Goal: Task Accomplishment & Management: Manage account settings

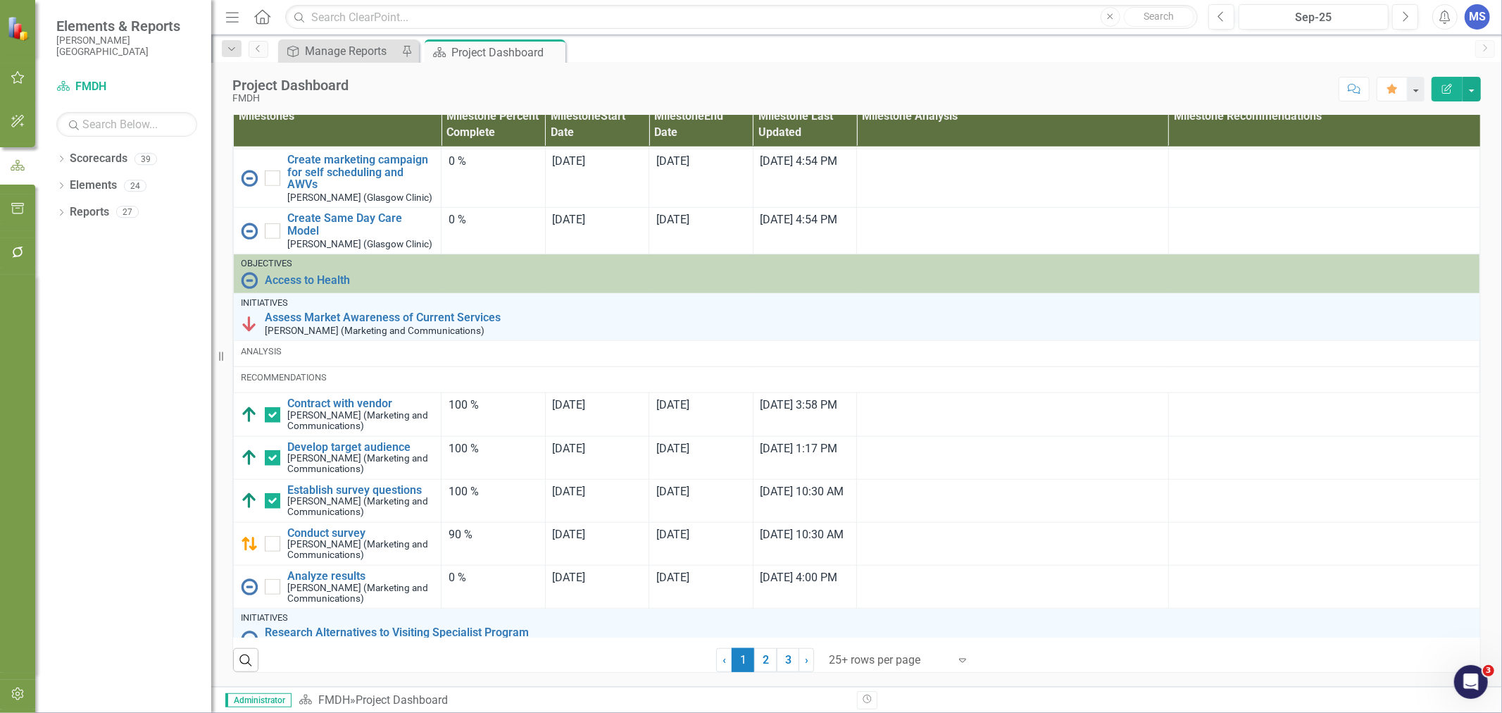
scroll to position [1095, 0]
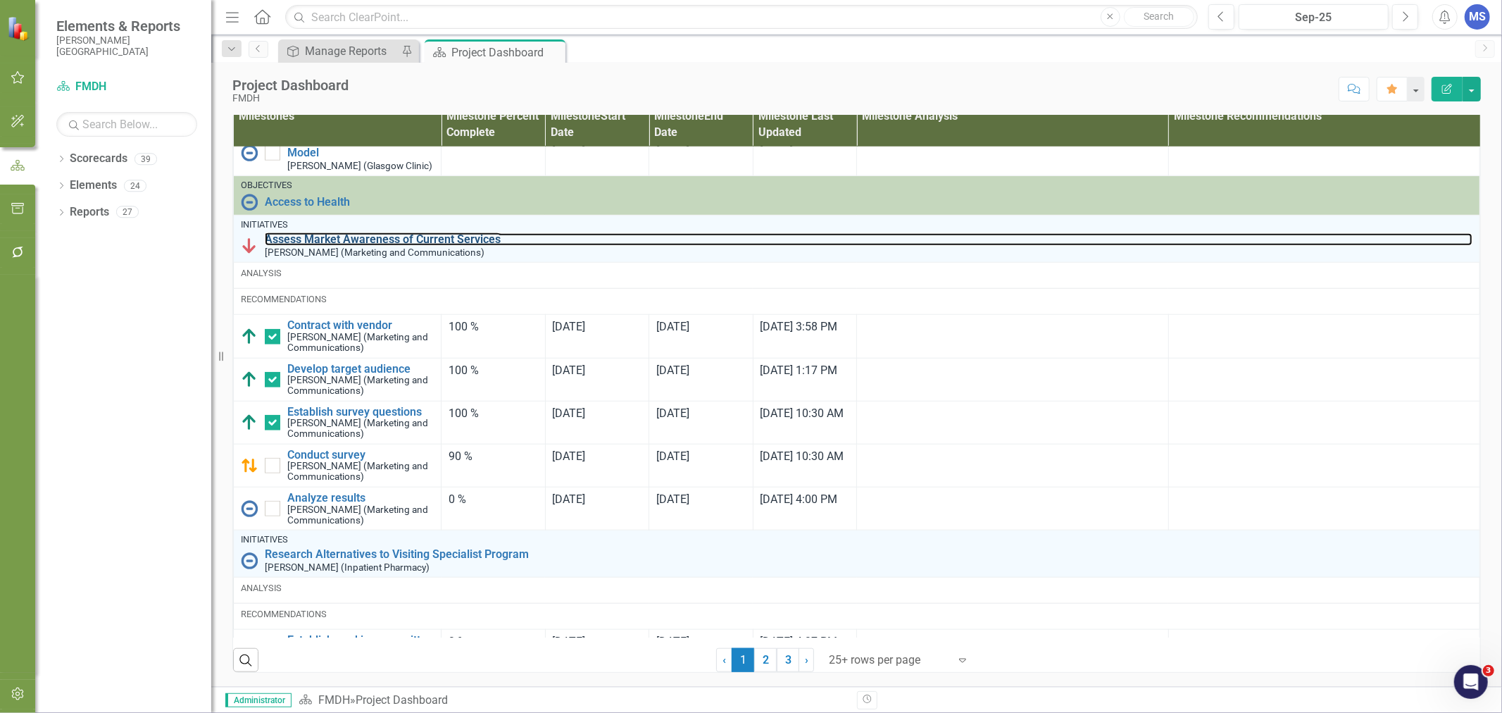
click at [351, 246] on link "Assess Market Awareness of Current Services" at bounding box center [869, 239] width 1208 height 13
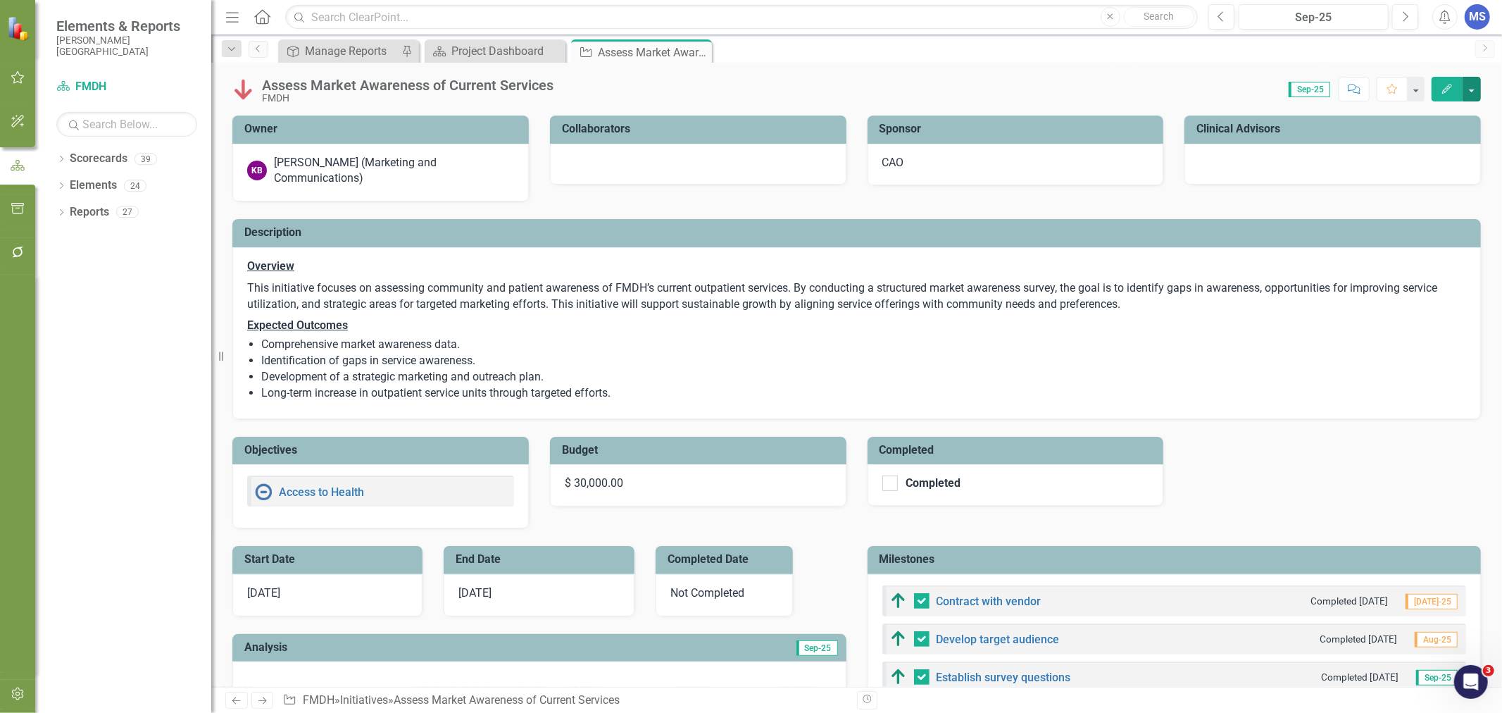
click at [1475, 93] on button "button" at bounding box center [1472, 89] width 18 height 25
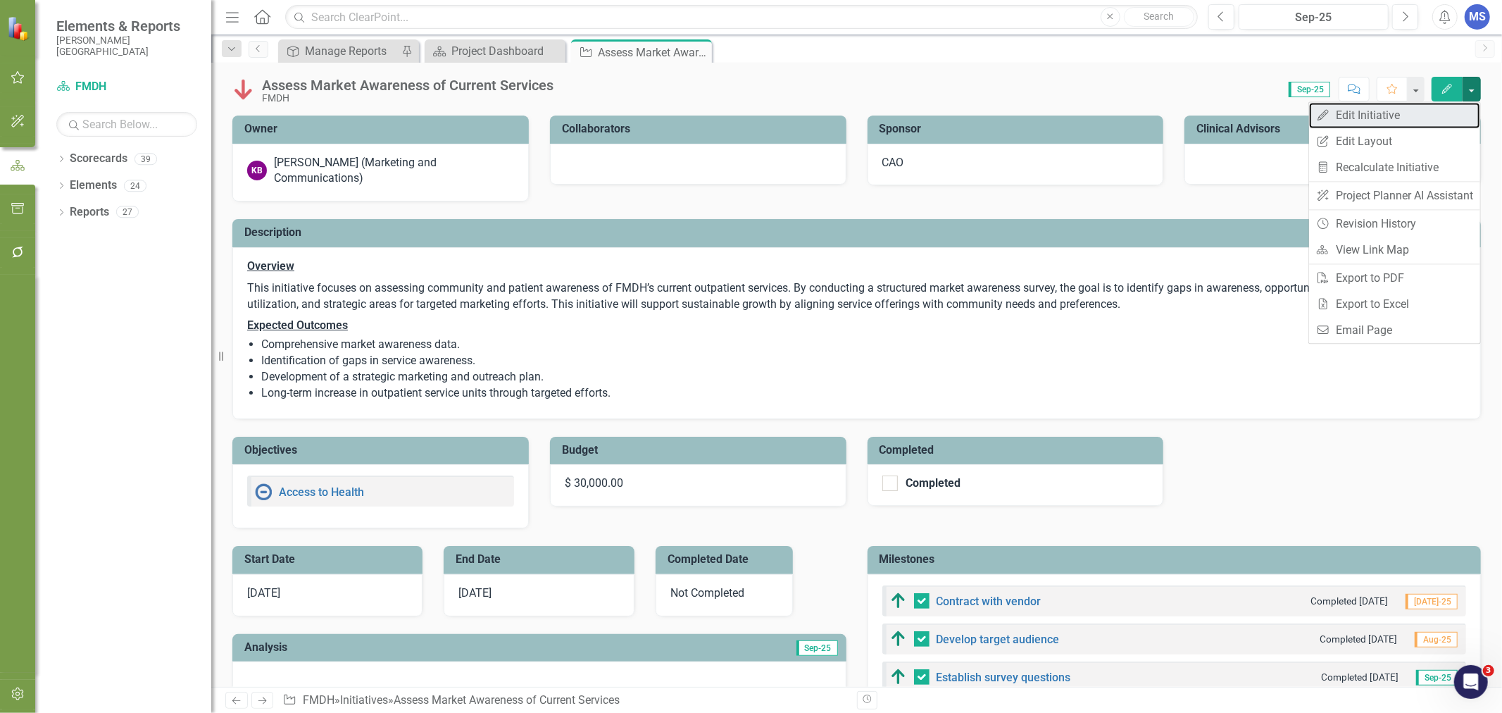
click at [1384, 118] on link "Edit Edit Initiative" at bounding box center [1394, 115] width 171 height 26
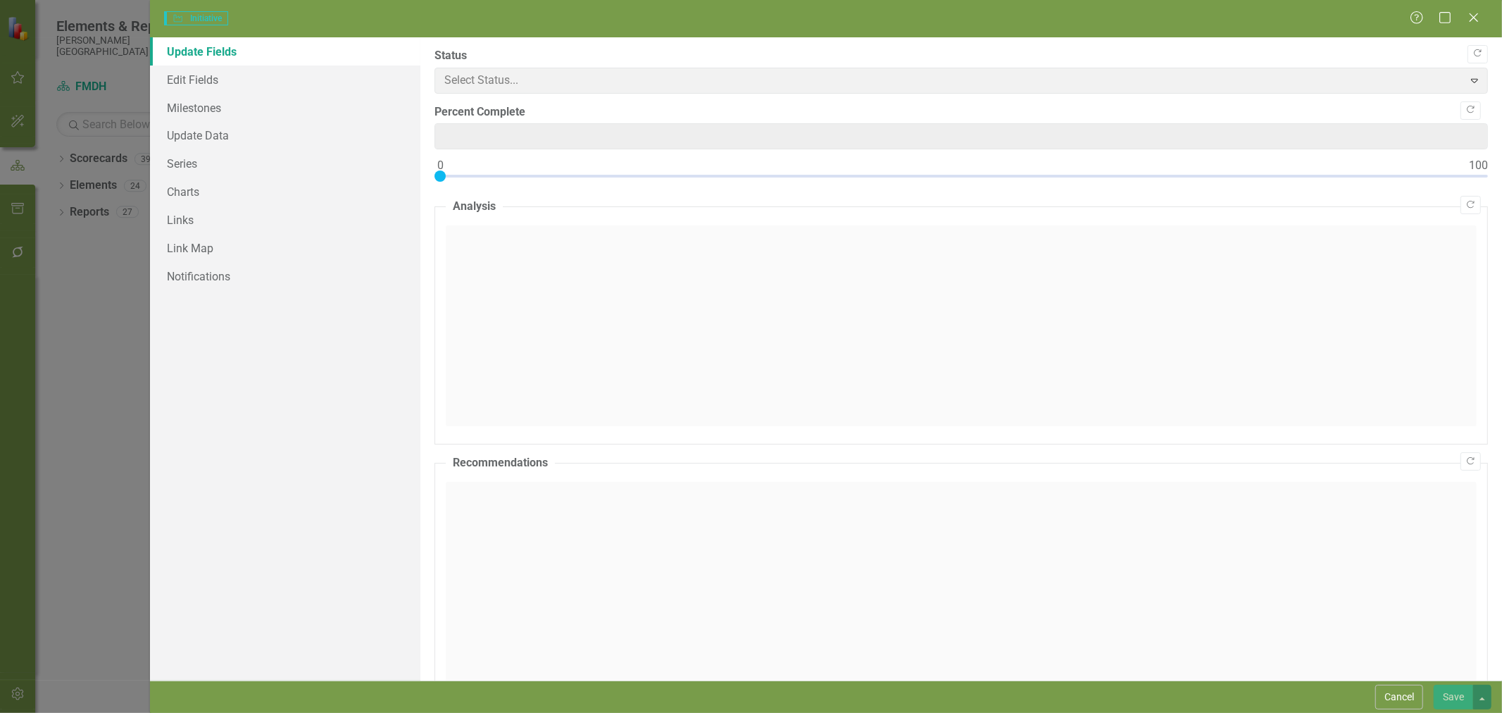
type input "0"
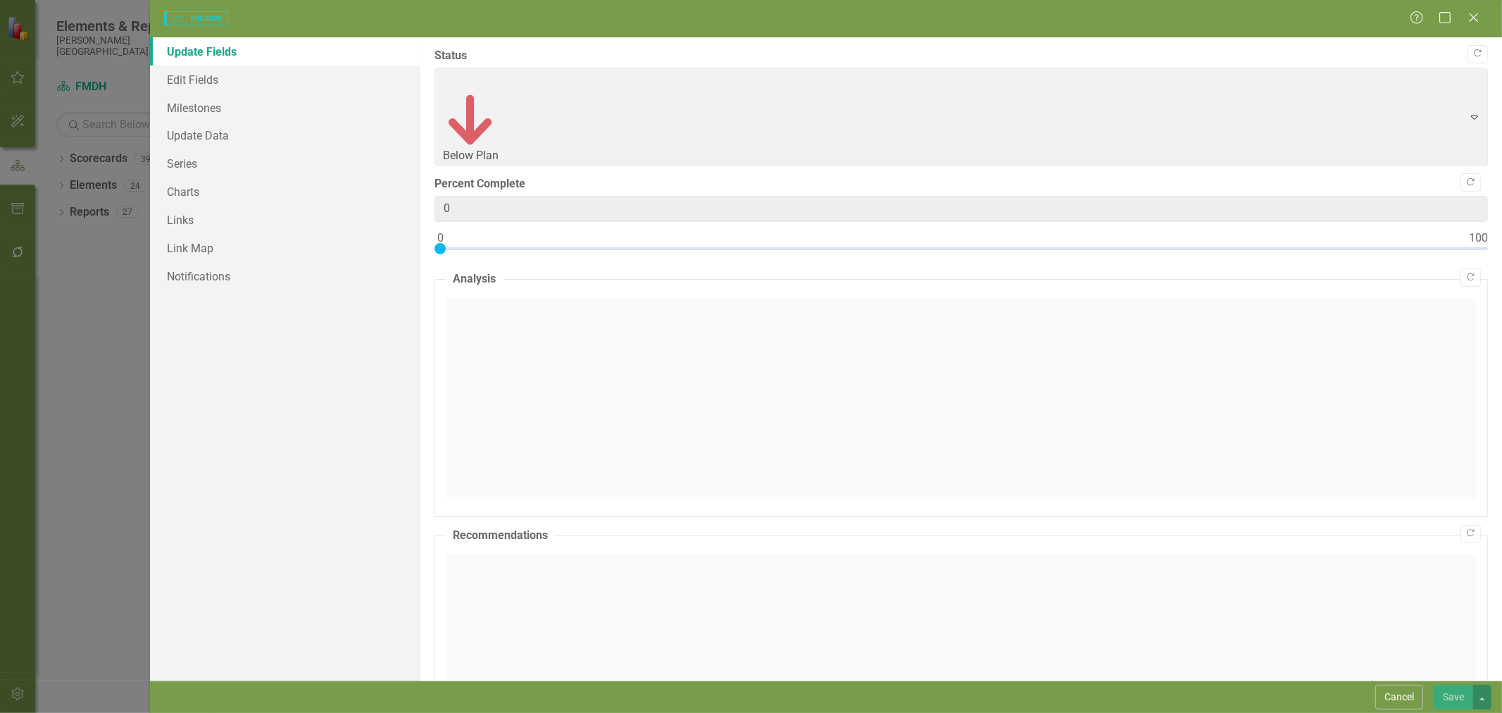
click at [1393, 694] on button "Cancel" at bounding box center [1399, 696] width 48 height 25
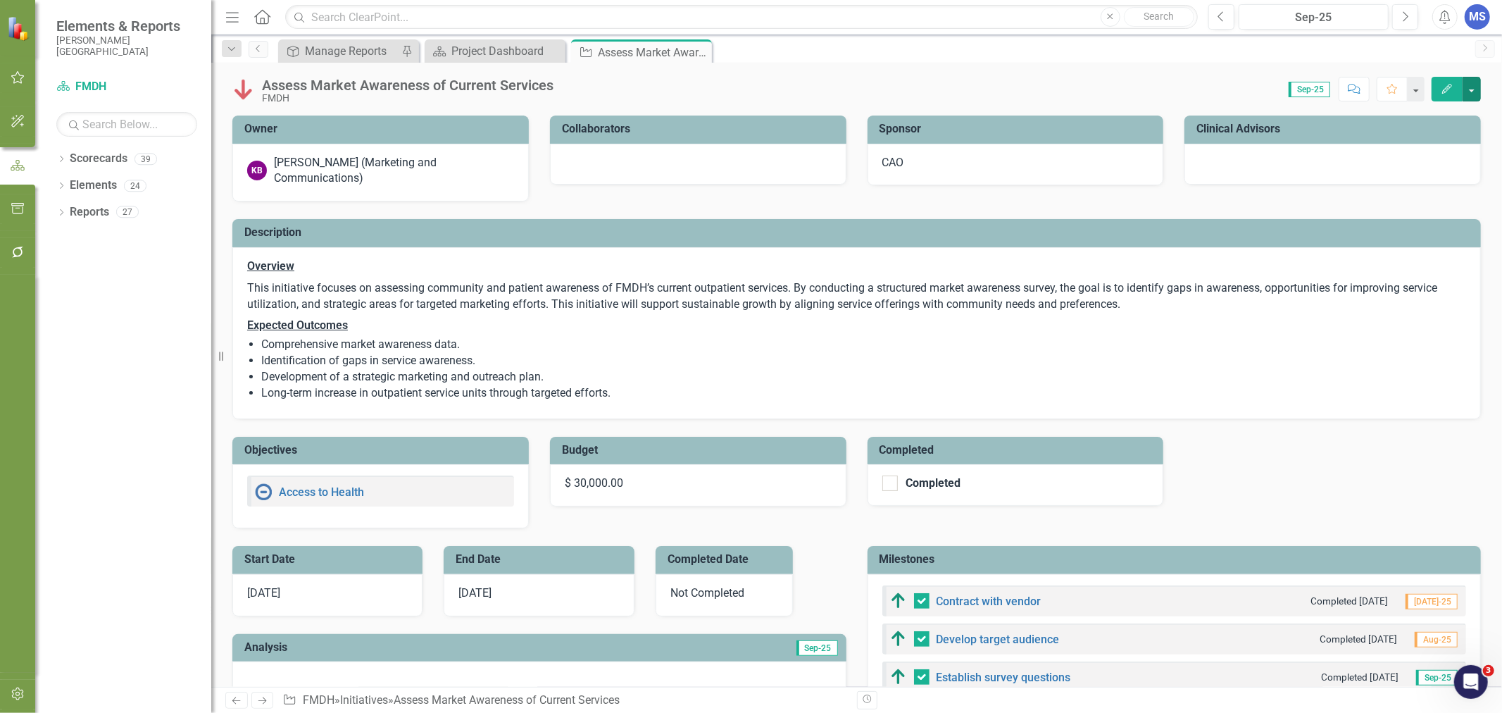
click at [1472, 88] on button "button" at bounding box center [1472, 89] width 18 height 25
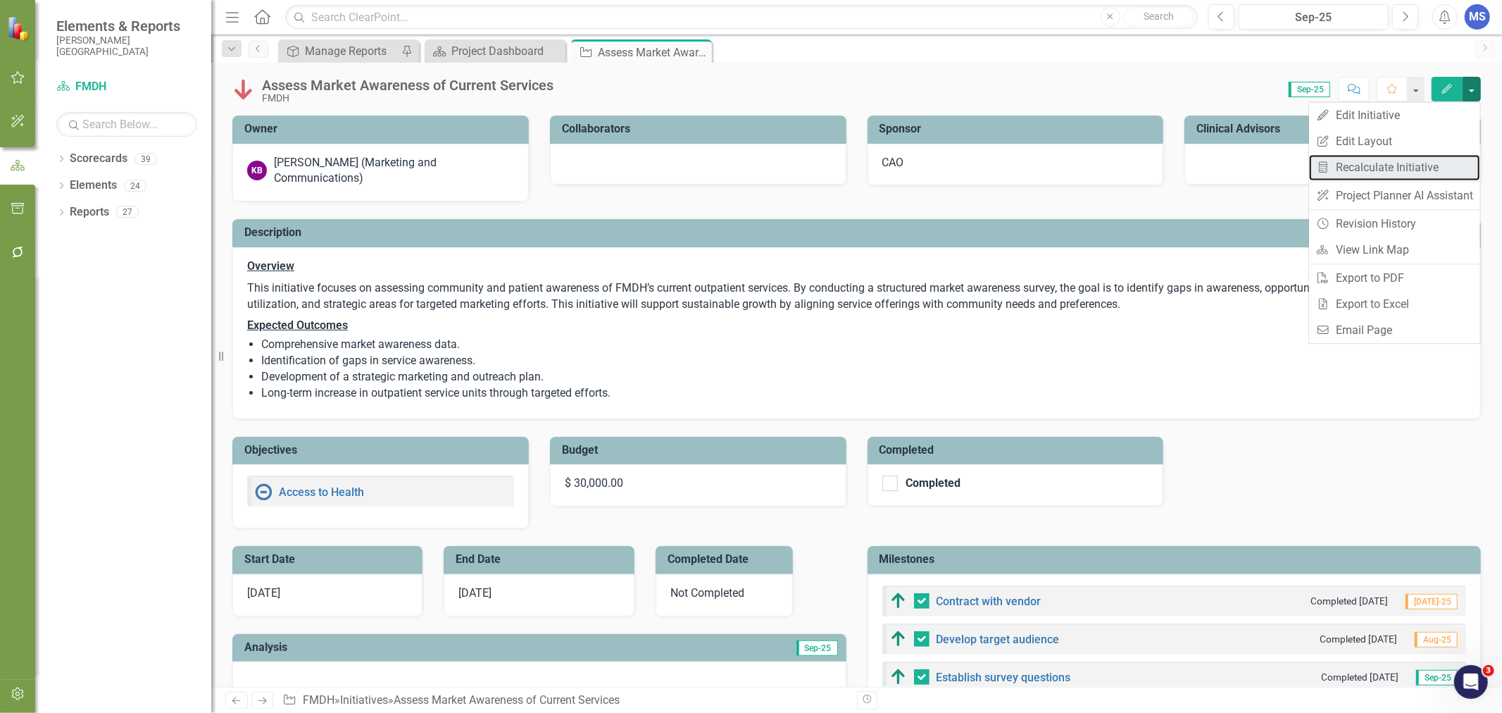
click at [1403, 167] on link "Recalculate Measure Recalculate Initiative" at bounding box center [1394, 167] width 171 height 26
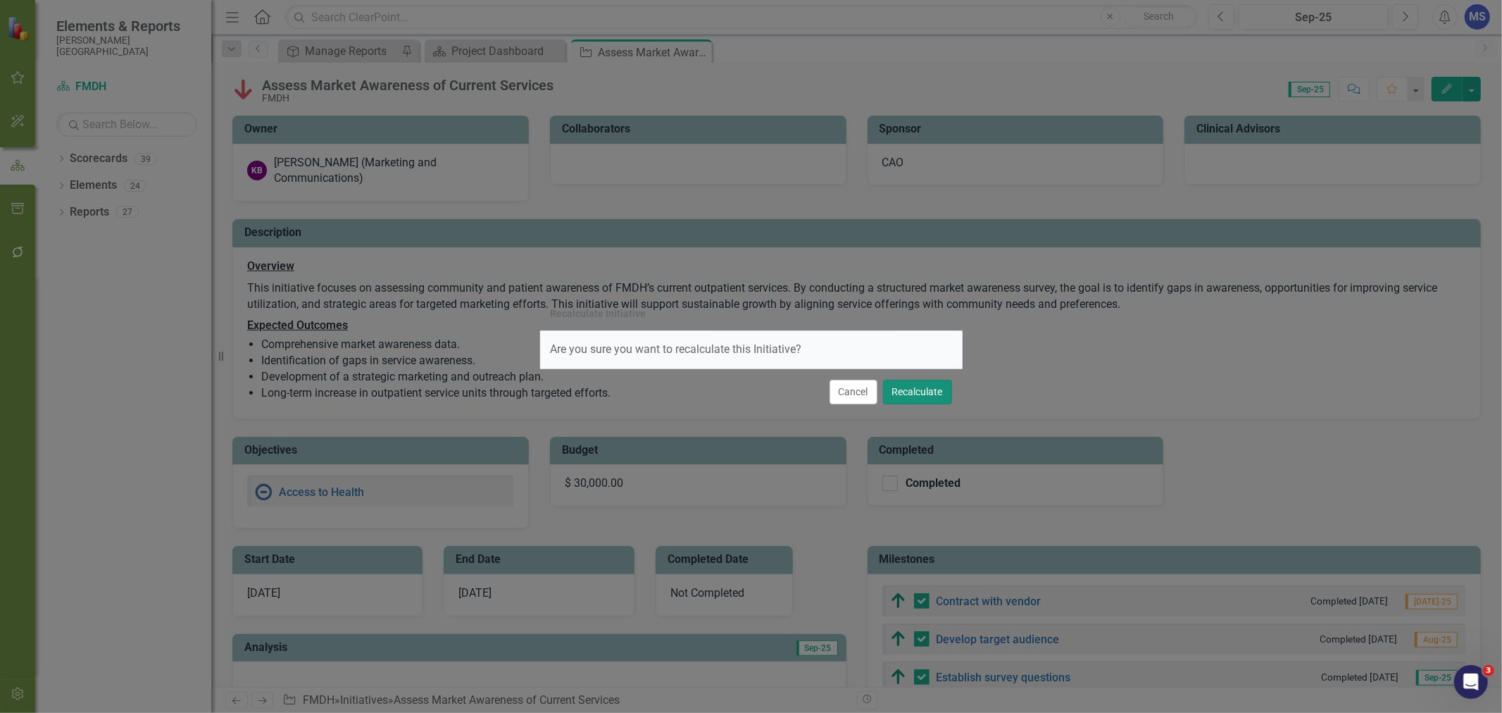
click at [900, 392] on button "Recalculate" at bounding box center [917, 392] width 69 height 25
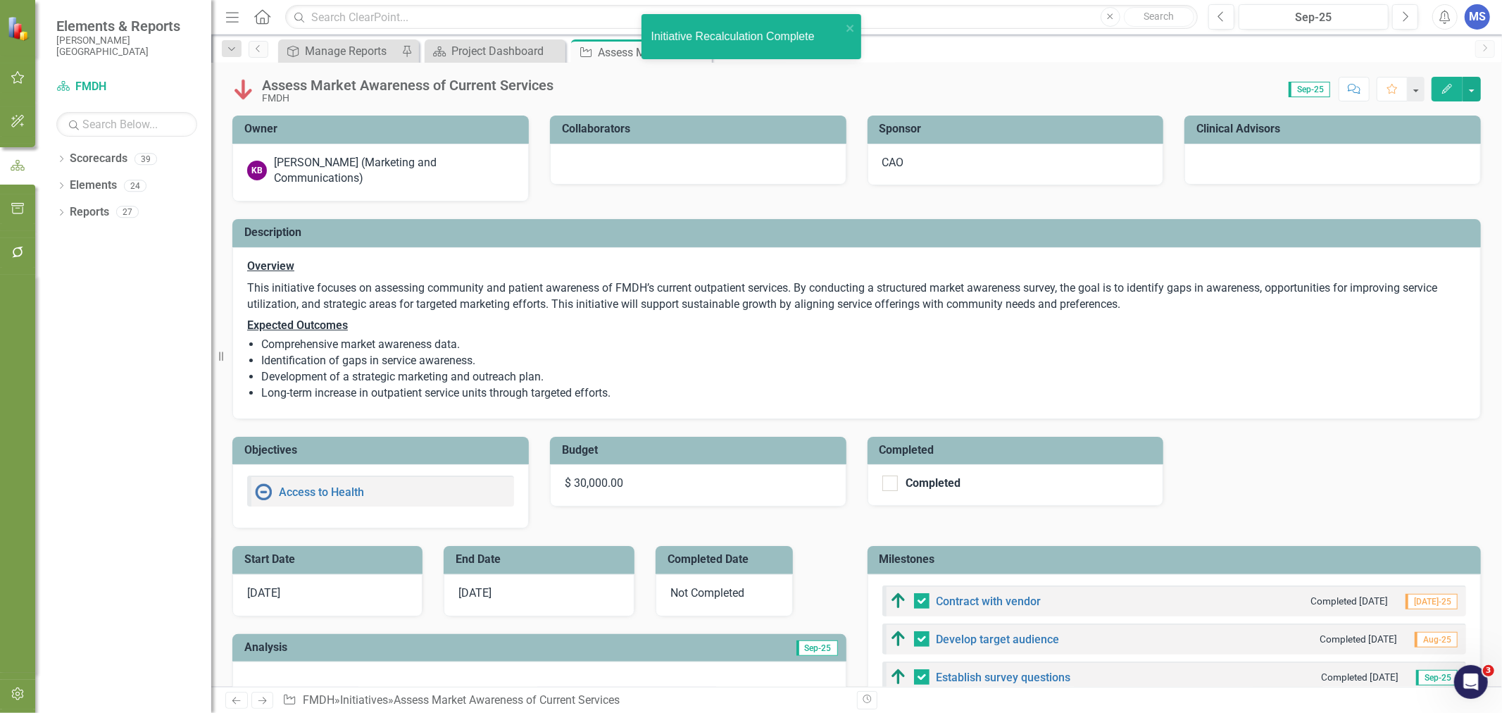
checkbox input "false"
checkbox input "true"
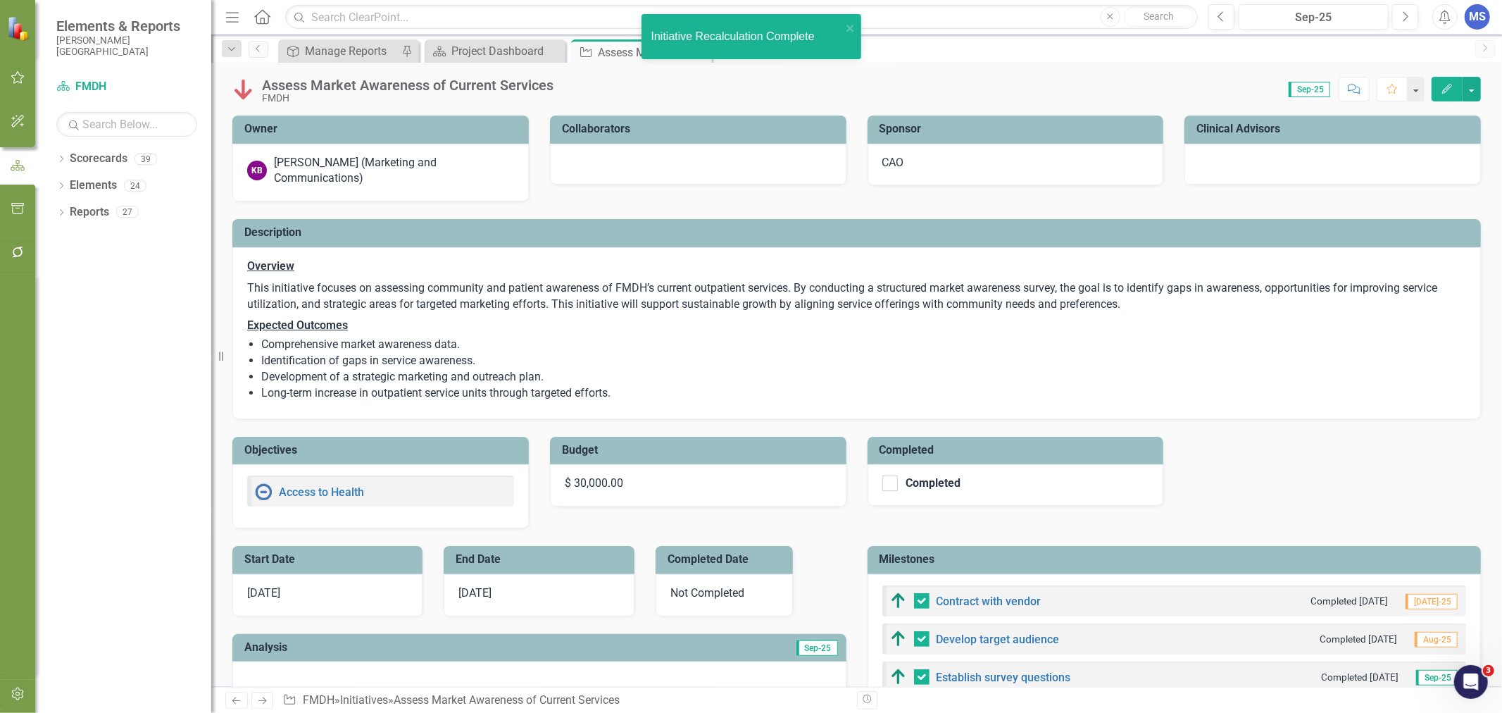
checkbox input "true"
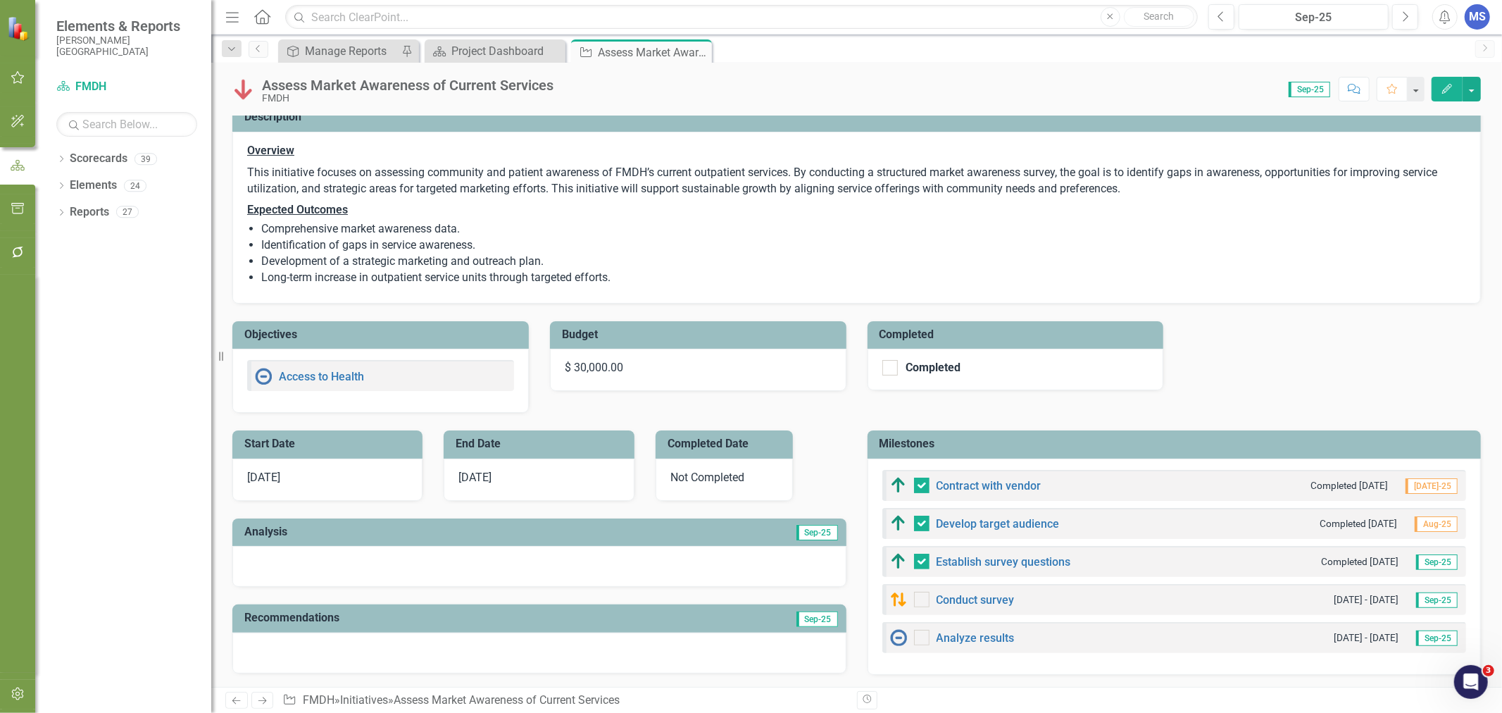
scroll to position [156, 0]
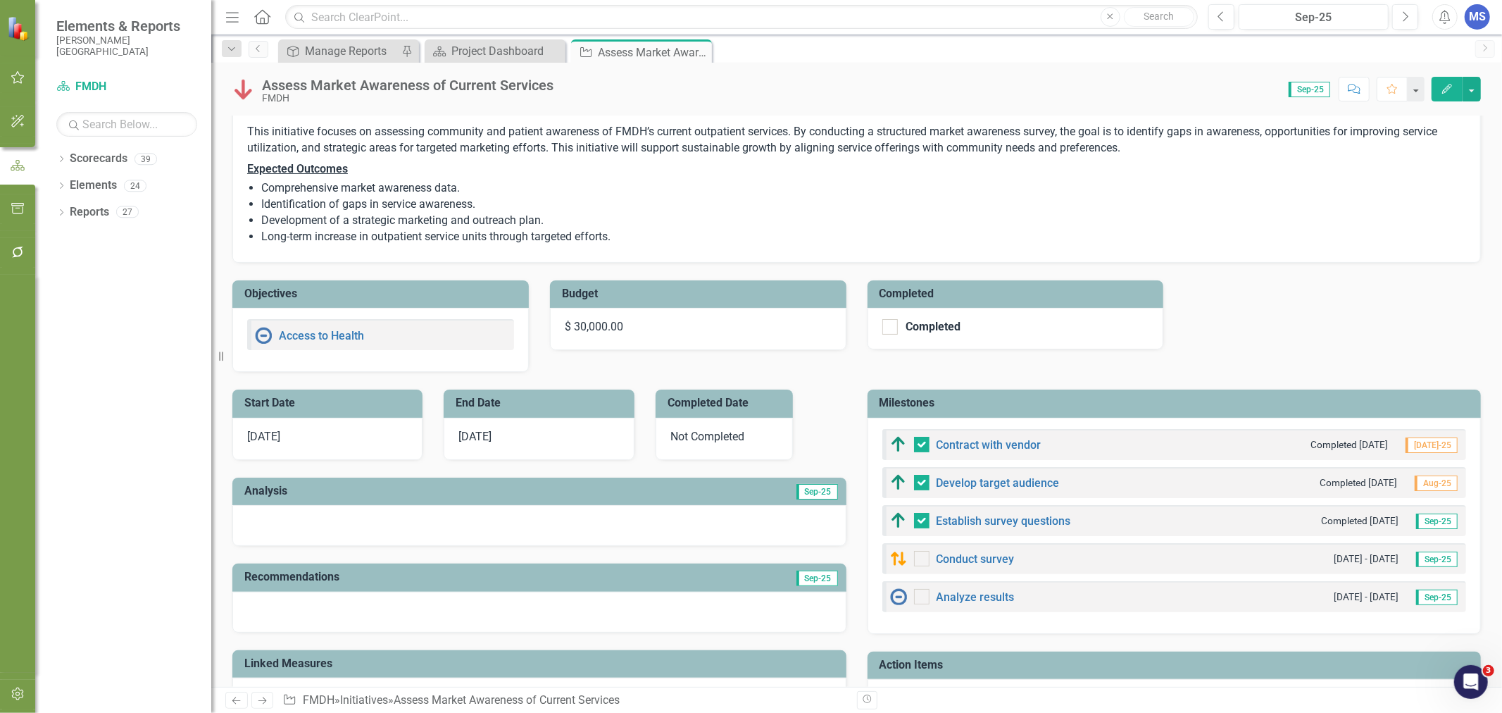
click at [1453, 87] on icon "Edit" at bounding box center [1447, 89] width 13 height 10
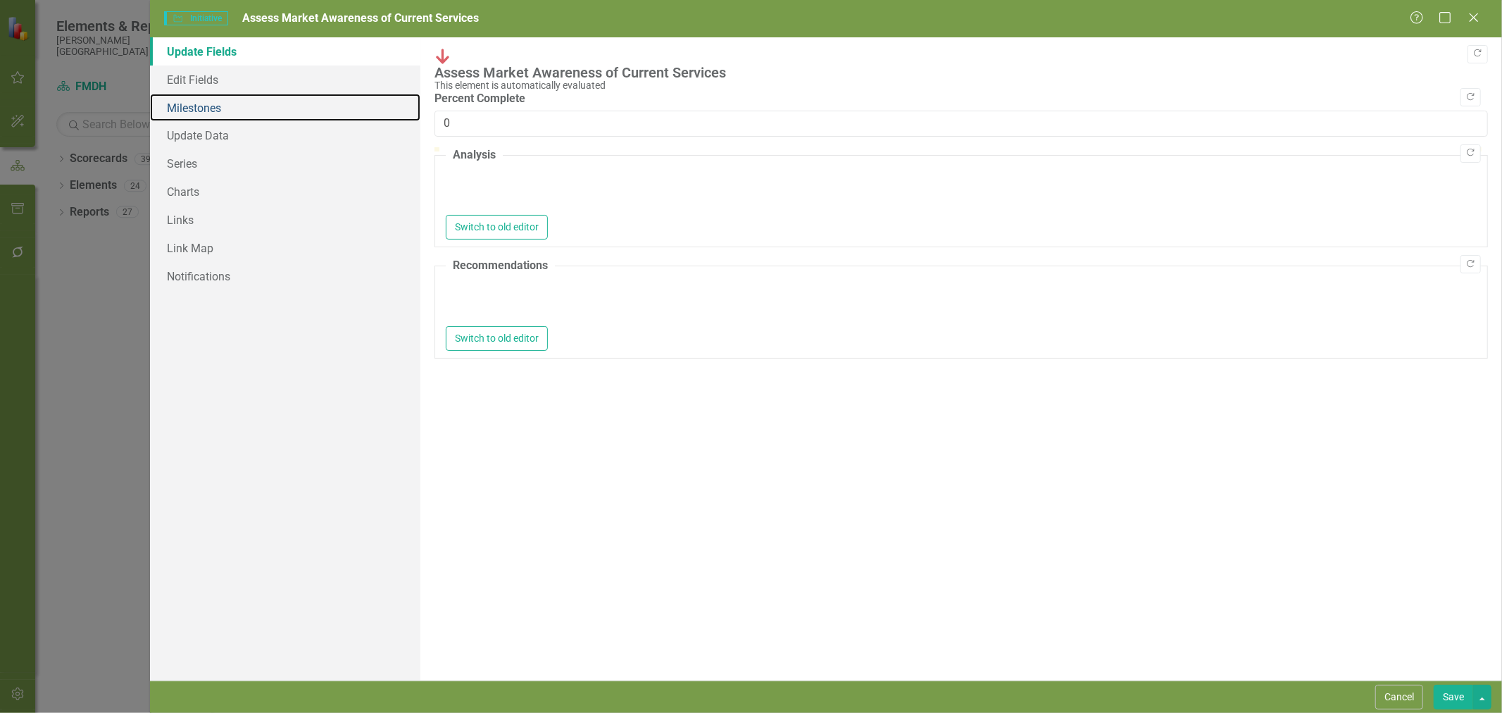
click at [205, 111] on link "Milestones" at bounding box center [285, 108] width 270 height 28
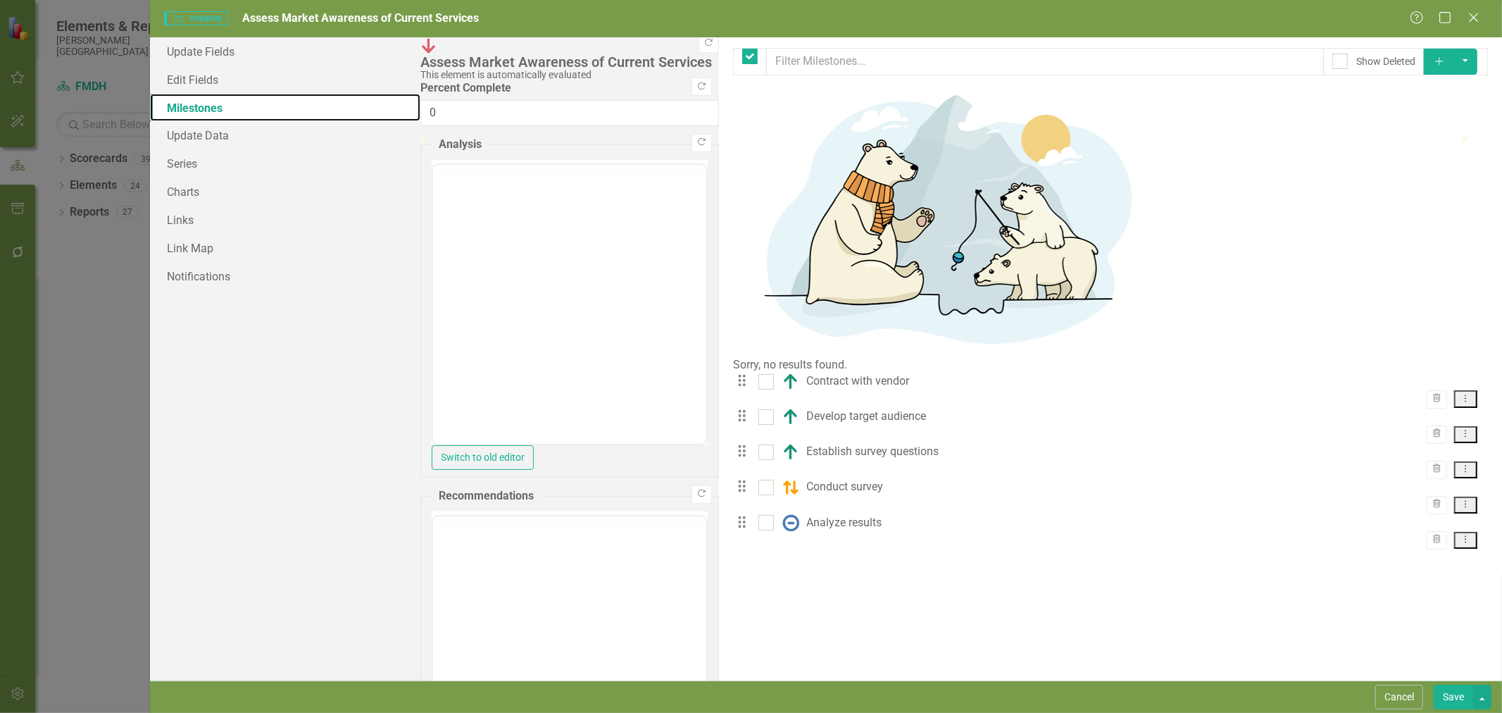
checkbox input "false"
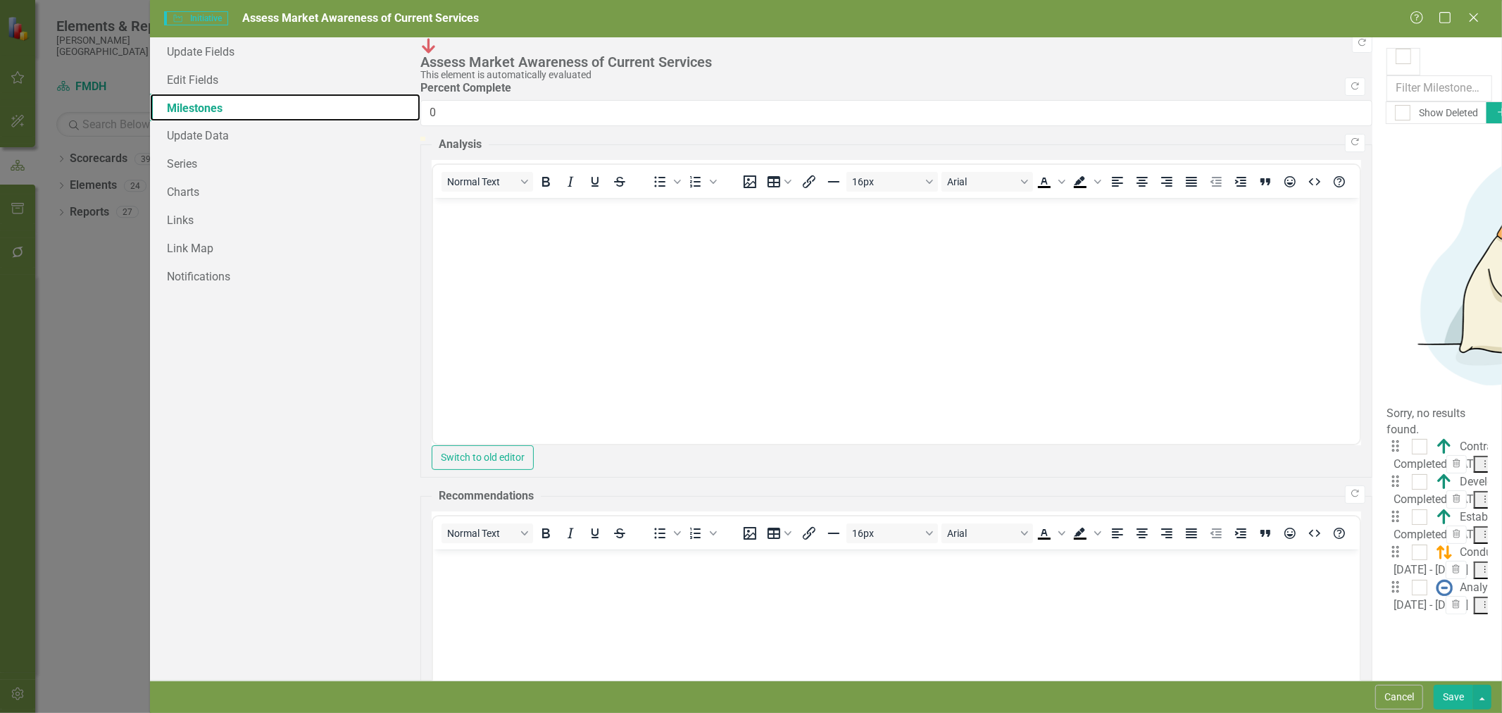
scroll to position [0, 0]
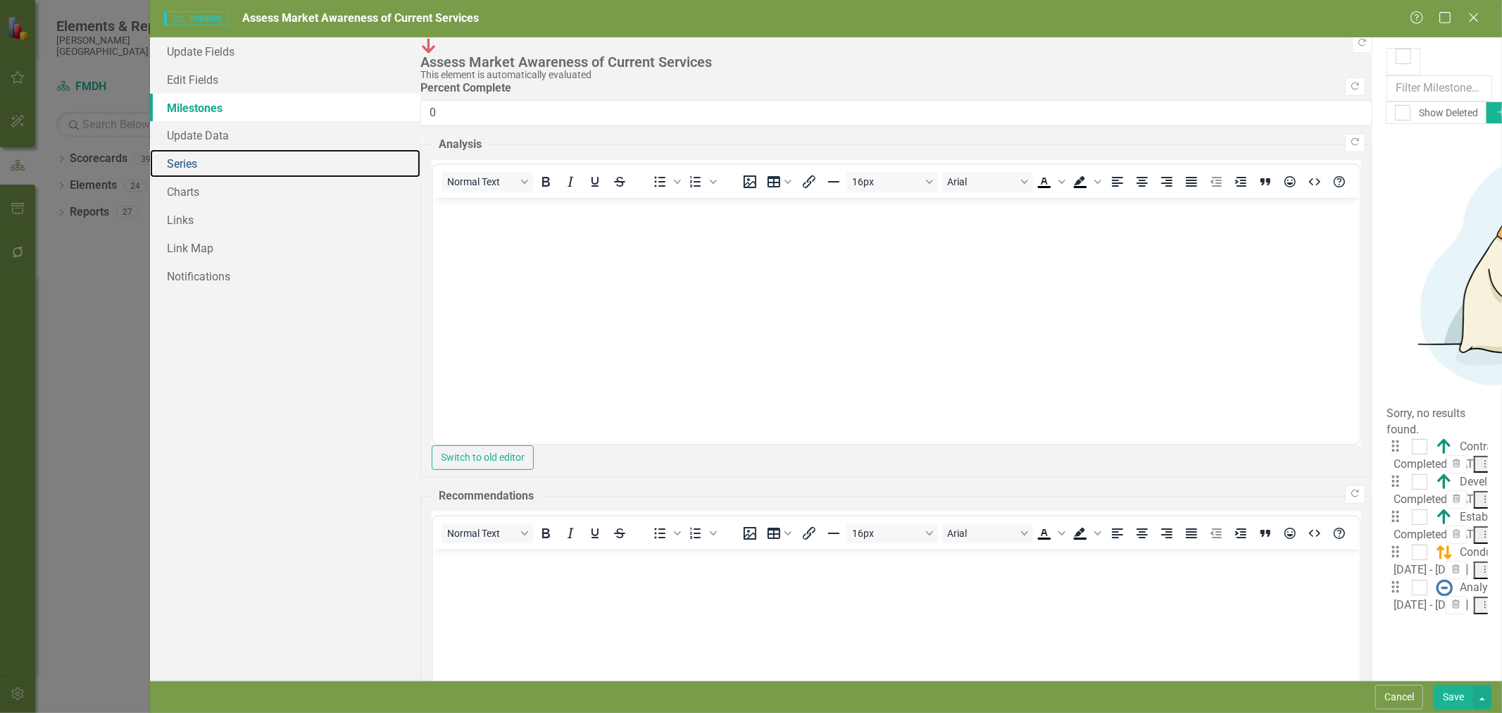
click at [201, 166] on link "Series" at bounding box center [285, 163] width 270 height 28
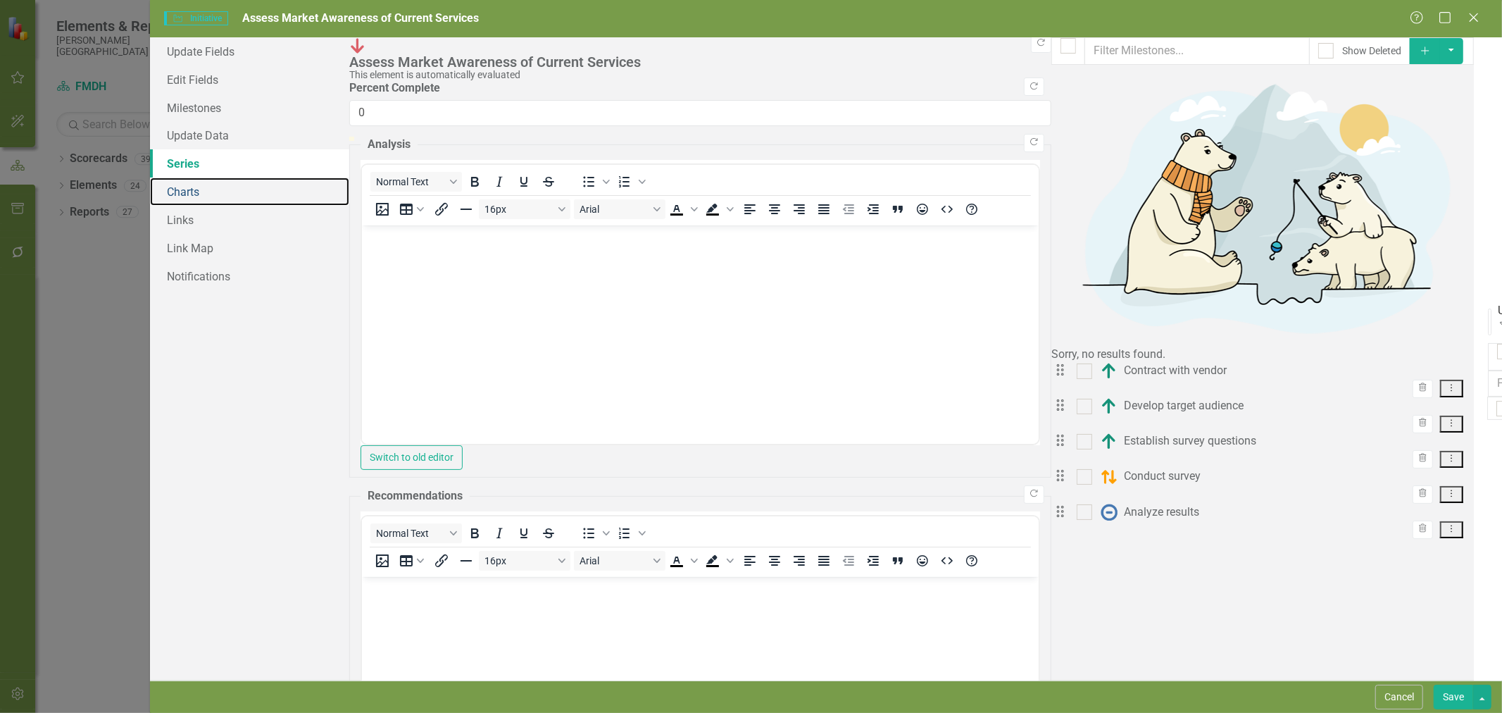
click at [201, 196] on link "Charts" at bounding box center [249, 191] width 199 height 28
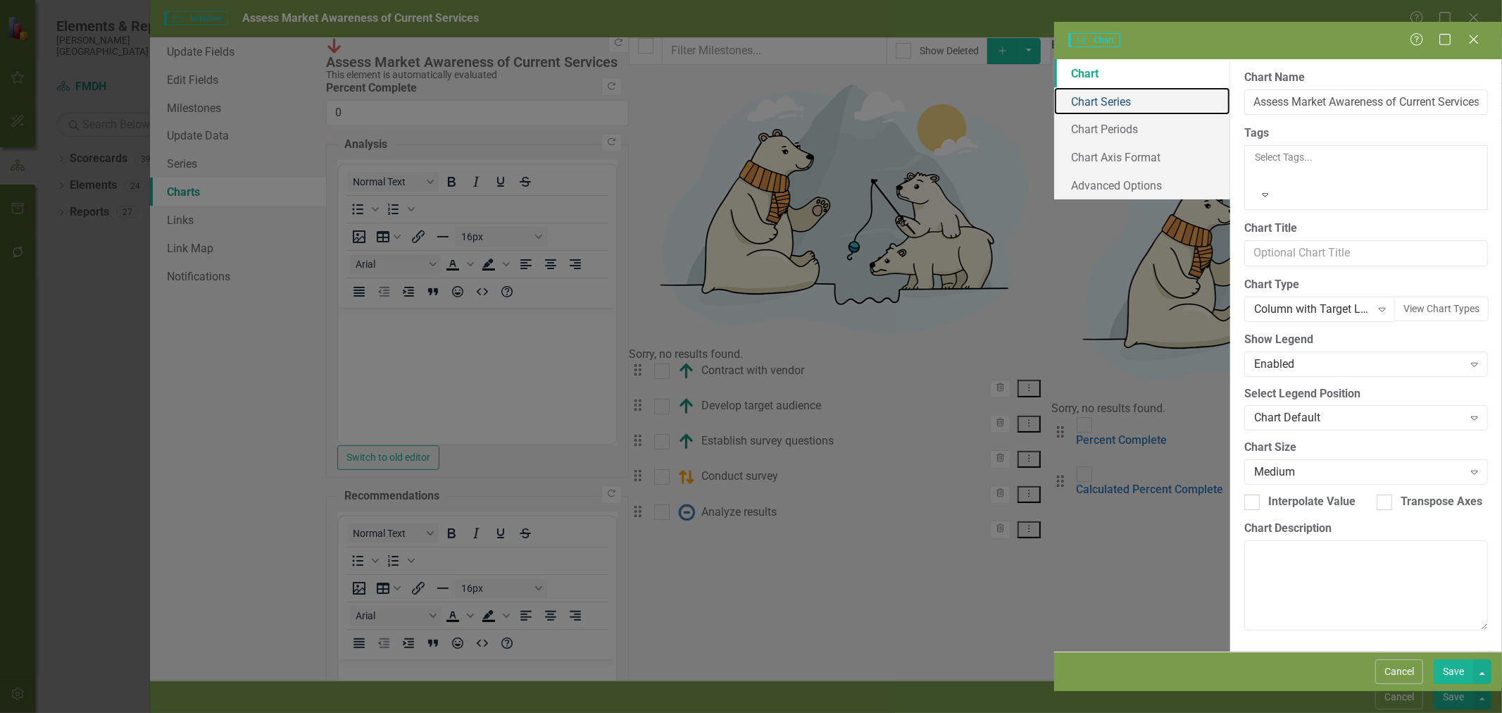
click at [1054, 87] on link "Chart Series" at bounding box center [1142, 101] width 176 height 28
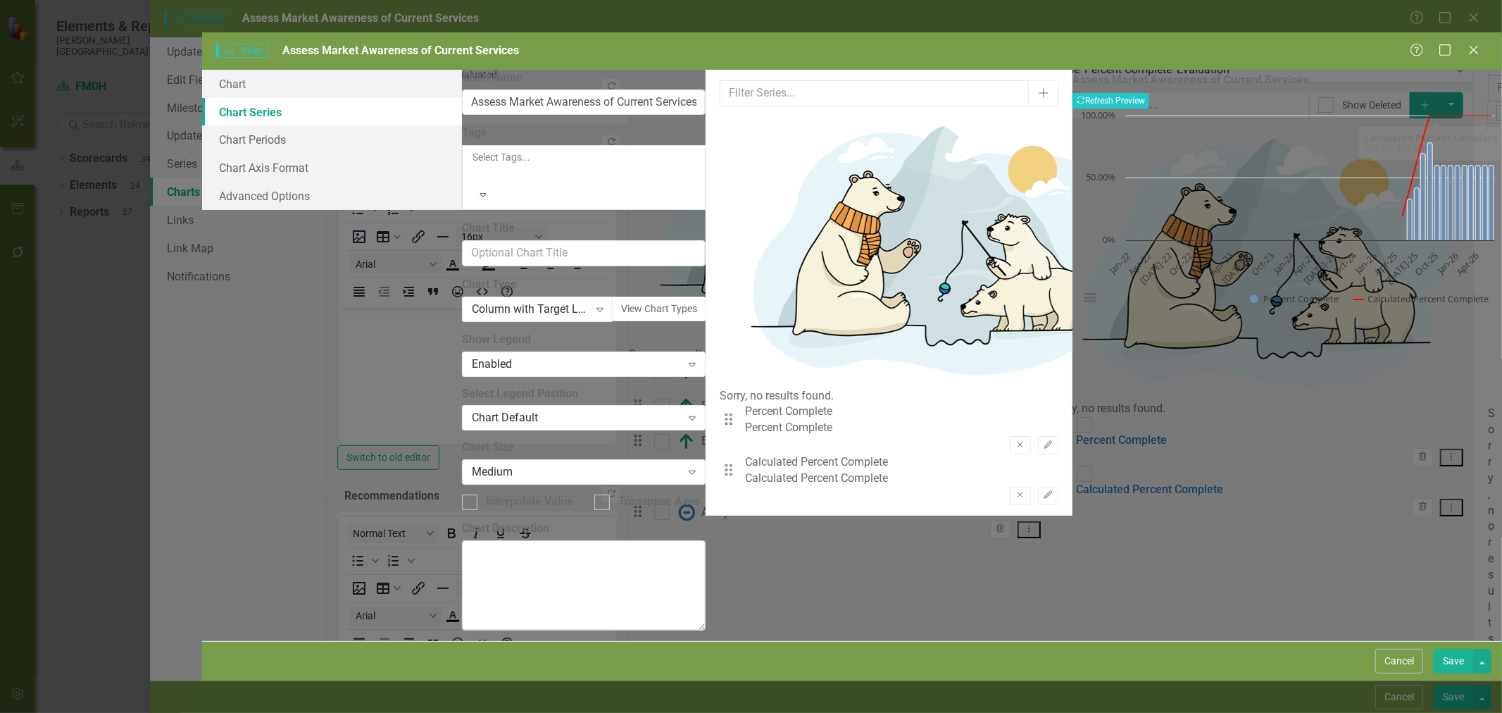
click at [1409, 673] on button "Cancel" at bounding box center [1399, 661] width 48 height 25
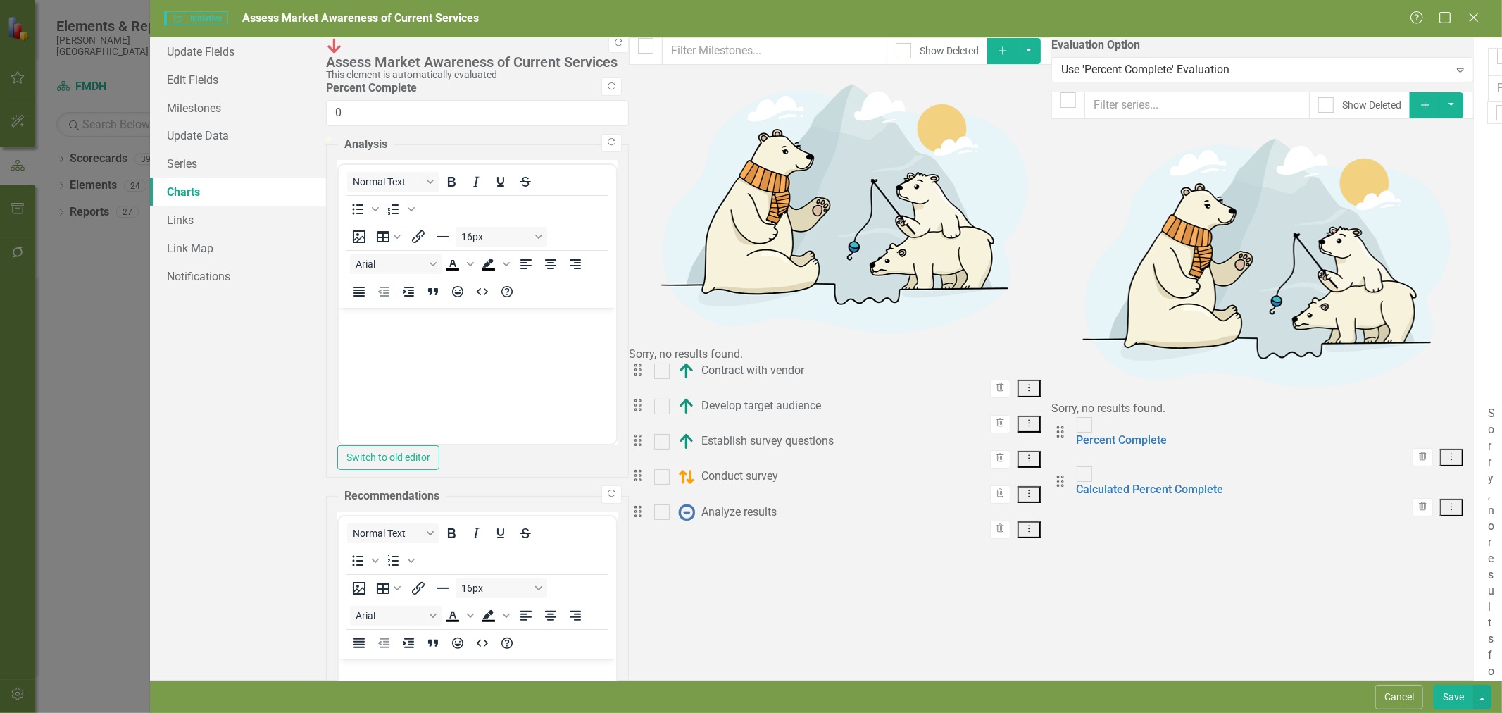
click at [1418, 699] on button "Cancel" at bounding box center [1399, 696] width 48 height 25
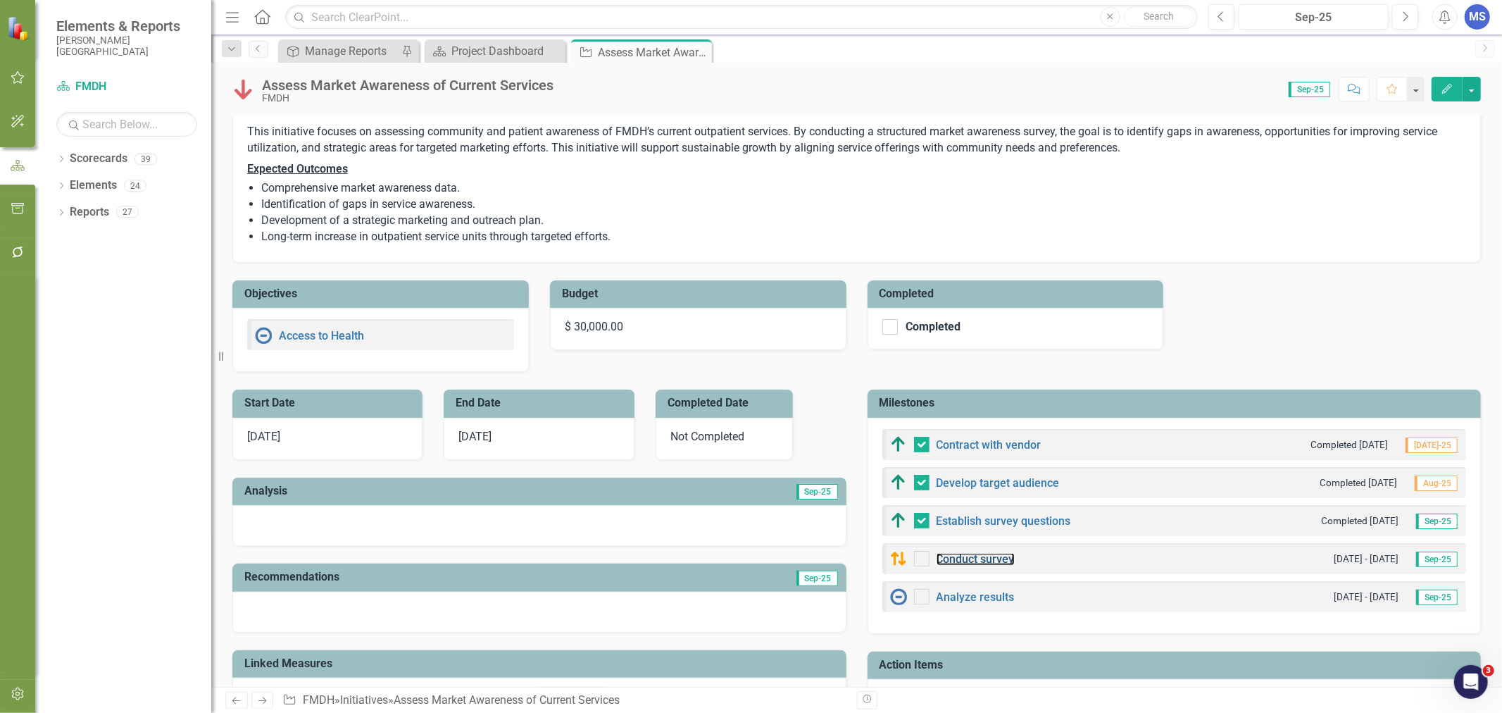
click at [993, 552] on link "Conduct survey" at bounding box center [976, 558] width 78 height 13
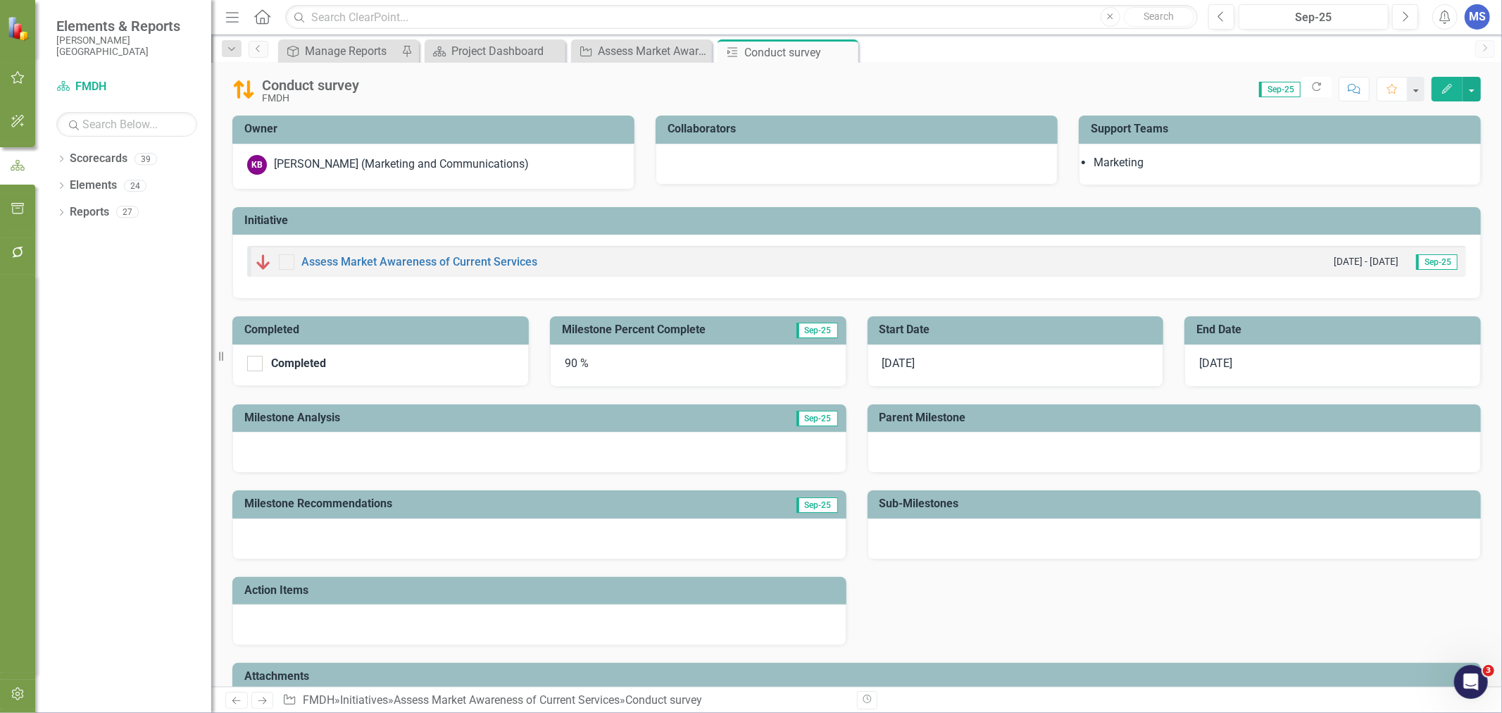
click at [0, 0] on icon at bounding box center [0, 0] width 0 height 0
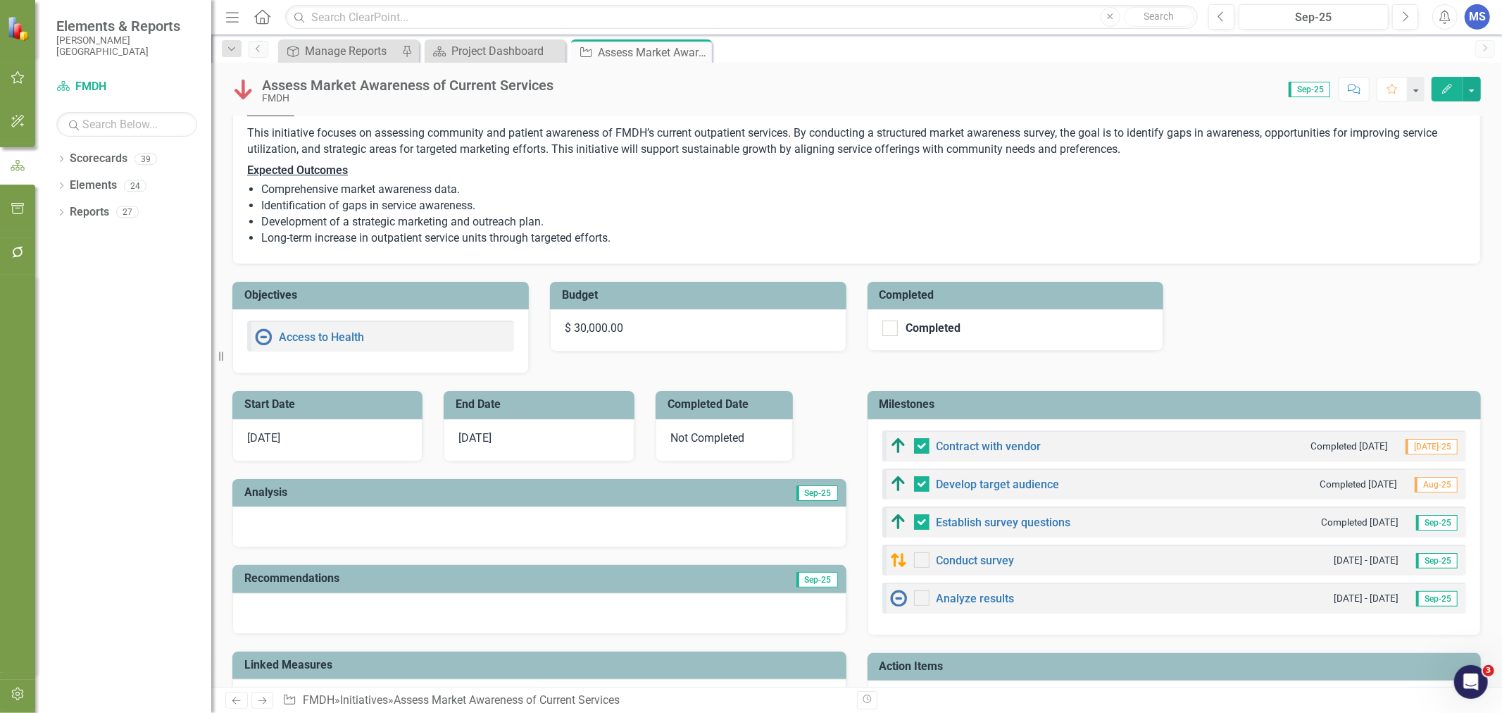
scroll to position [156, 0]
click at [1444, 92] on icon "button" at bounding box center [1447, 89] width 10 height 10
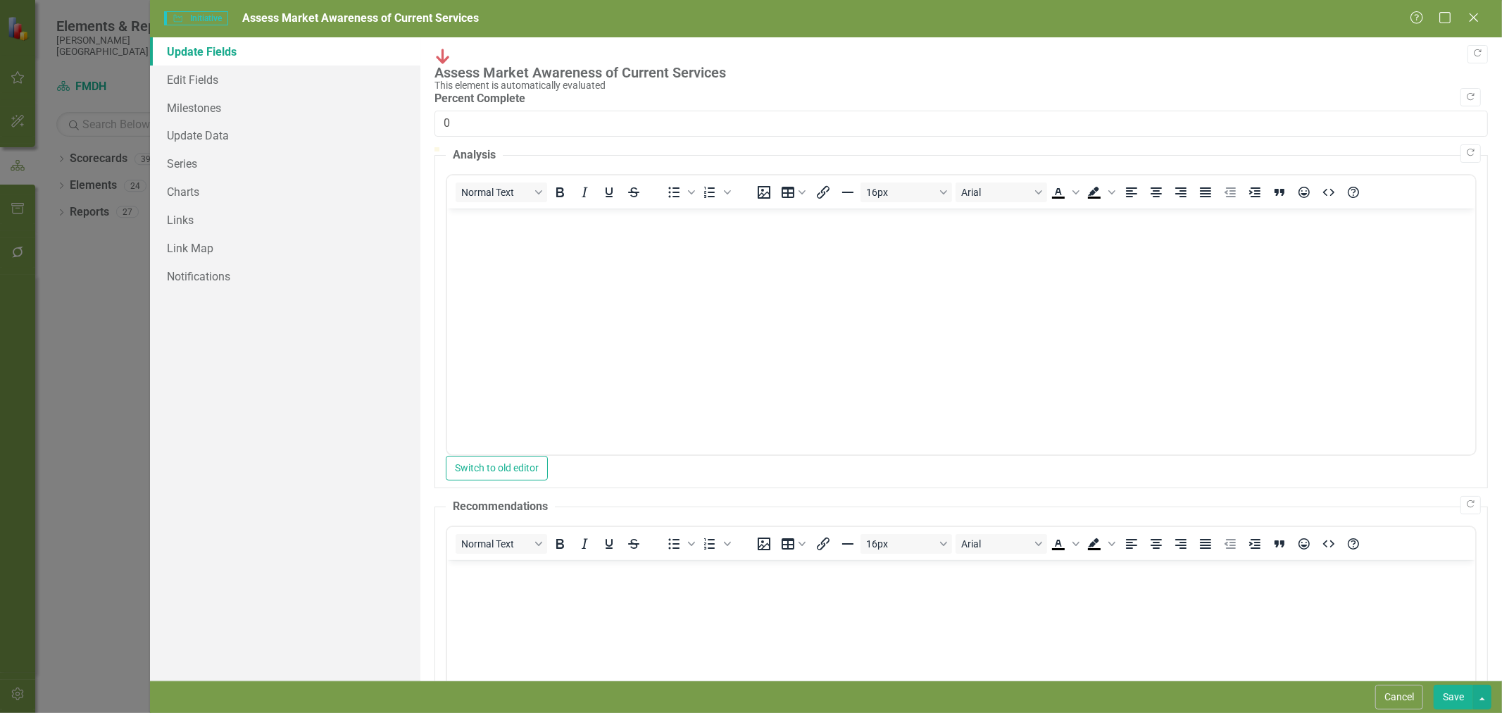
scroll to position [0, 0]
click at [209, 113] on link "Milestones" at bounding box center [285, 108] width 270 height 28
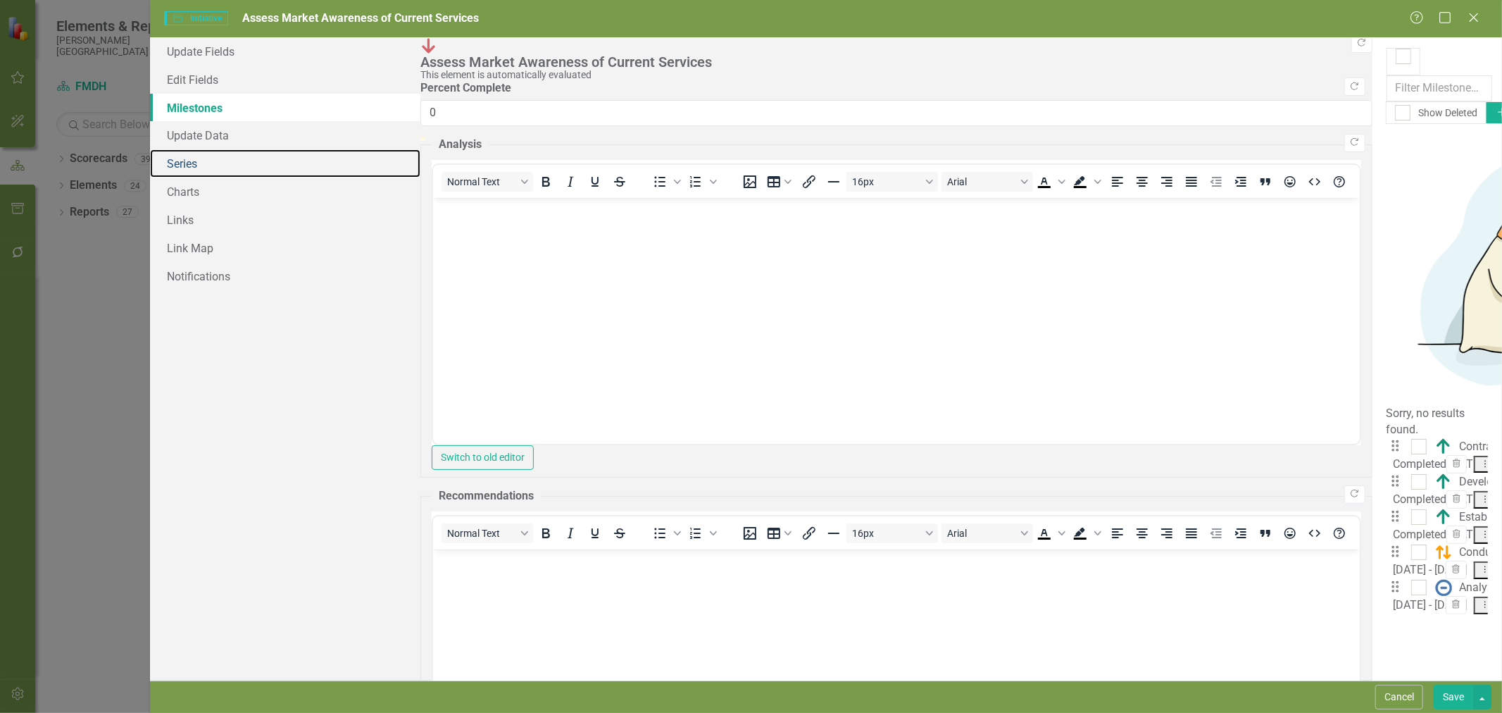
click at [200, 170] on link "Series" at bounding box center [285, 163] width 270 height 28
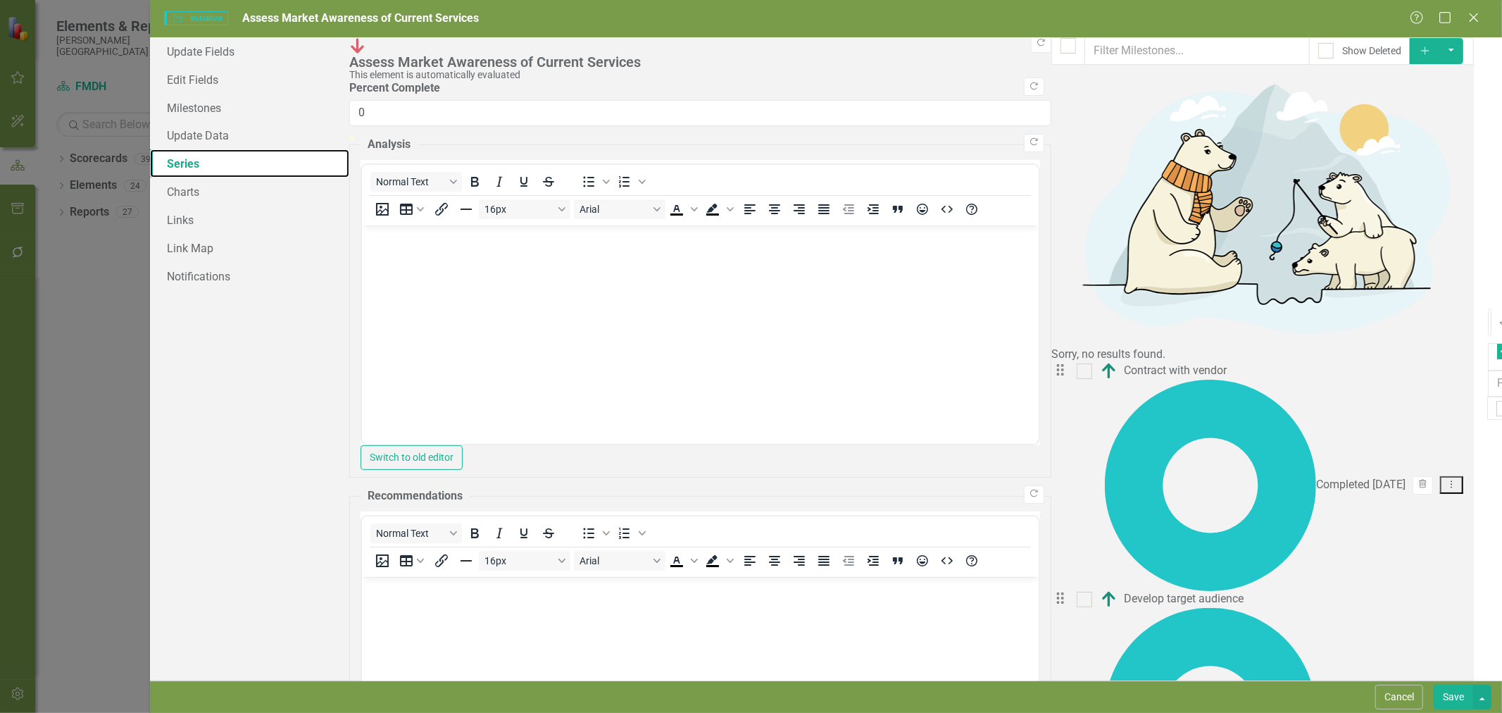
checkbox input "false"
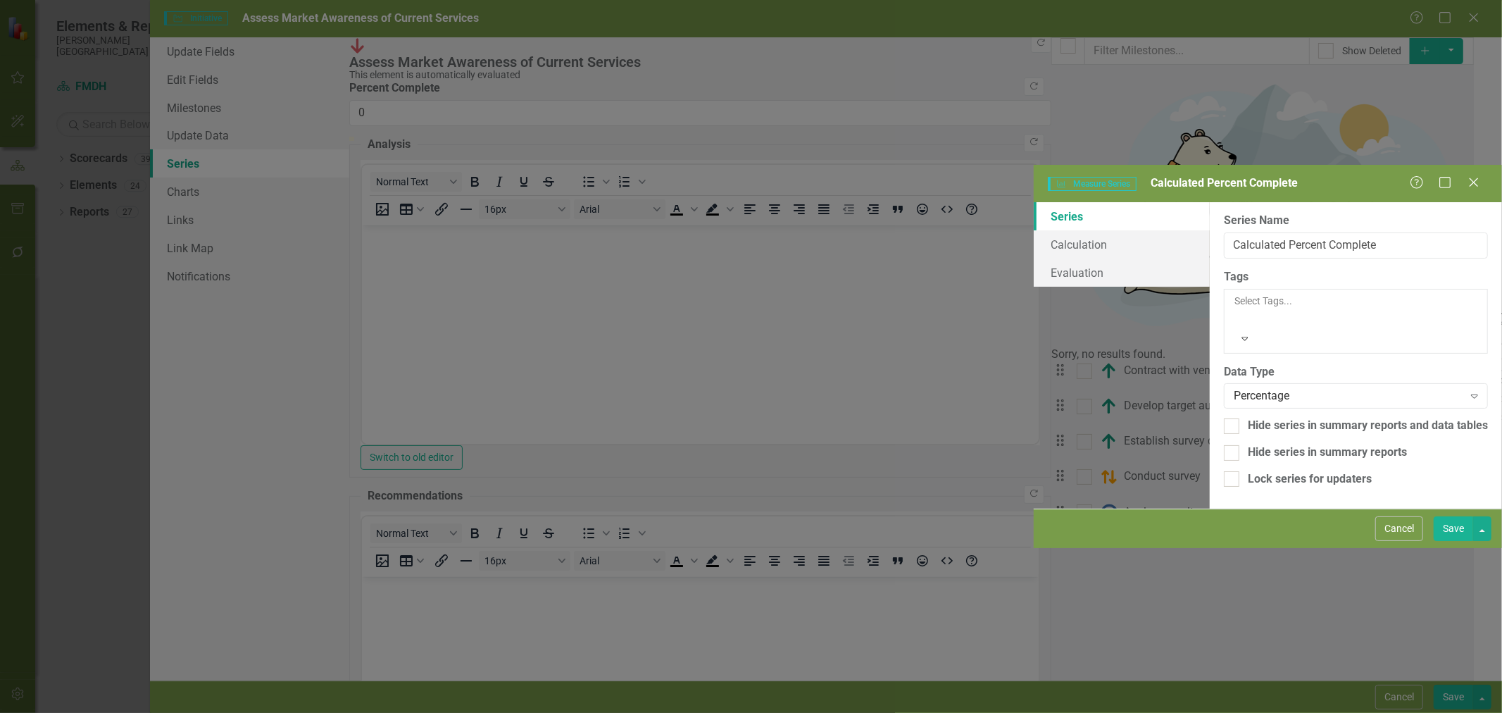
click at [1397, 541] on button "Cancel" at bounding box center [1399, 528] width 48 height 25
click at [189, 185] on link "Charts" at bounding box center [249, 191] width 199 height 28
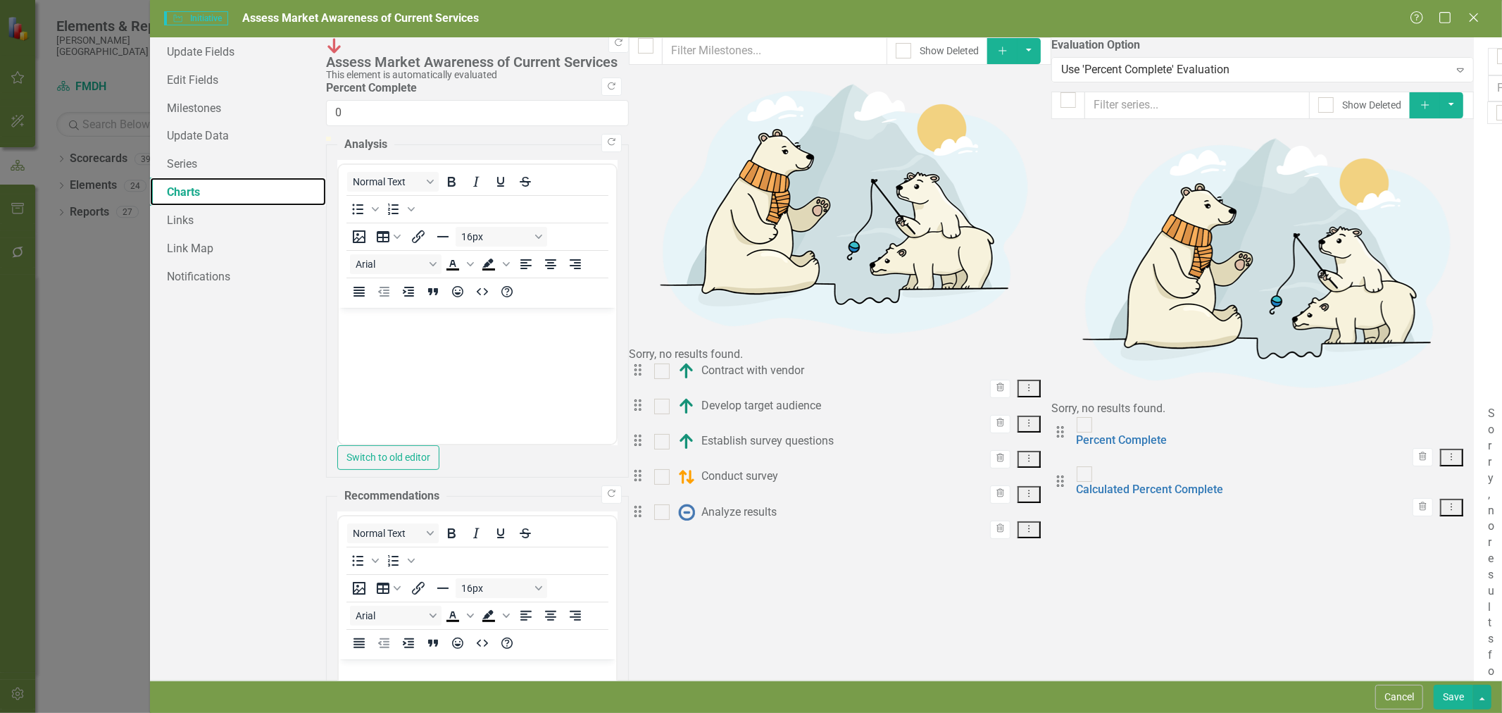
checkbox input "false"
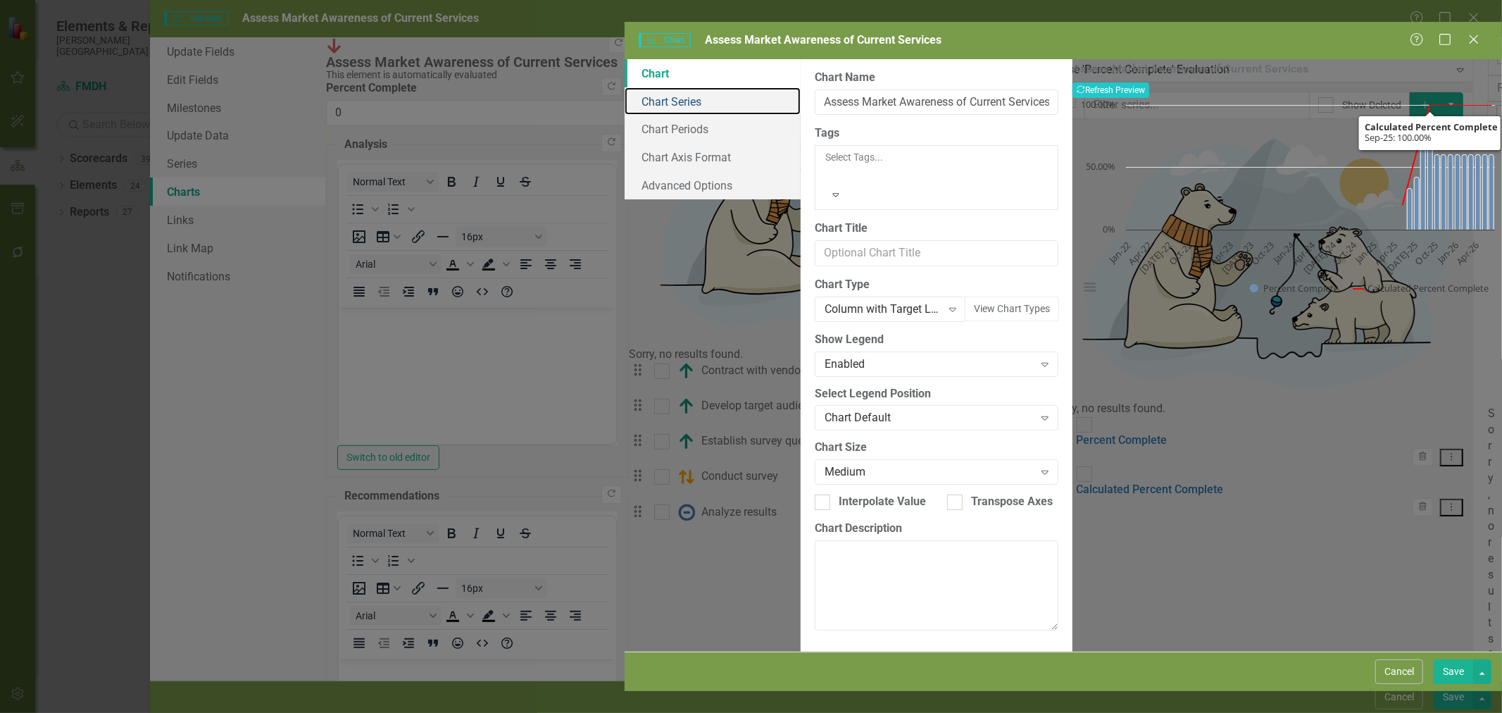
click at [625, 87] on link "Chart Series" at bounding box center [713, 101] width 176 height 28
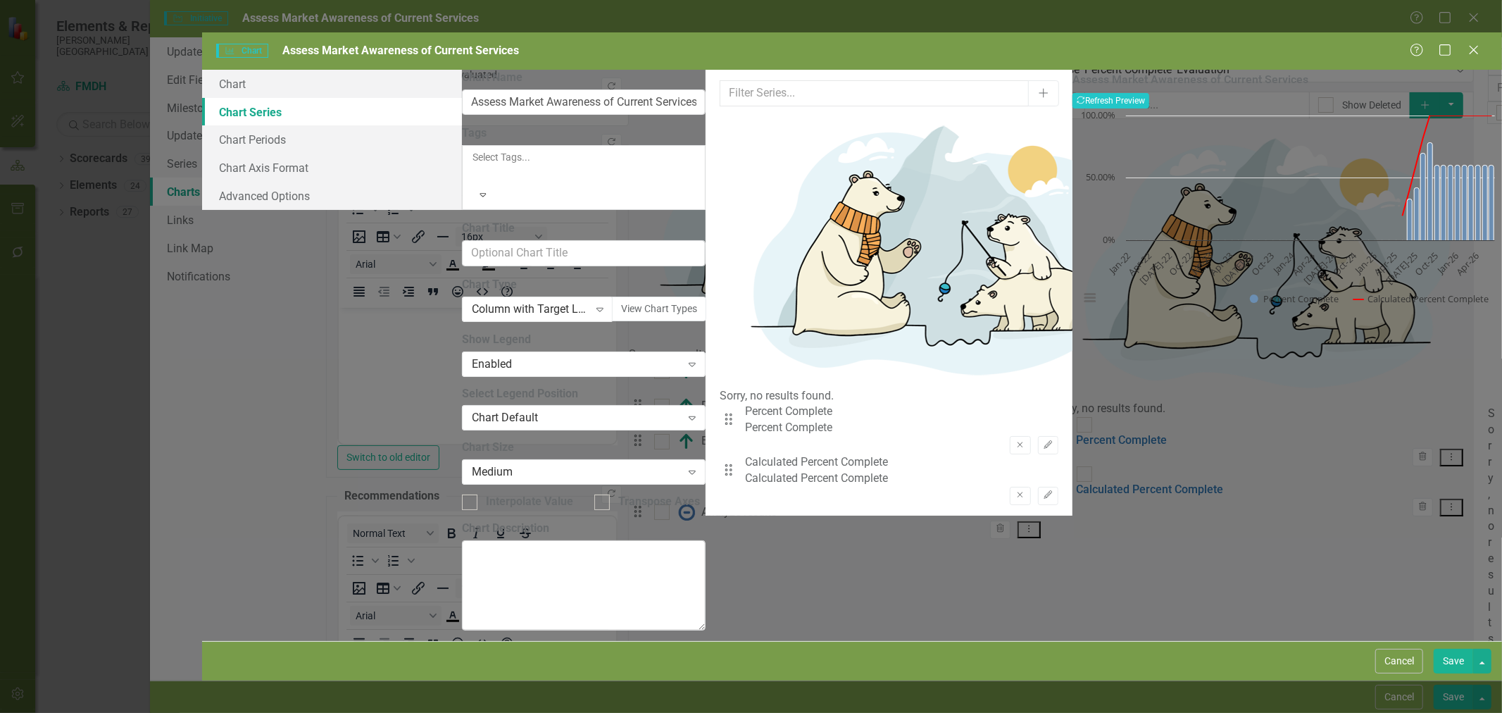
click at [1043, 441] on icon "Edit" at bounding box center [1048, 445] width 11 height 8
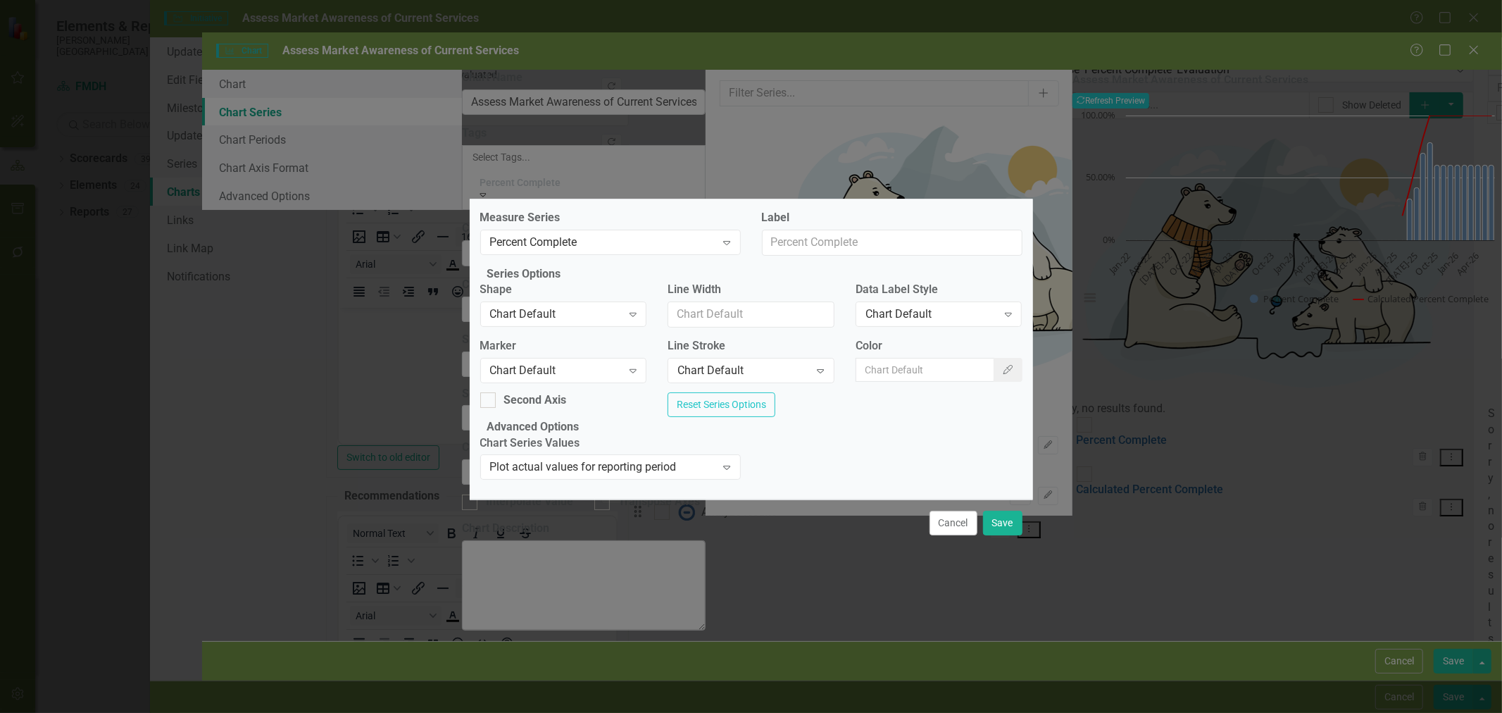
click at [959, 535] on button "Cancel" at bounding box center [954, 523] width 48 height 25
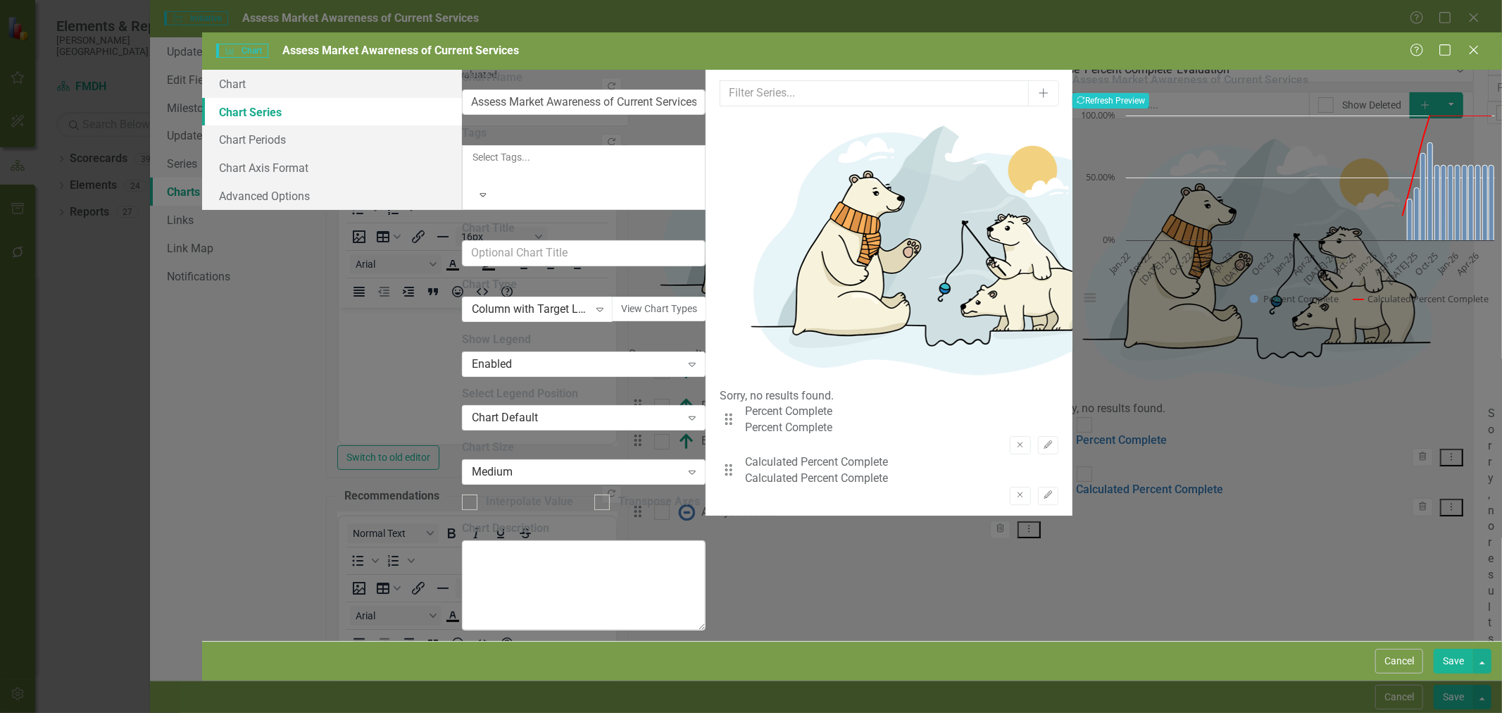
click at [1407, 673] on button "Cancel" at bounding box center [1399, 661] width 48 height 25
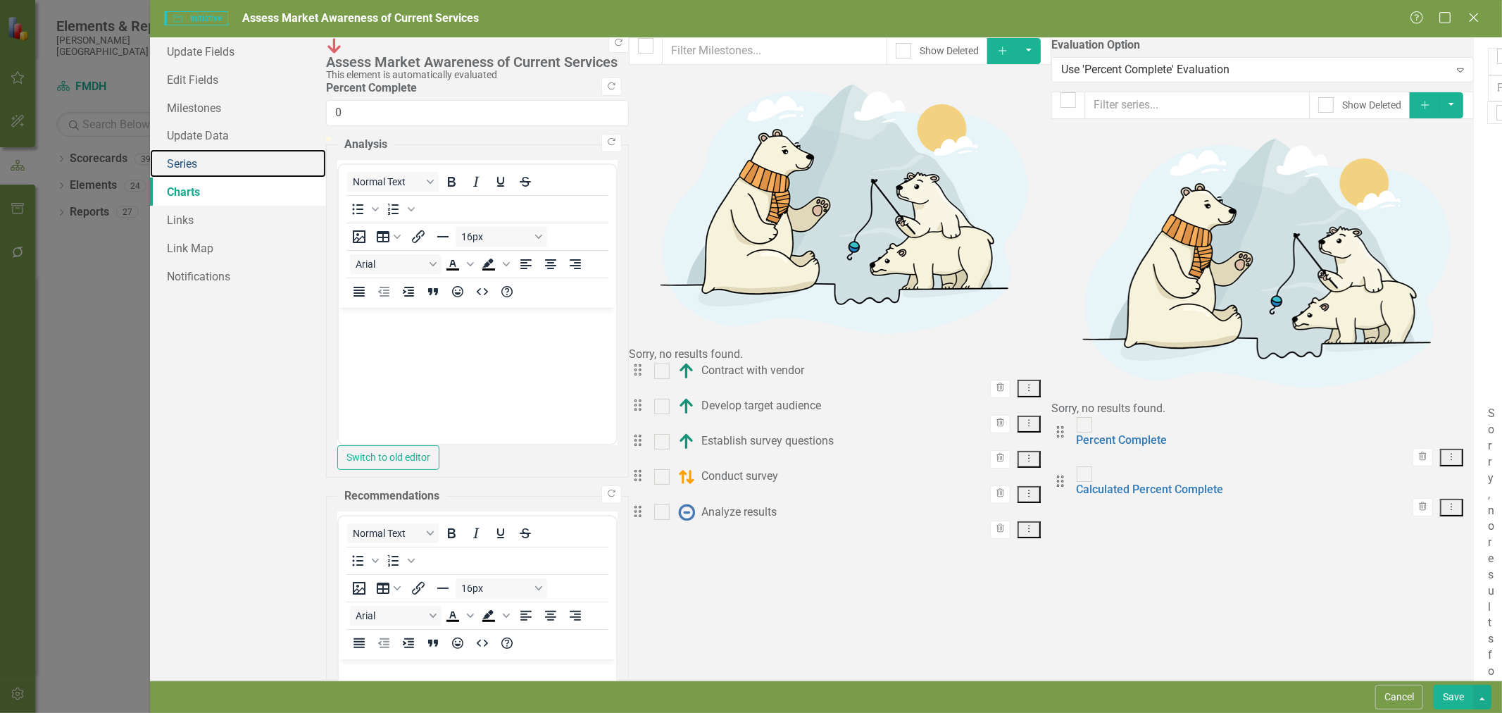
click at [196, 161] on link "Series" at bounding box center [238, 163] width 176 height 28
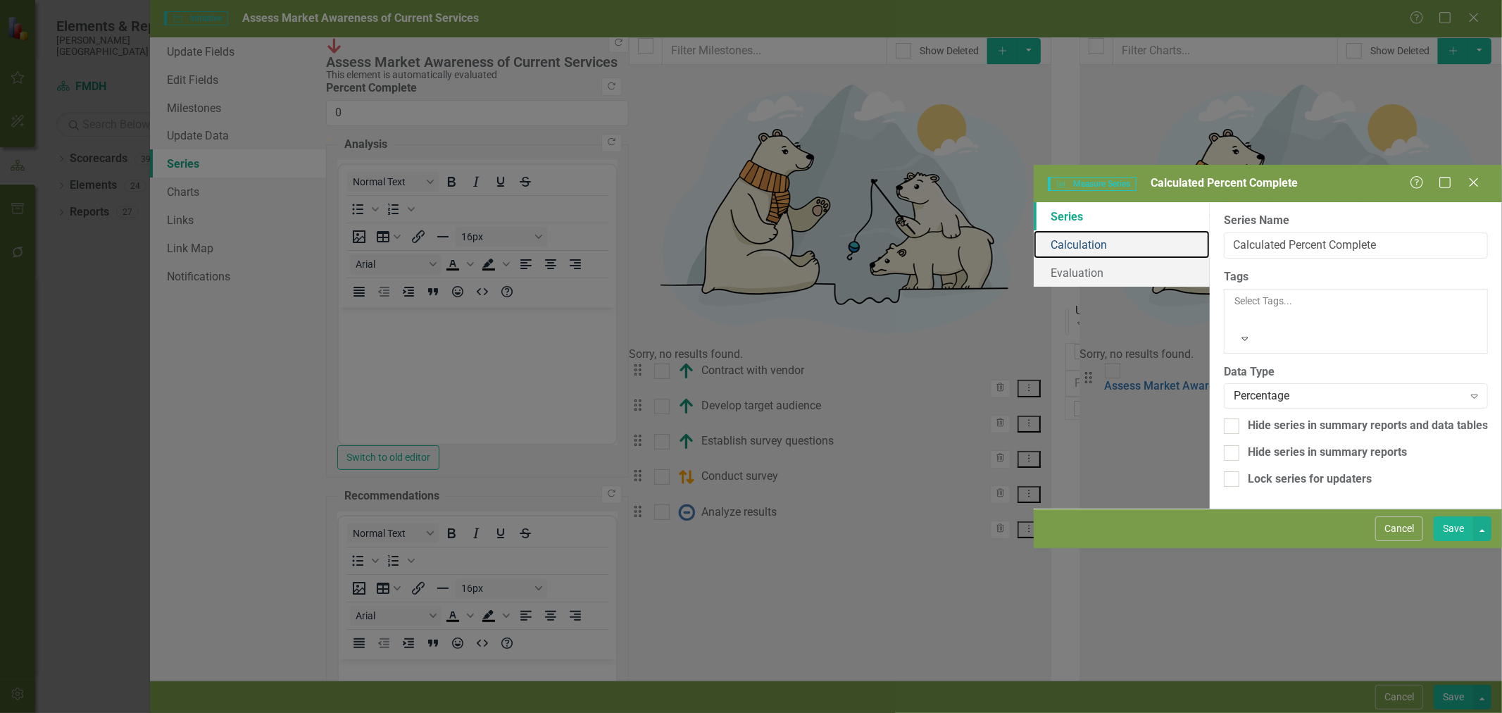
click at [1034, 230] on link "Calculation" at bounding box center [1122, 244] width 176 height 28
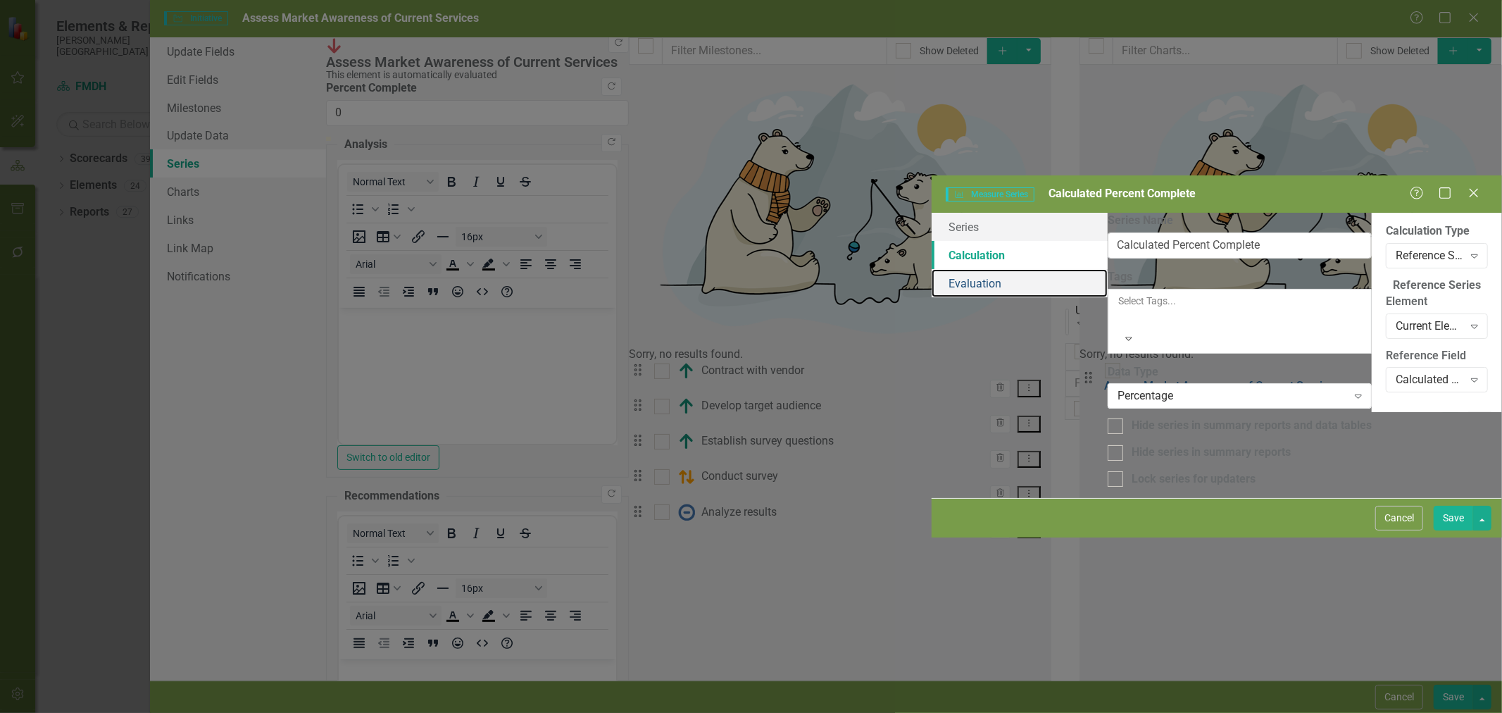
click at [932, 269] on link "Evaluation" at bounding box center [1020, 283] width 176 height 28
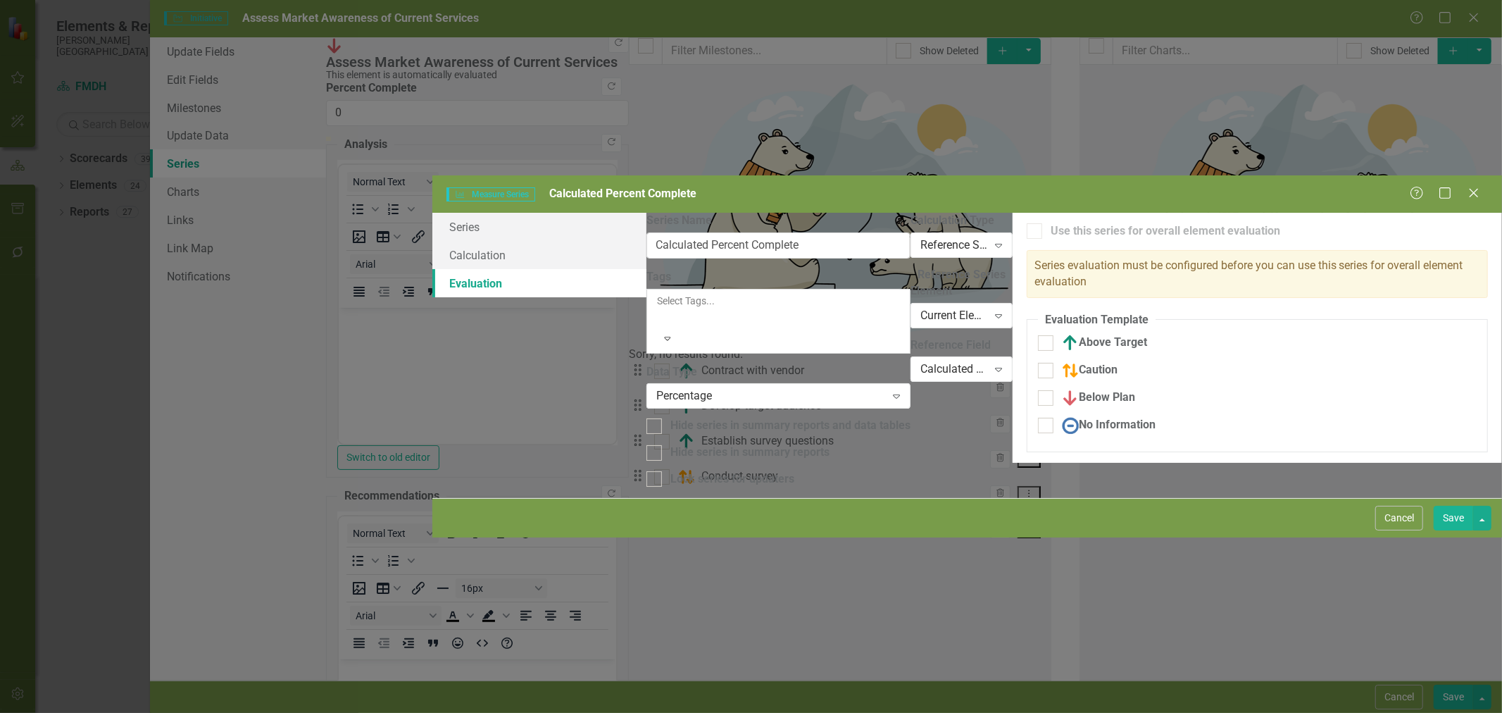
click at [1406, 530] on button "Cancel" at bounding box center [1399, 518] width 48 height 25
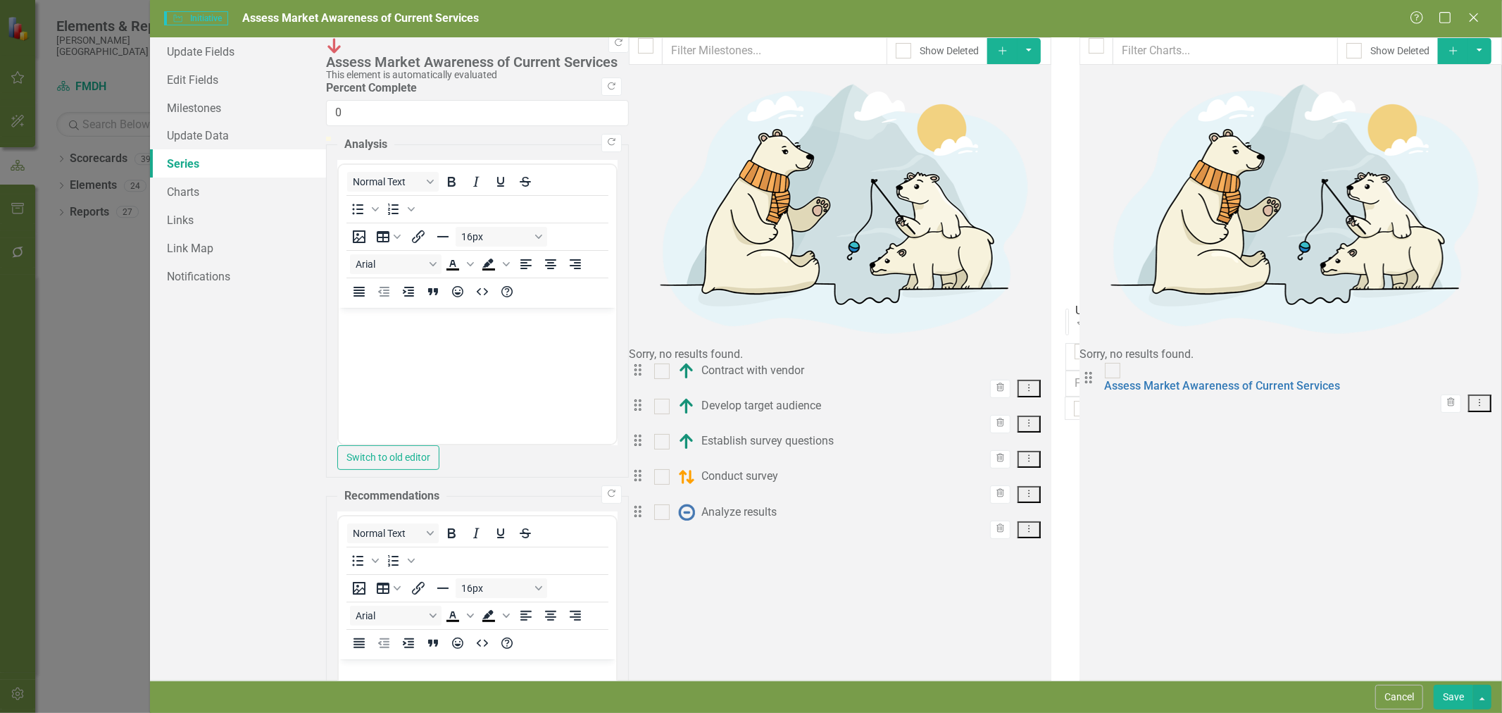
click at [1398, 699] on button "Cancel" at bounding box center [1399, 696] width 48 height 25
click at [1469, 93] on button "button" at bounding box center [1472, 89] width 18 height 25
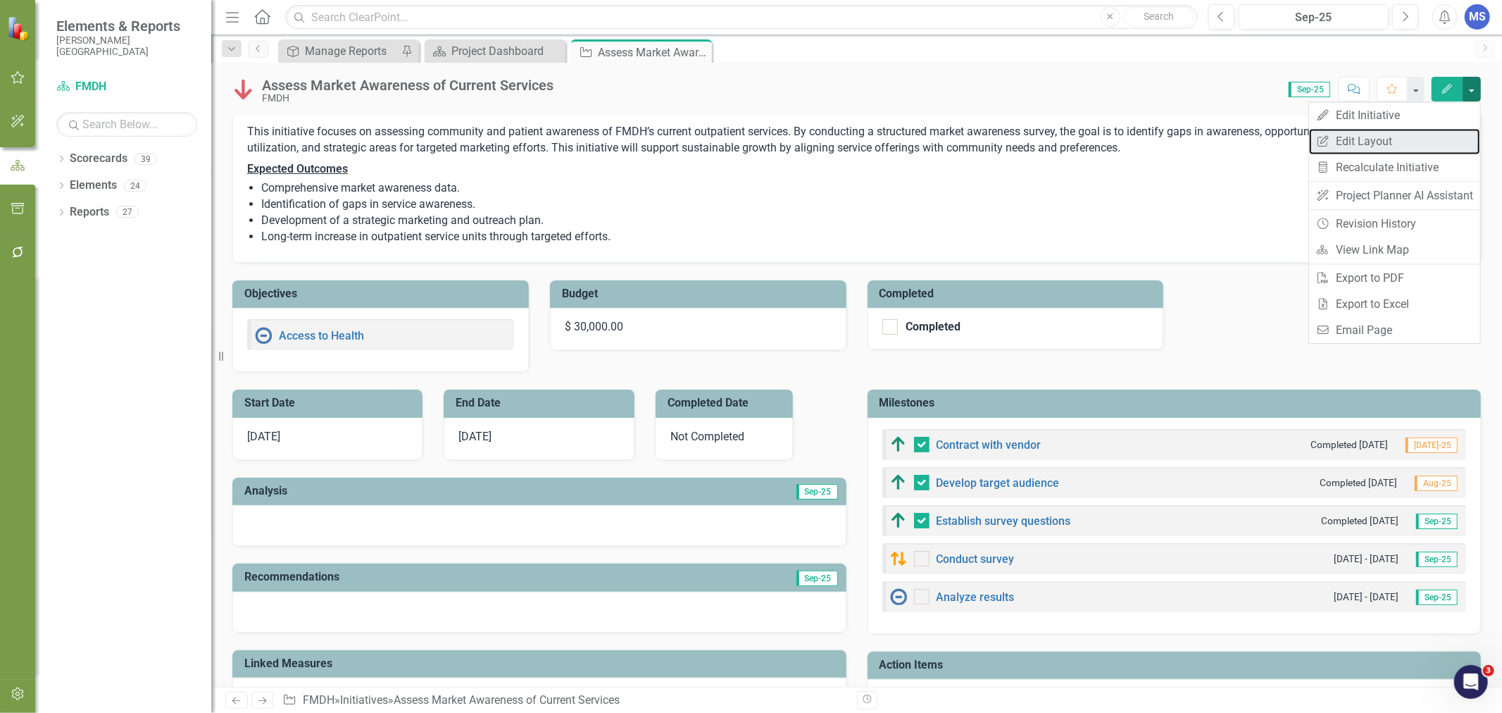
click at [1401, 142] on link "Edit Report Edit Layout" at bounding box center [1394, 141] width 171 height 26
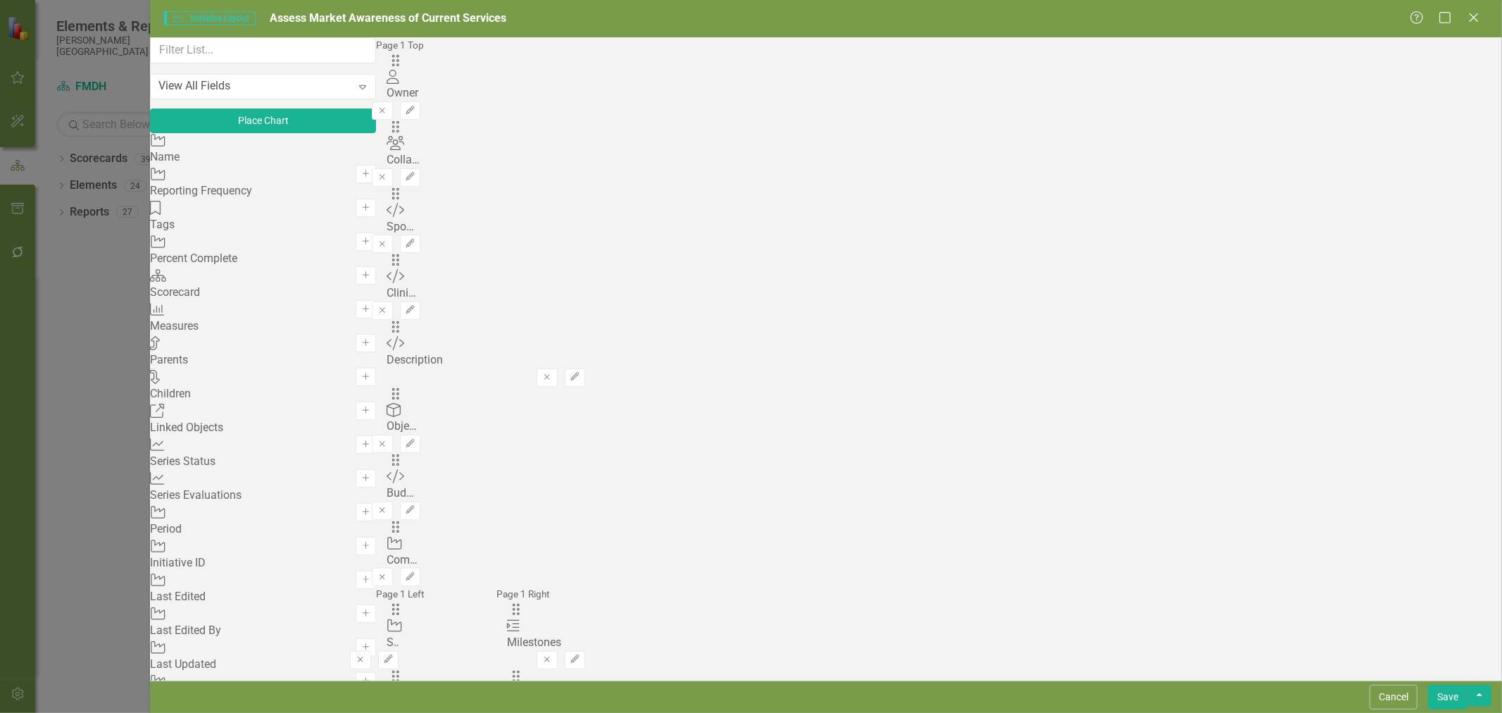
scroll to position [547, 0]
drag, startPoint x: 539, startPoint y: 99, endPoint x: 544, endPoint y: 522, distance: 423.2
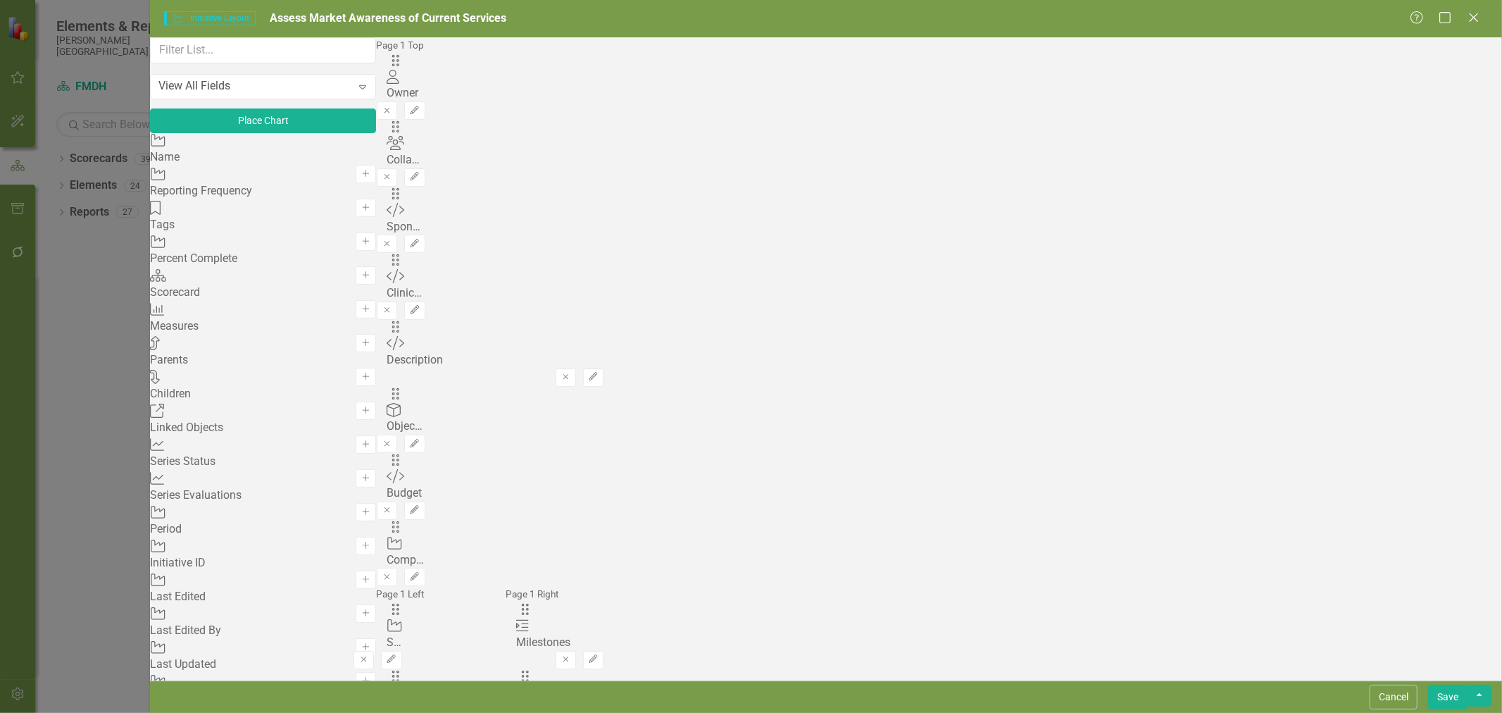
click at [376, 284] on button "Add" at bounding box center [366, 275] width 20 height 18
drag, startPoint x: 531, startPoint y: 92, endPoint x: 555, endPoint y: 558, distance: 467.5
click at [1451, 699] on button "Save" at bounding box center [1447, 696] width 39 height 25
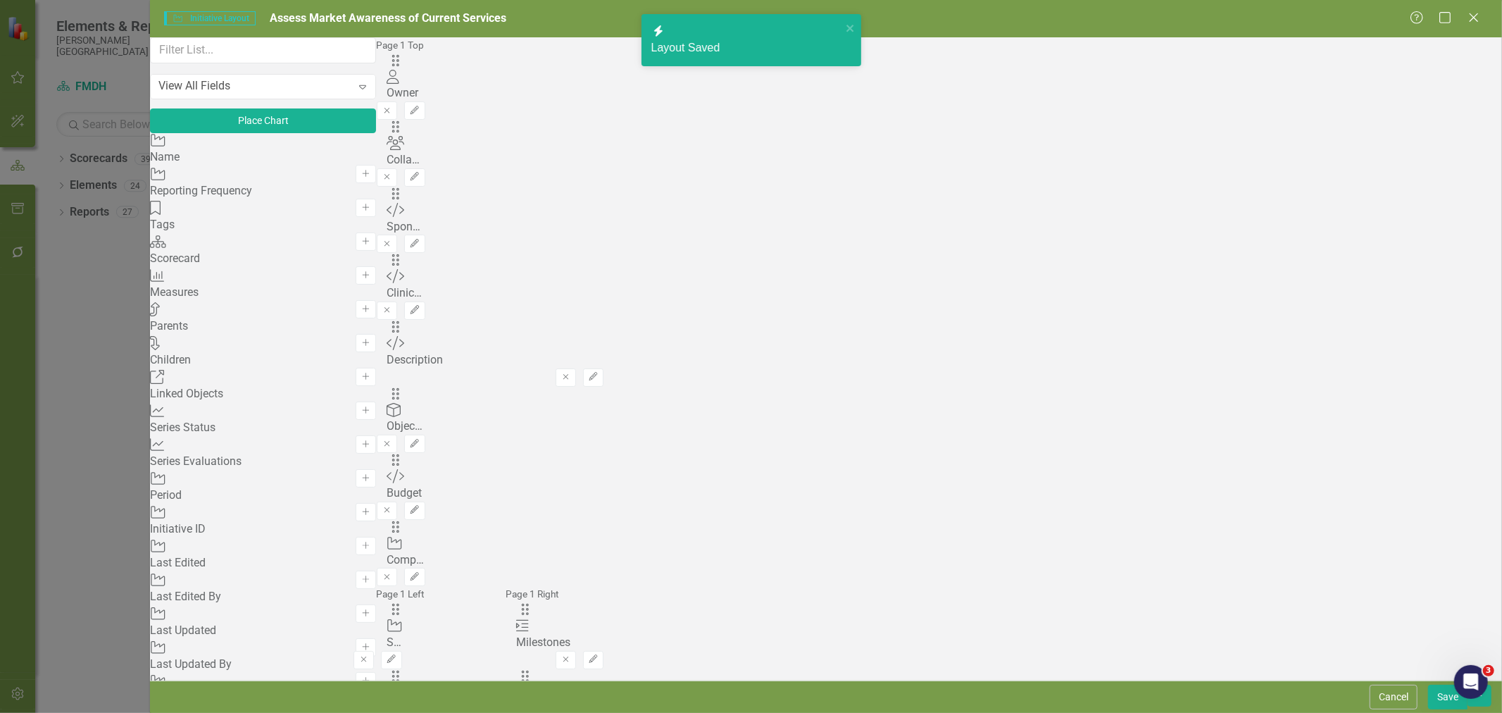
checkbox input "false"
checkbox input "true"
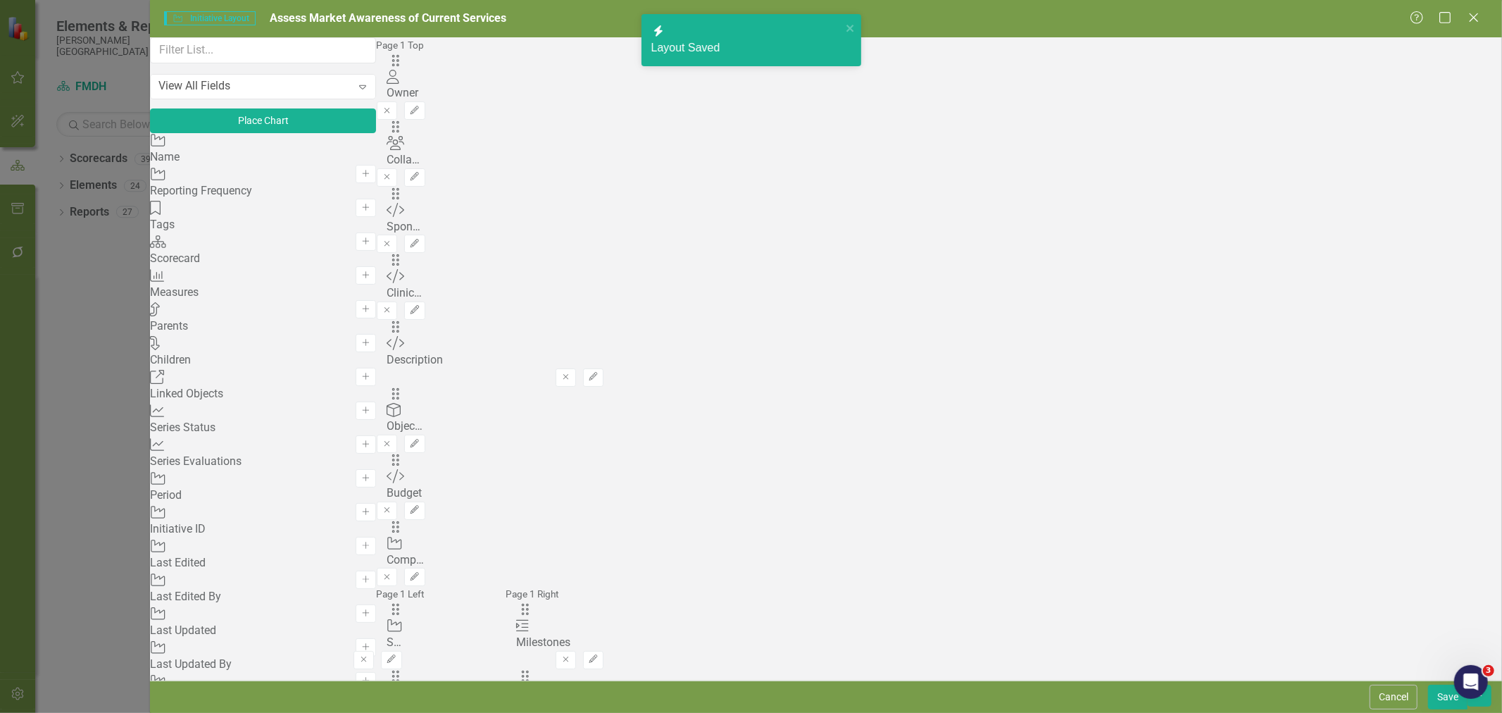
checkbox input "true"
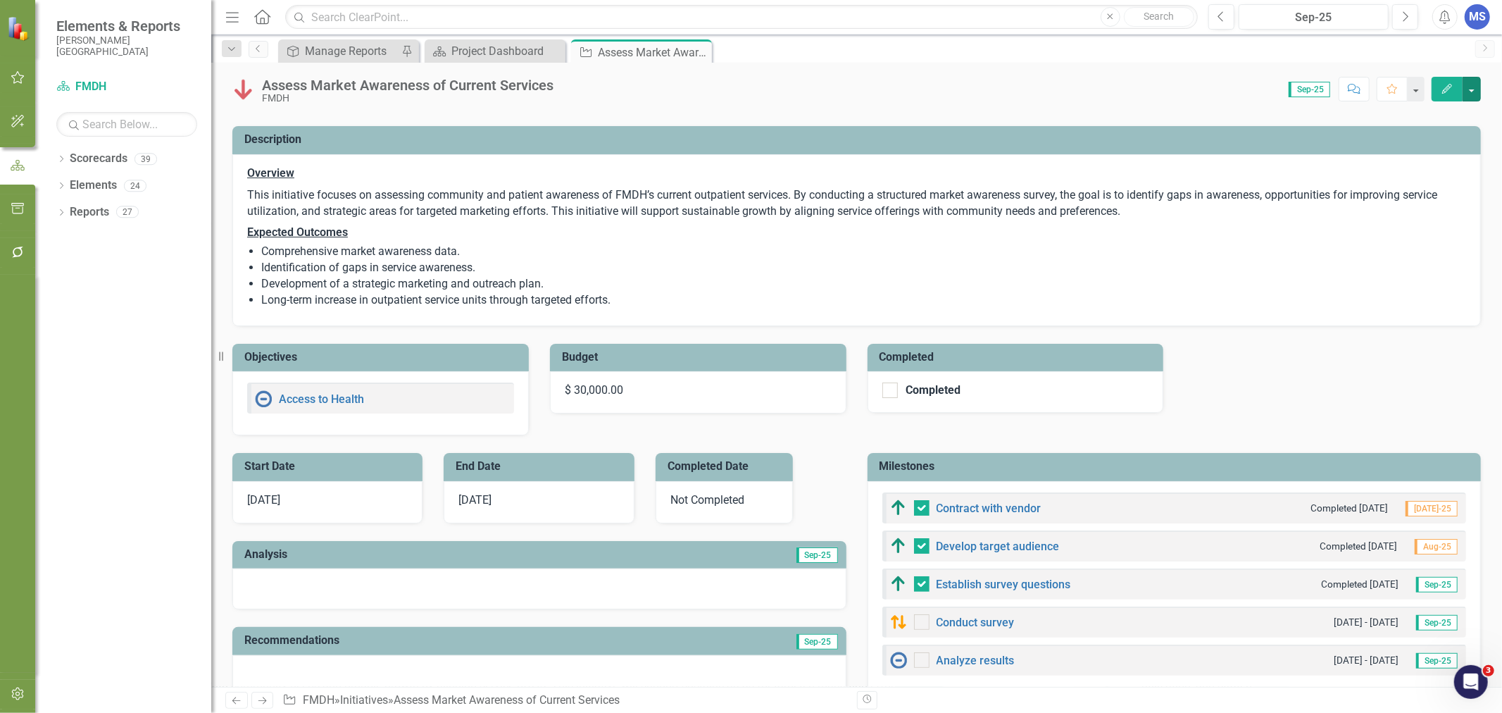
scroll to position [89, 0]
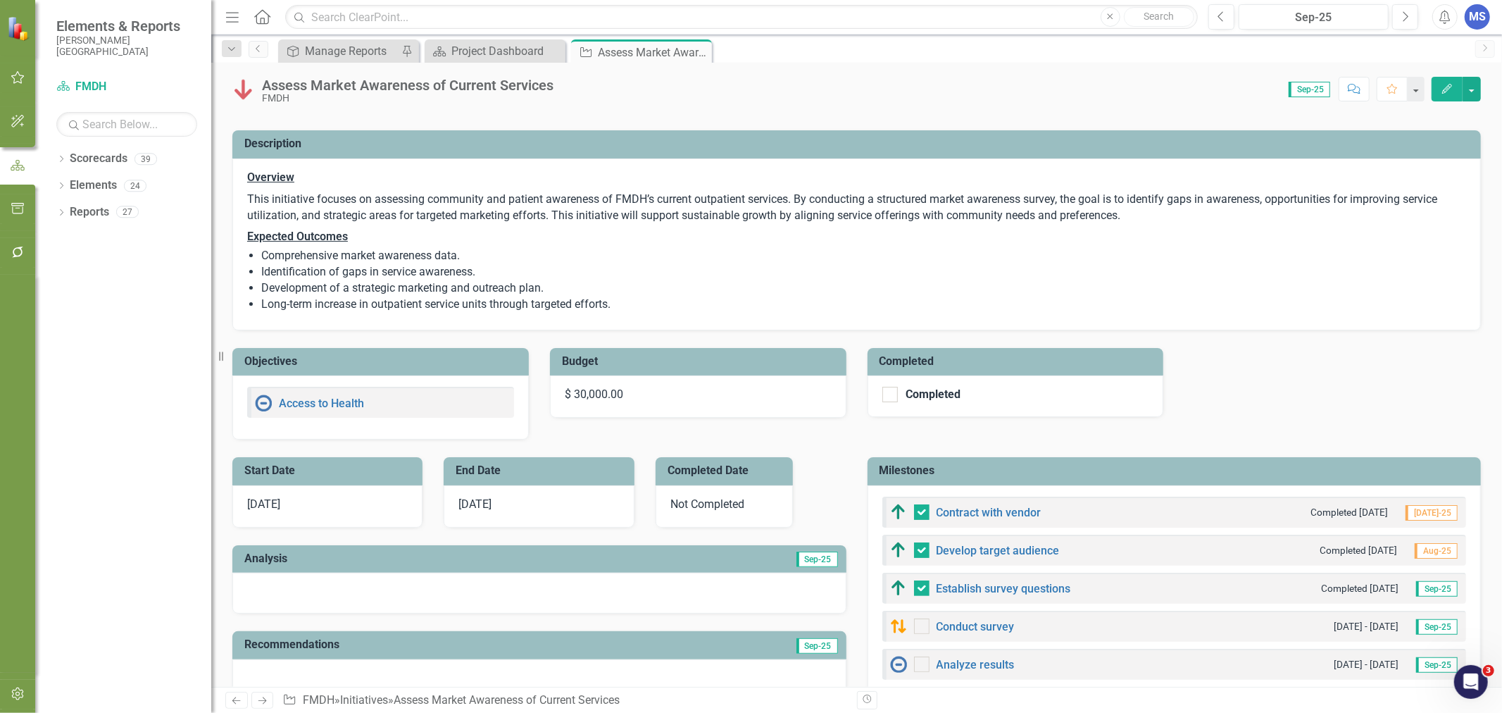
click at [1446, 86] on icon "Edit" at bounding box center [1447, 89] width 13 height 10
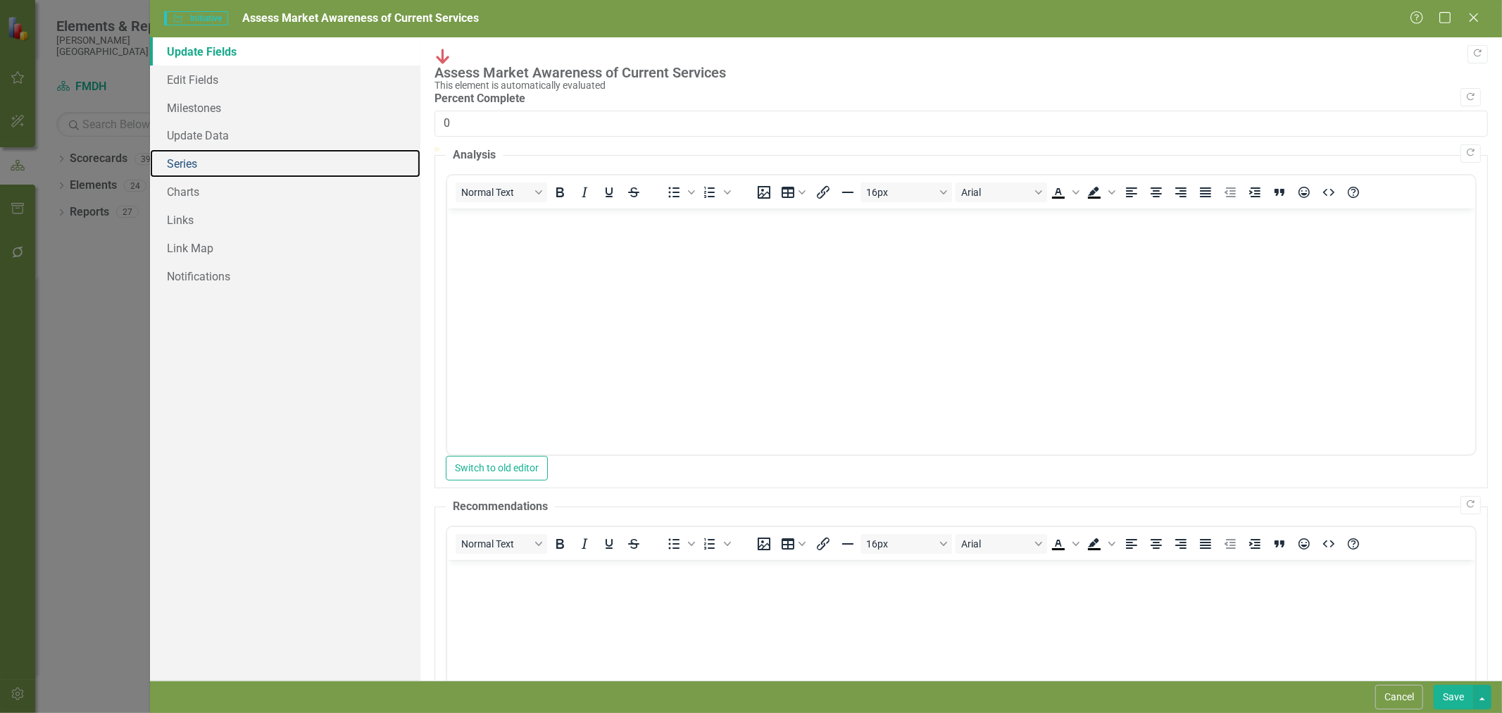
click at [194, 166] on link "Series" at bounding box center [285, 163] width 270 height 28
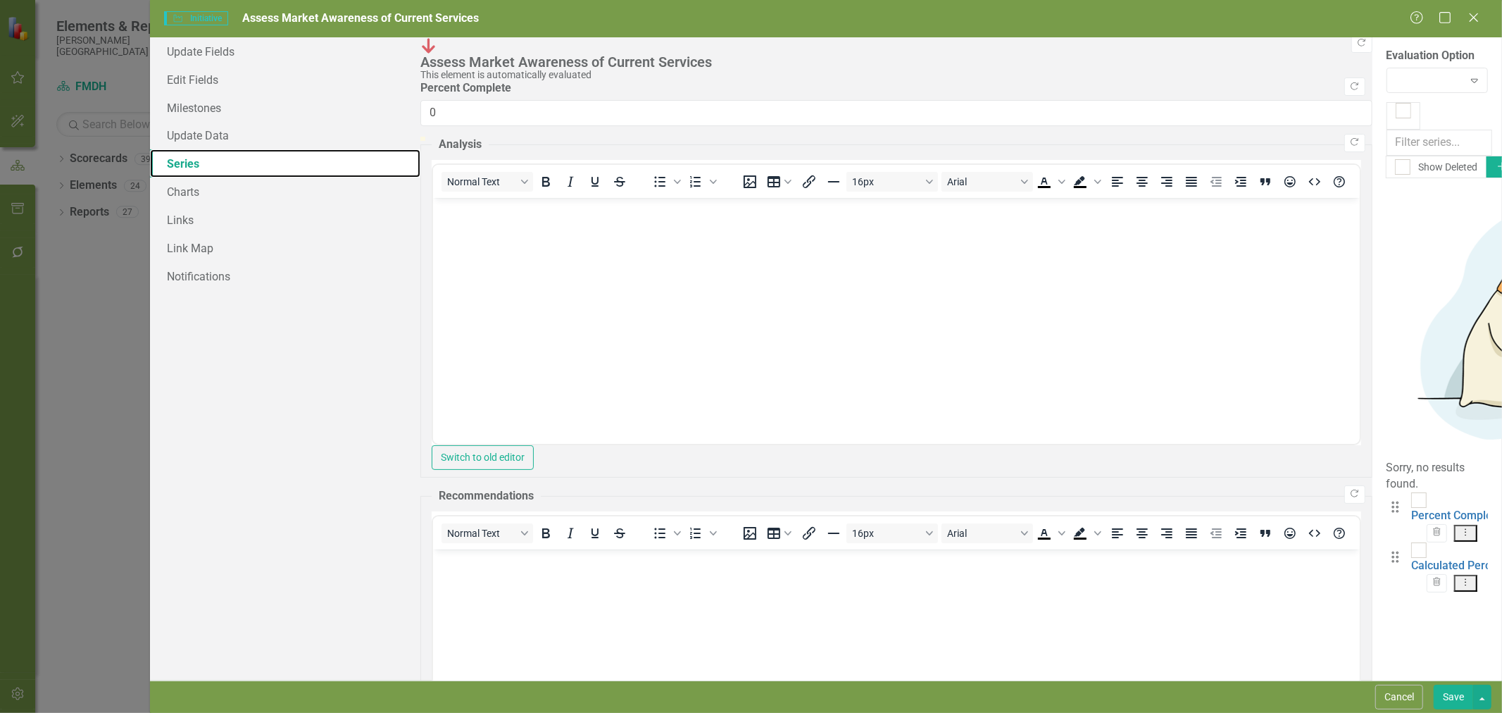
checkbox input "false"
click at [1411, 560] on link "Calculated Percent Complete" at bounding box center [1484, 566] width 147 height 13
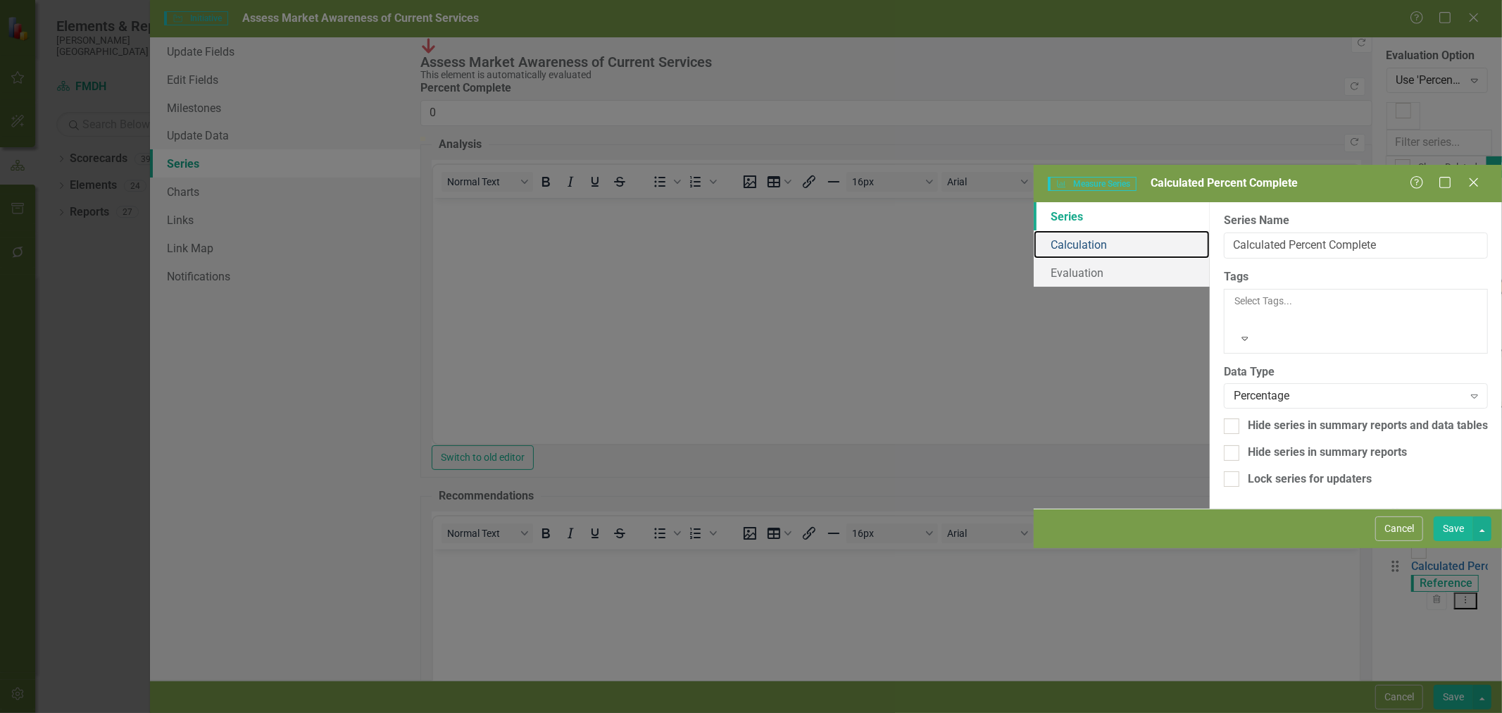
click at [1034, 230] on link "Calculation" at bounding box center [1122, 244] width 176 height 28
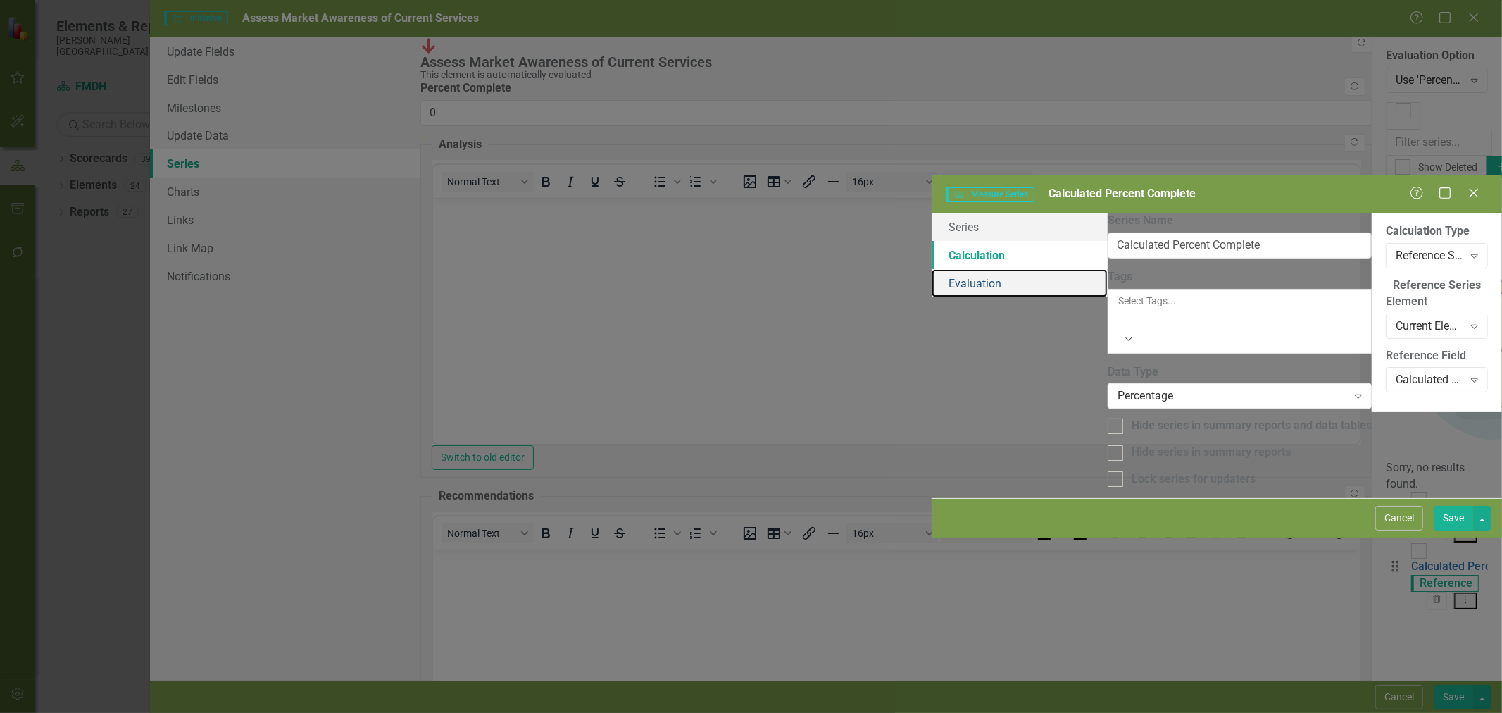
click at [932, 269] on link "Evaluation" at bounding box center [1020, 283] width 176 height 28
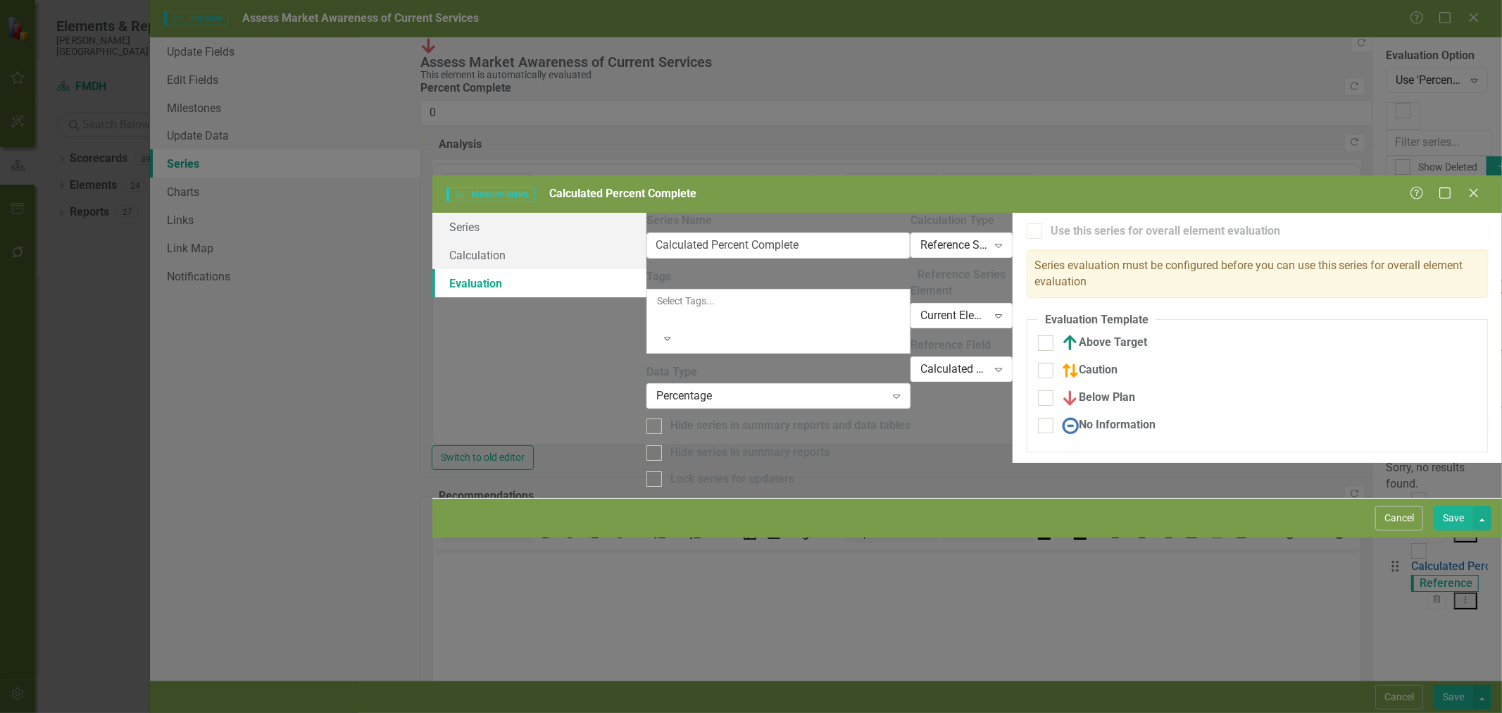
click at [1405, 530] on button "Cancel" at bounding box center [1399, 518] width 48 height 25
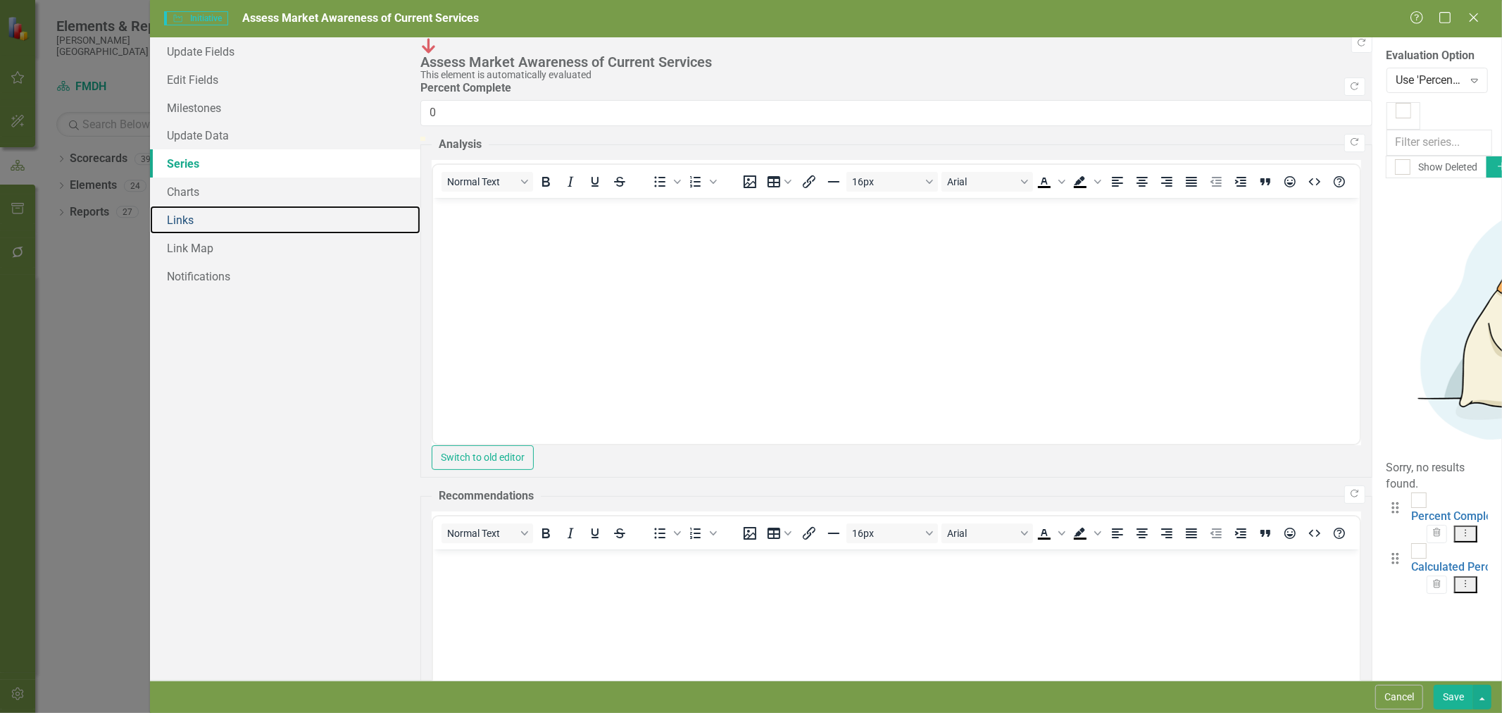
click at [204, 210] on link "Links" at bounding box center [285, 220] width 270 height 28
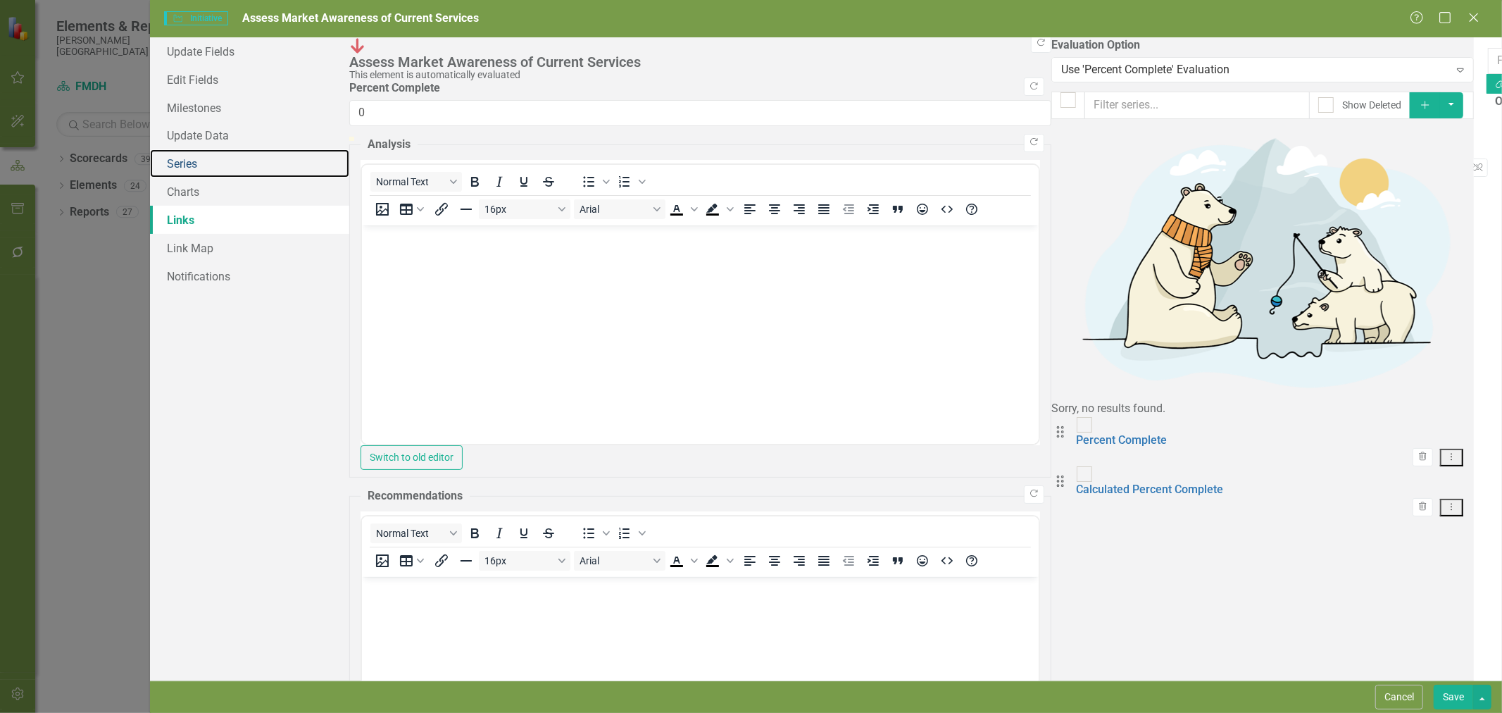
click at [209, 160] on link "Series" at bounding box center [249, 163] width 199 height 28
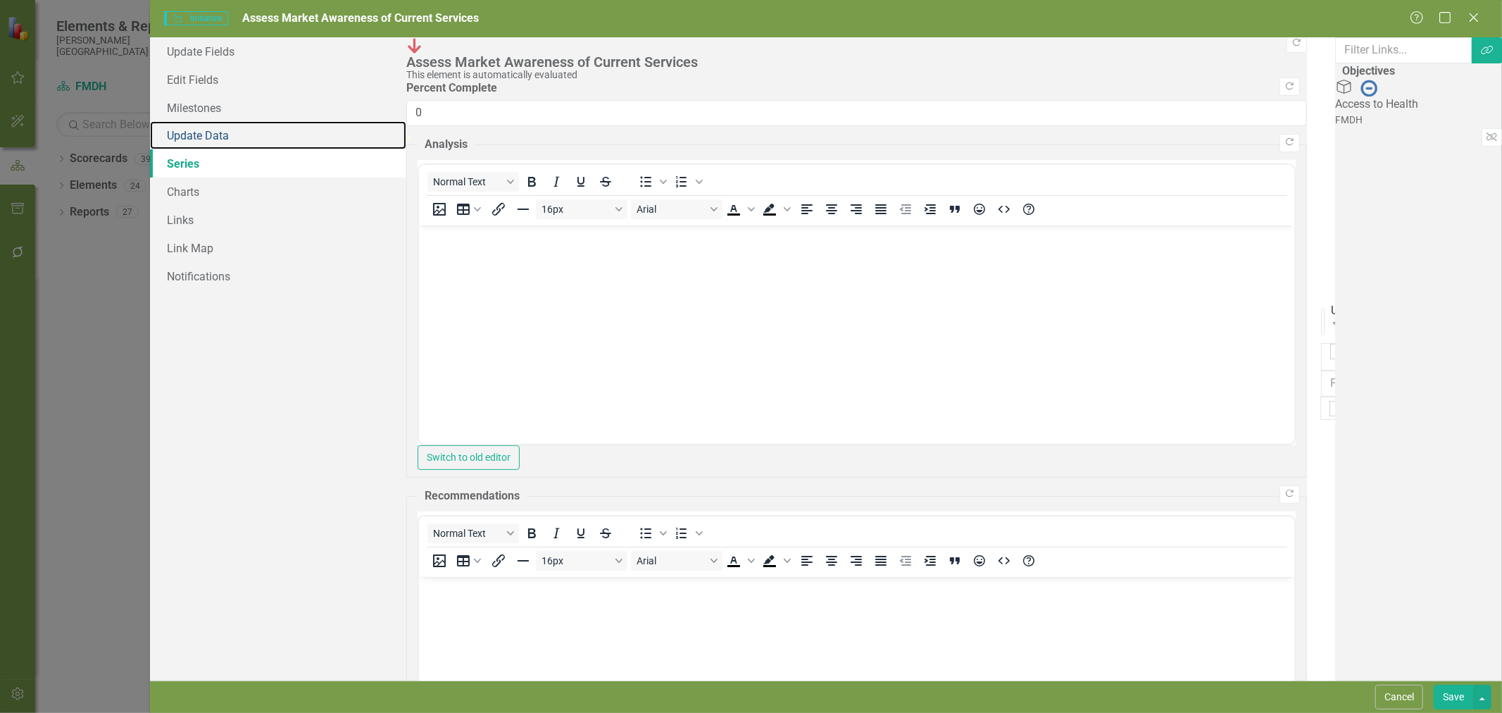
click at [216, 135] on link "Update Data" at bounding box center [278, 135] width 256 height 28
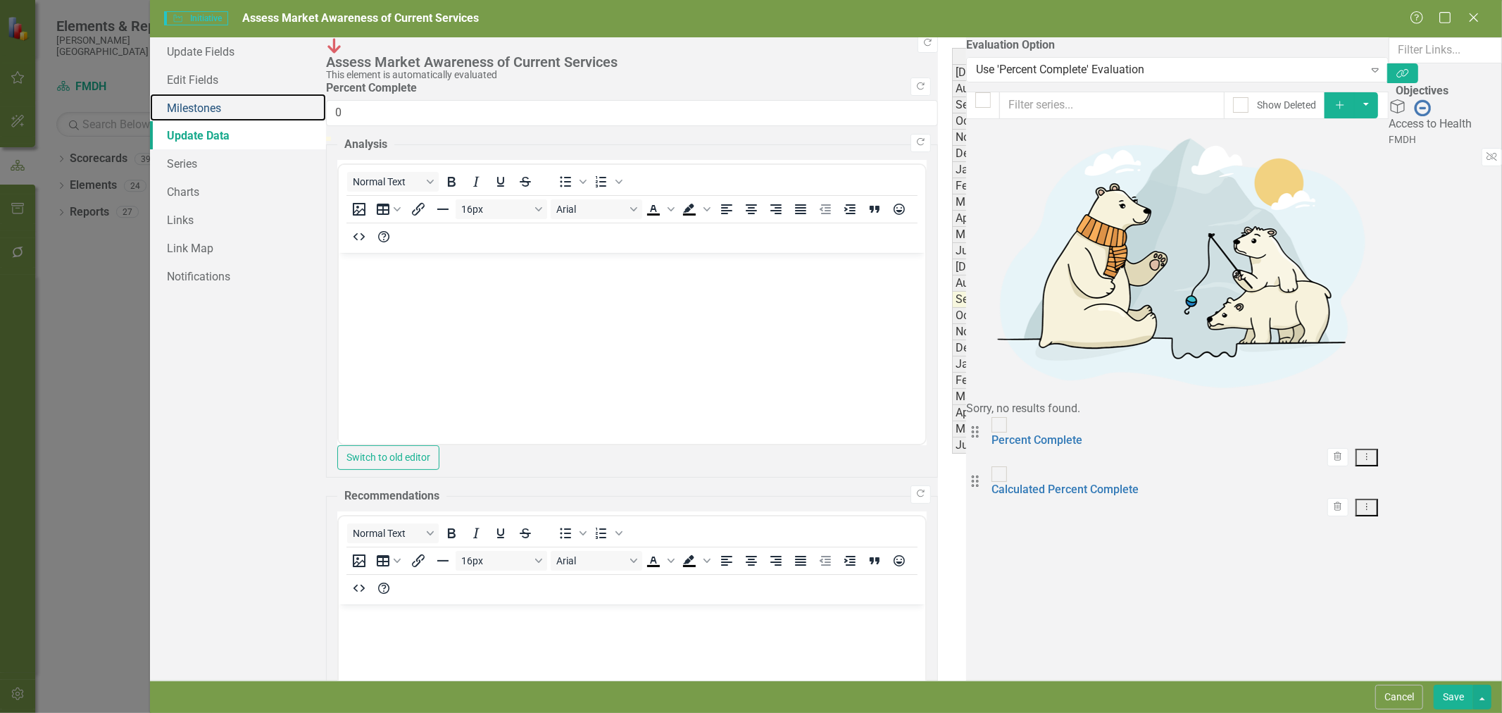
click at [225, 116] on link "Milestones" at bounding box center [238, 108] width 176 height 28
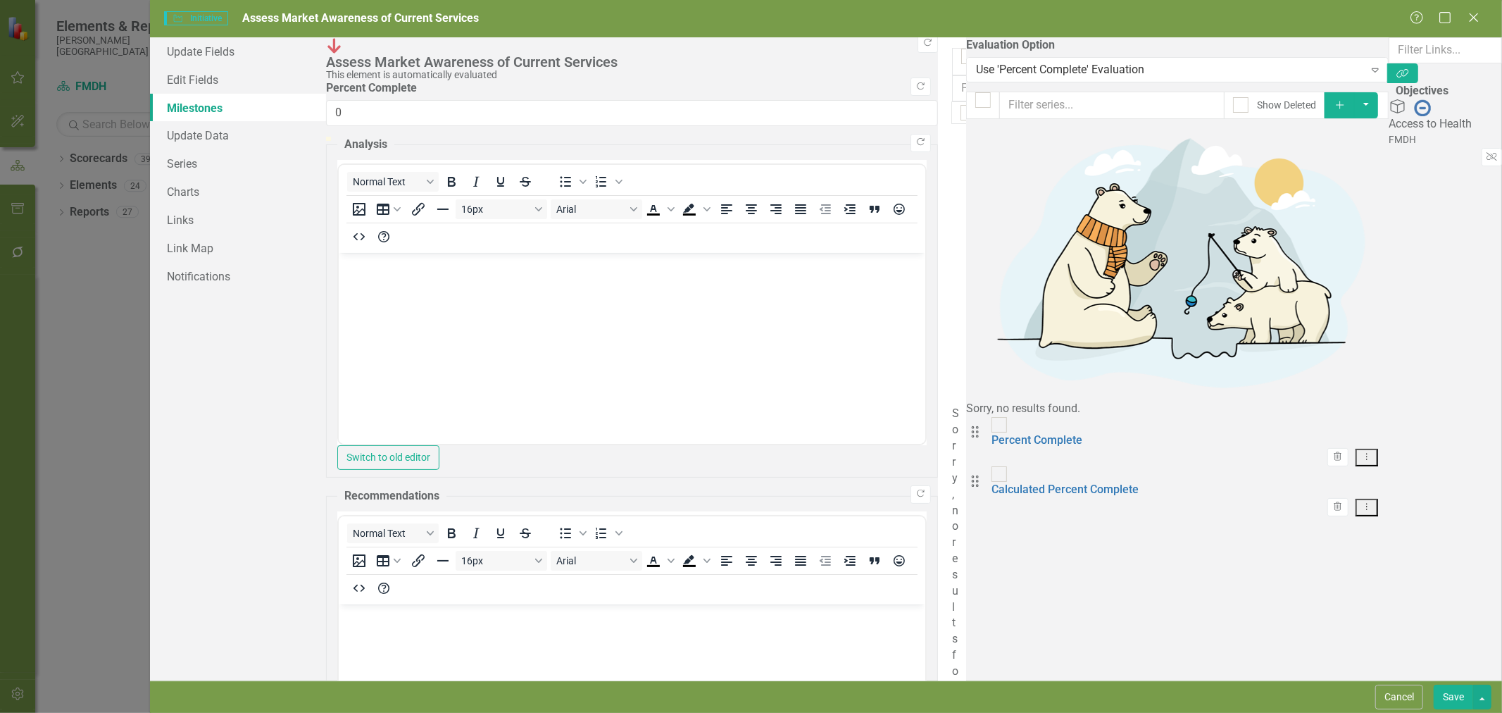
click at [1446, 296] on link "Edit Edit Milestone" at bounding box center [1410, 302] width 132 height 26
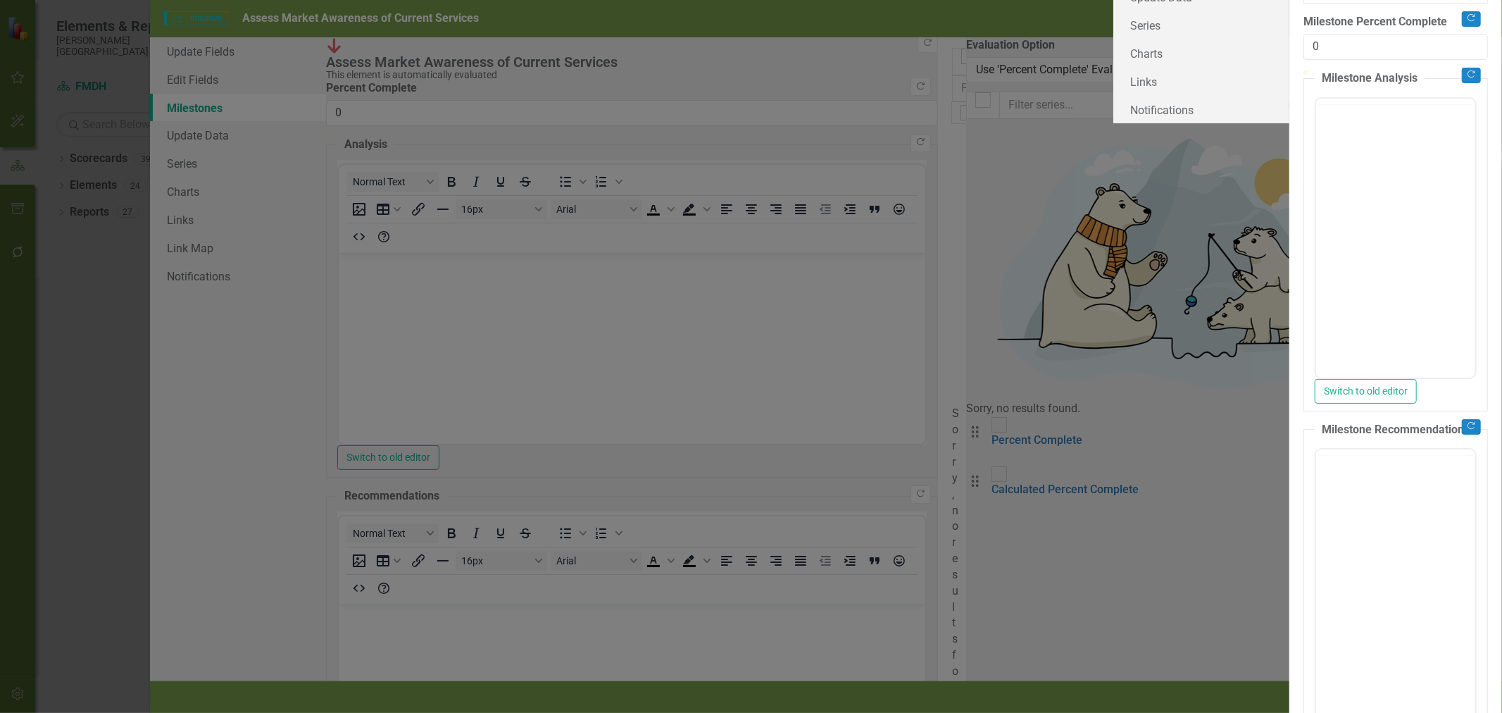
type input "0"
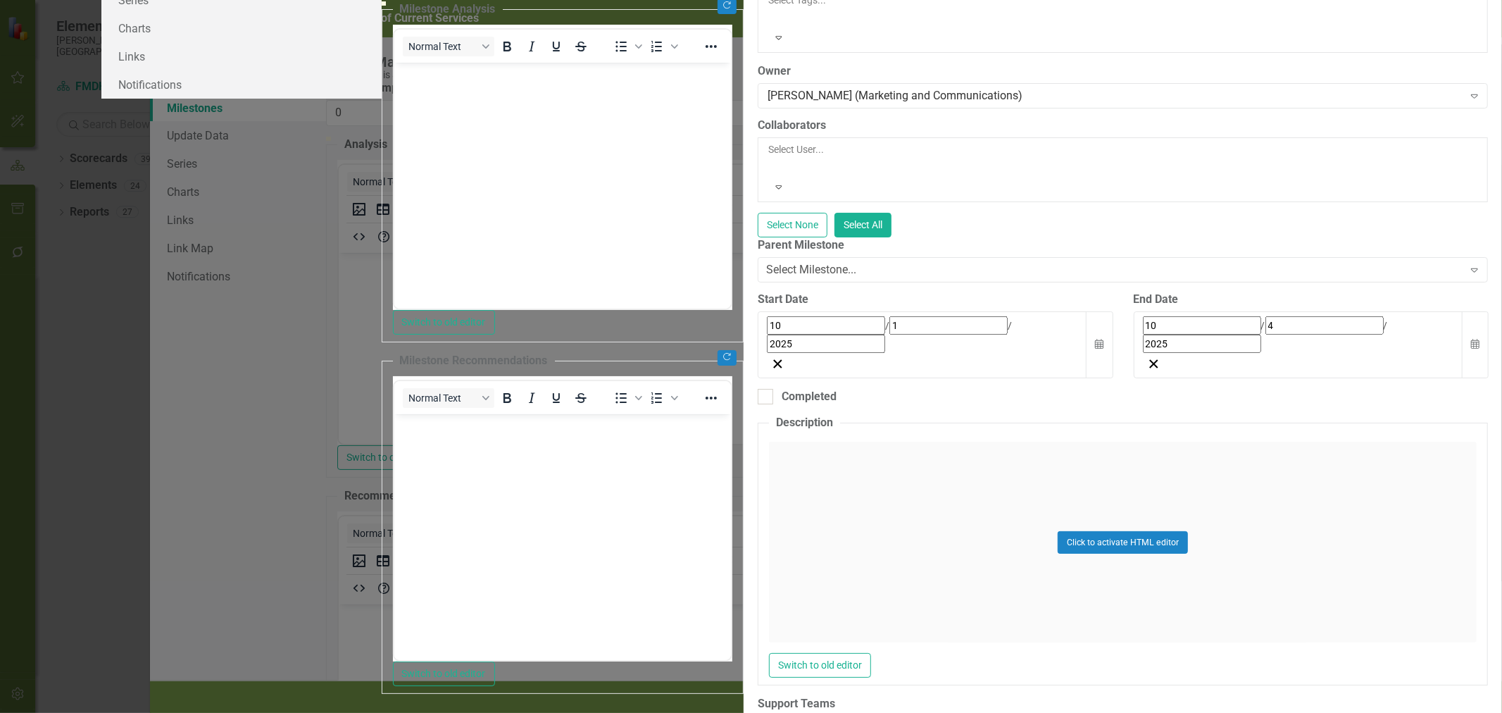
click at [1462, 378] on button "Calendar" at bounding box center [1475, 344] width 27 height 67
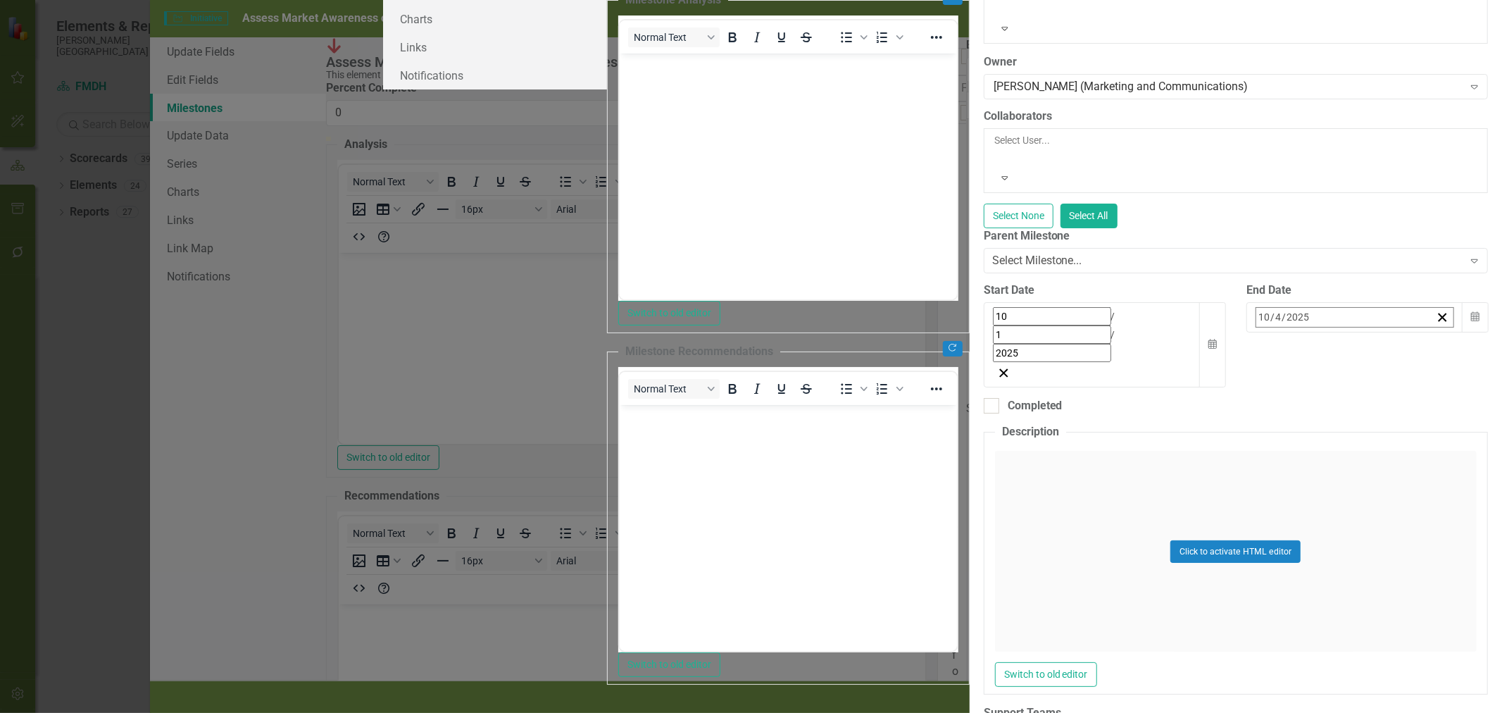
click at [1353, 442] on button "8" at bounding box center [1370, 429] width 35 height 25
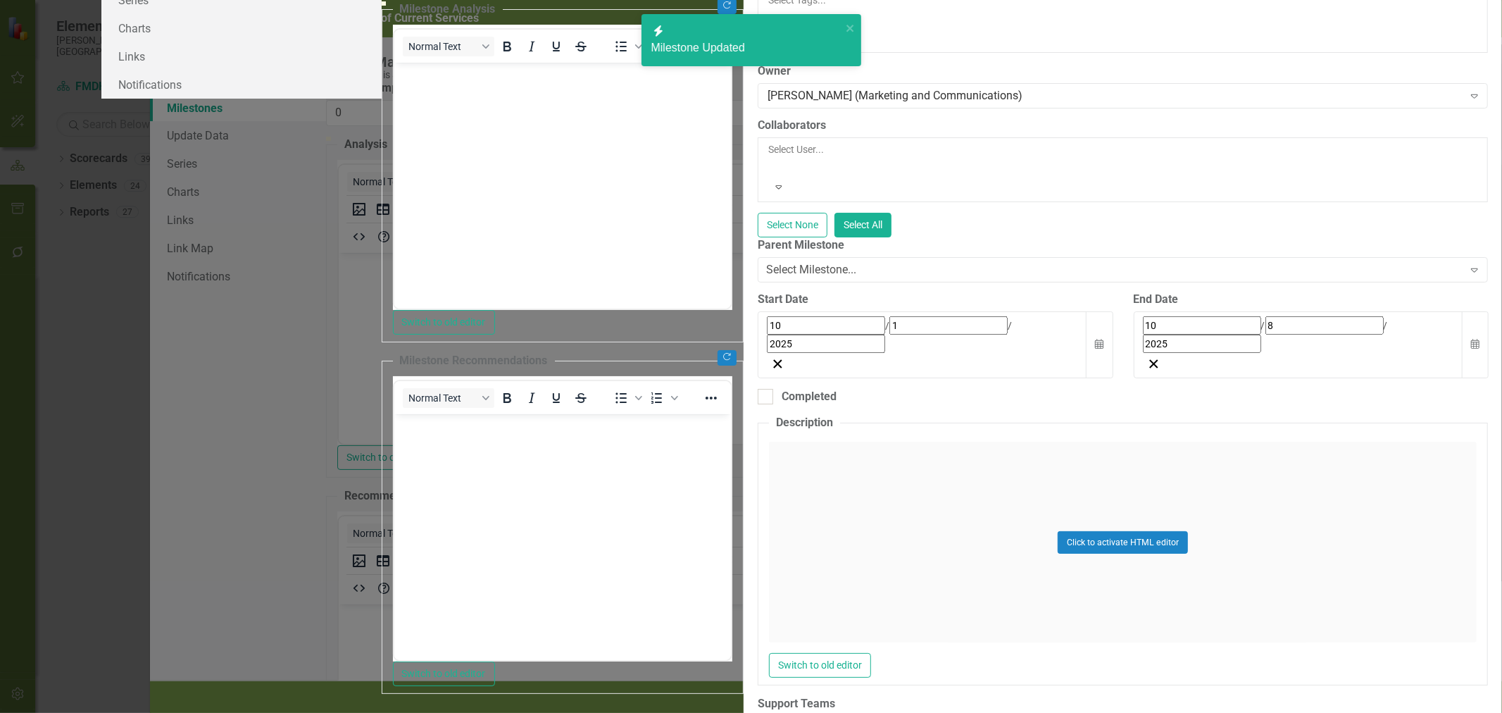
checkbox input "false"
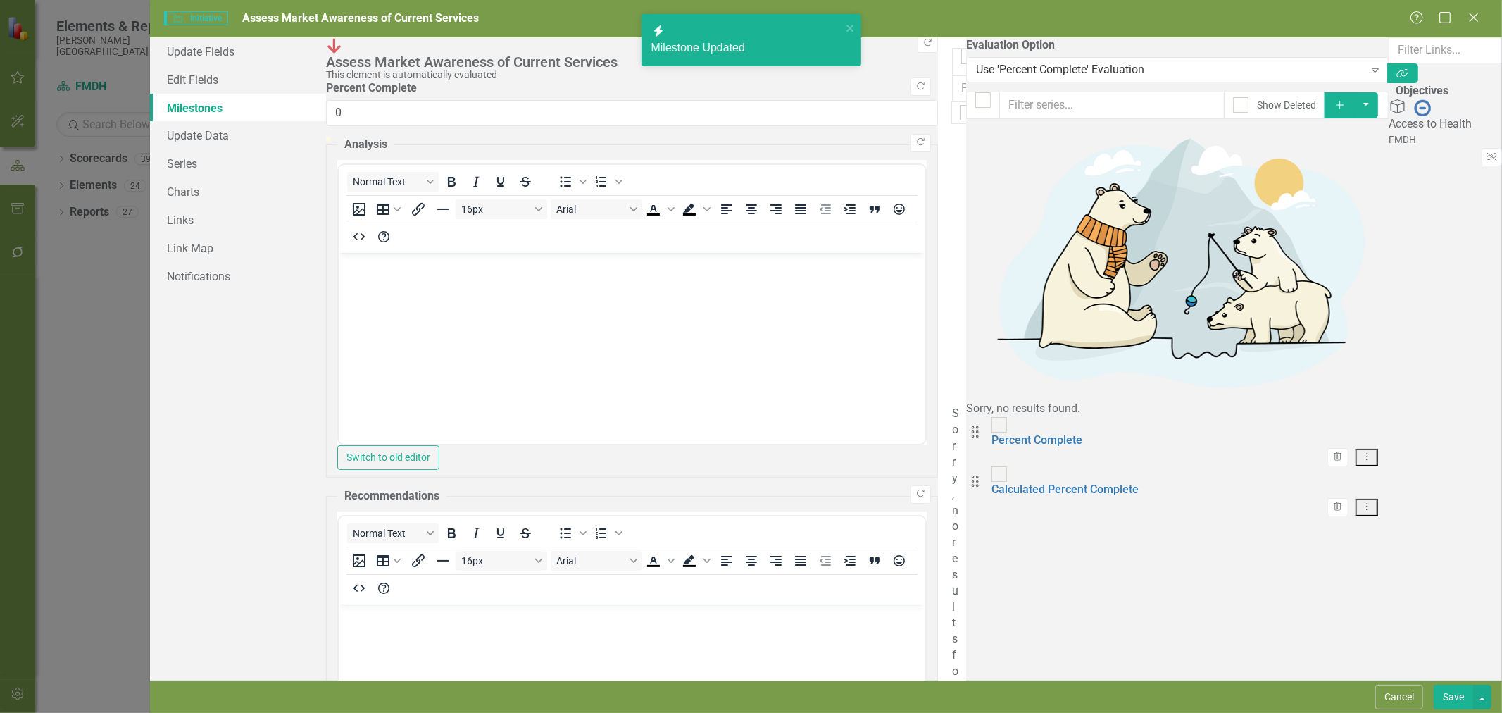
checkbox input "true"
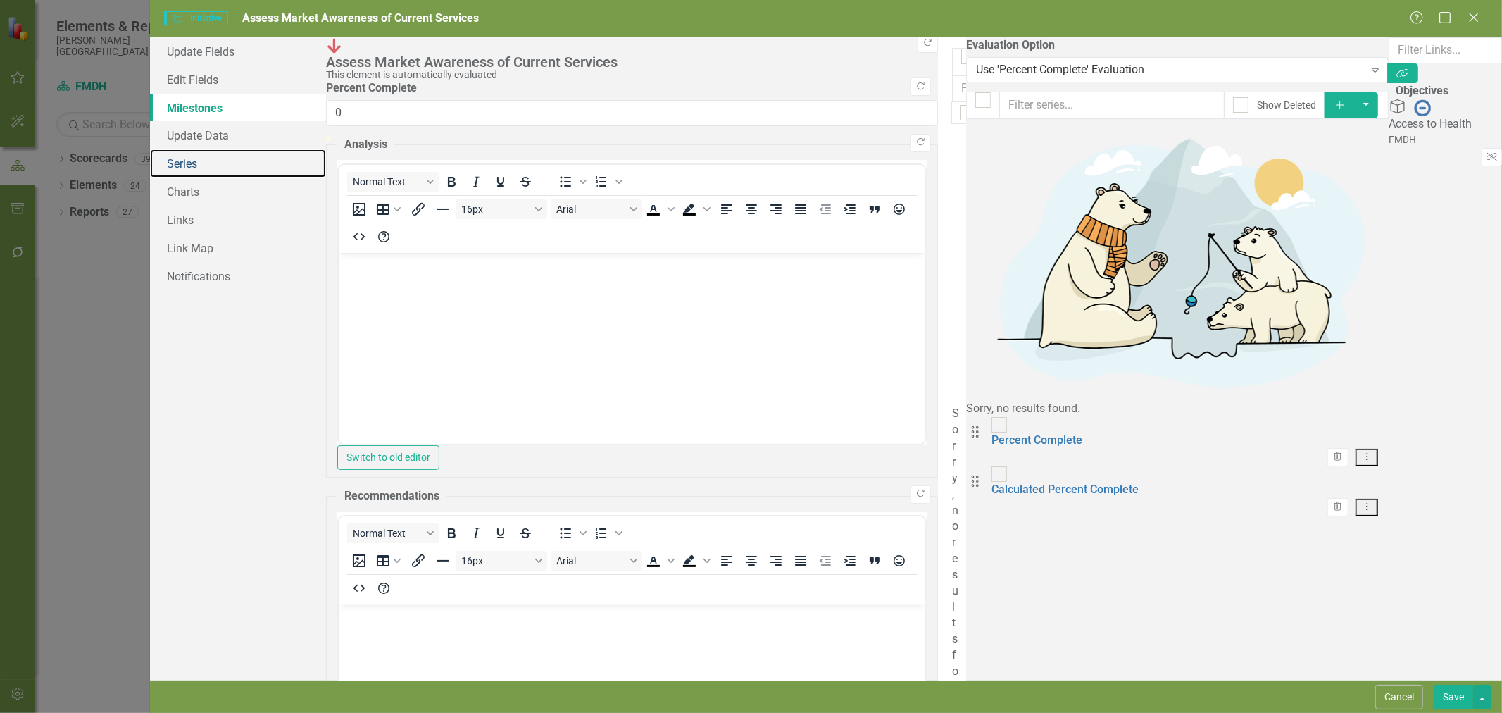
click at [222, 155] on link "Series" at bounding box center [238, 163] width 176 height 28
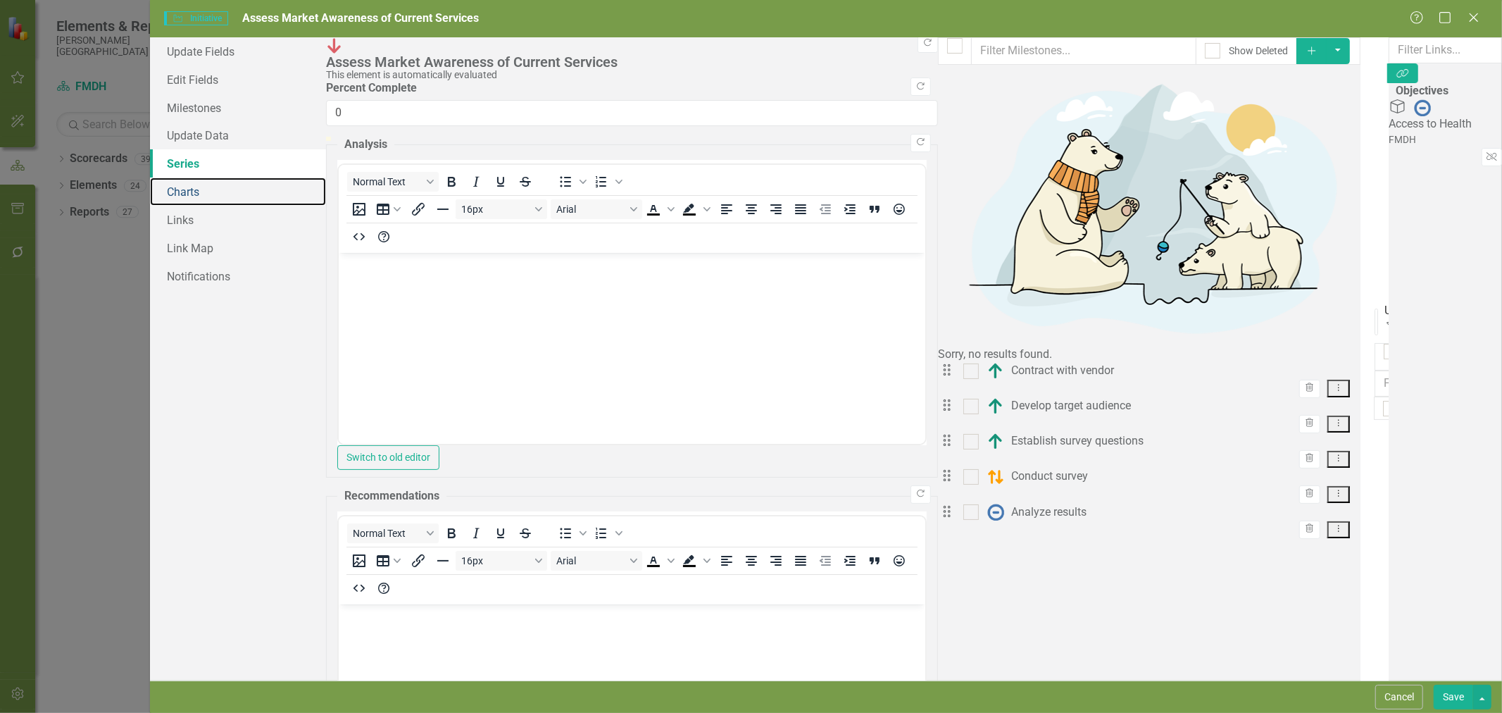
click at [230, 195] on link "Charts" at bounding box center [238, 191] width 176 height 28
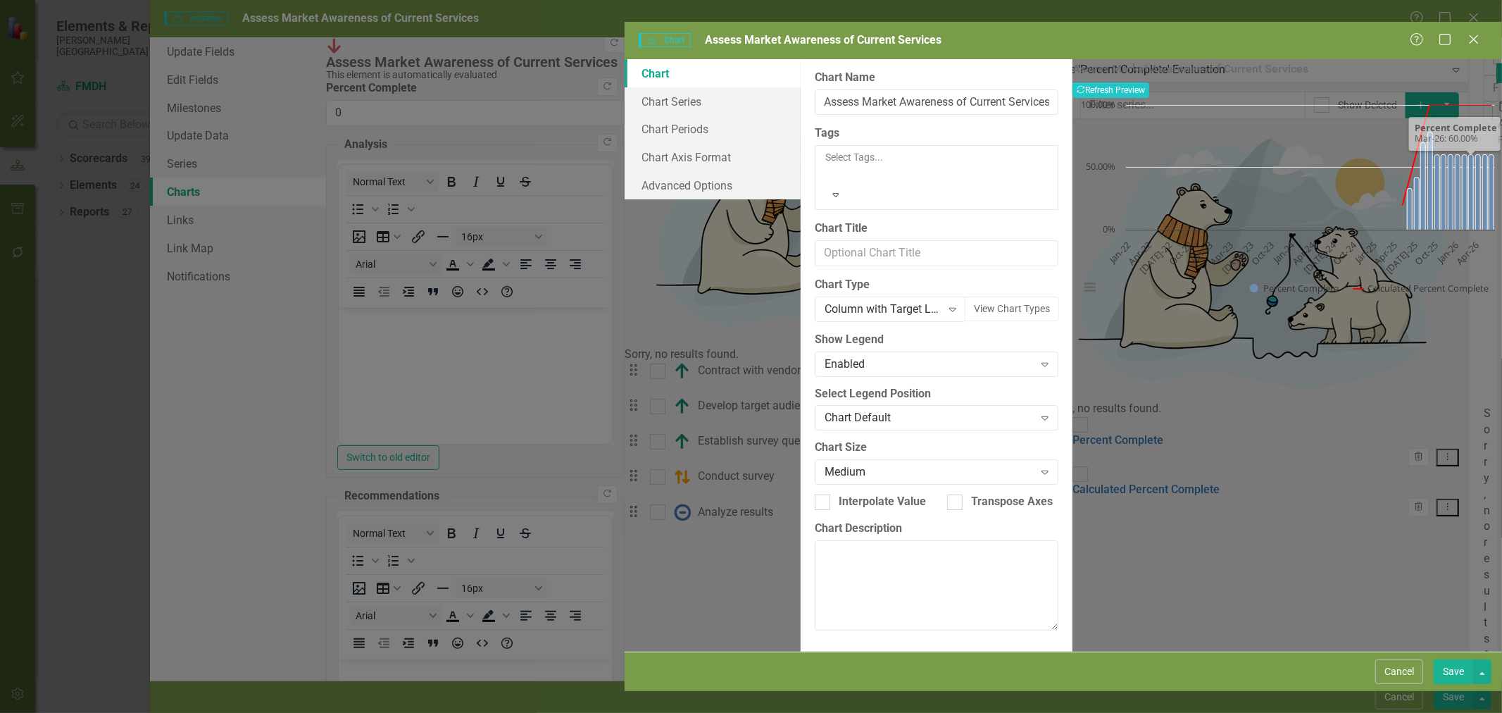
click at [1409, 684] on button "Cancel" at bounding box center [1399, 671] width 48 height 25
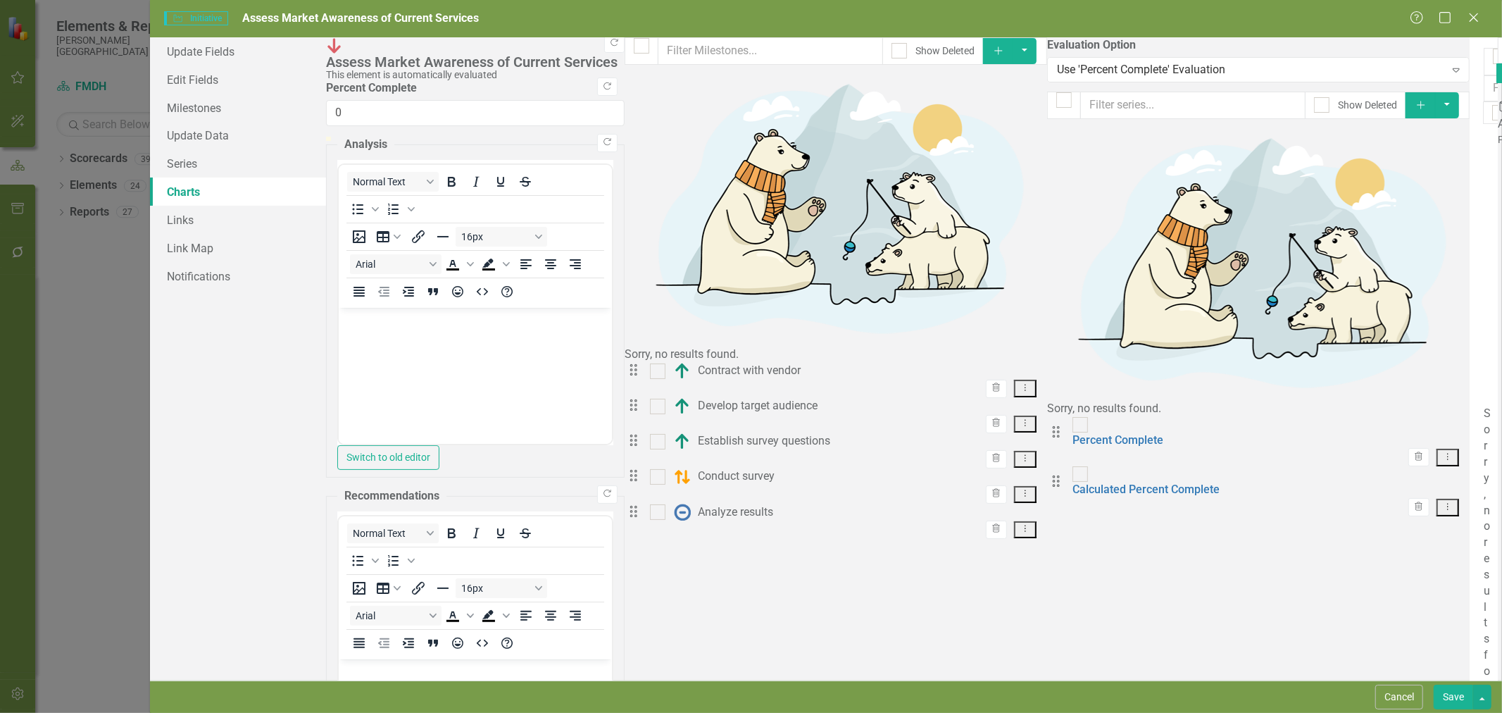
click at [1409, 699] on button "Cancel" at bounding box center [1399, 696] width 48 height 25
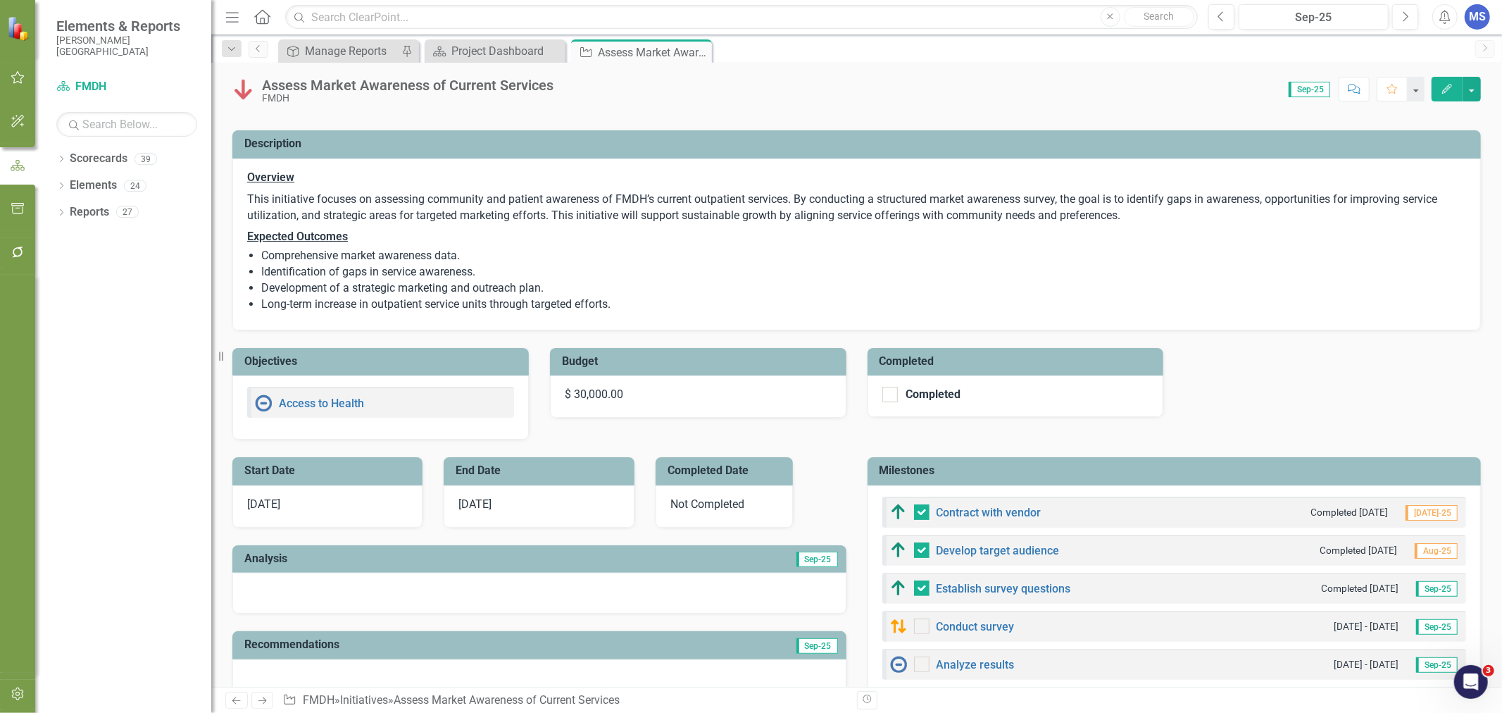
click at [1444, 22] on icon "Alerts" at bounding box center [1444, 17] width 15 height 14
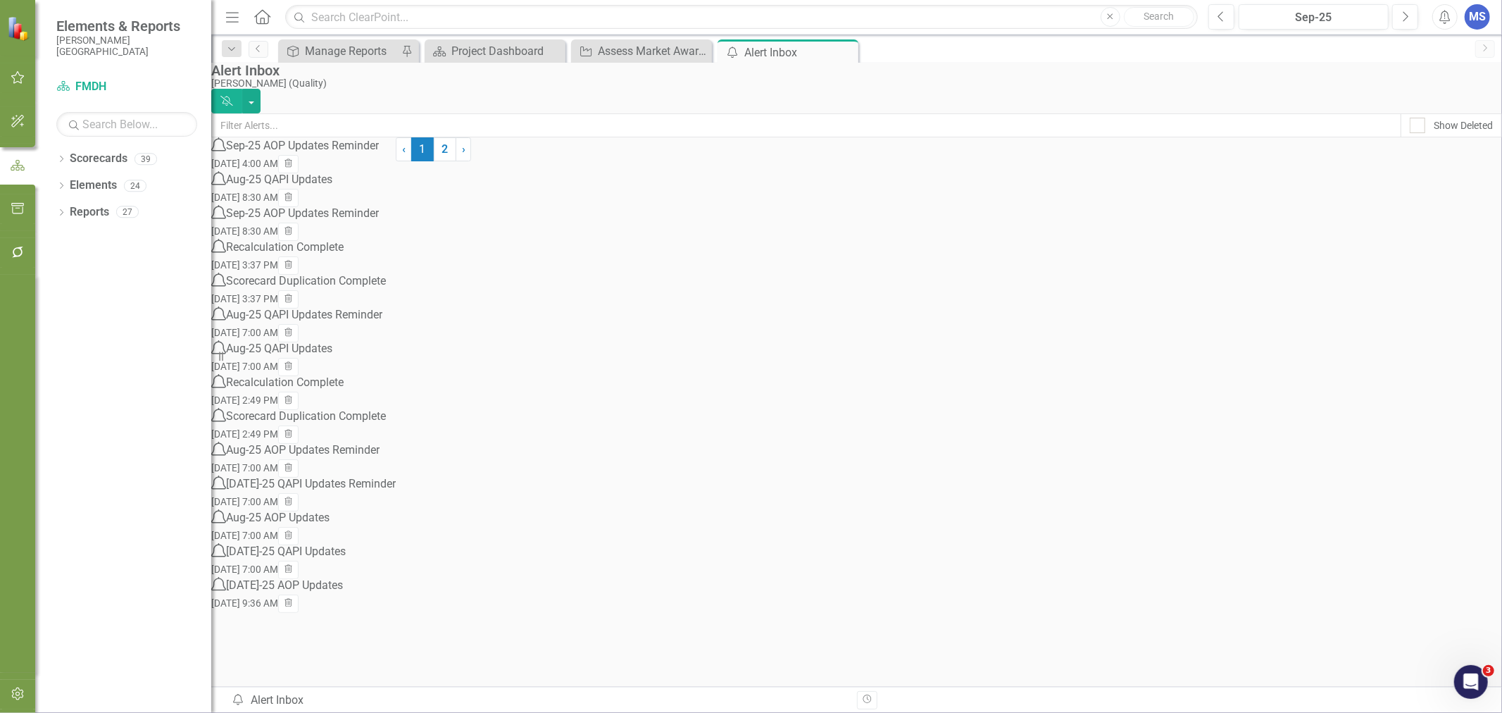
click at [1477, 13] on div "MS" at bounding box center [1477, 16] width 25 height 25
click at [1438, 100] on link "Help Support Center" at bounding box center [1433, 98] width 111 height 26
click at [8, 697] on button "button" at bounding box center [18, 695] width 32 height 30
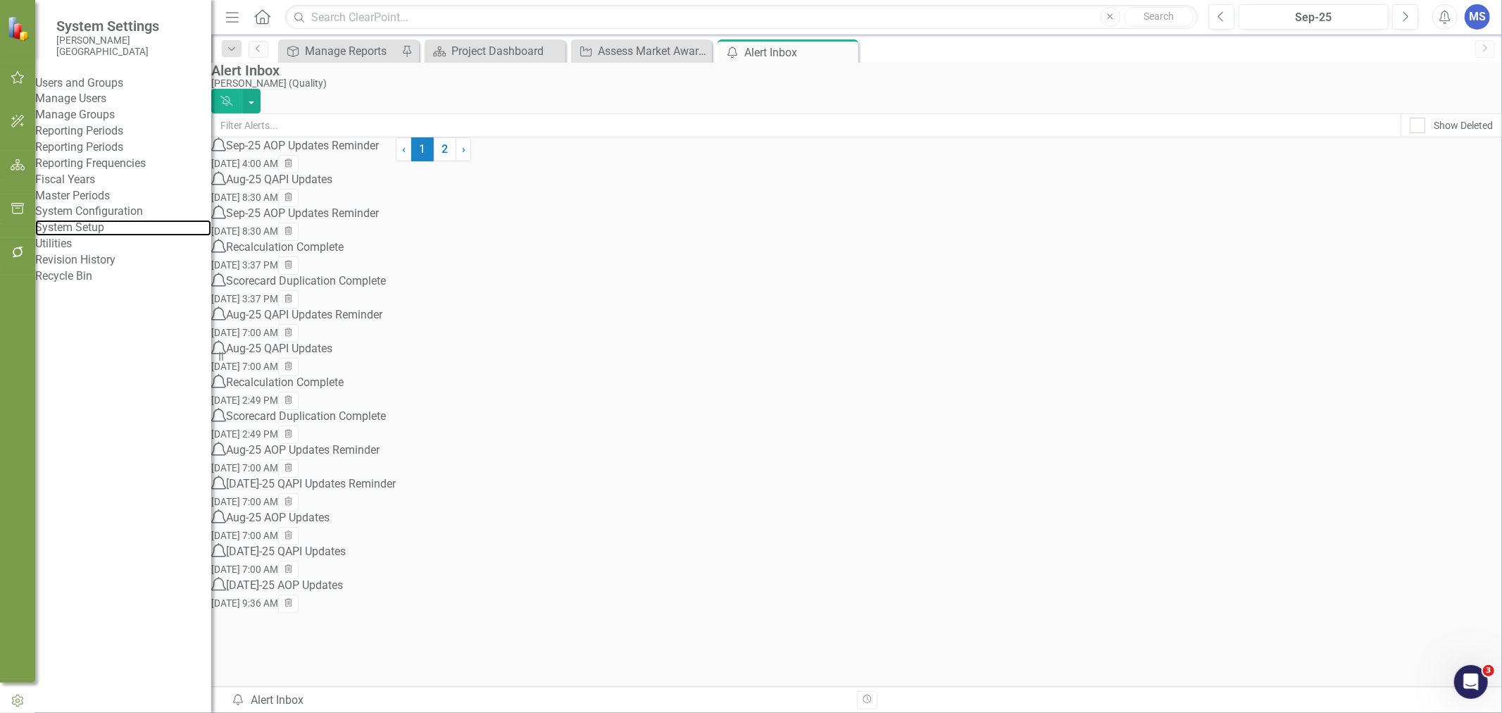
click at [110, 236] on link "System Setup" at bounding box center [123, 228] width 176 height 16
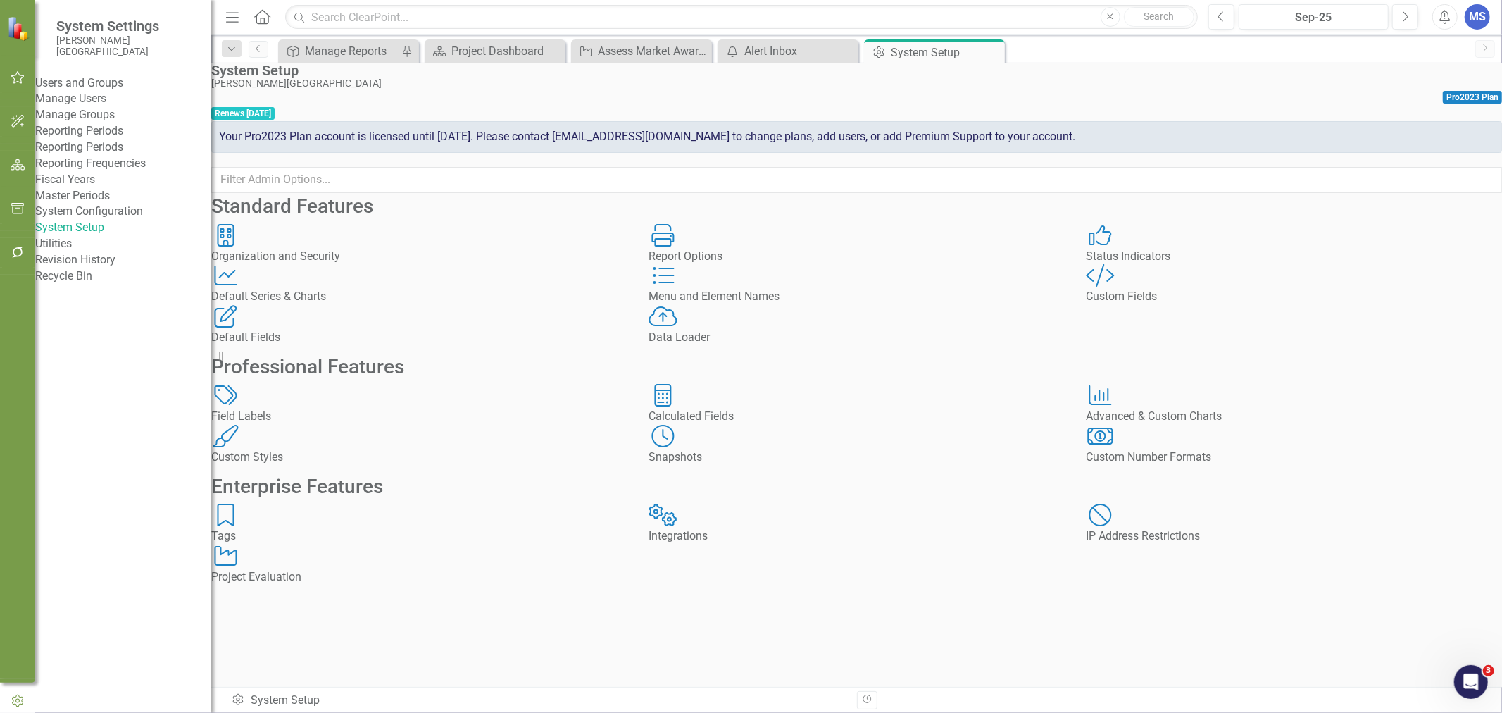
click at [366, 305] on div "Default Series & Charts" at bounding box center [419, 297] width 416 height 16
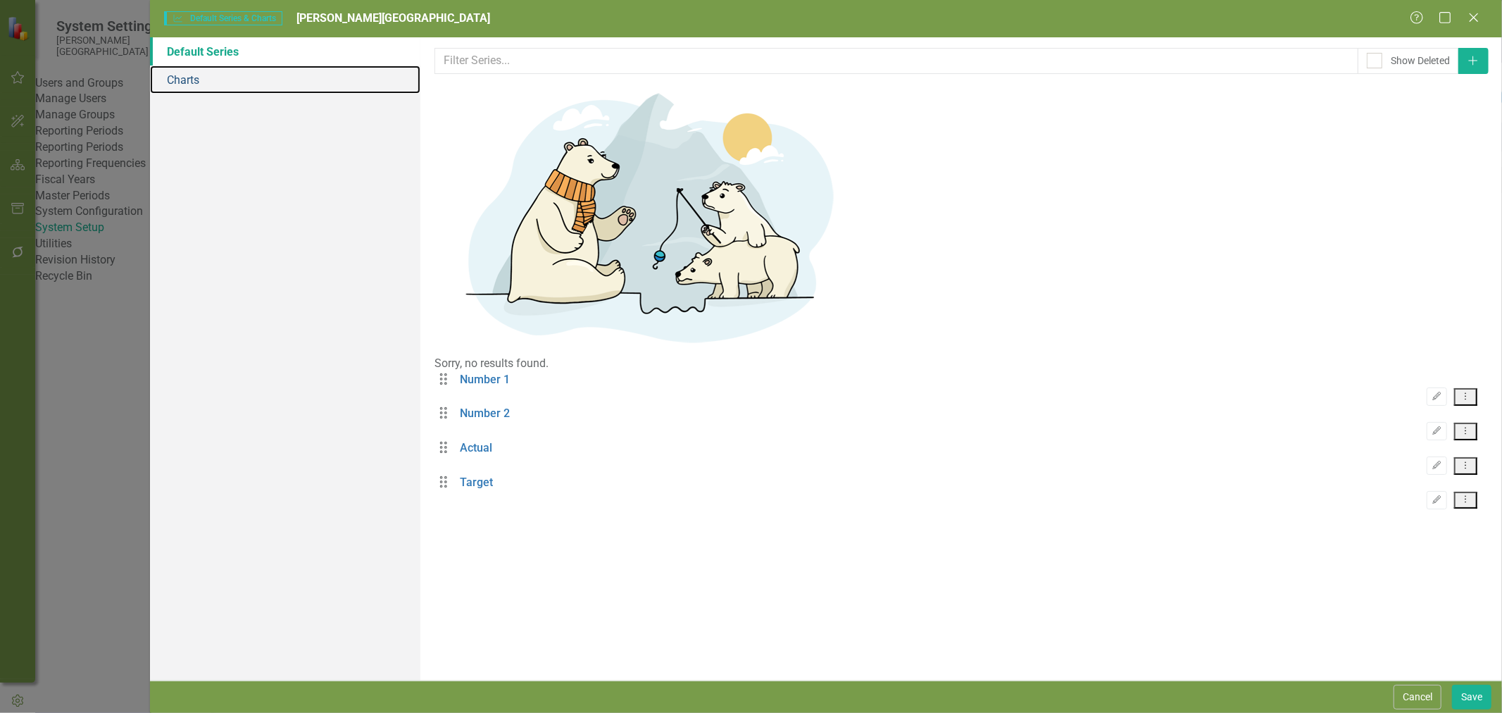
click at [194, 80] on link "Charts" at bounding box center [285, 79] width 270 height 28
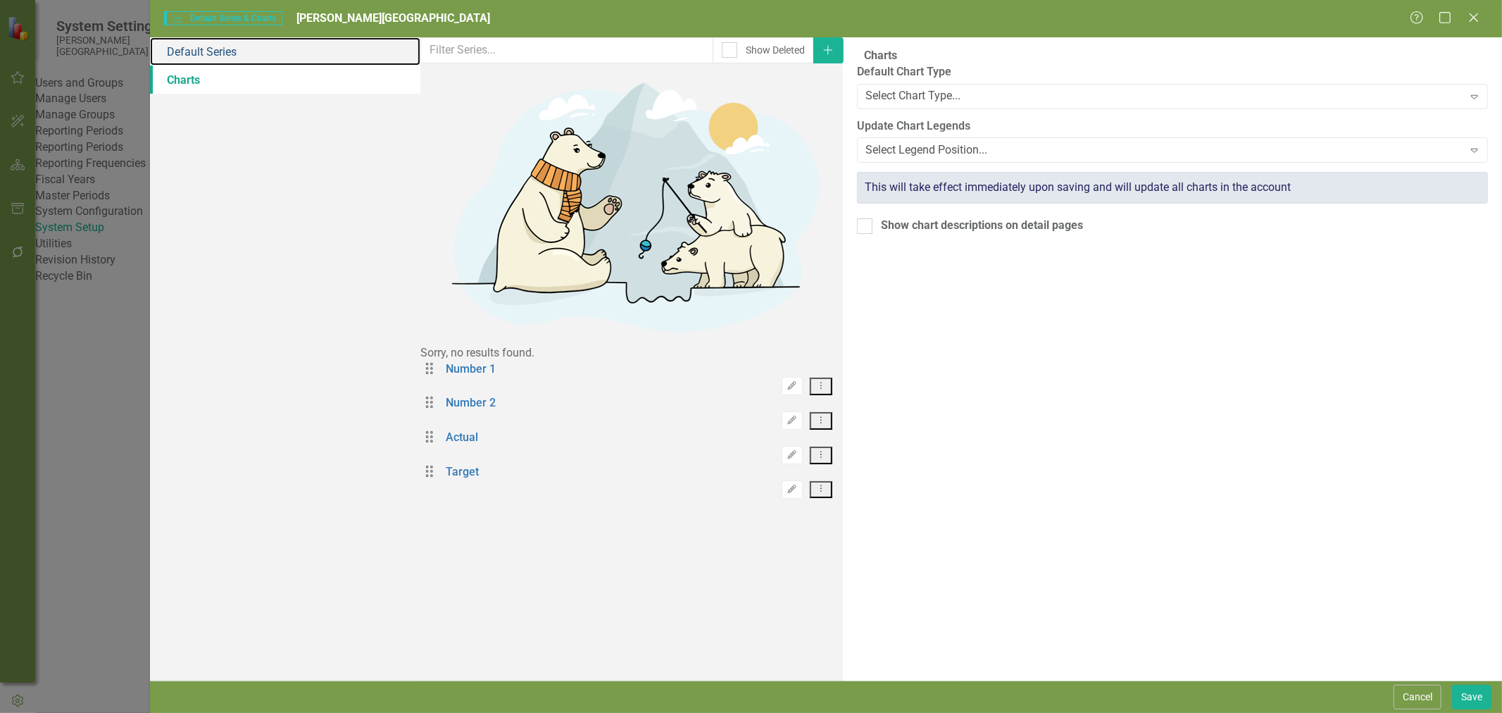
click at [210, 58] on link "Default Series" at bounding box center [285, 51] width 270 height 28
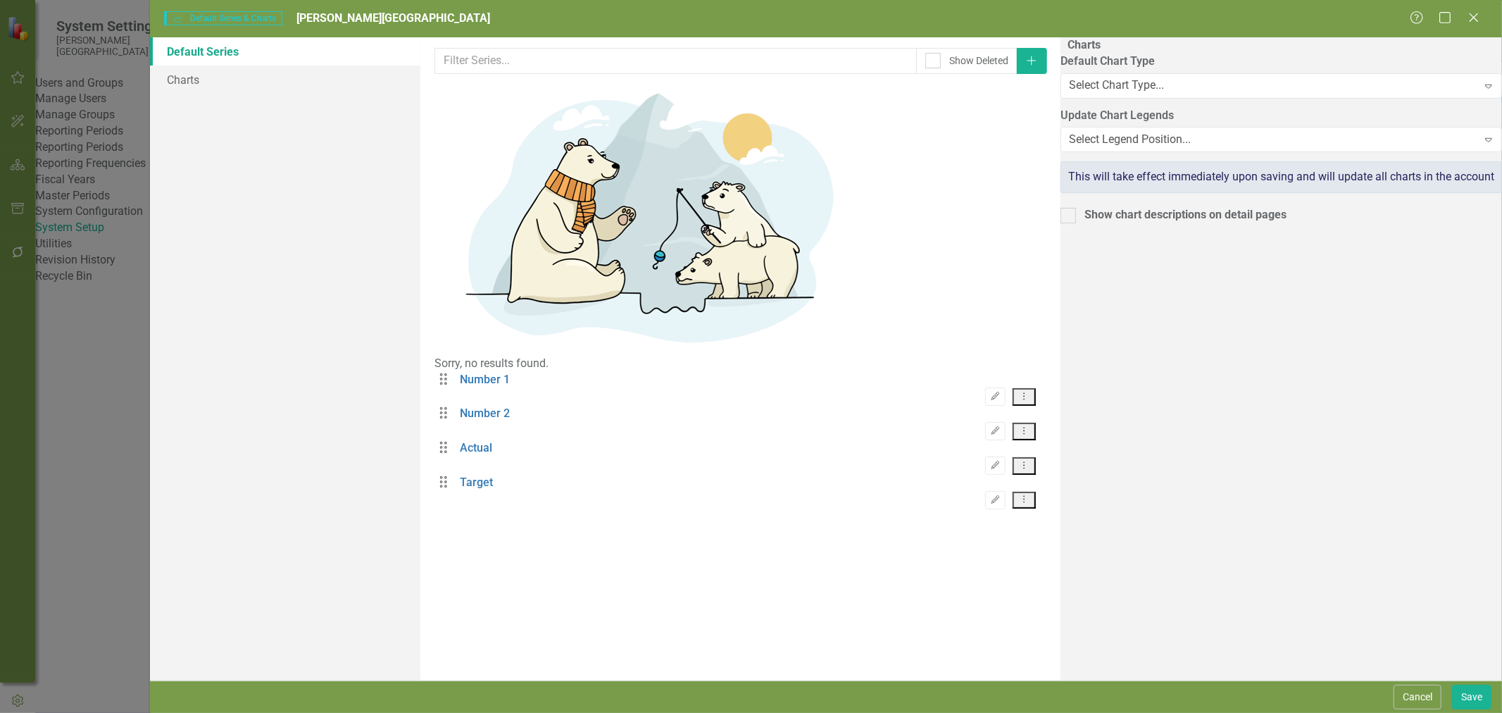
click at [1417, 691] on button "Cancel" at bounding box center [1418, 696] width 48 height 25
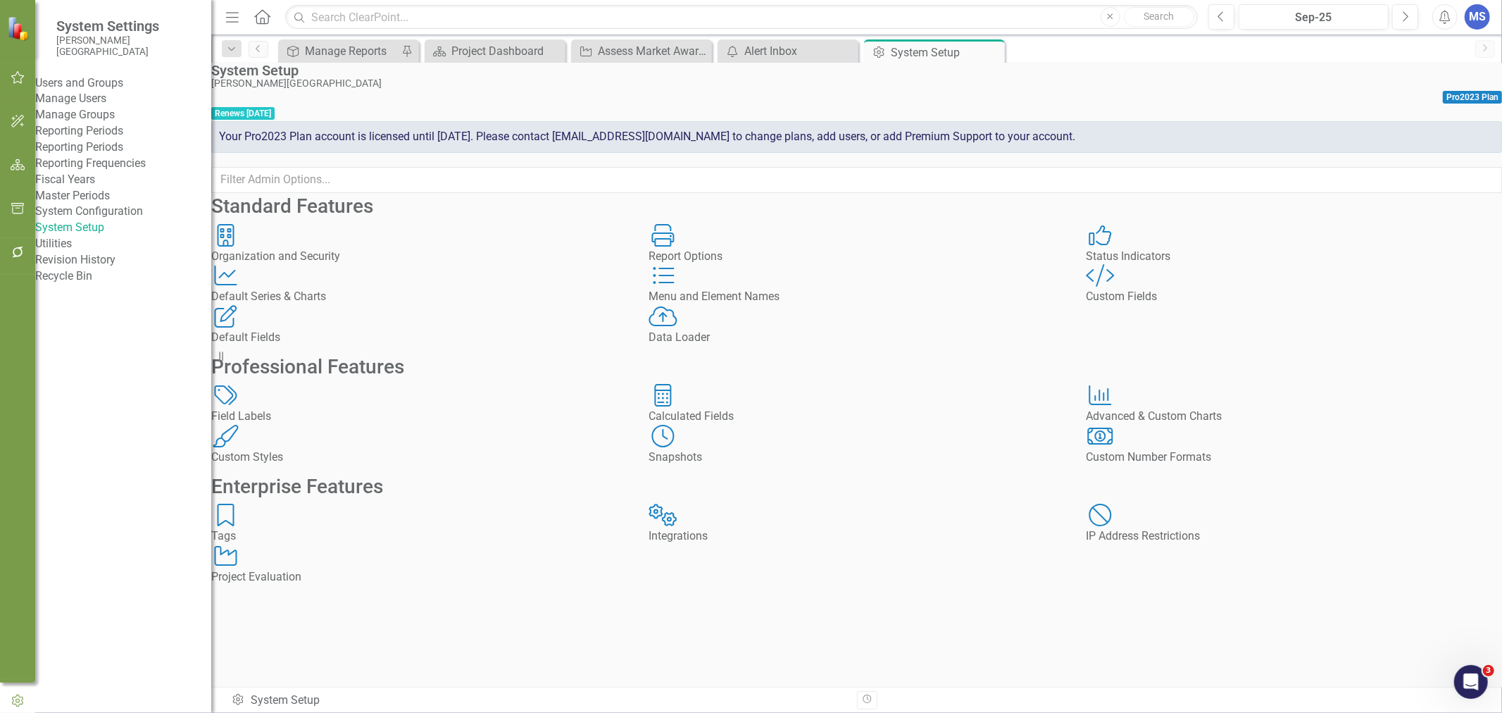
scroll to position [121, 0]
click at [306, 585] on div "Project Evaluation" at bounding box center [419, 577] width 416 height 16
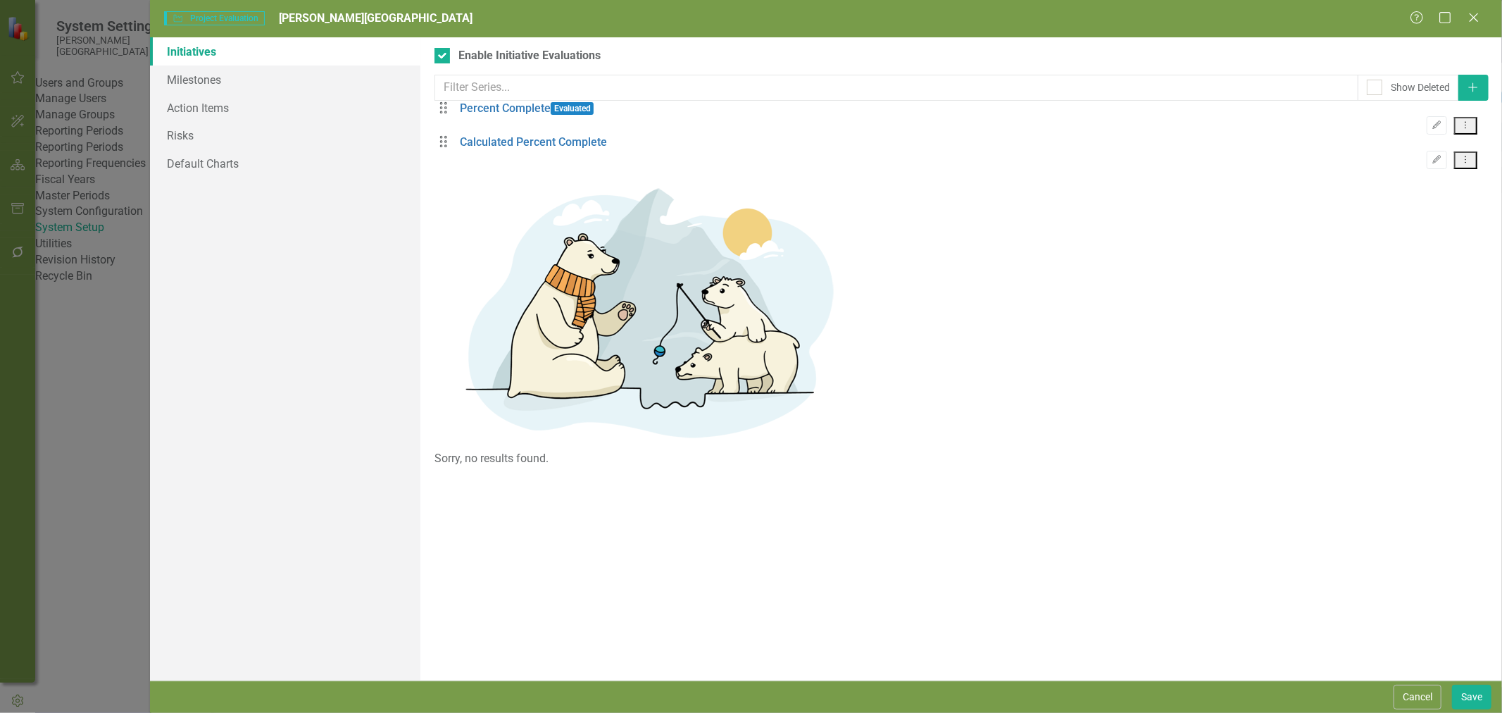
click at [515, 151] on link "Calculated Percent Complete" at bounding box center [533, 142] width 147 height 16
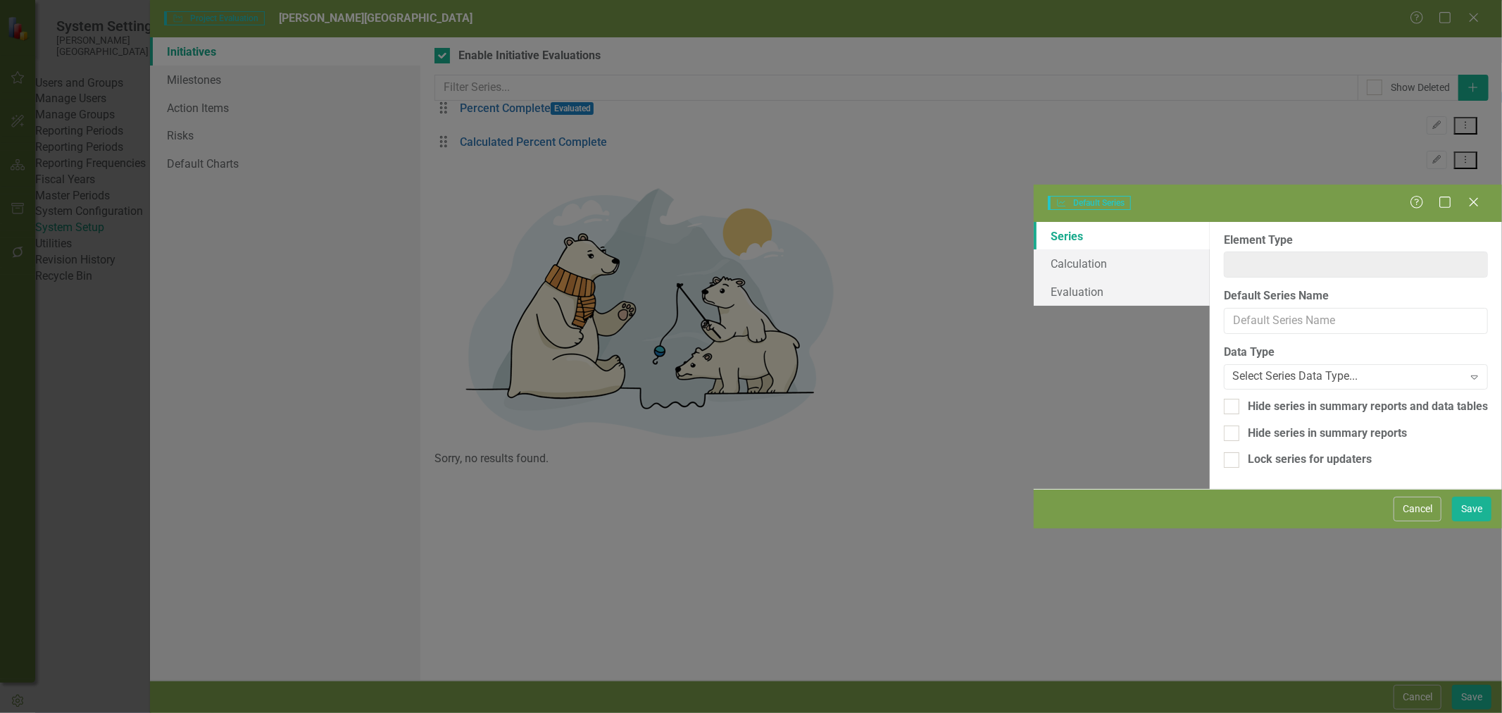
type input "Initiative"
type input "Calculated Percent Complete"
click at [1034, 249] on link "Calculation" at bounding box center [1122, 263] width 176 height 28
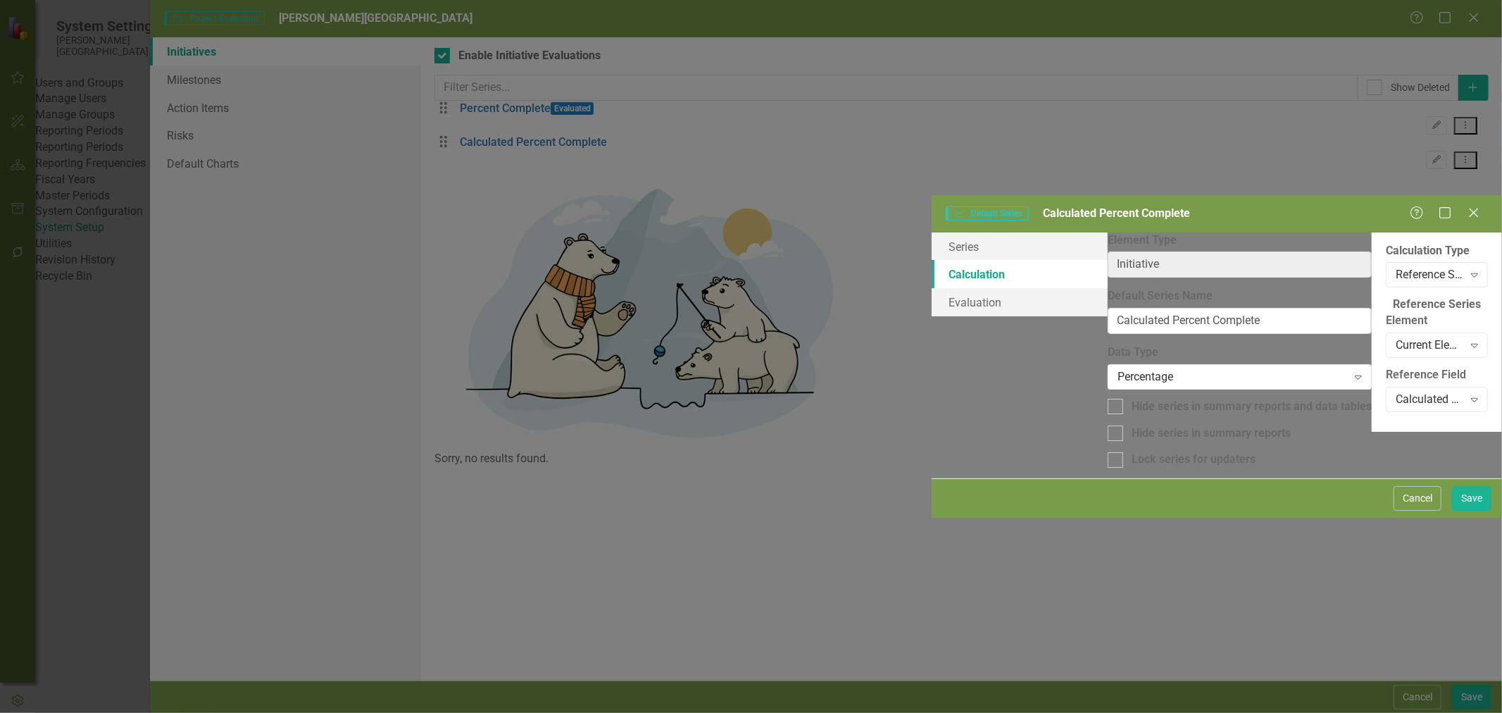
click at [1396, 392] on div "Calculated Percent Complete" at bounding box center [1430, 400] width 68 height 16
click at [932, 288] on link "Evaluation" at bounding box center [1020, 302] width 176 height 28
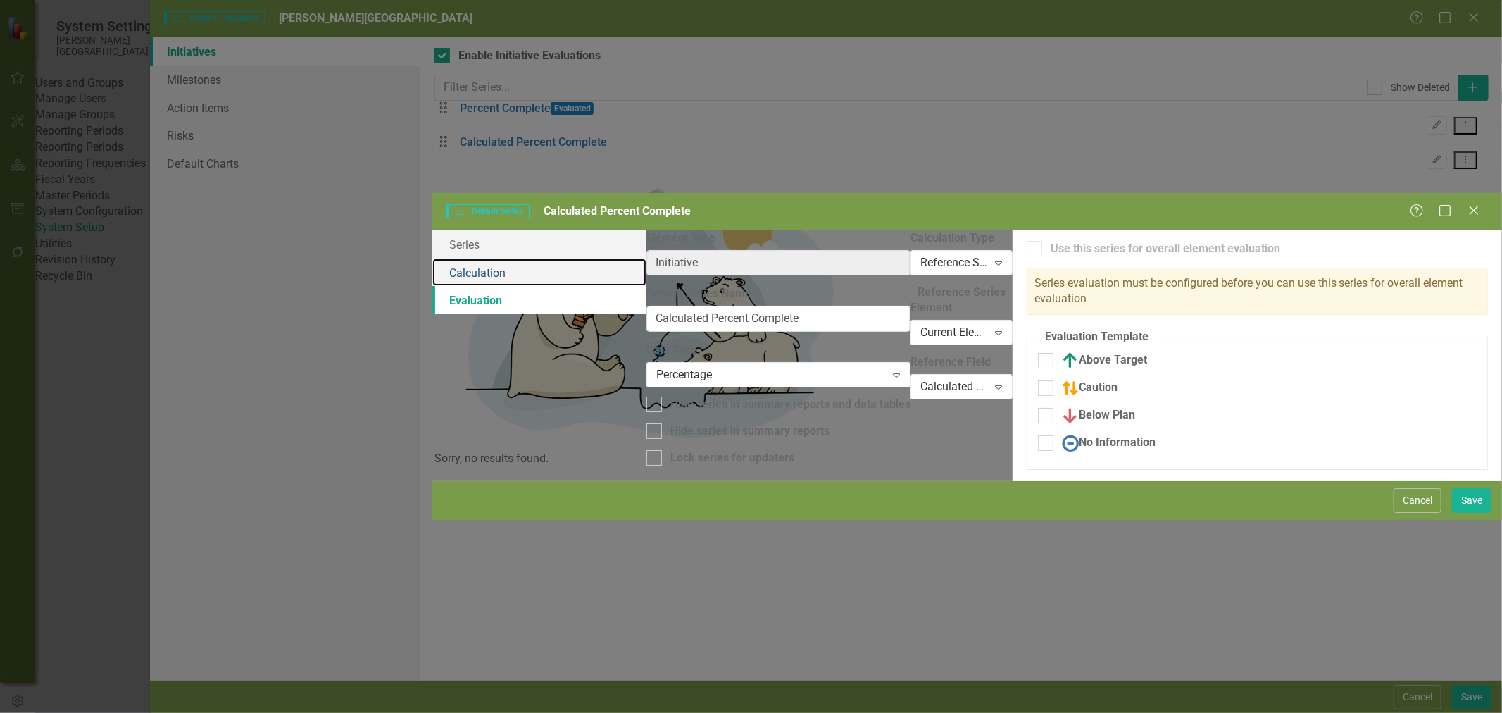
click at [432, 258] on link "Calculation" at bounding box center [539, 272] width 214 height 28
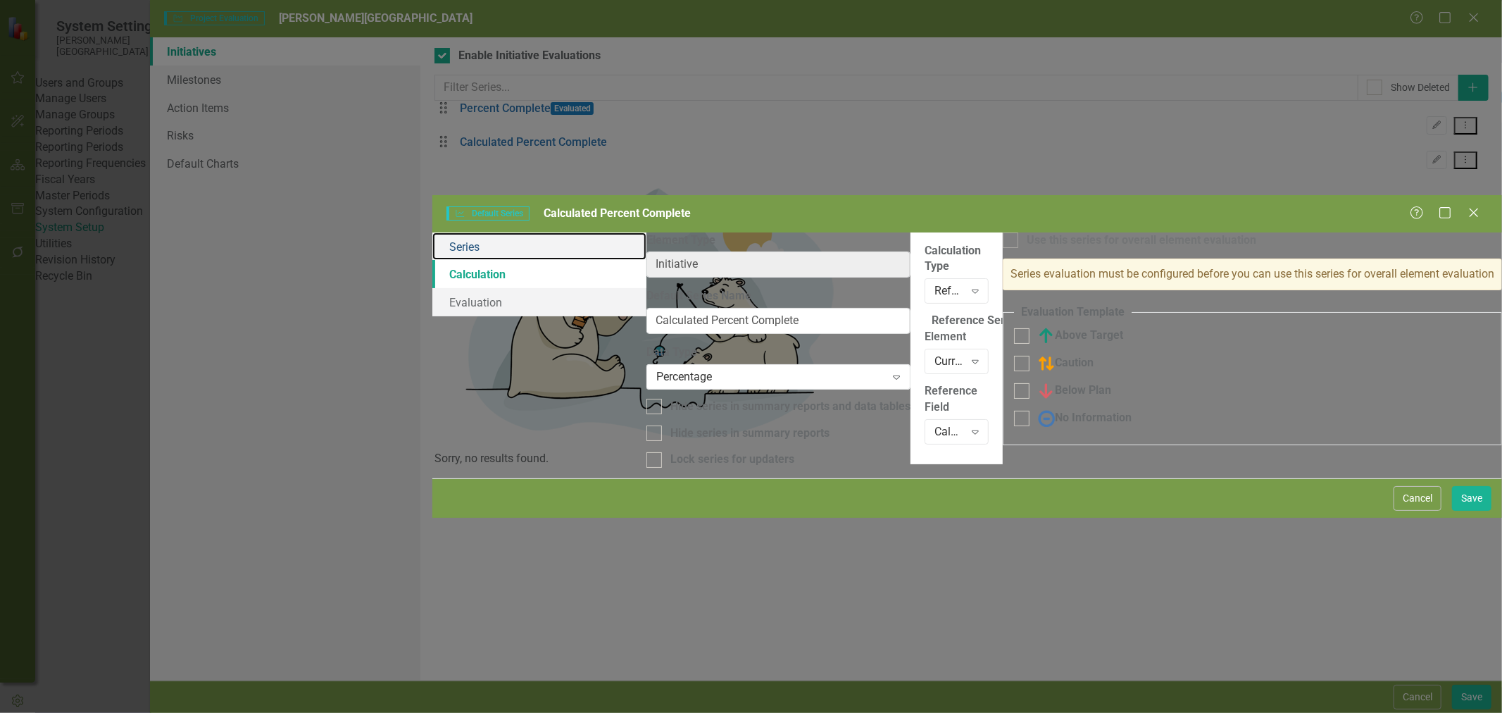
click at [432, 232] on link "Series" at bounding box center [539, 246] width 214 height 28
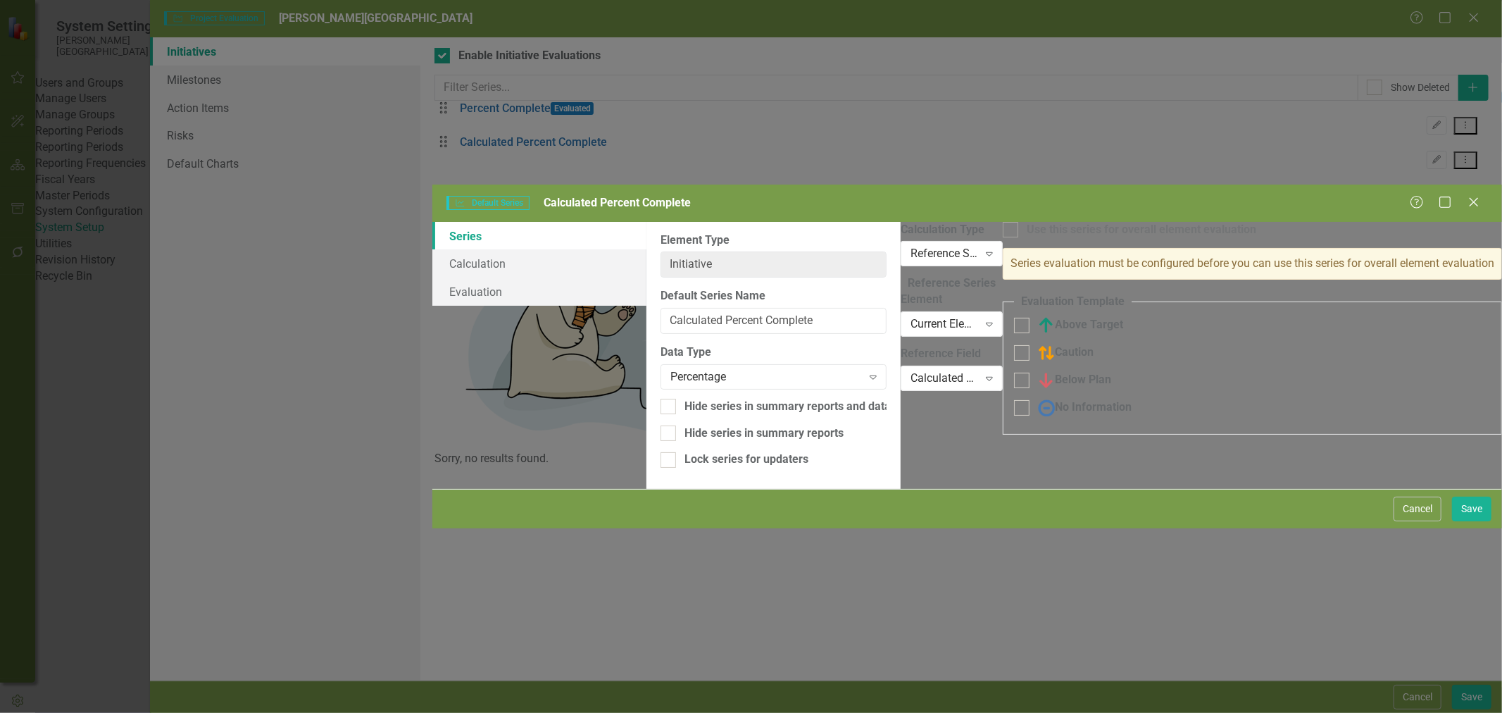
click at [1427, 521] on button "Cancel" at bounding box center [1418, 508] width 48 height 25
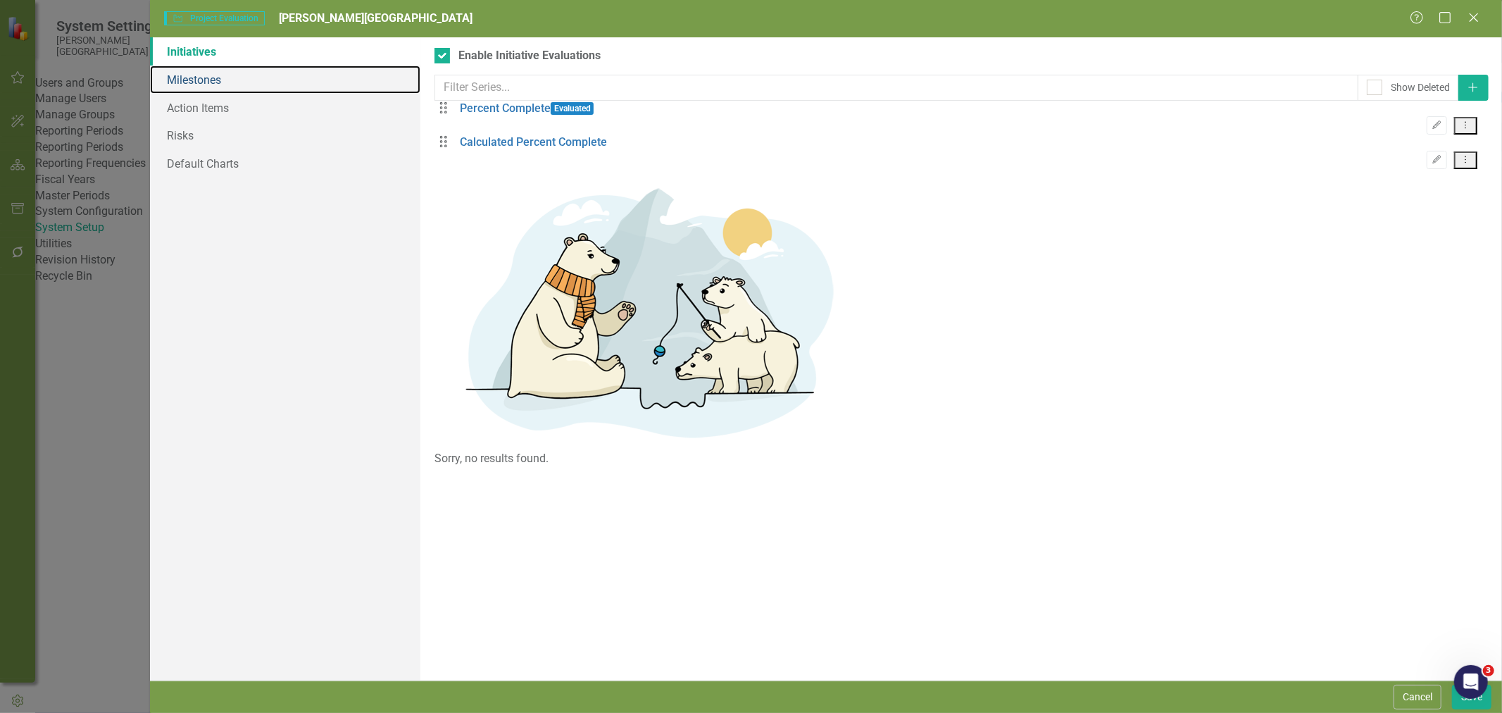
click at [208, 86] on link "Milestones" at bounding box center [285, 79] width 270 height 28
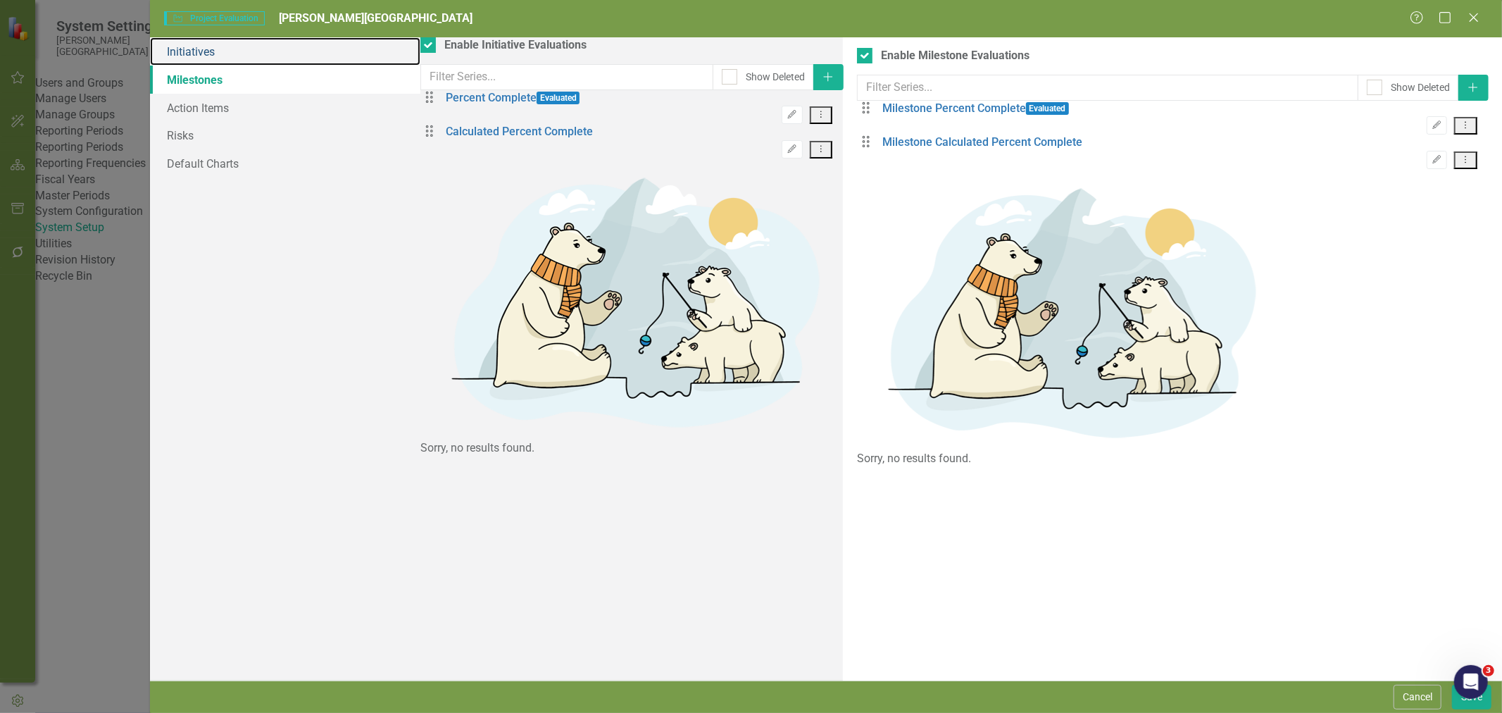
click at [194, 63] on link "Initiatives" at bounding box center [285, 51] width 270 height 28
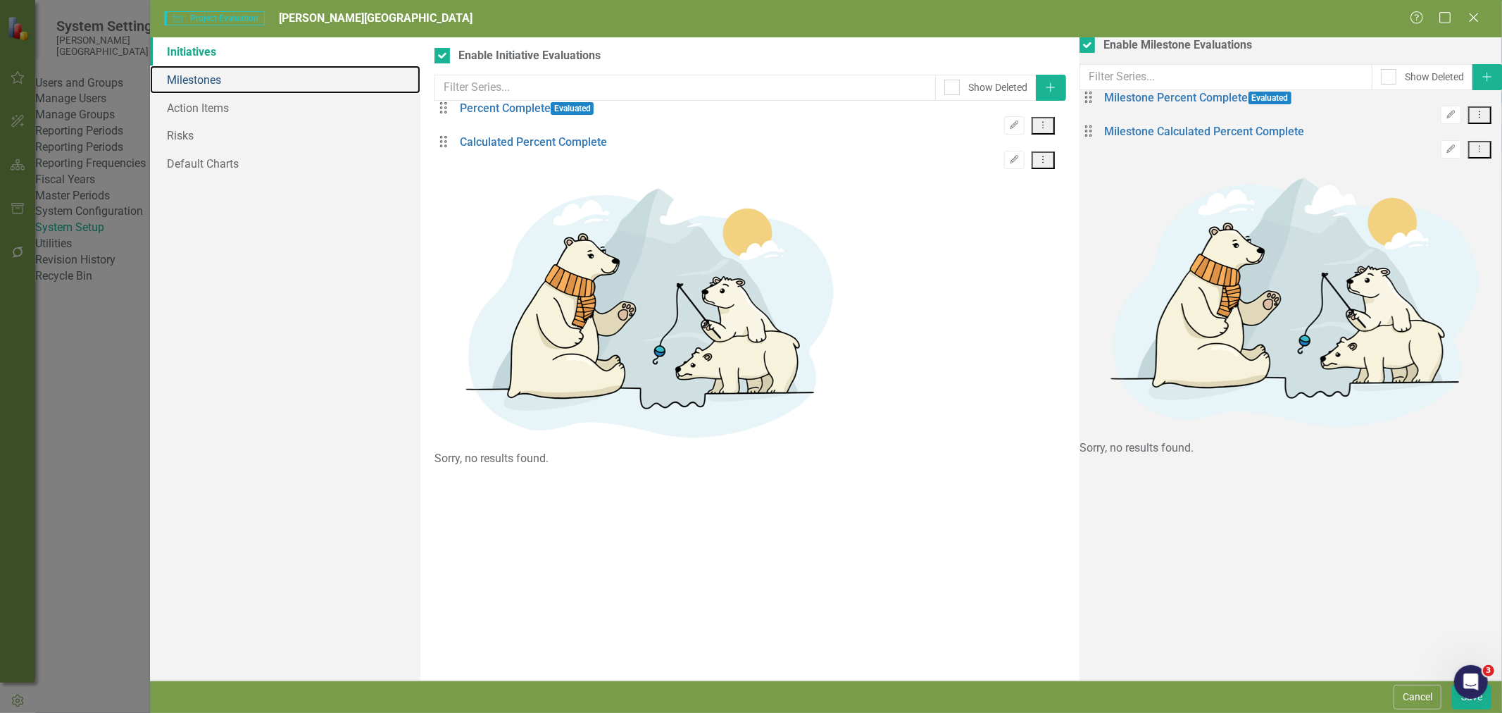
click at [199, 89] on link "Milestones" at bounding box center [285, 79] width 270 height 28
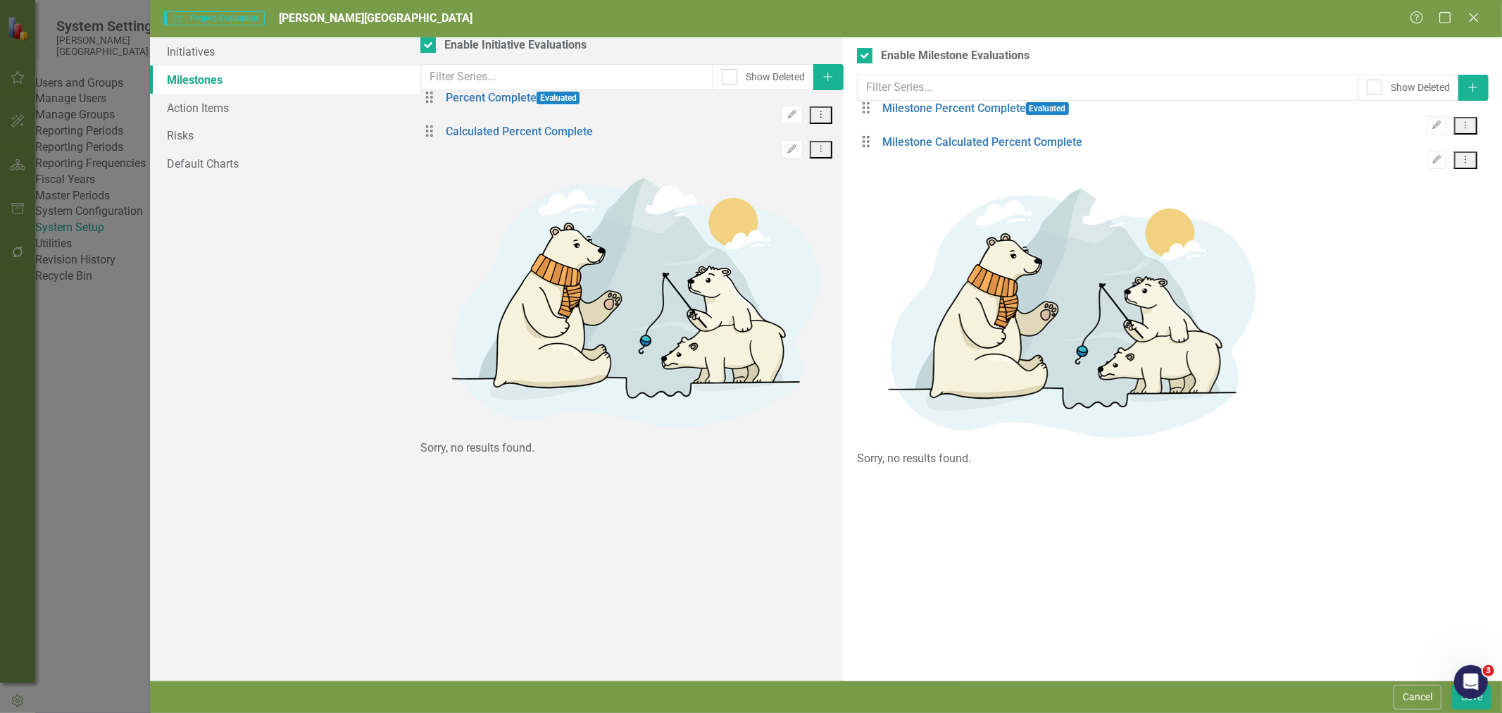
click at [882, 151] on link "Milestone Calculated Percent Complete" at bounding box center [982, 142] width 200 height 16
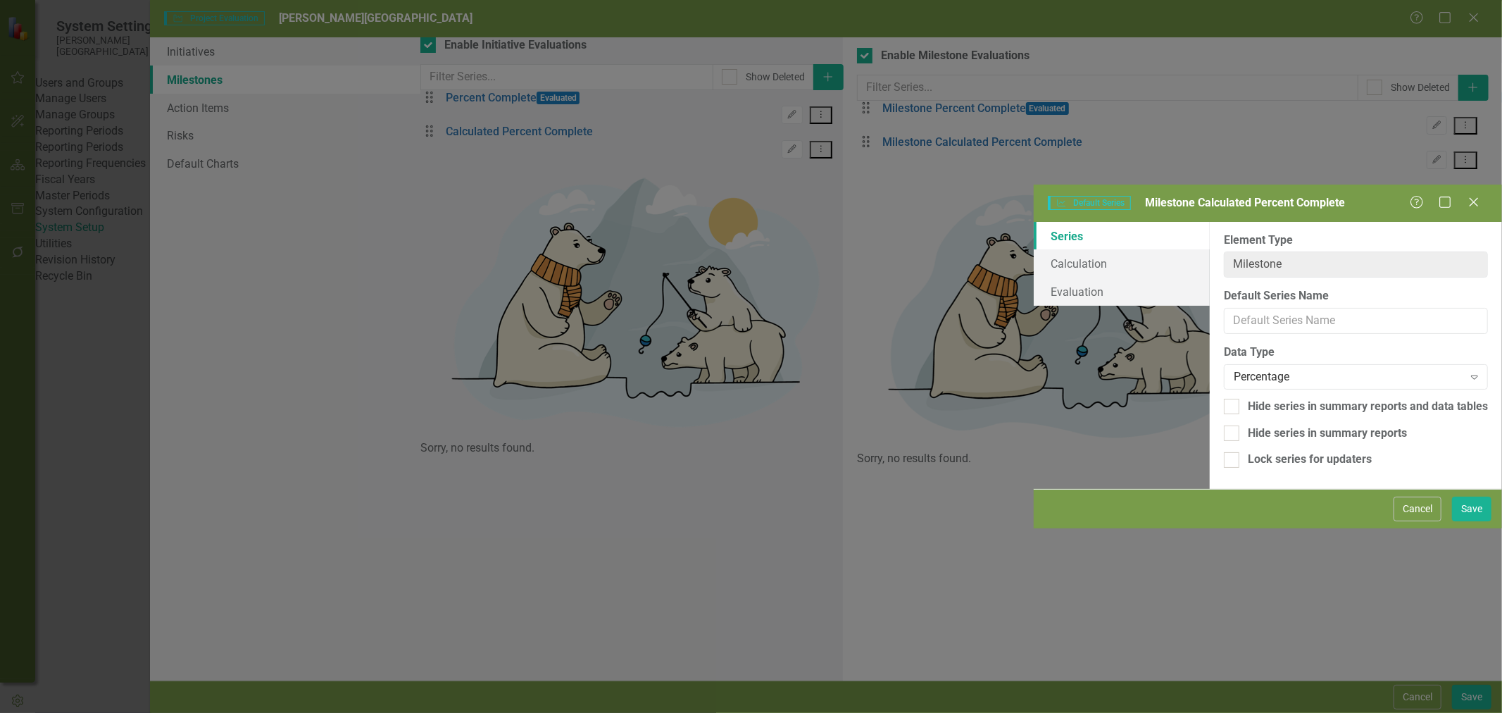
type input "Milestone Calculated Percent Complete"
click at [1034, 249] on link "Calculation" at bounding box center [1122, 263] width 176 height 28
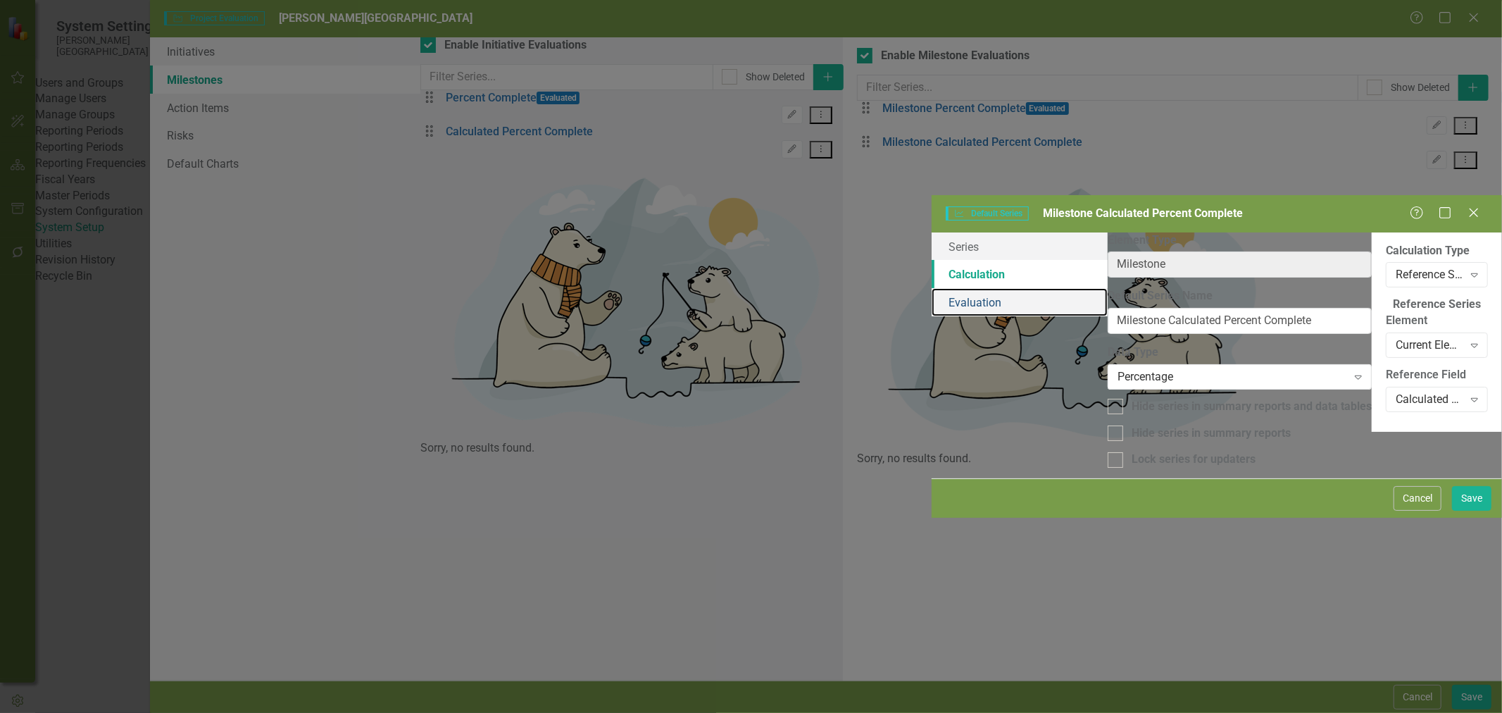
click at [932, 288] on link "Evaluation" at bounding box center [1020, 302] width 176 height 28
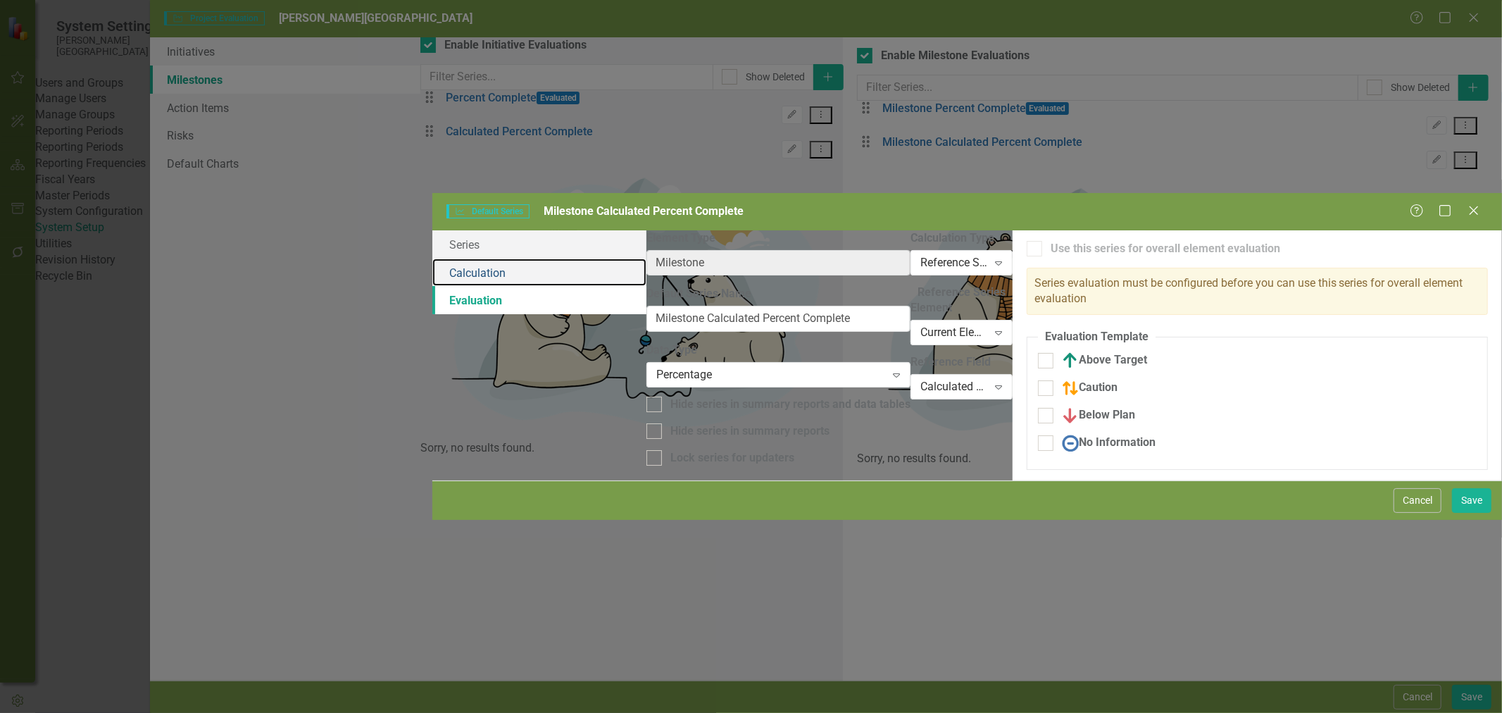
click at [432, 258] on link "Calculation" at bounding box center [539, 272] width 214 height 28
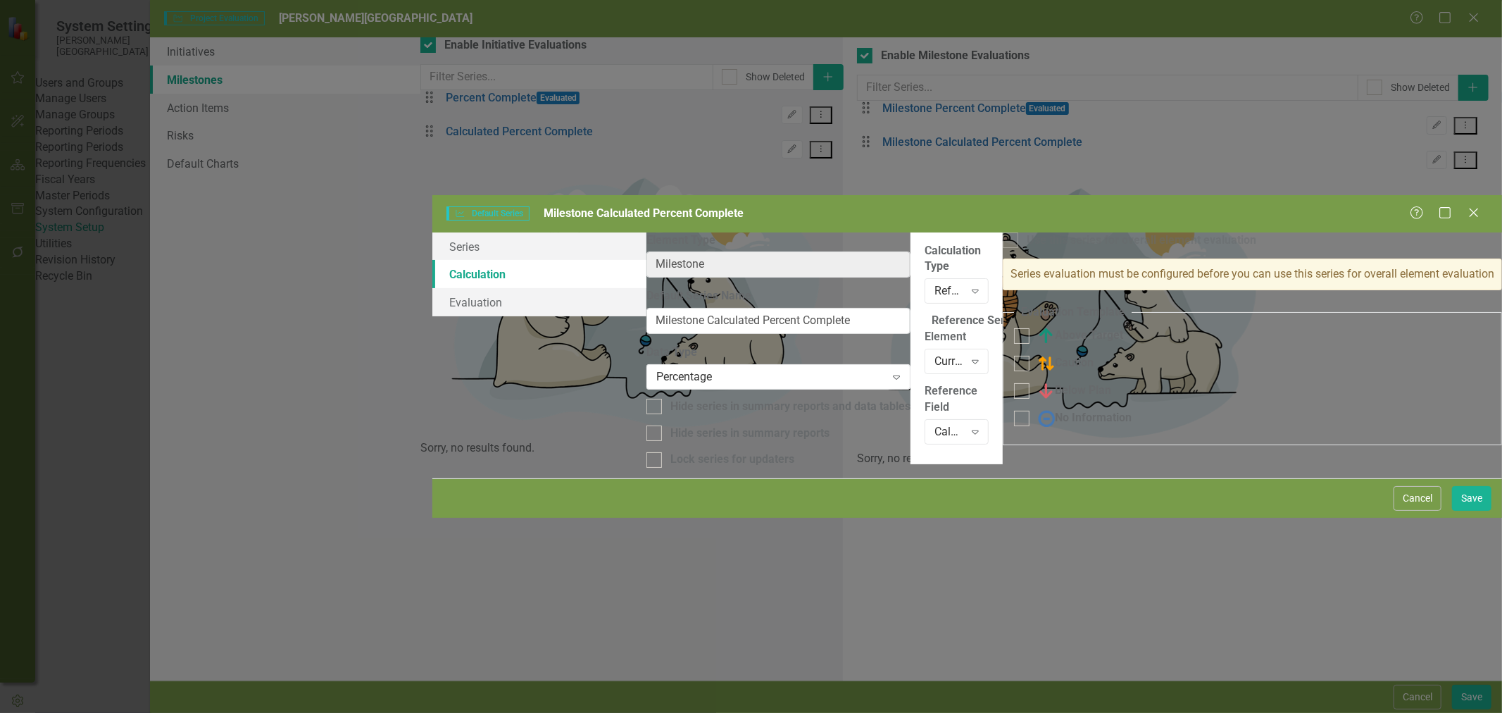
click at [1410, 511] on button "Cancel" at bounding box center [1418, 498] width 48 height 25
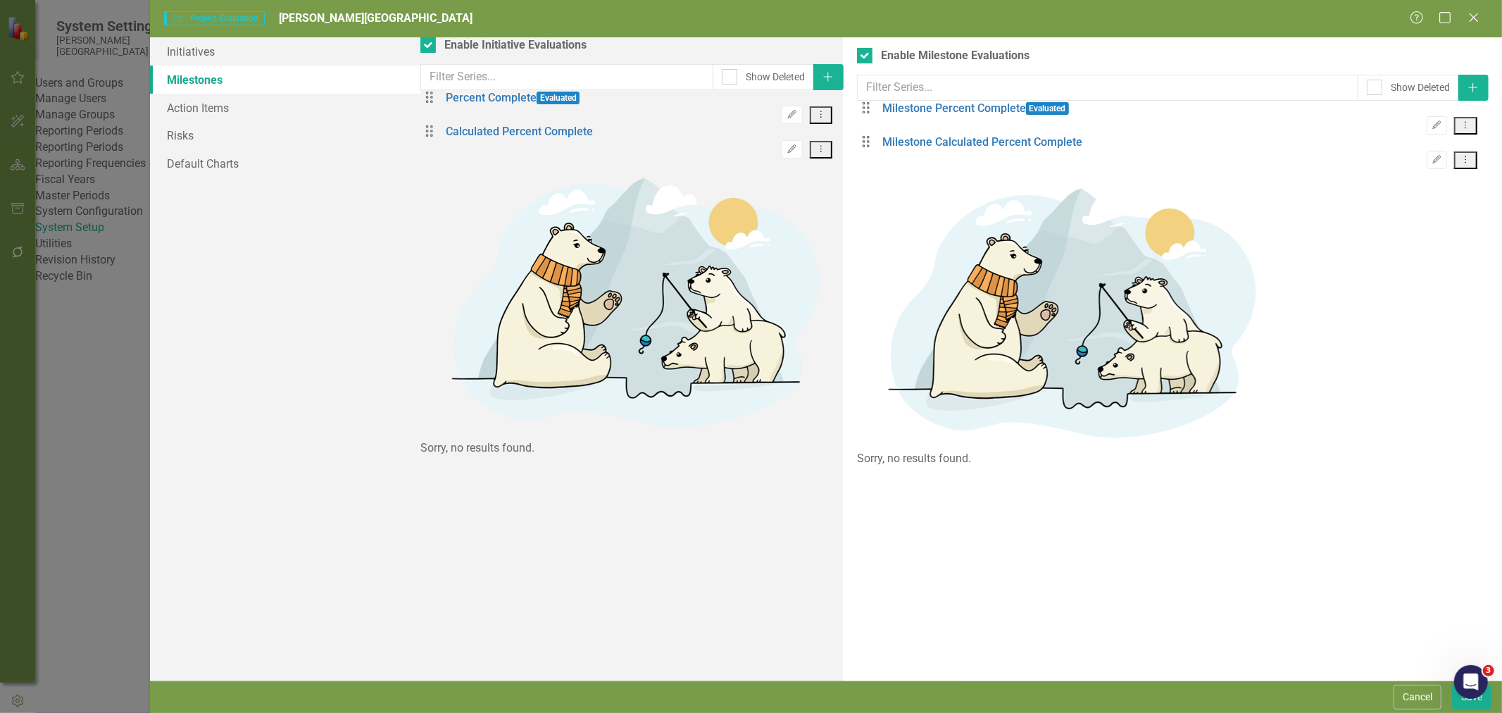
click at [882, 117] on link "Milestone Percent Complete" at bounding box center [954, 109] width 144 height 16
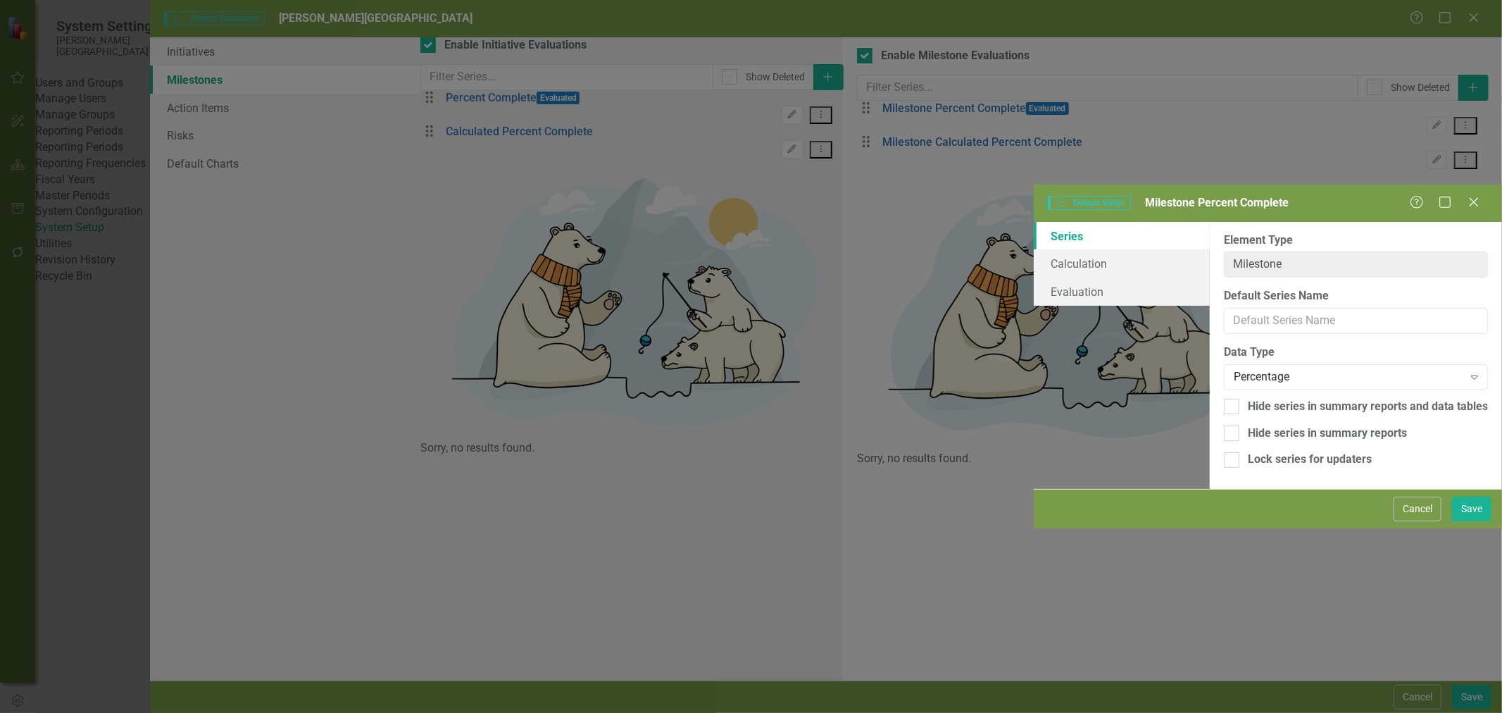
type input "Milestone Percent Complete"
click at [1034, 249] on link "Calculation" at bounding box center [1122, 263] width 176 height 28
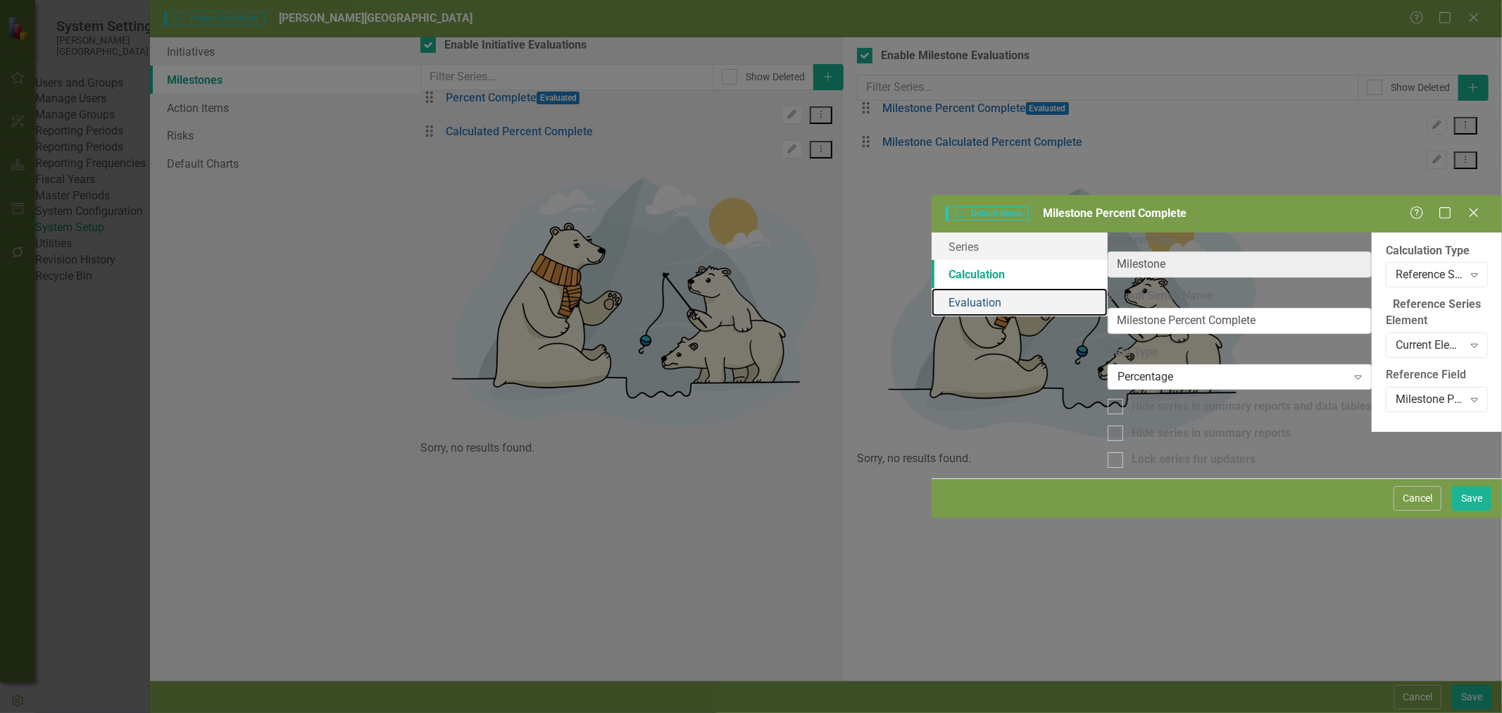
click at [932, 288] on link "Evaluation" at bounding box center [1020, 302] width 176 height 28
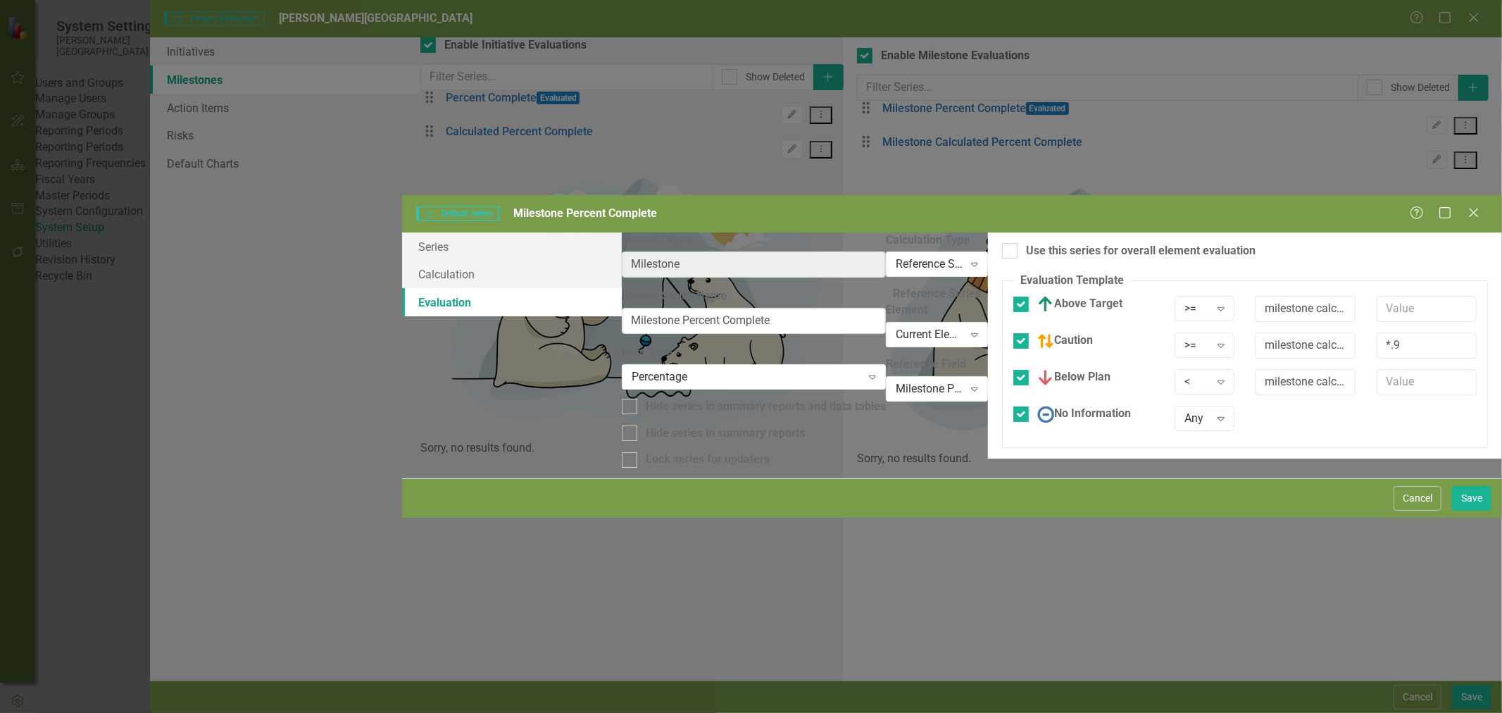
click at [1429, 511] on button "Cancel" at bounding box center [1418, 498] width 48 height 25
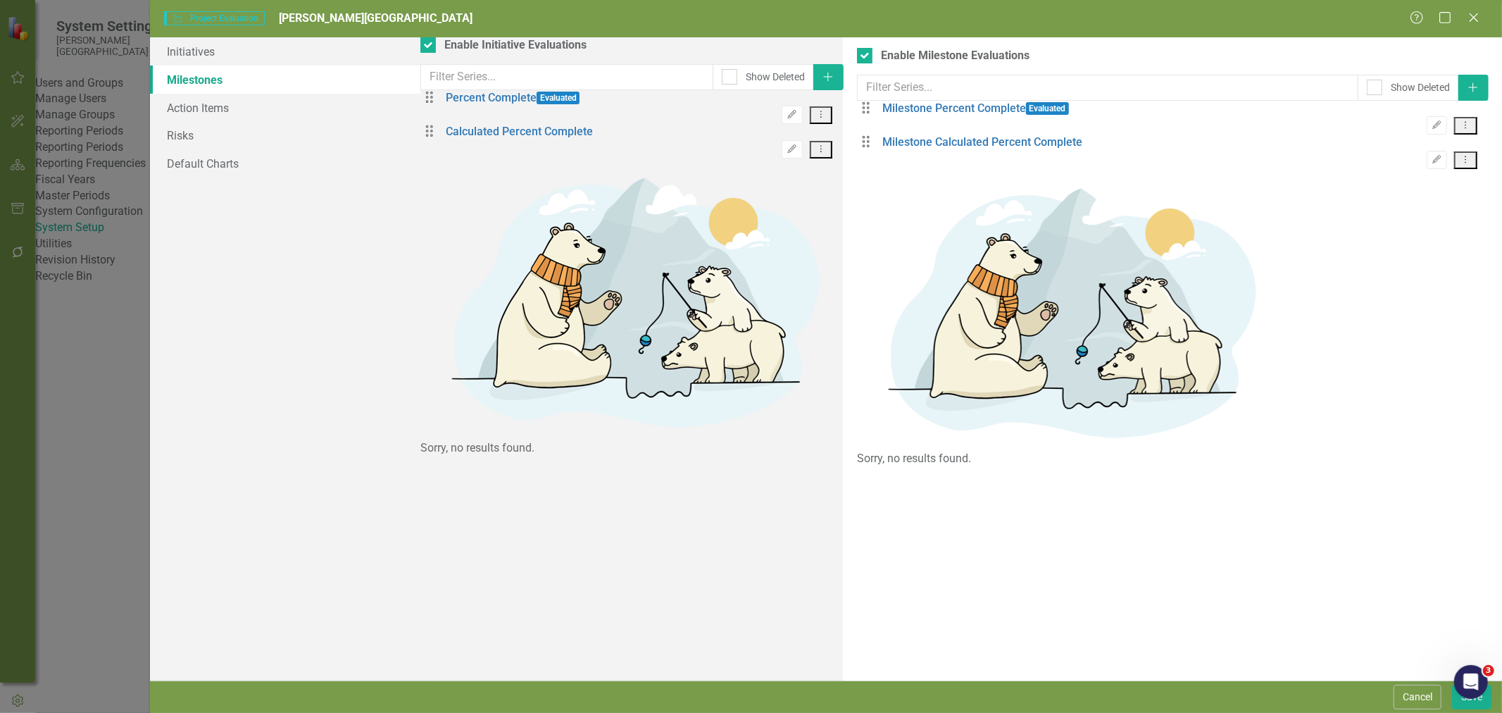
click at [1401, 699] on button "Cancel" at bounding box center [1418, 696] width 48 height 25
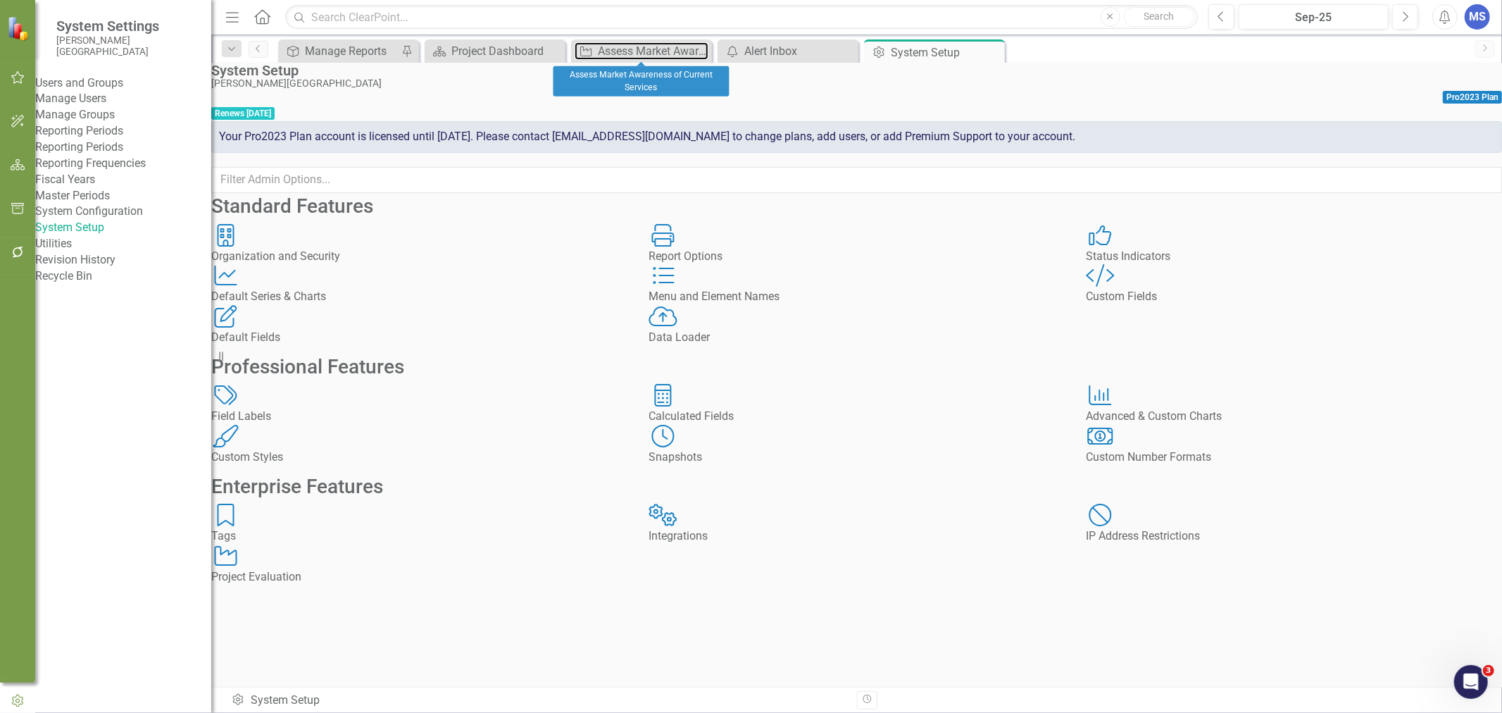
click at [622, 54] on div "Assess Market Awareness of Current Services" at bounding box center [653, 51] width 111 height 18
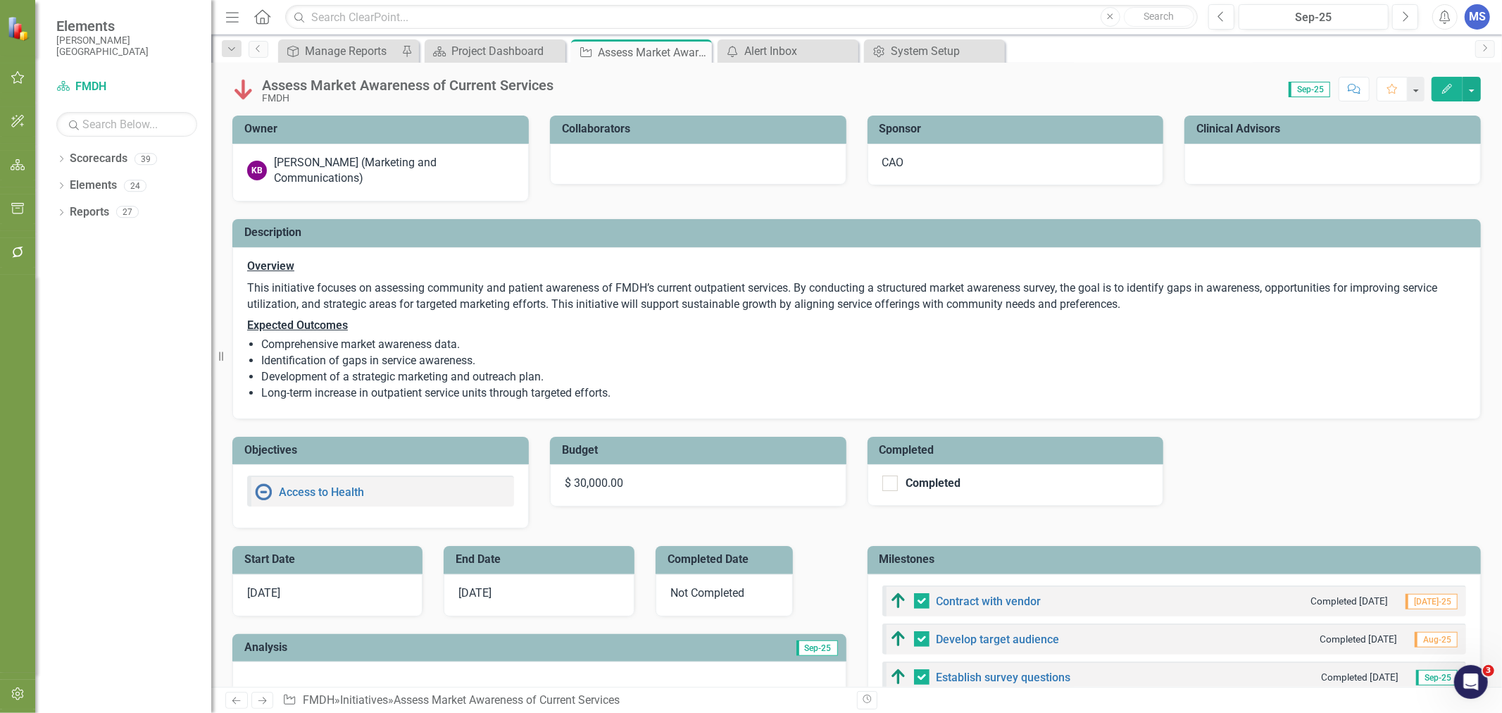
click at [1447, 92] on icon "Edit" at bounding box center [1447, 89] width 13 height 10
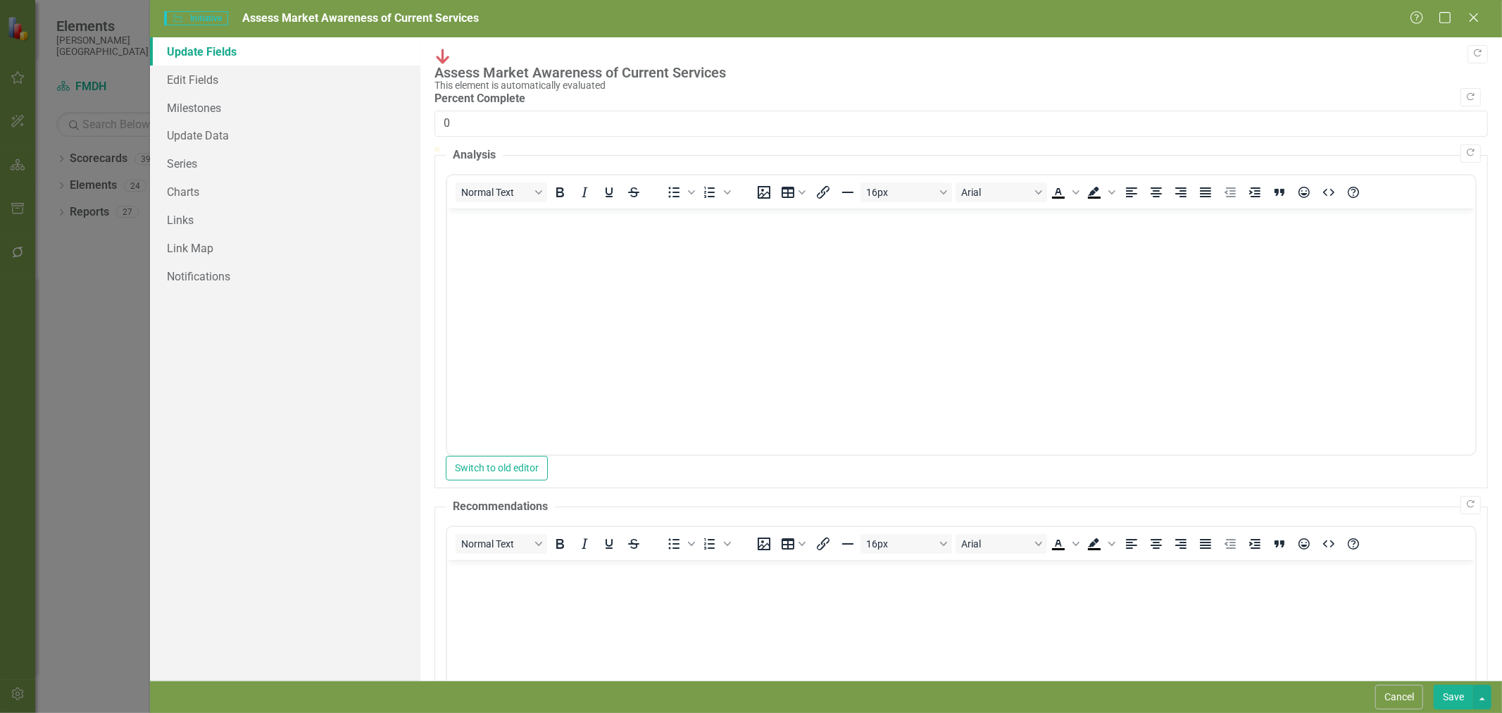
click at [1392, 695] on button "Cancel" at bounding box center [1399, 696] width 48 height 25
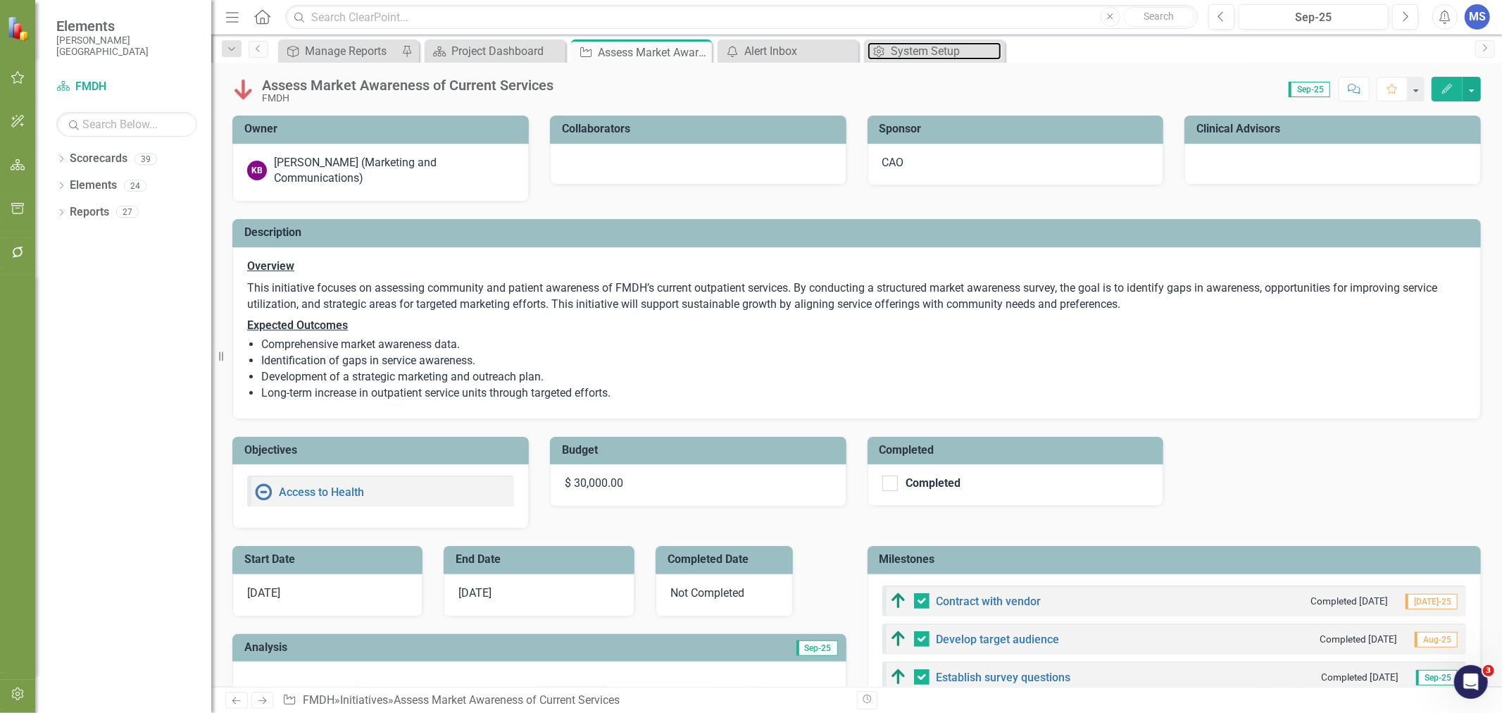
drag, startPoint x: 938, startPoint y: 53, endPoint x: 568, endPoint y: 404, distance: 510.0
click at [938, 53] on div "System Setup" at bounding box center [946, 51] width 111 height 18
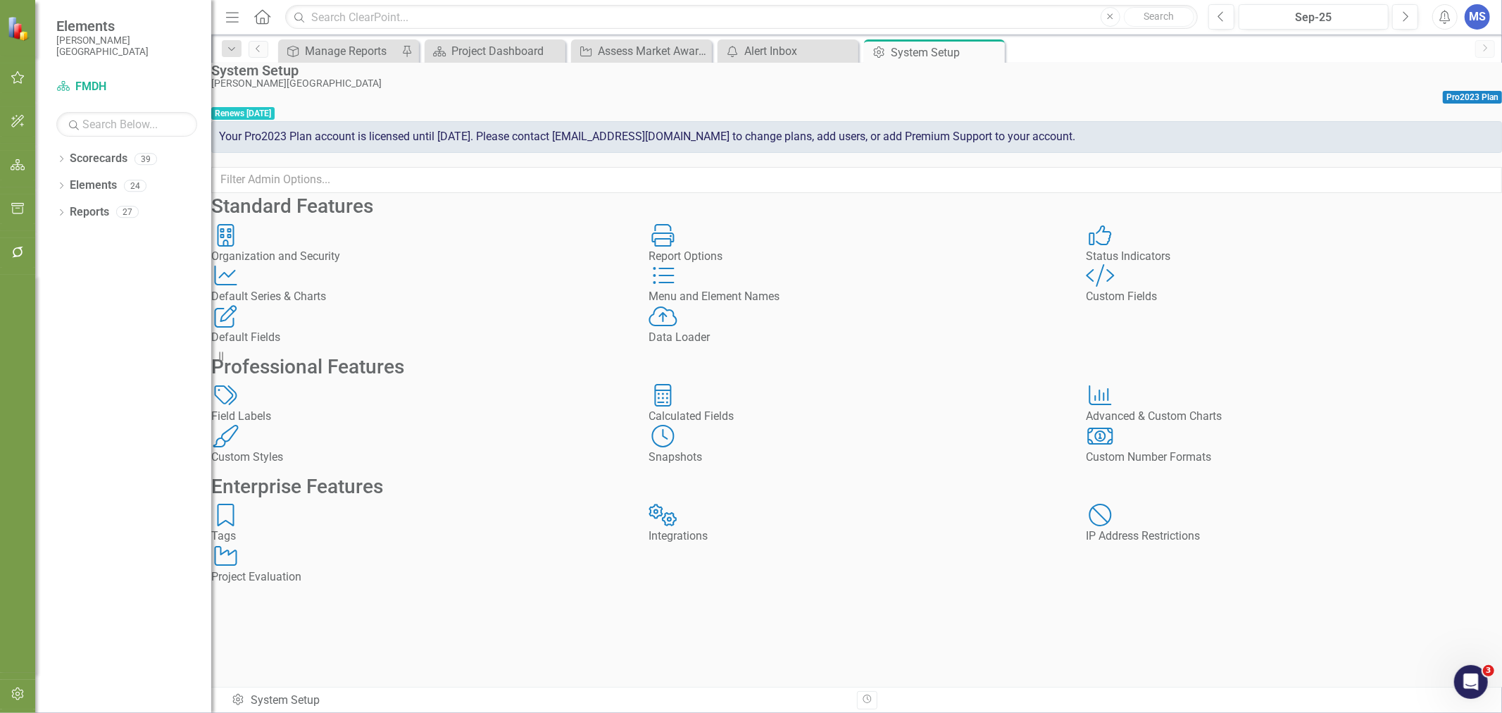
scroll to position [121, 0]
click at [350, 585] on div "Project Evaluation" at bounding box center [419, 577] width 416 height 16
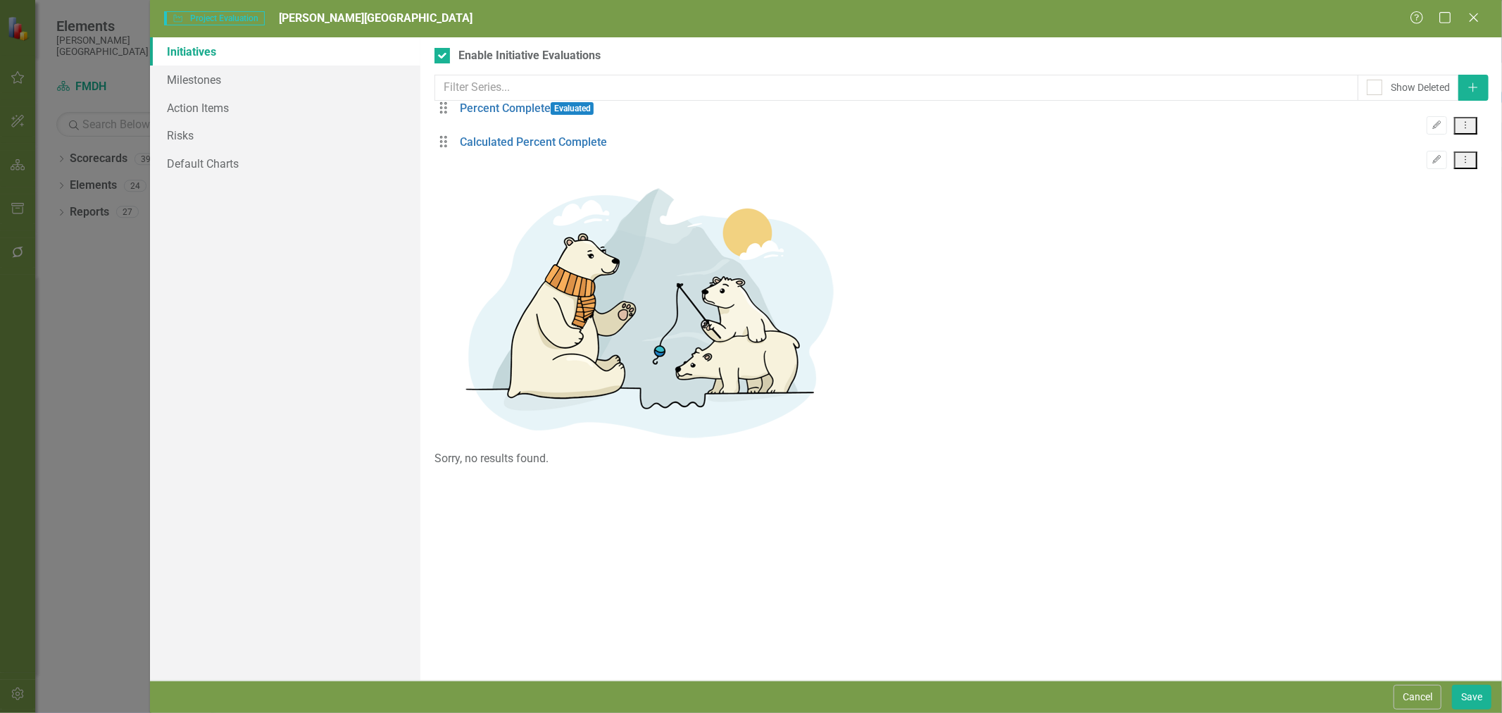
click at [512, 117] on link "Percent Complete" at bounding box center [505, 109] width 91 height 16
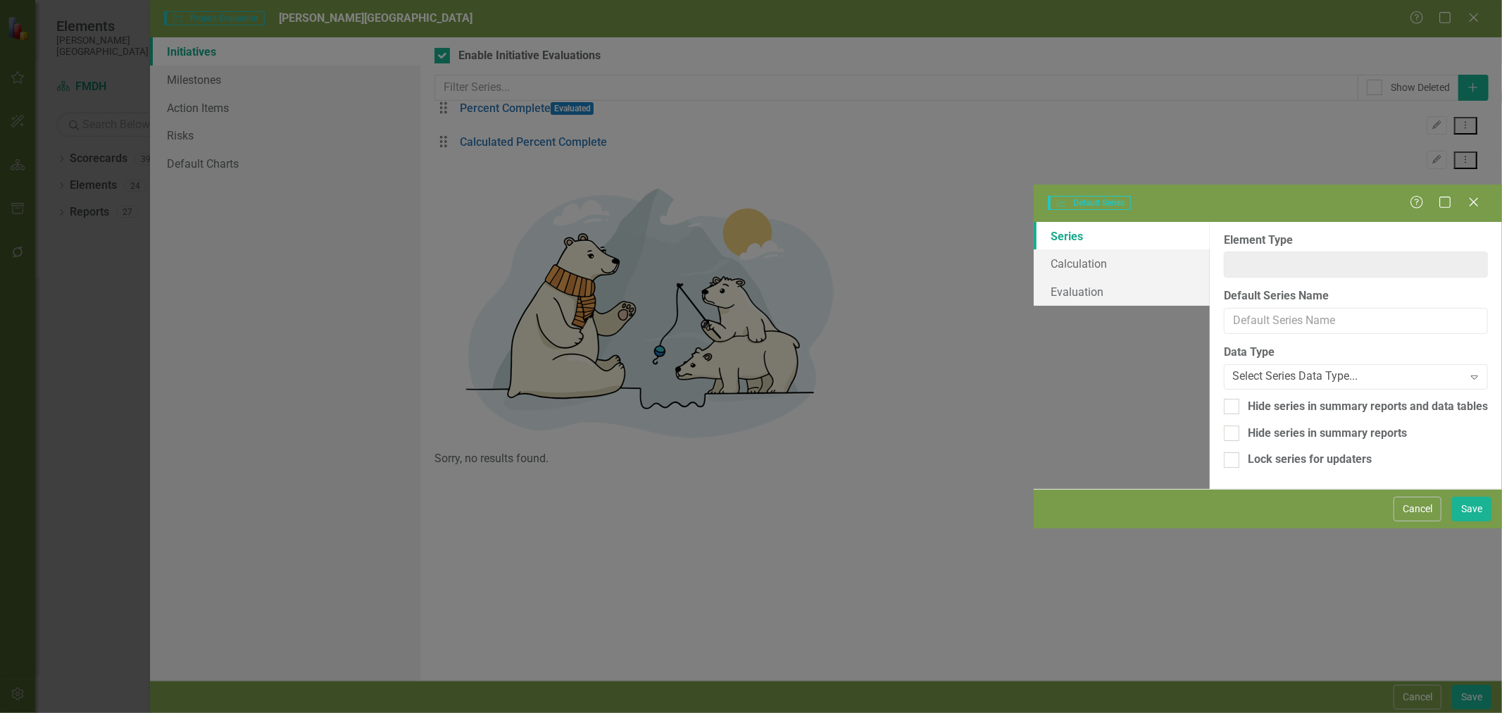
type input "Initiative"
type input "Percent Complete"
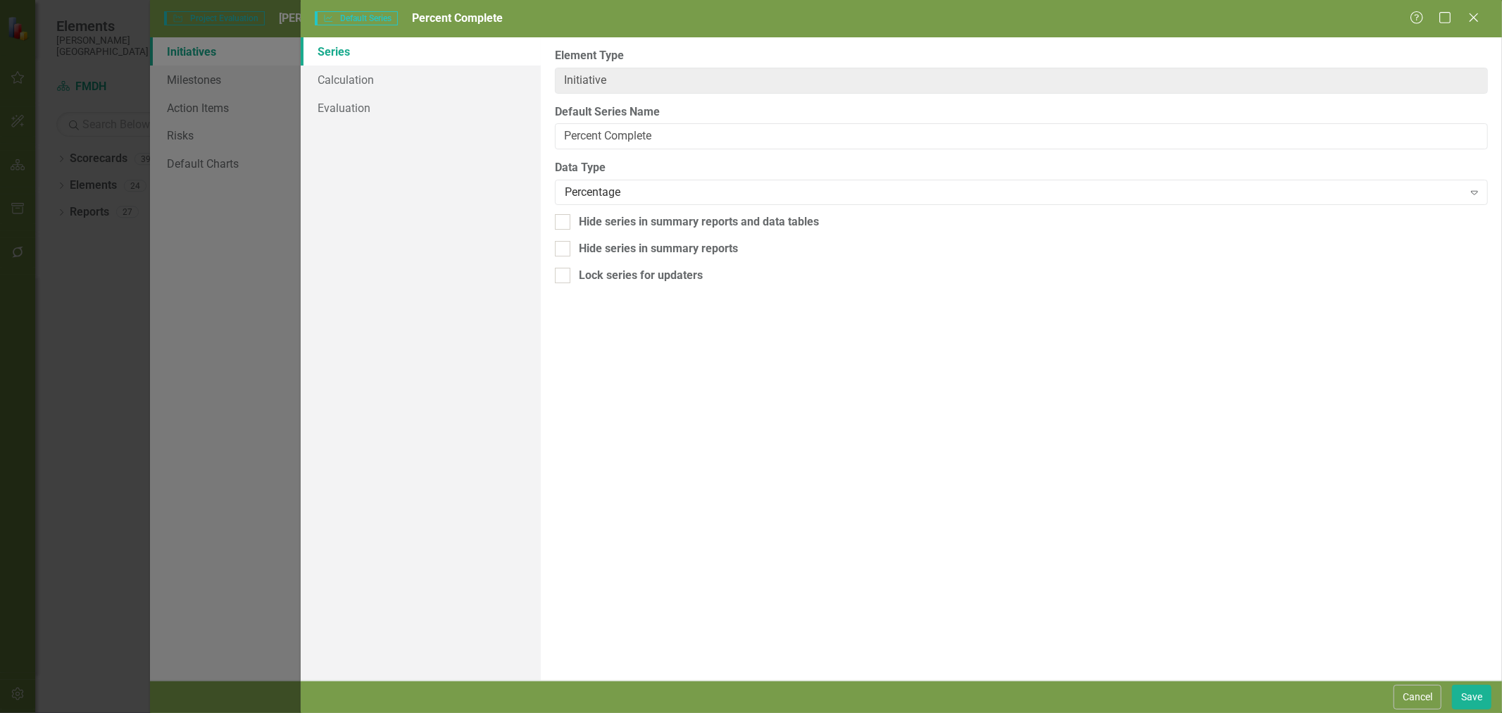
scroll to position [121, 0]
click at [444, 75] on link "Calculation" at bounding box center [421, 79] width 240 height 28
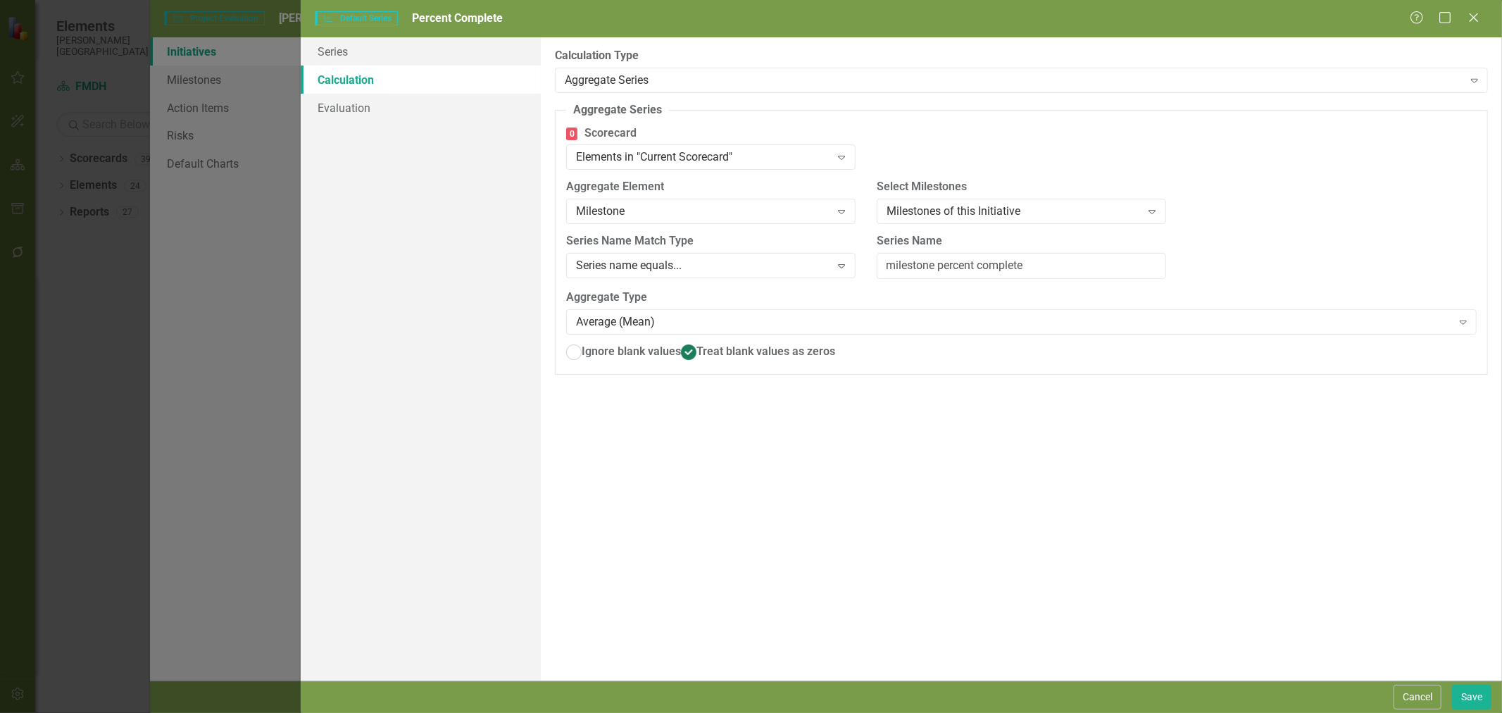
click at [1409, 689] on button "Cancel" at bounding box center [1418, 696] width 48 height 25
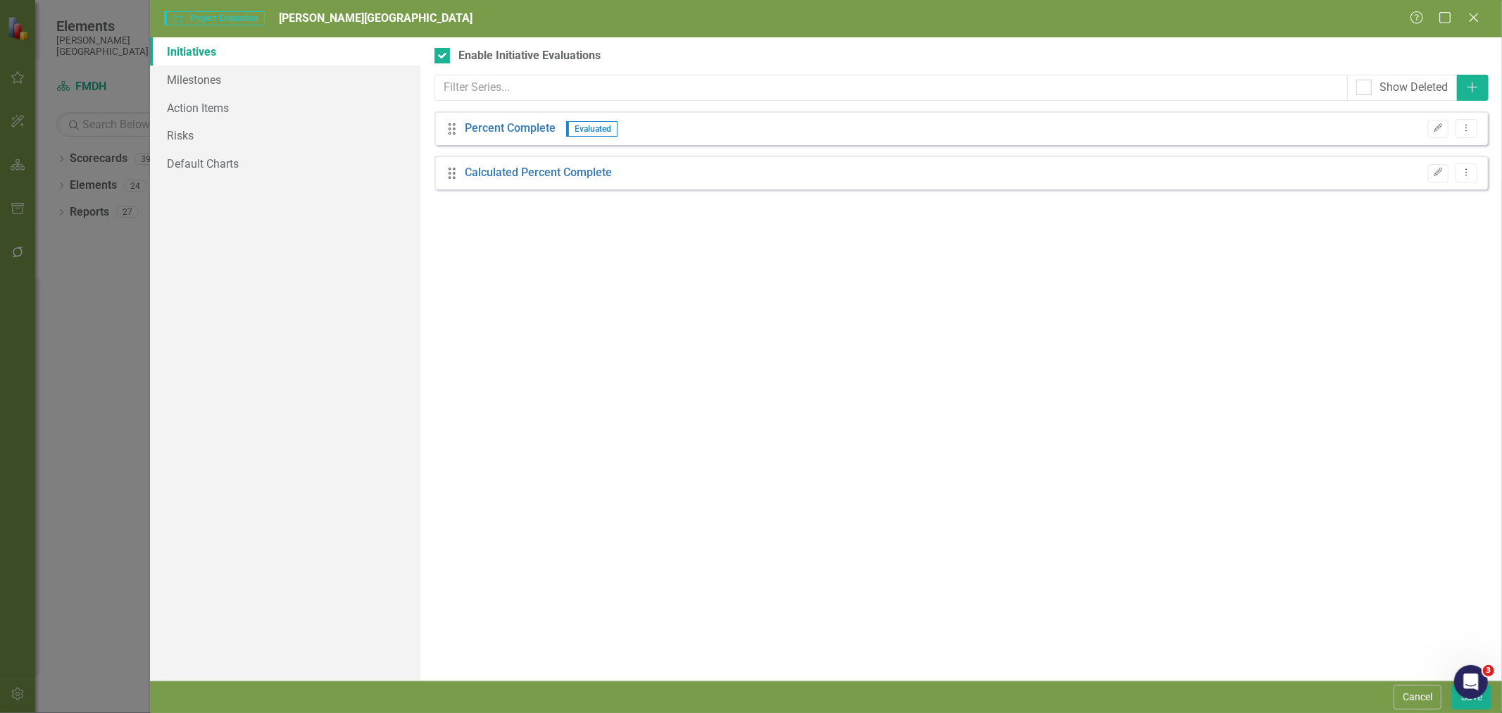
click at [530, 125] on link "Percent Complete" at bounding box center [510, 128] width 91 height 16
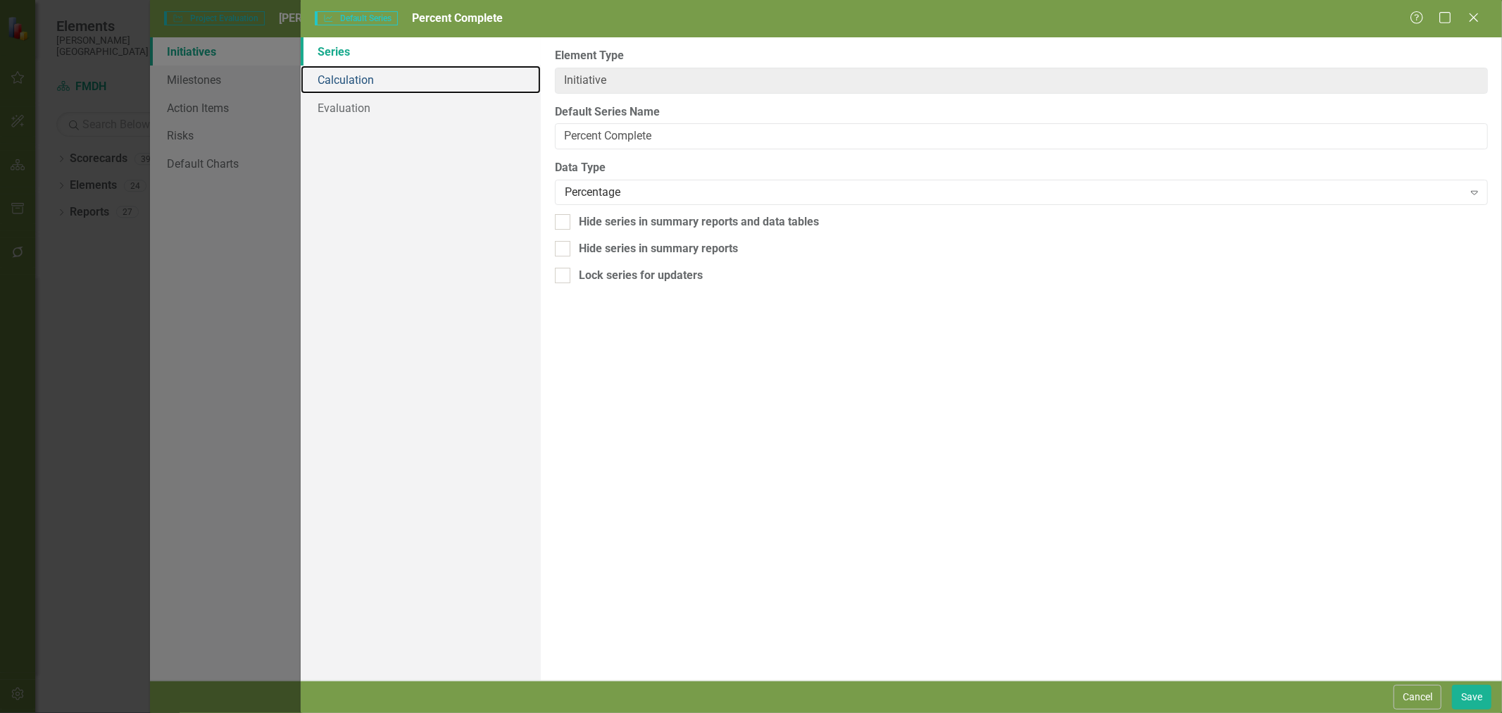
click at [351, 68] on link "Calculation" at bounding box center [421, 79] width 240 height 28
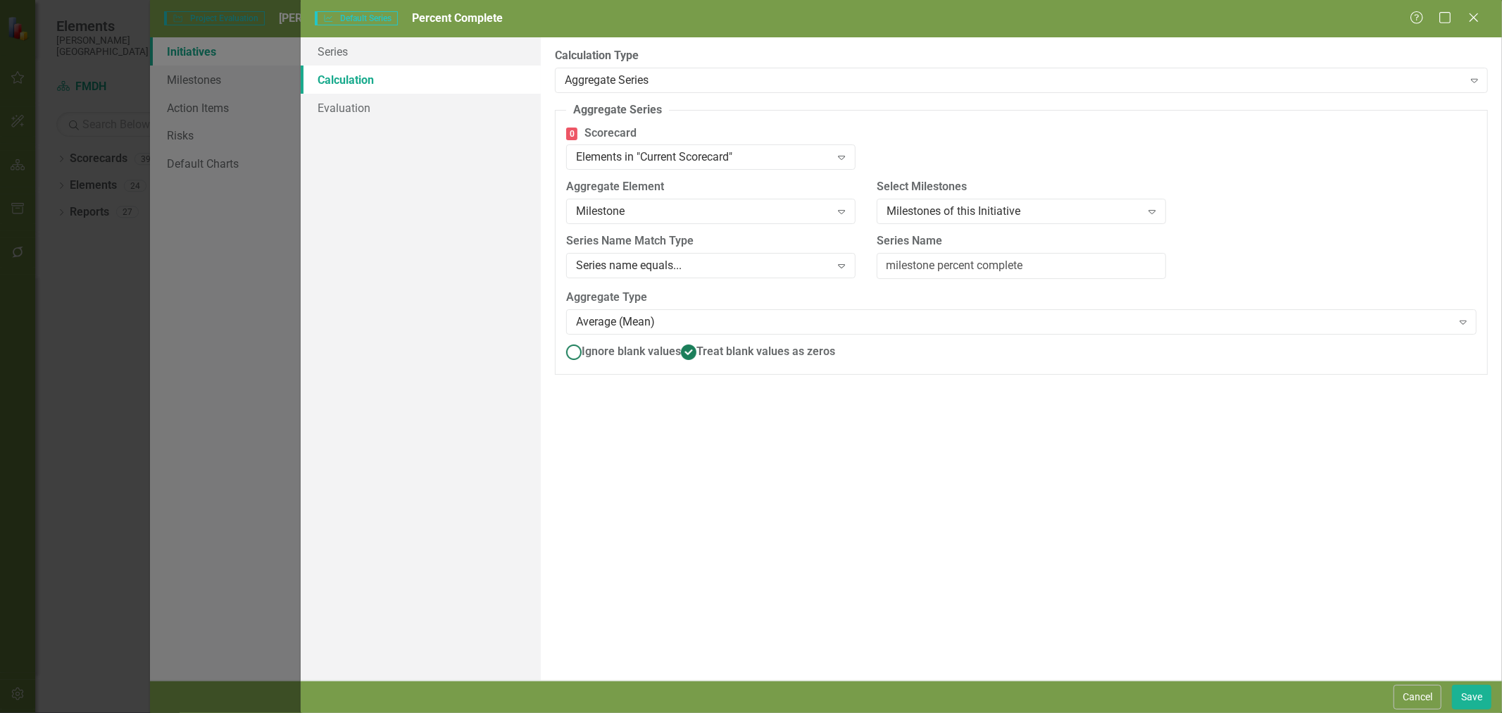
click at [575, 356] on ins at bounding box center [574, 352] width 22 height 22
click at [575, 356] on input "Ignore blank values" at bounding box center [574, 352] width 22 height 22
radio input "true"
click at [1476, 696] on button "Save" at bounding box center [1471, 696] width 39 height 25
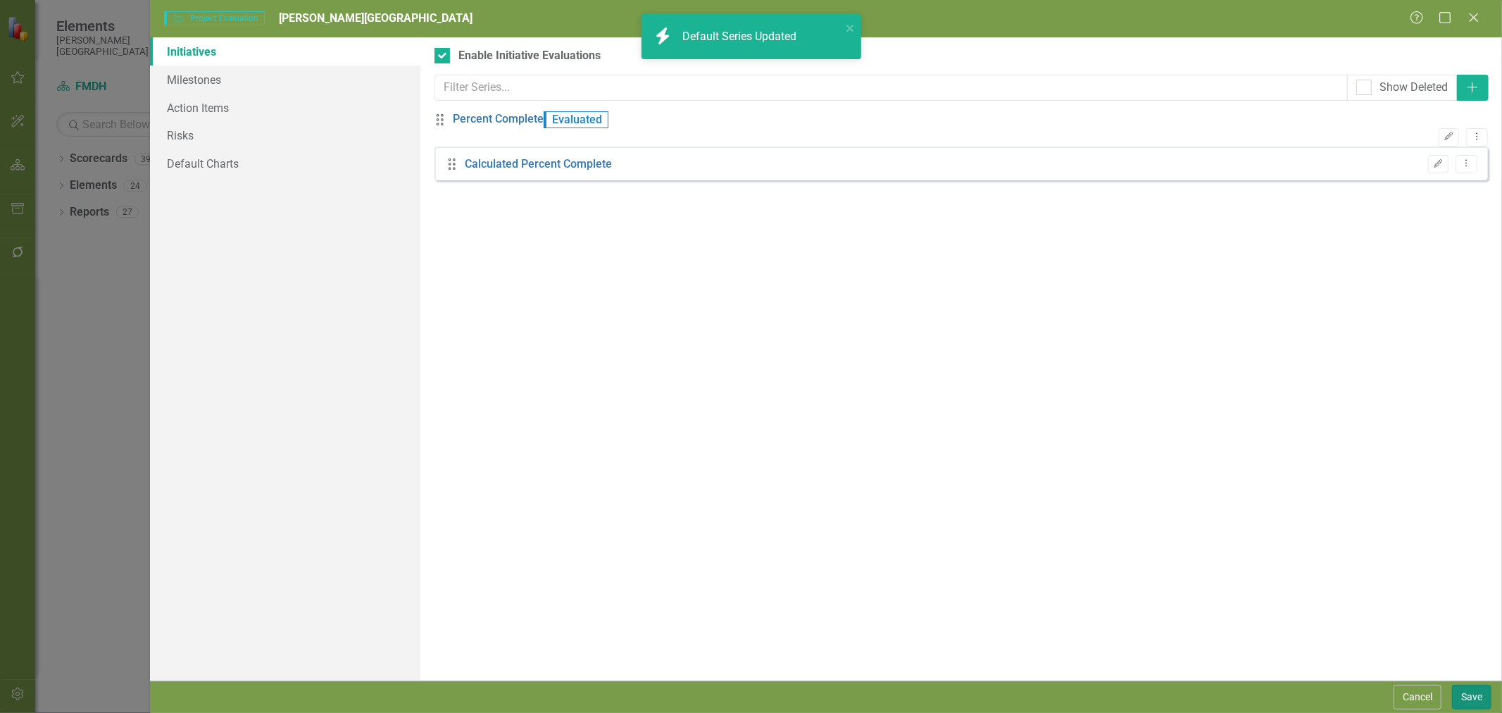
click at [1476, 696] on button "Save" at bounding box center [1471, 696] width 39 height 25
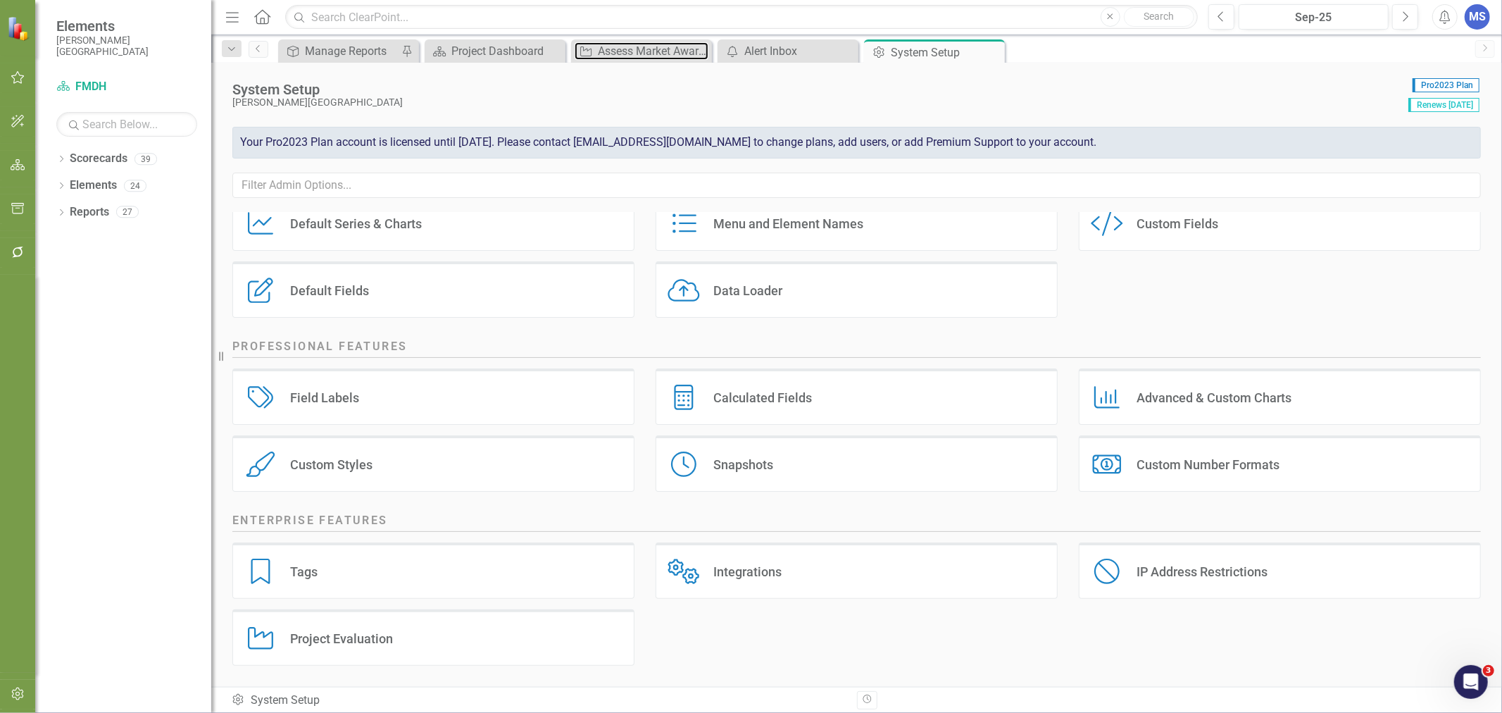
click at [637, 52] on div "Assess Market Awareness of Current Services" at bounding box center [653, 51] width 111 height 18
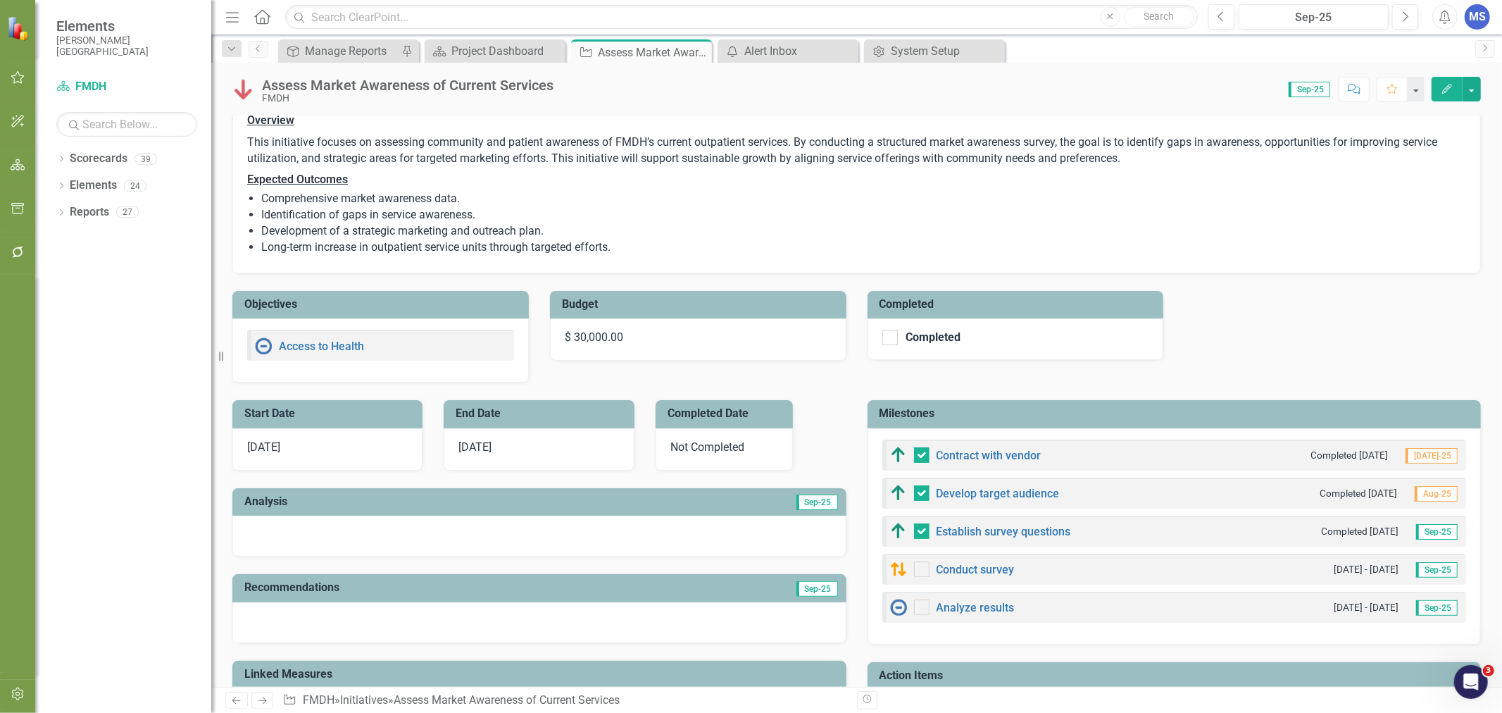
scroll to position [156, 0]
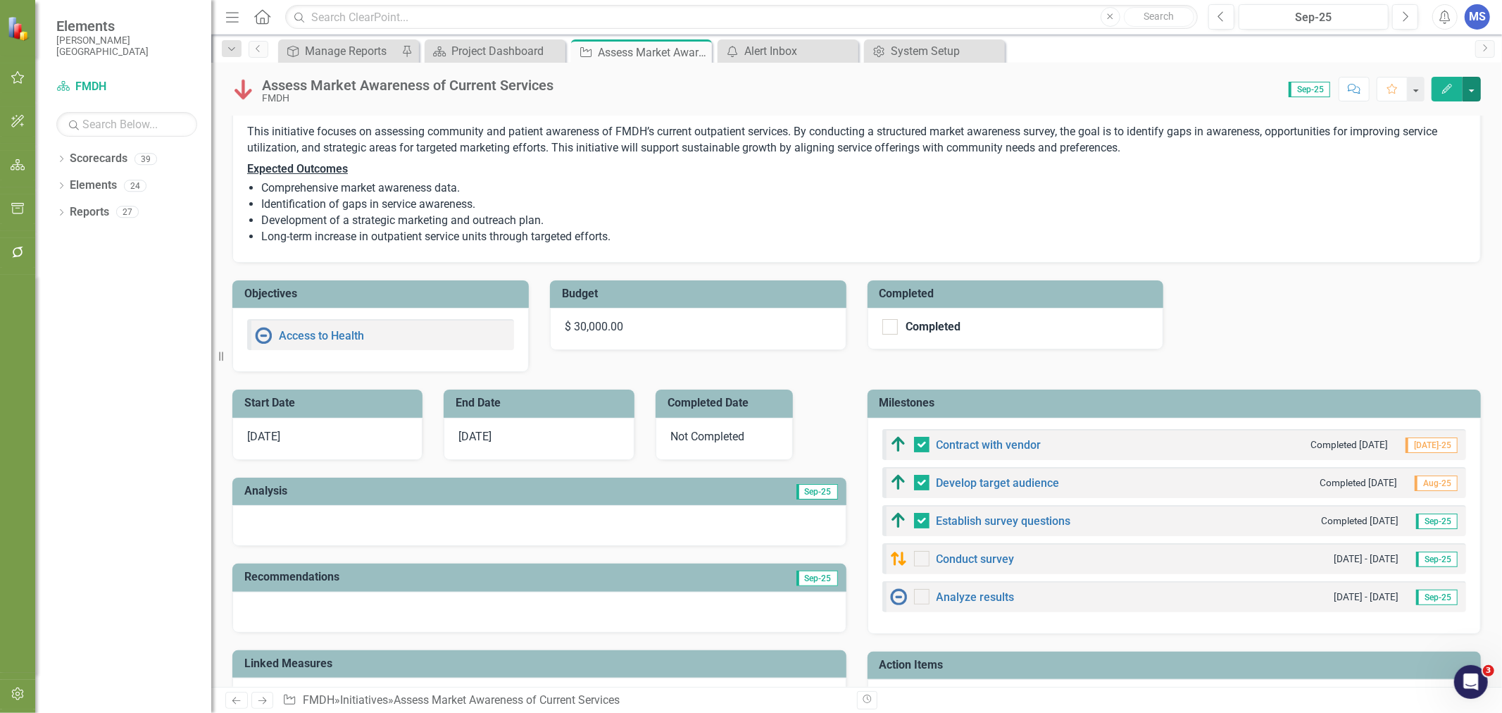
click at [1472, 93] on button "button" at bounding box center [1472, 89] width 18 height 25
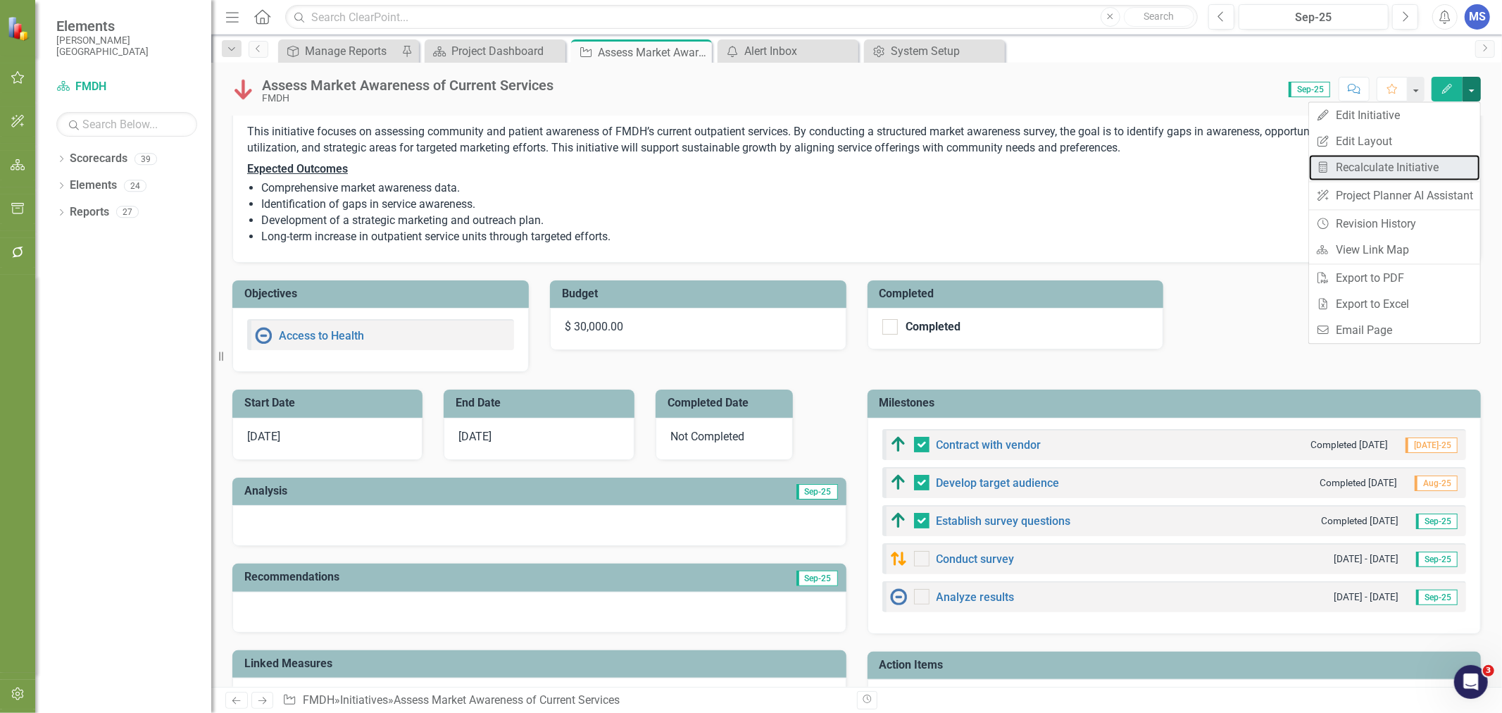
click at [1419, 165] on link "Recalculate Measure Recalculate Initiative" at bounding box center [1394, 167] width 171 height 26
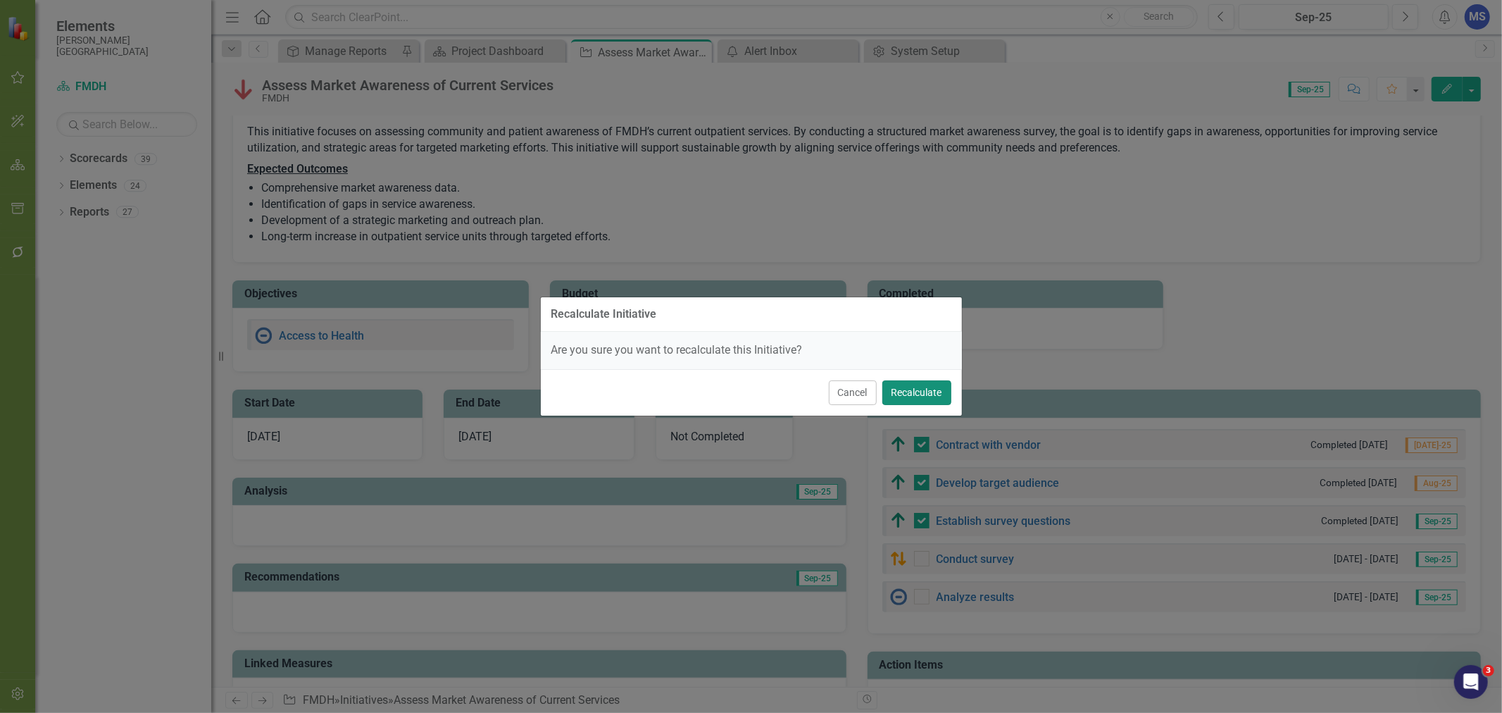
click at [925, 392] on button "Recalculate" at bounding box center [916, 392] width 69 height 25
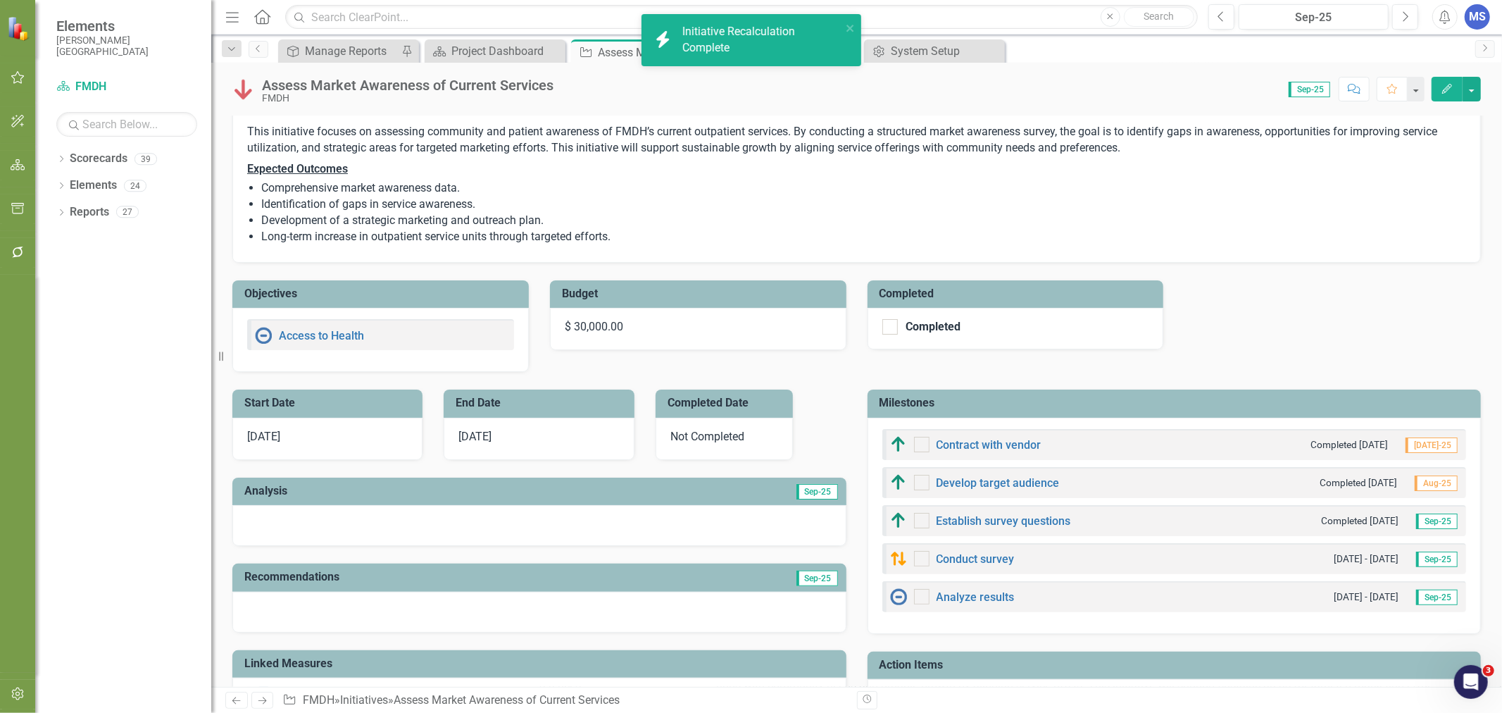
checkbox input "false"
checkbox input "true"
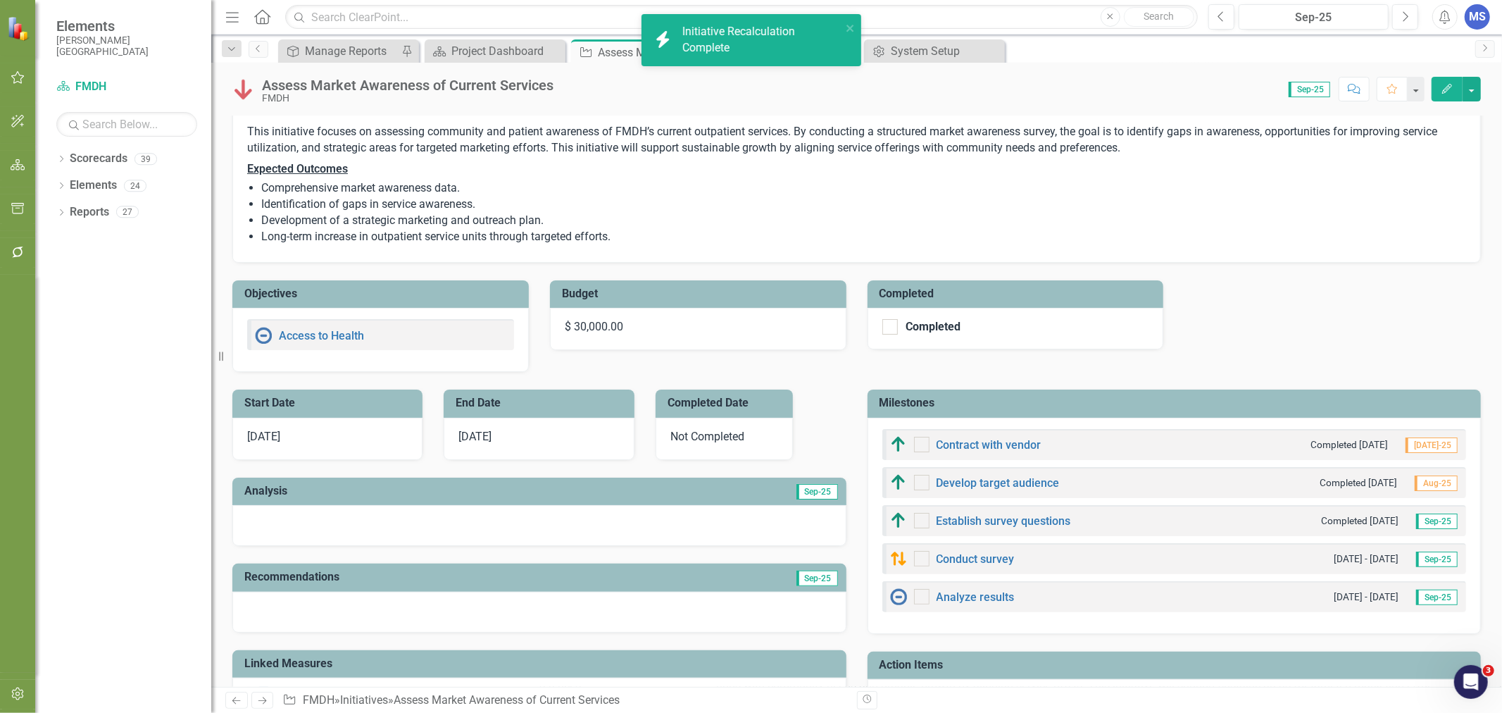
checkbox input "true"
checkbox input "false"
checkbox input "true"
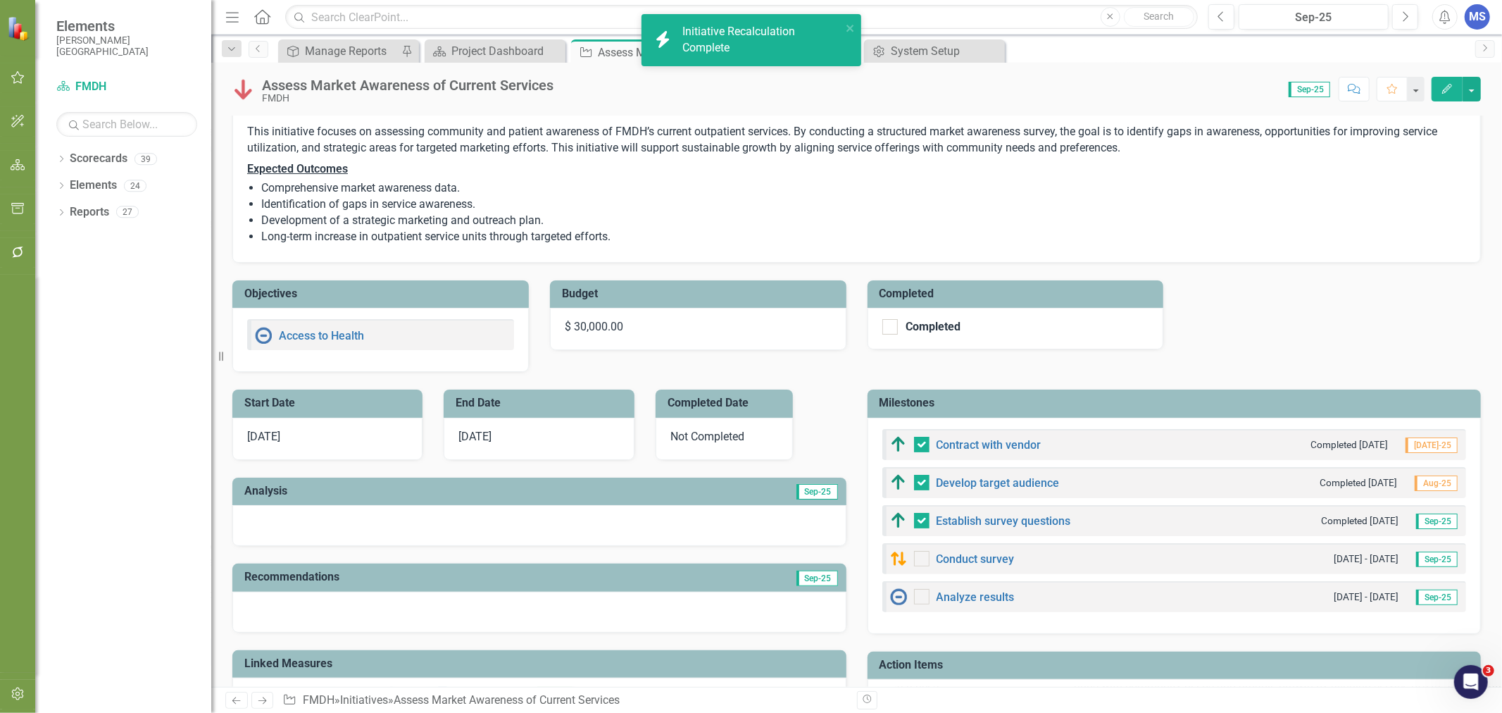
checkbox input "true"
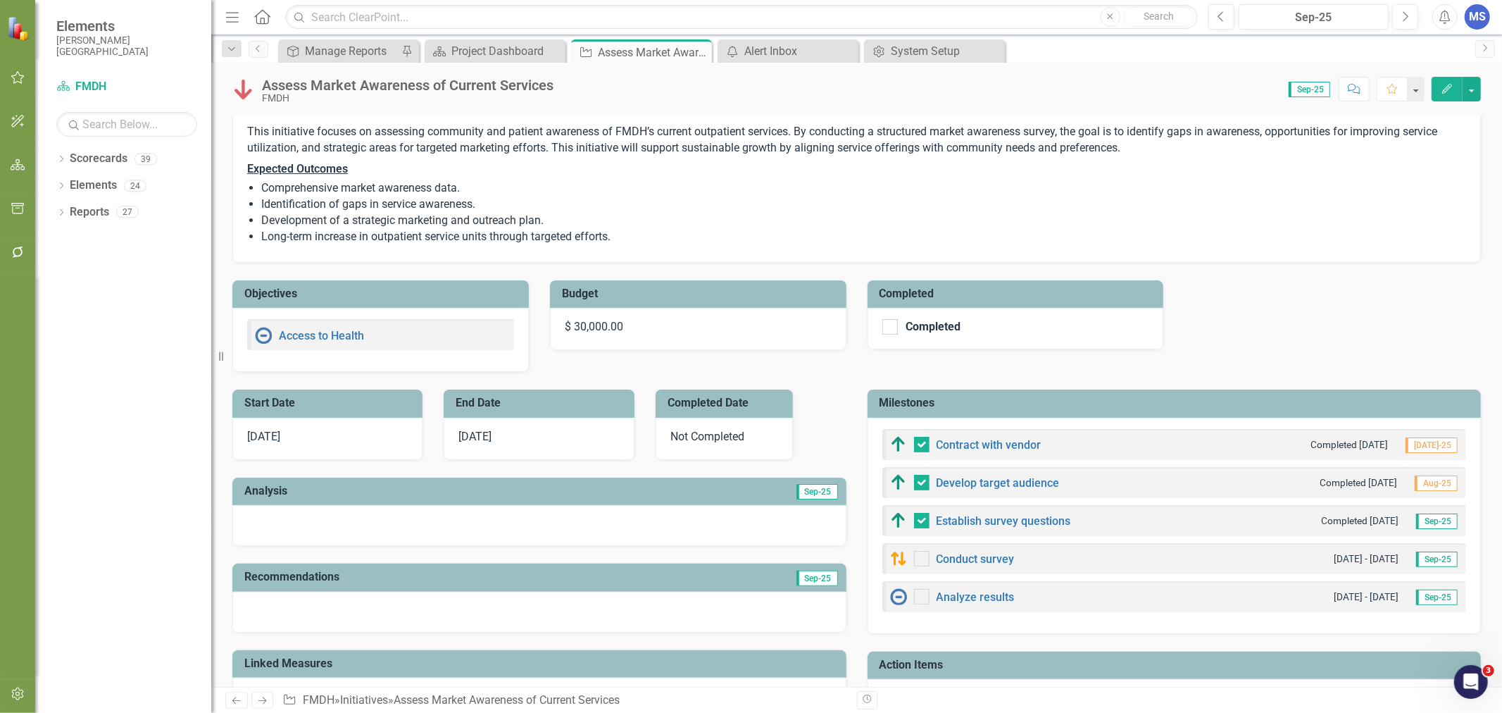
scroll to position [0, 0]
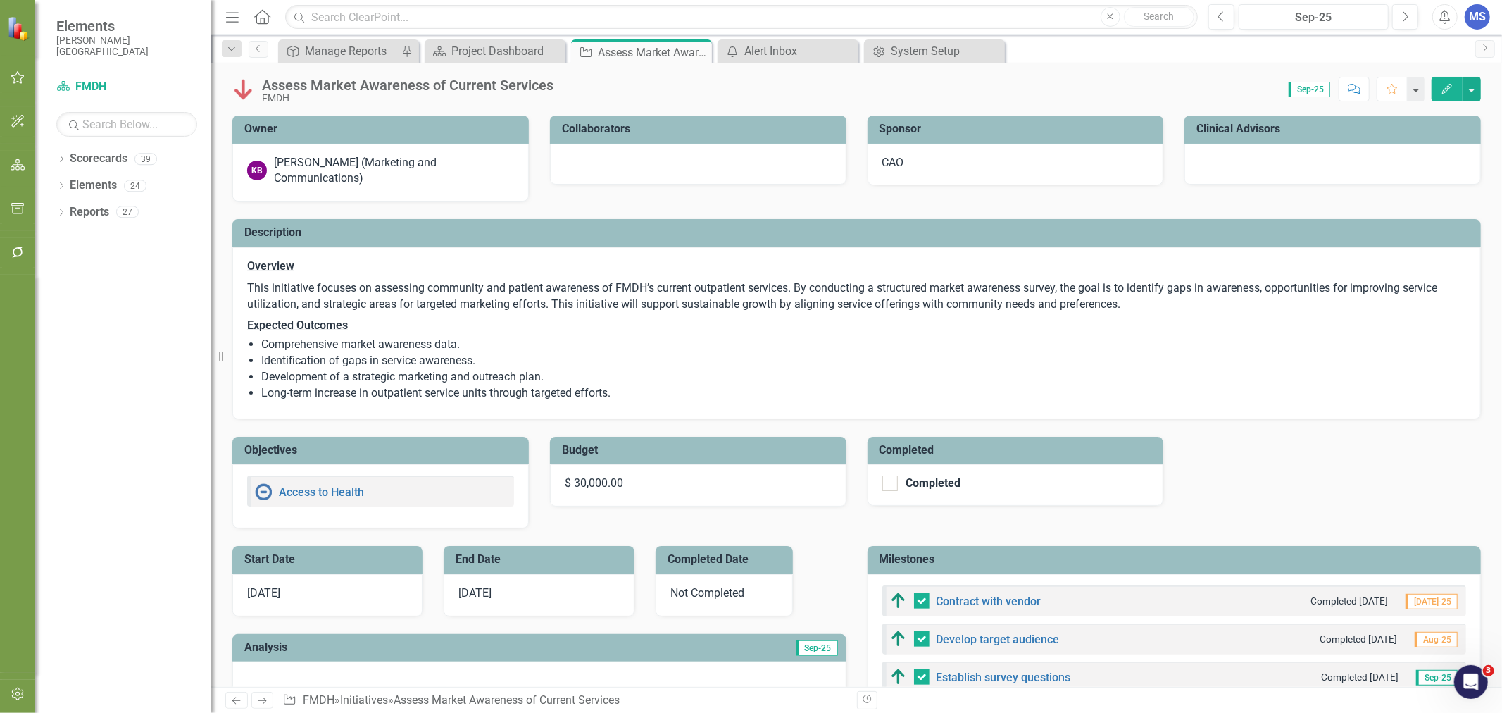
click at [1446, 95] on button "Edit" at bounding box center [1447, 89] width 31 height 25
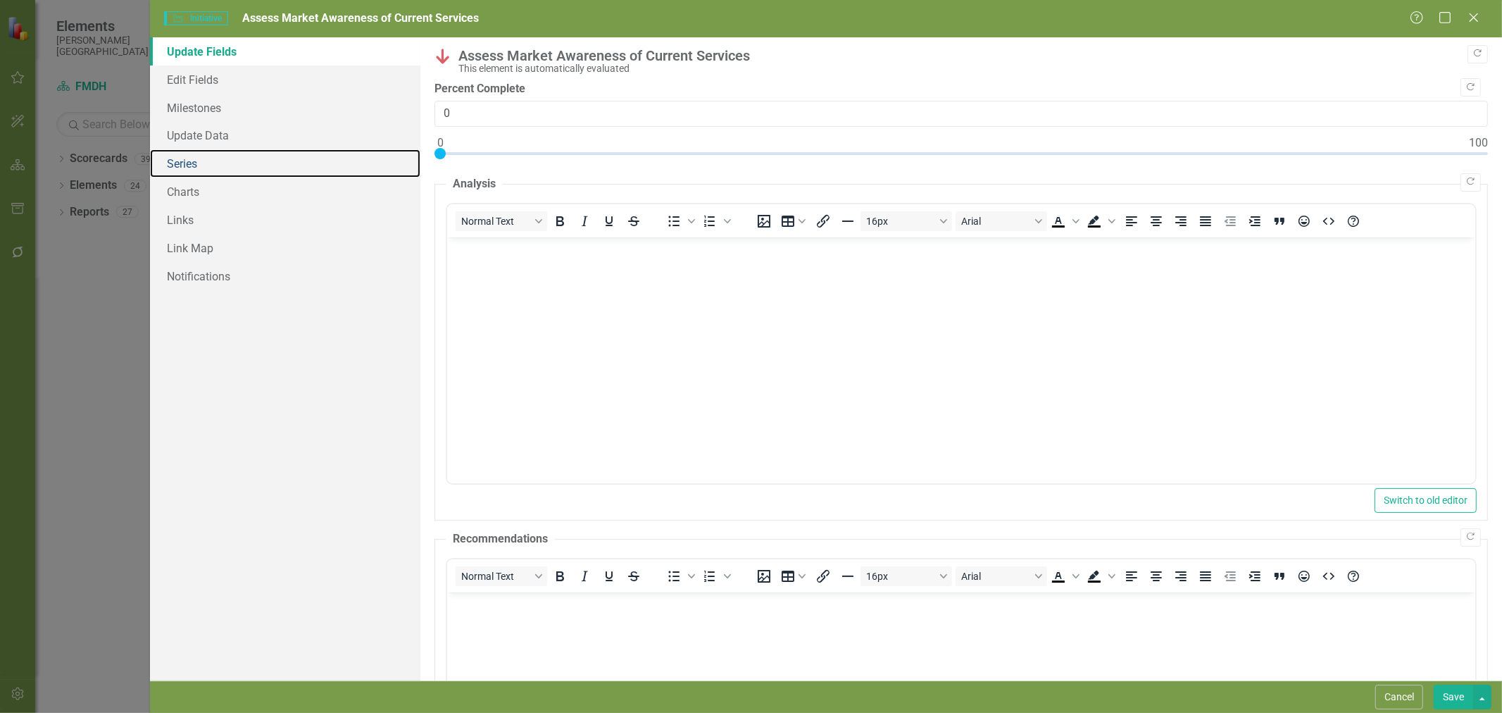
click at [201, 173] on link "Series" at bounding box center [285, 163] width 270 height 28
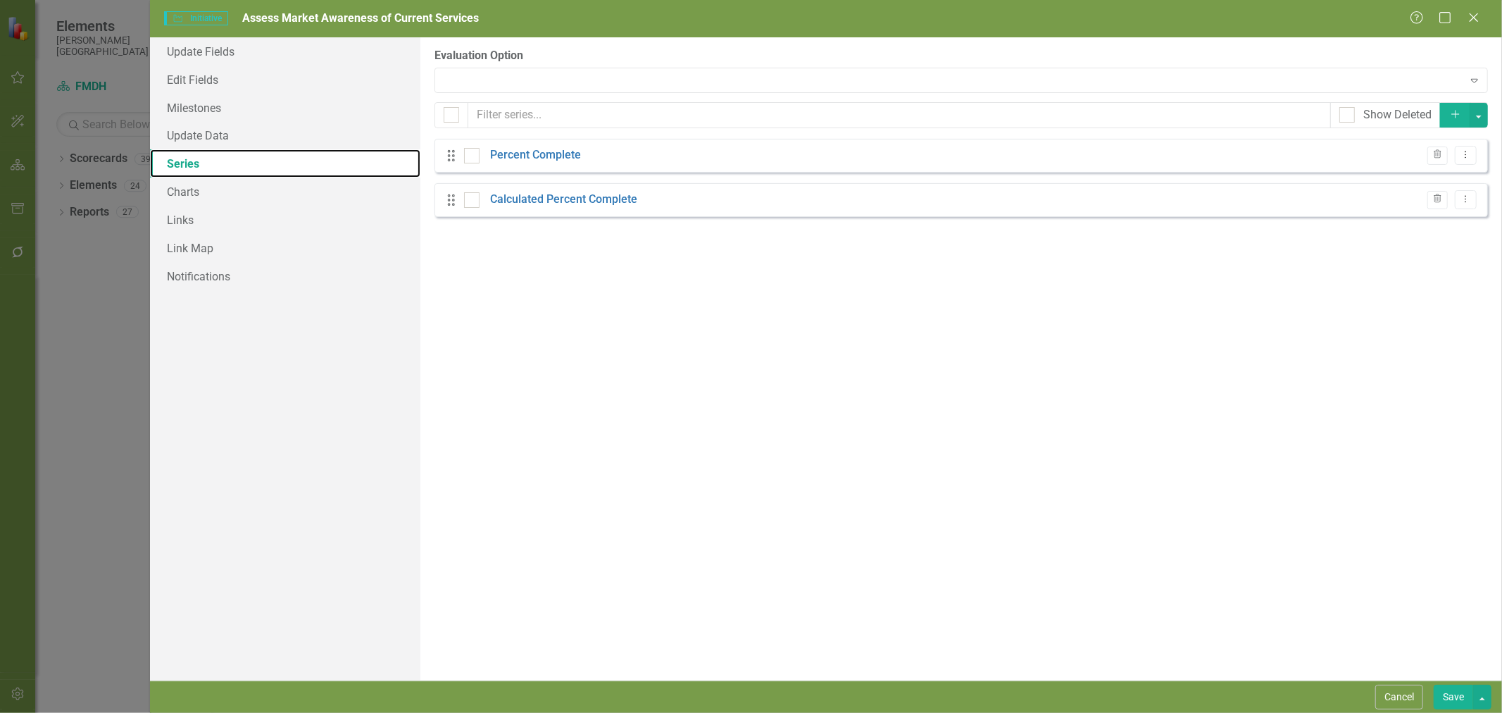
checkbox input "false"
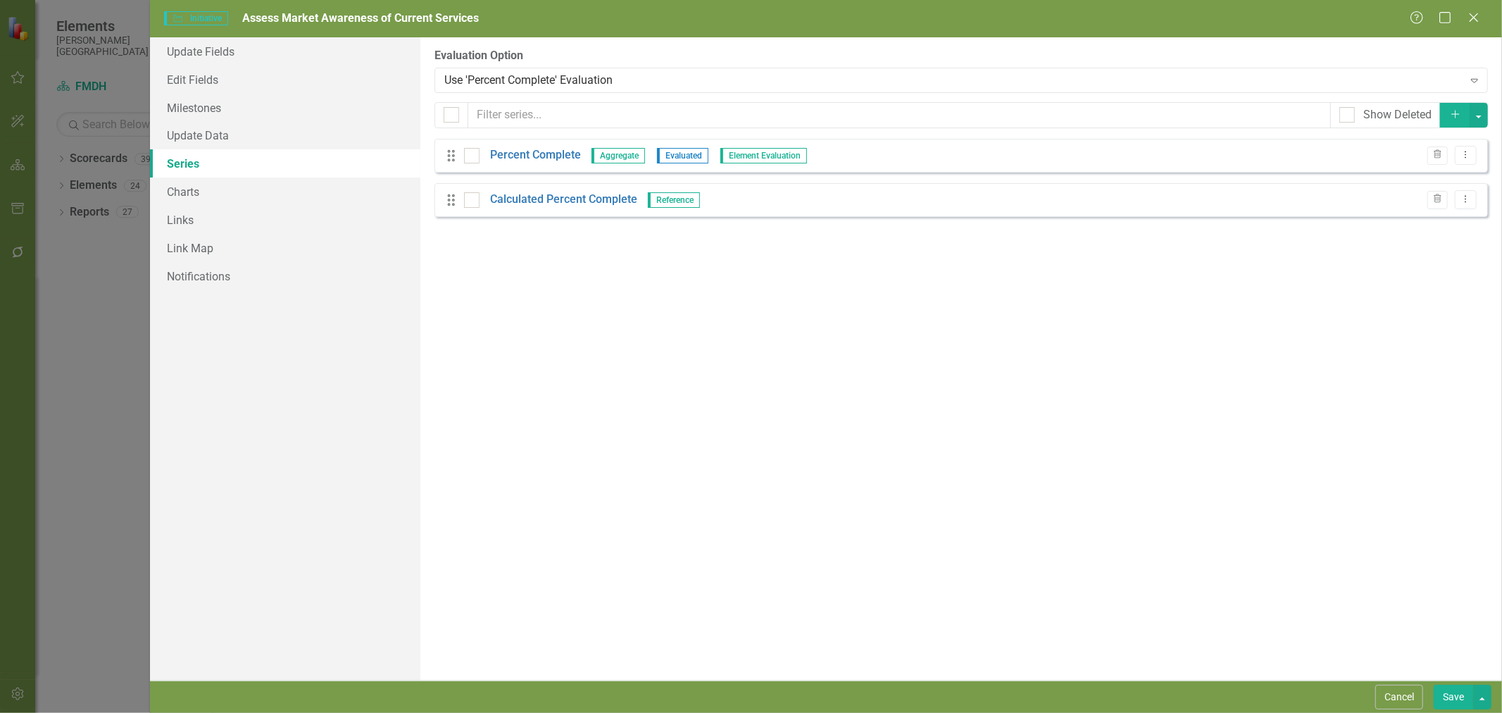
click at [588, 201] on link "Calculated Percent Complete" at bounding box center [563, 200] width 147 height 16
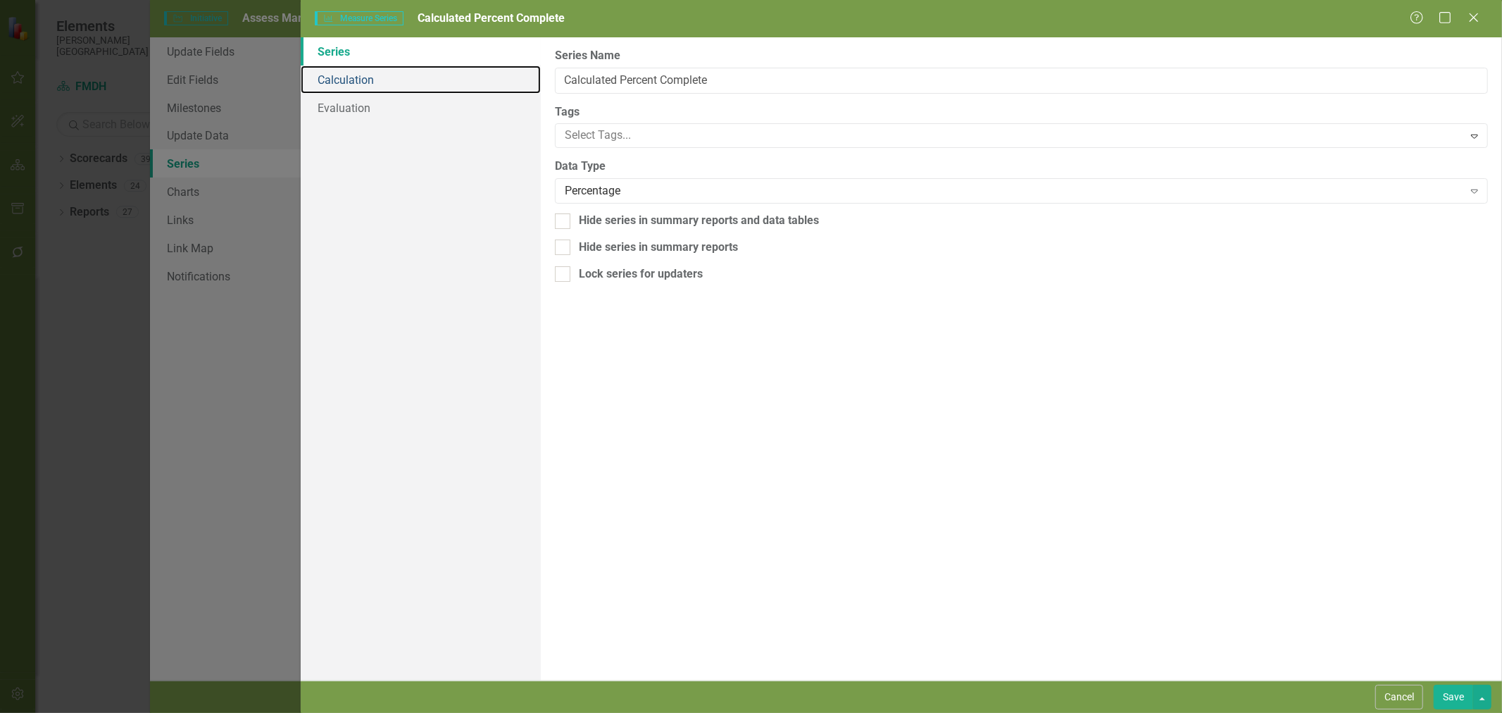
click at [361, 70] on link "Calculation" at bounding box center [421, 79] width 240 height 28
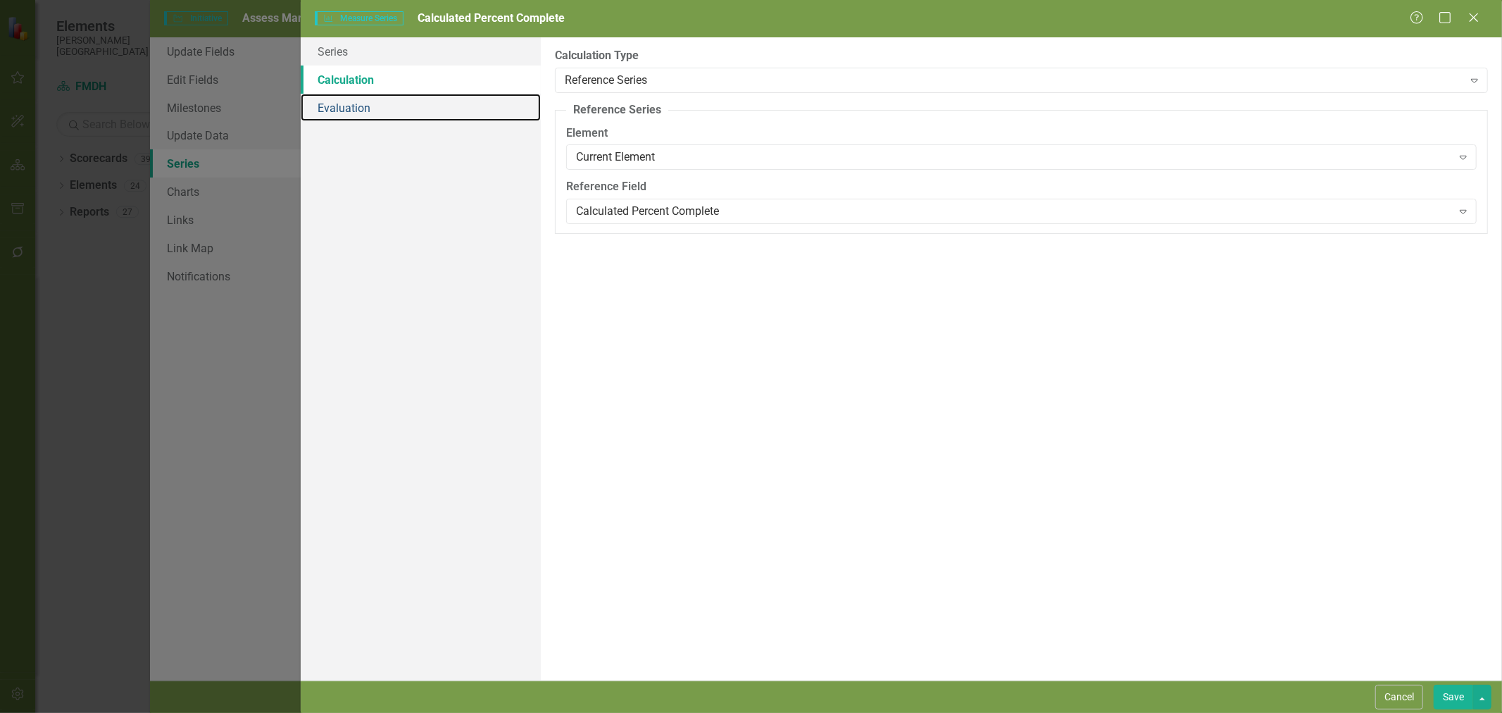
click at [375, 110] on link "Evaluation" at bounding box center [421, 108] width 240 height 28
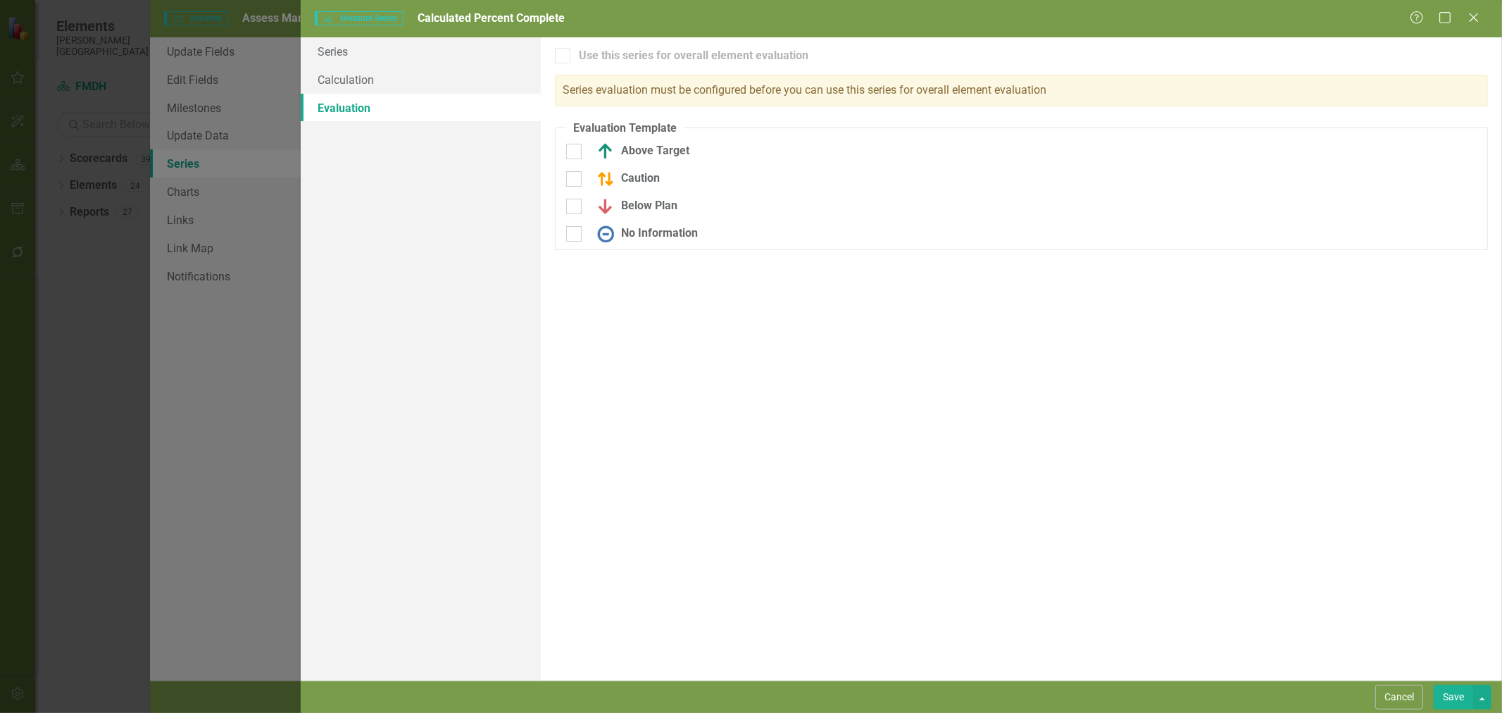
click at [1396, 699] on button "Cancel" at bounding box center [1399, 696] width 48 height 25
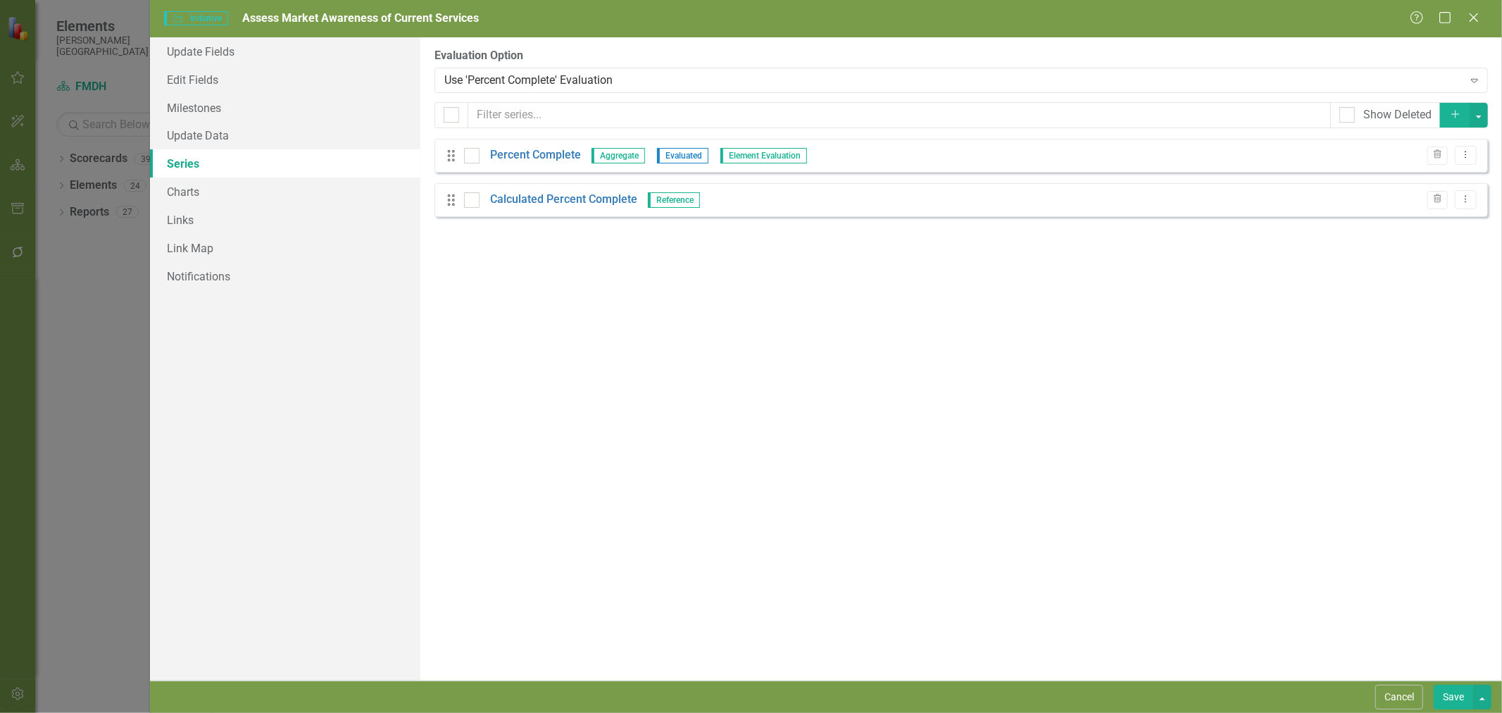
click at [547, 156] on link "Percent Complete" at bounding box center [535, 155] width 91 height 16
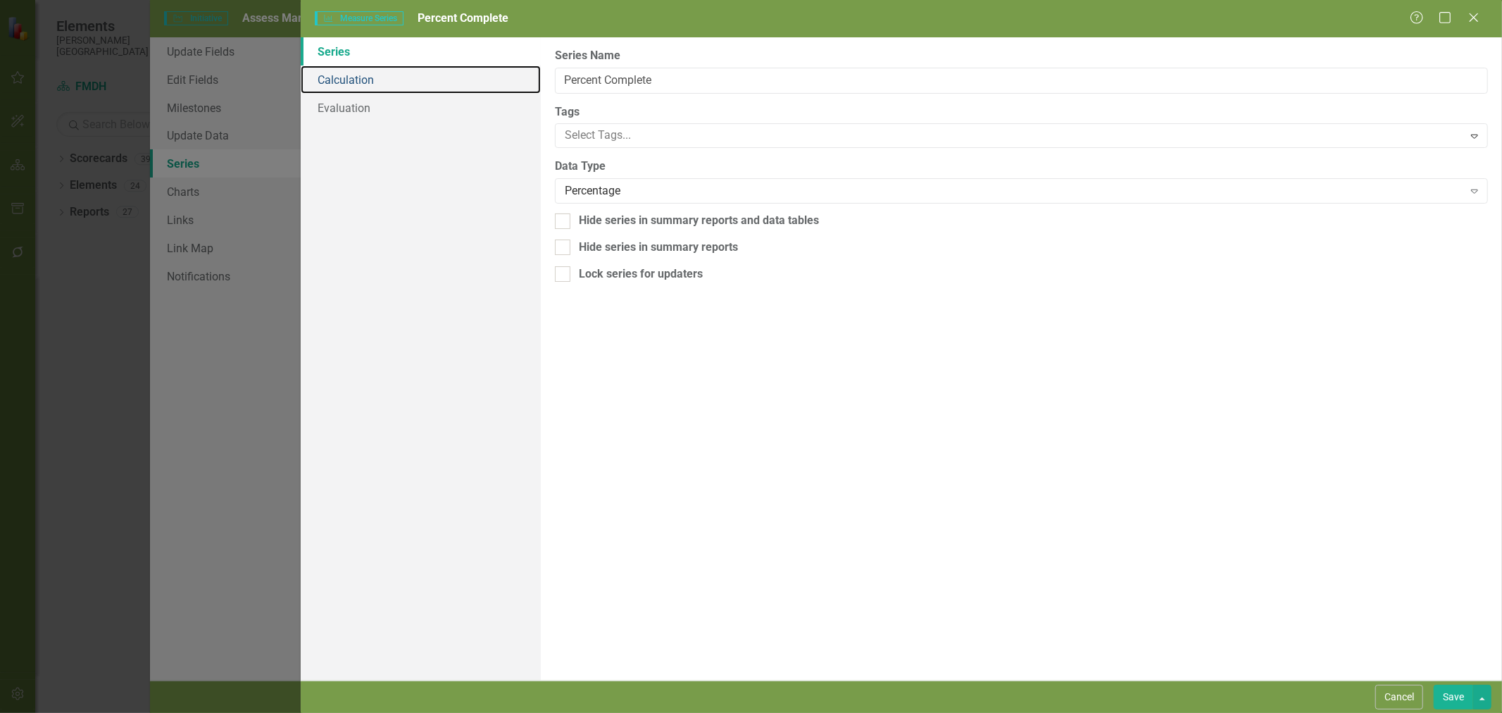
click at [395, 90] on link "Calculation" at bounding box center [421, 79] width 240 height 28
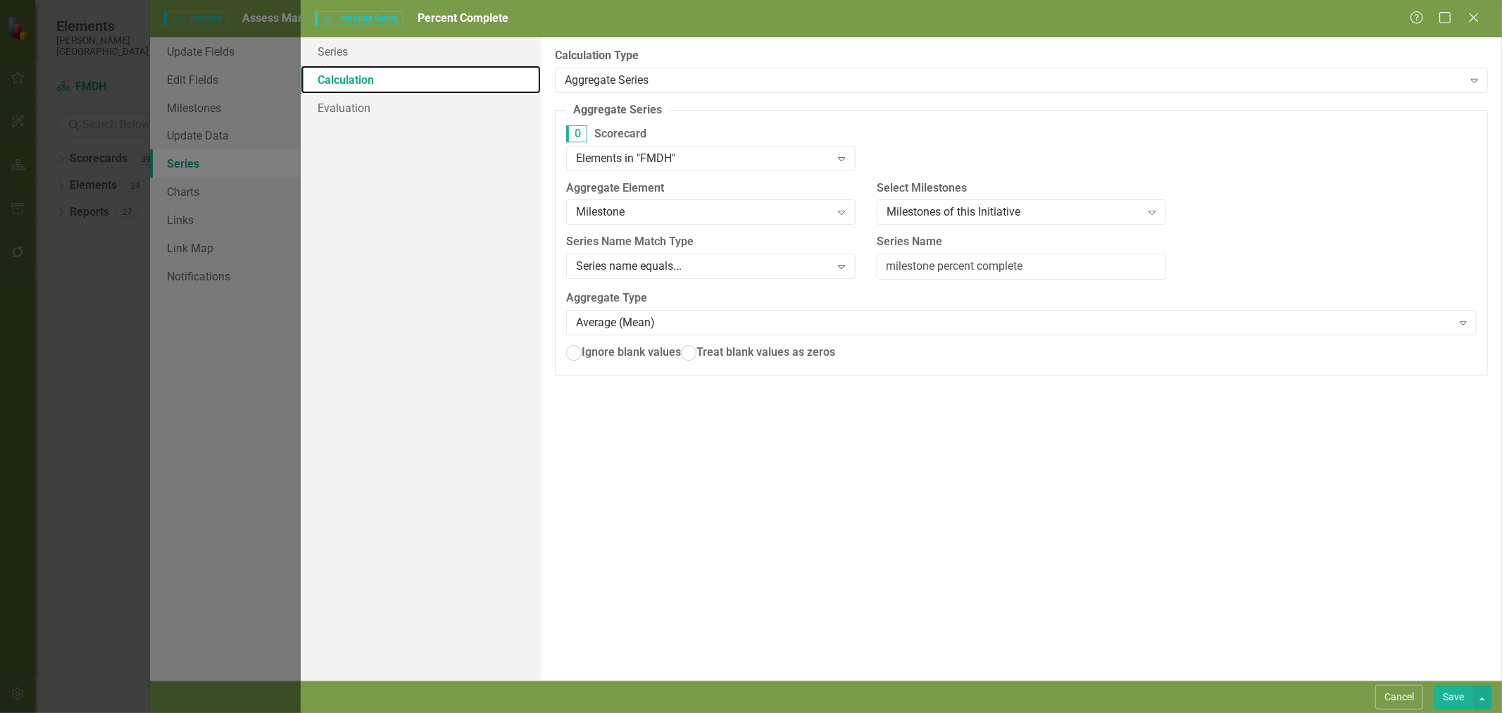
radio input "true"
click at [611, 356] on span "Ignore blank values" at bounding box center [631, 352] width 99 height 13
click at [584, 356] on input "Ignore blank values" at bounding box center [574, 353] width 22 height 22
radio input "true"
click at [638, 355] on span "Ignore blank values" at bounding box center [631, 352] width 99 height 13
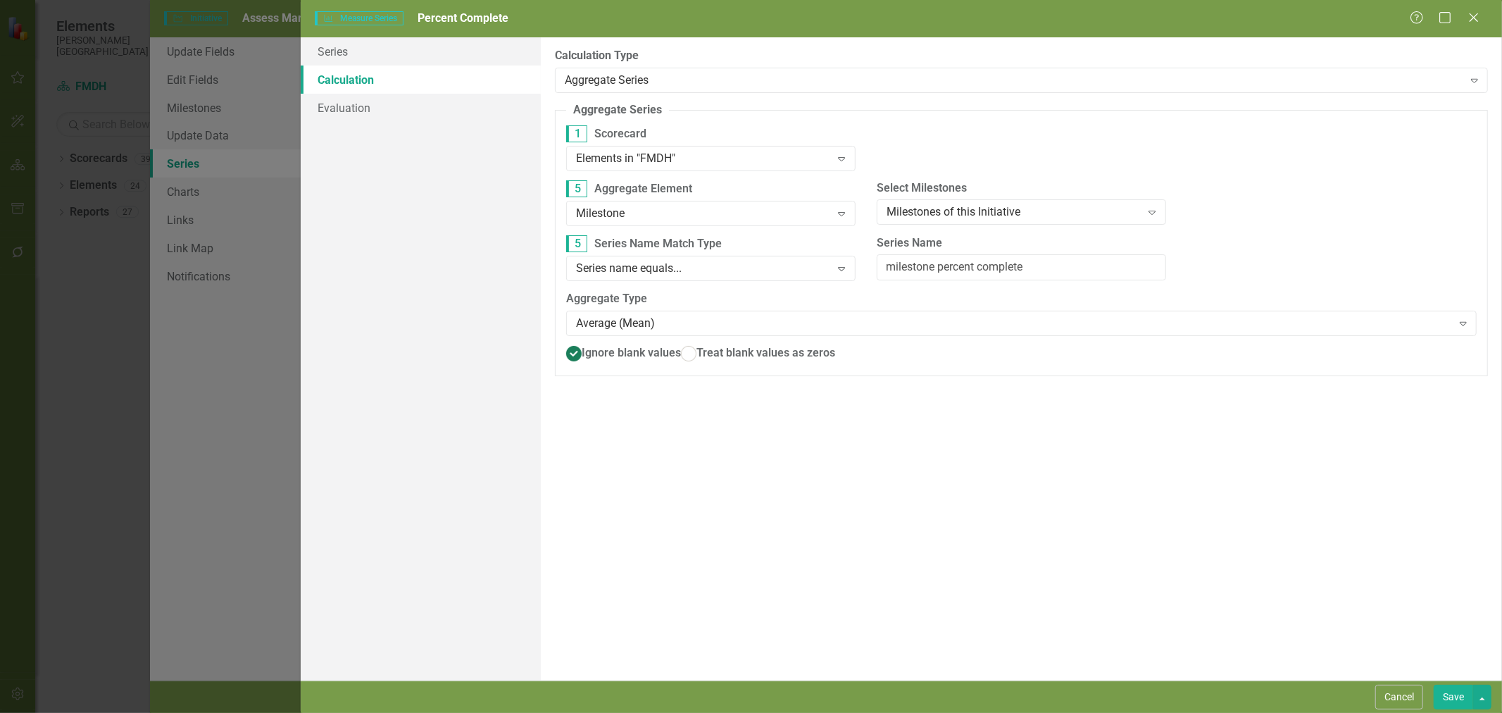
click at [584, 355] on input "Ignore blank values" at bounding box center [574, 353] width 22 height 22
click at [696, 359] on span "Treat blank values as zeros" at bounding box center [765, 352] width 139 height 13
click at [677, 364] on input "Treat blank values as zeros" at bounding box center [688, 353] width 22 height 22
radio input "true"
click at [1424, 8] on div "Measure Series Measure Series Percent Complete Help Maximize Close" at bounding box center [901, 18] width 1201 height 37
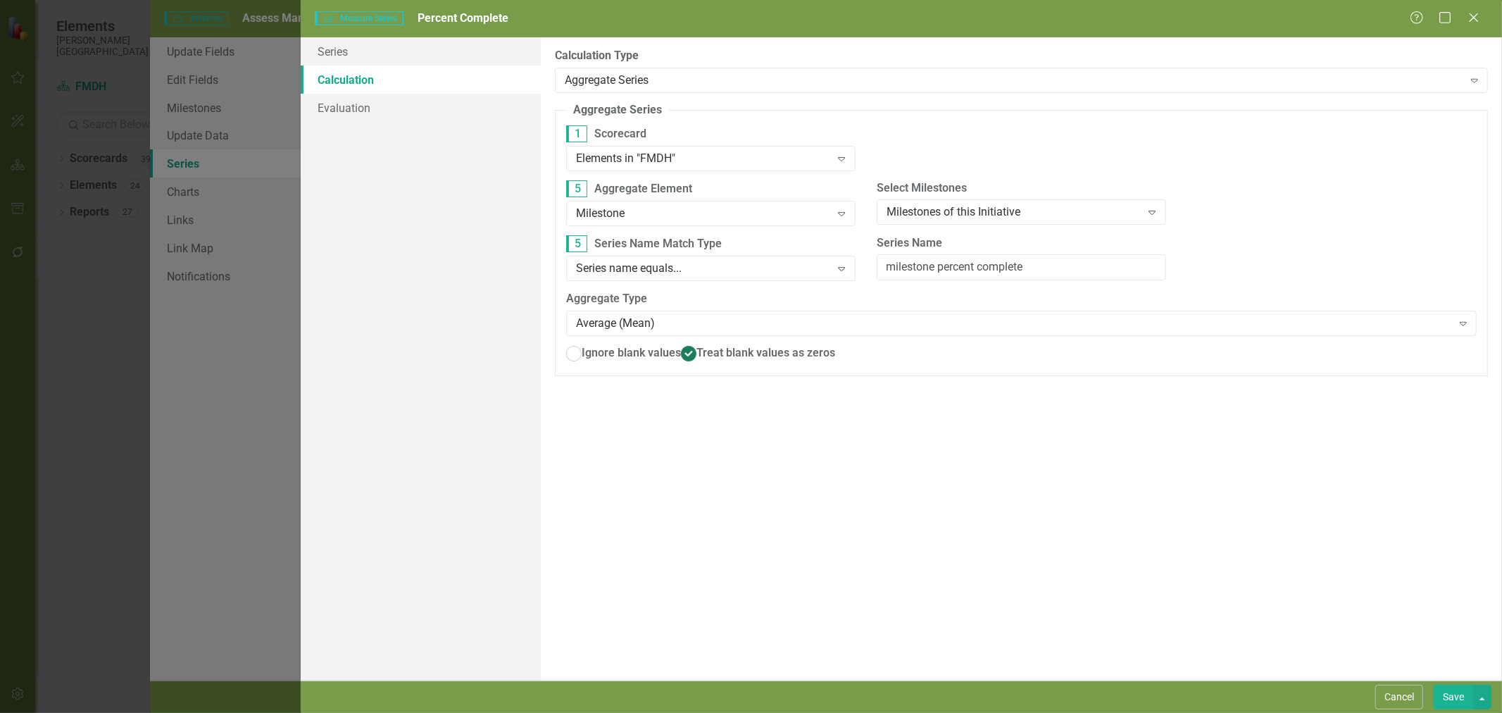
click at [1421, 15] on icon "Help" at bounding box center [1417, 17] width 14 height 11
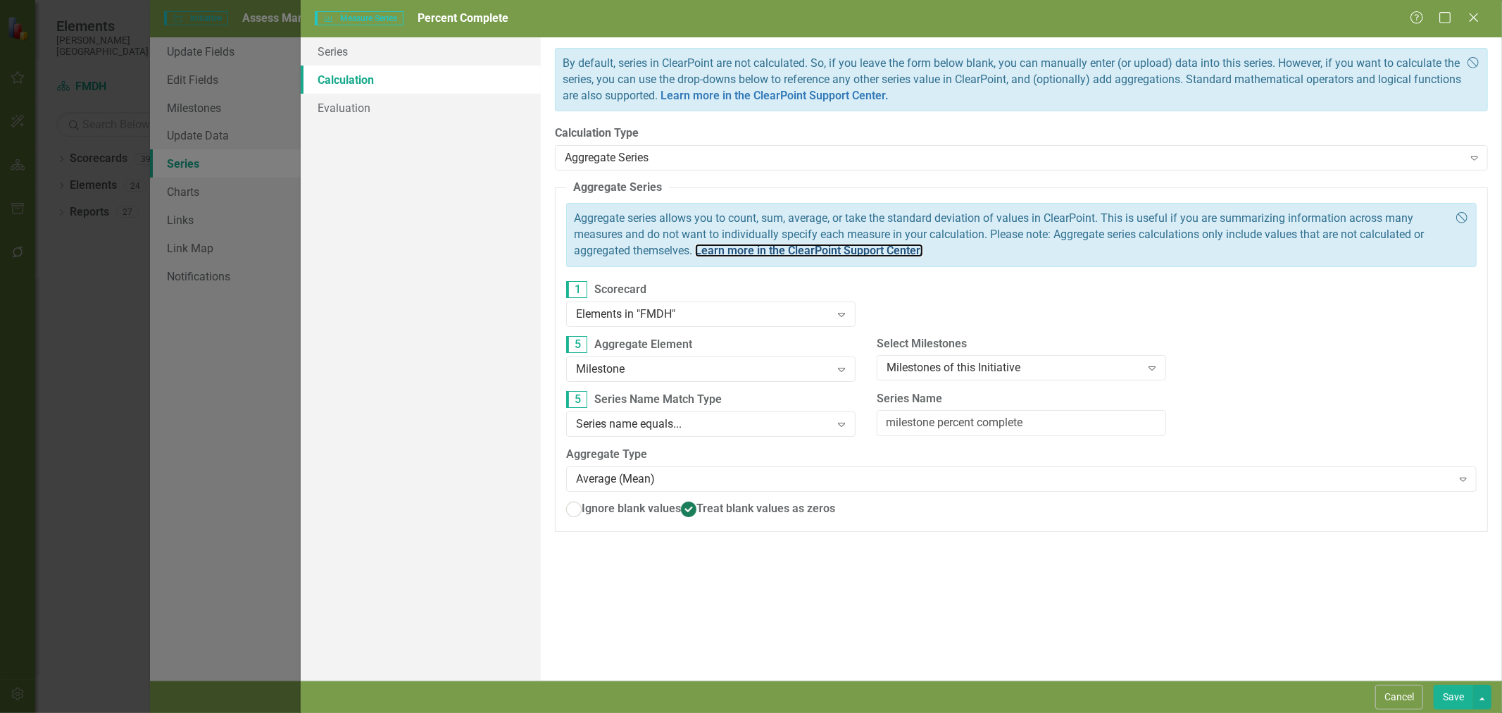
click at [889, 249] on link "Learn more in the ClearPoint Support Center." at bounding box center [809, 250] width 228 height 13
click at [660, 505] on span "Ignore blank values" at bounding box center [631, 507] width 99 height 13
click at [584, 505] on input "Ignore blank values" at bounding box center [574, 510] width 22 height 22
radio input "true"
click at [1453, 694] on button "Save" at bounding box center [1453, 696] width 39 height 25
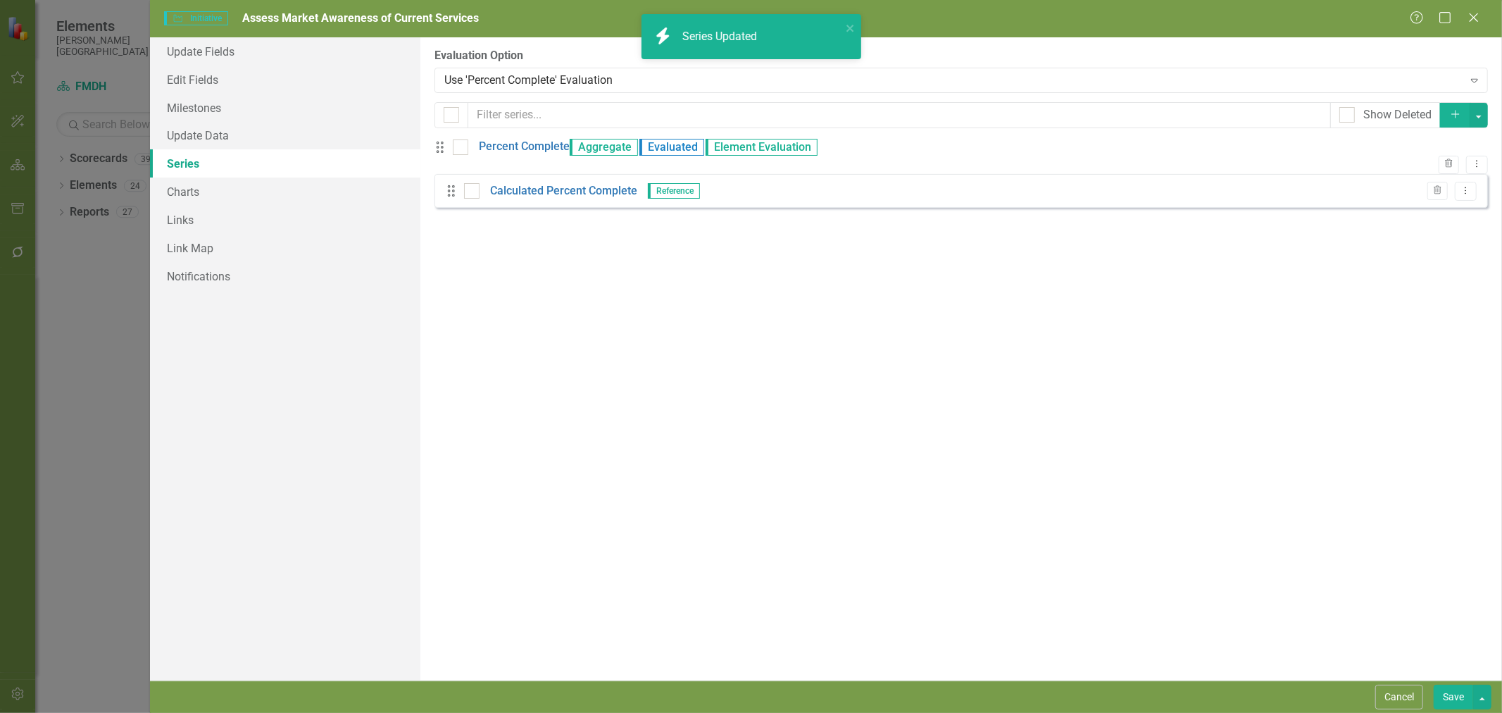
checkbox input "false"
click at [1444, 694] on button "Save" at bounding box center [1453, 696] width 39 height 25
checkbox input "true"
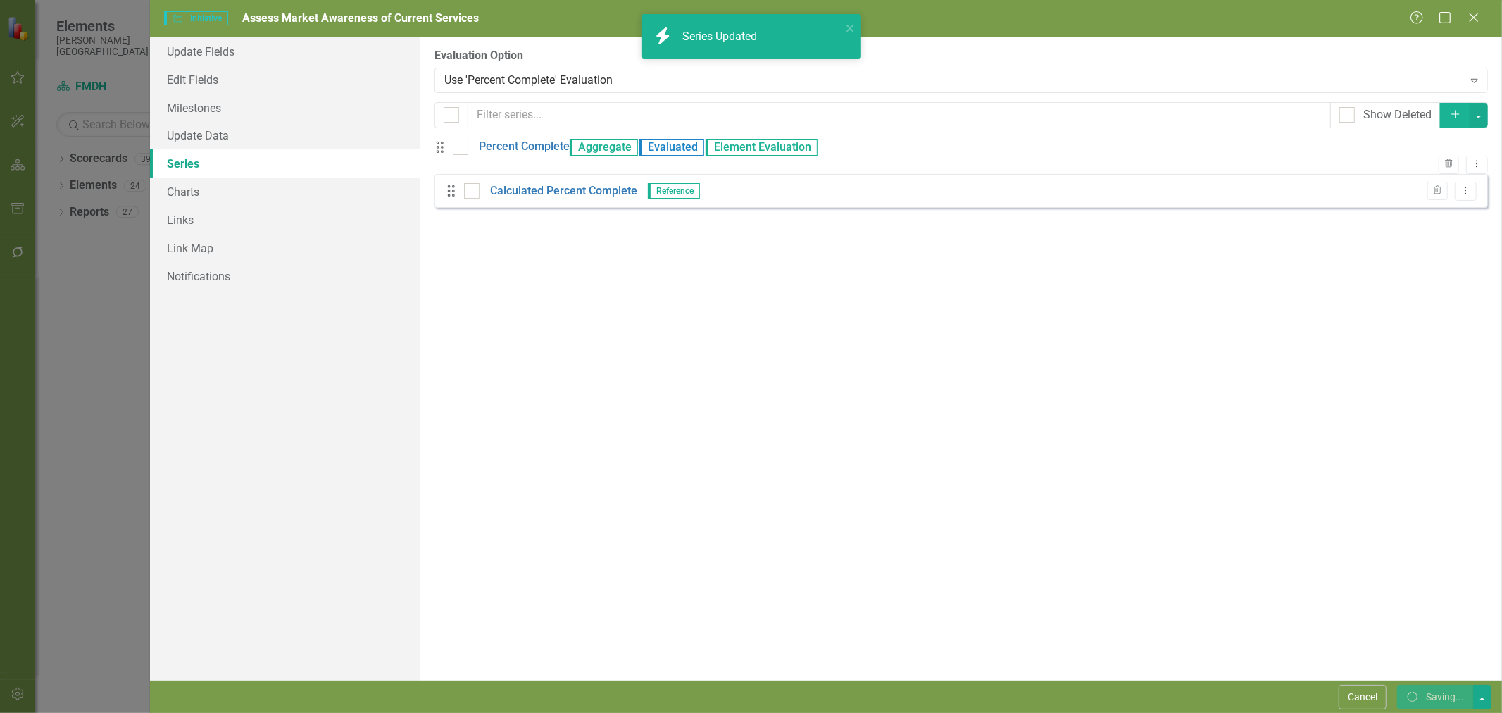
checkbox input "true"
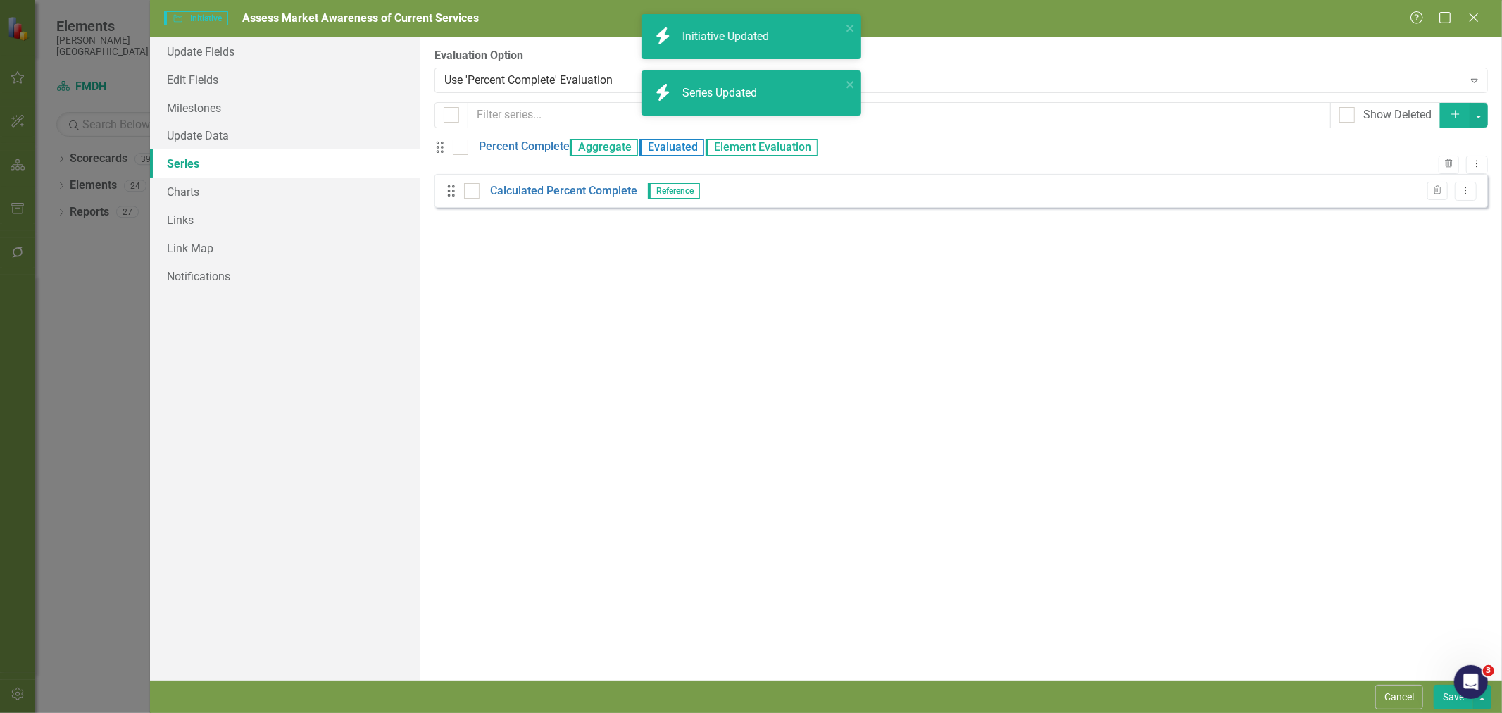
checkbox input "false"
checkbox input "true"
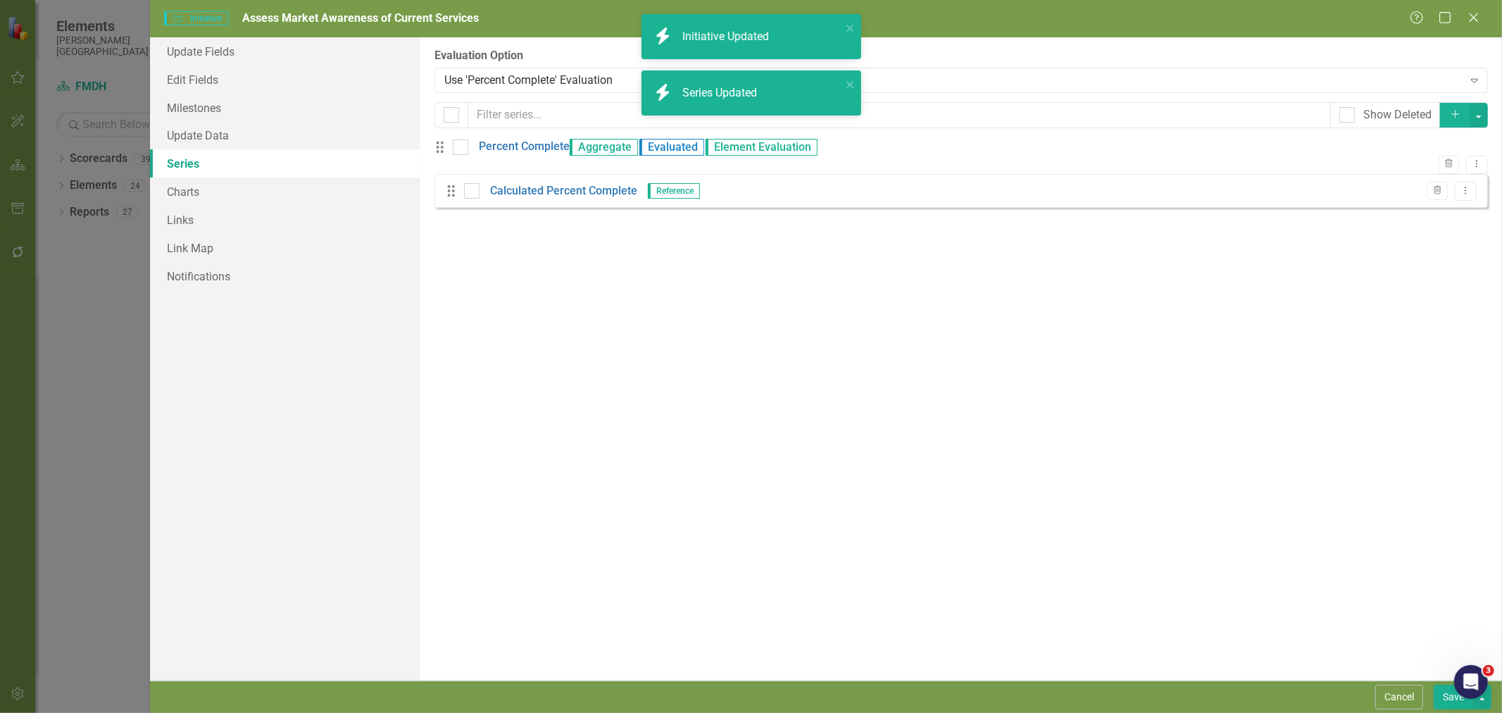
checkbox input "true"
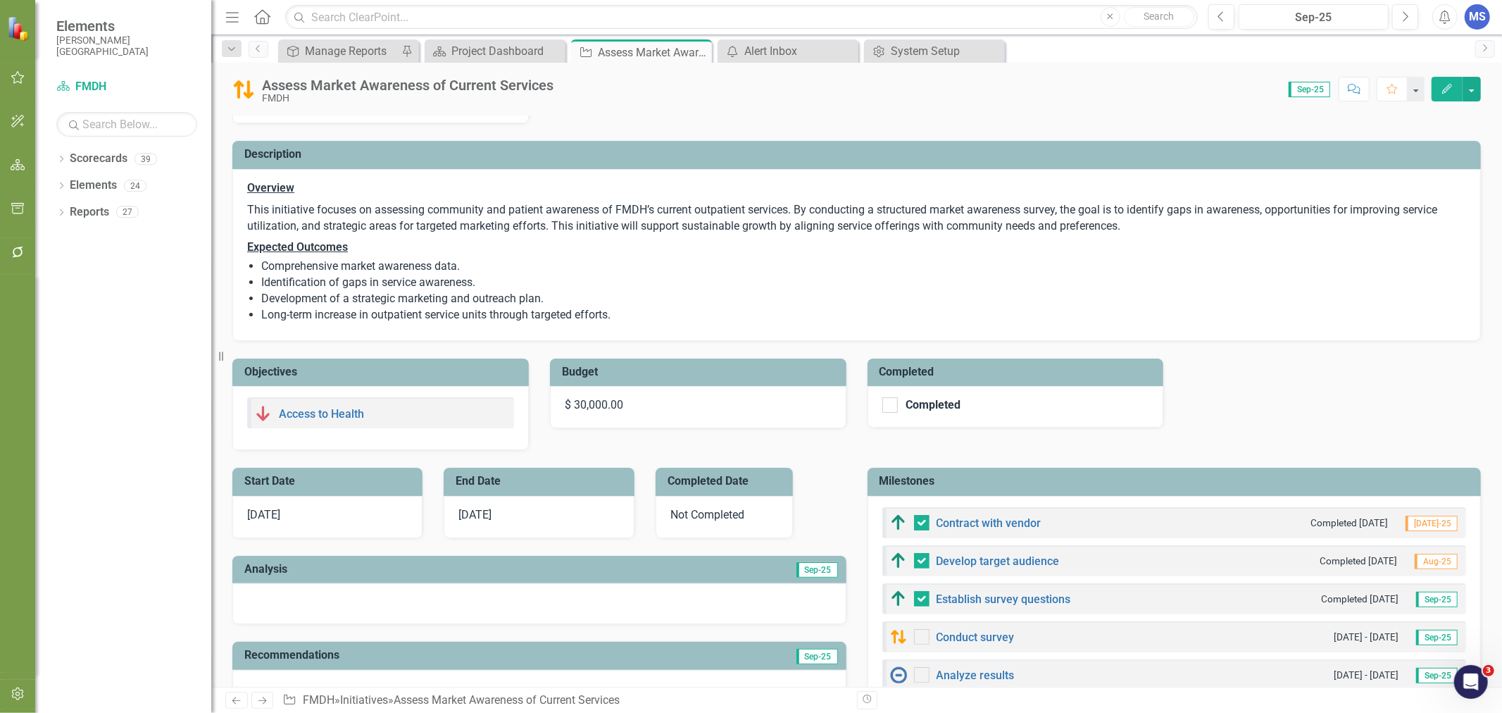
scroll to position [156, 0]
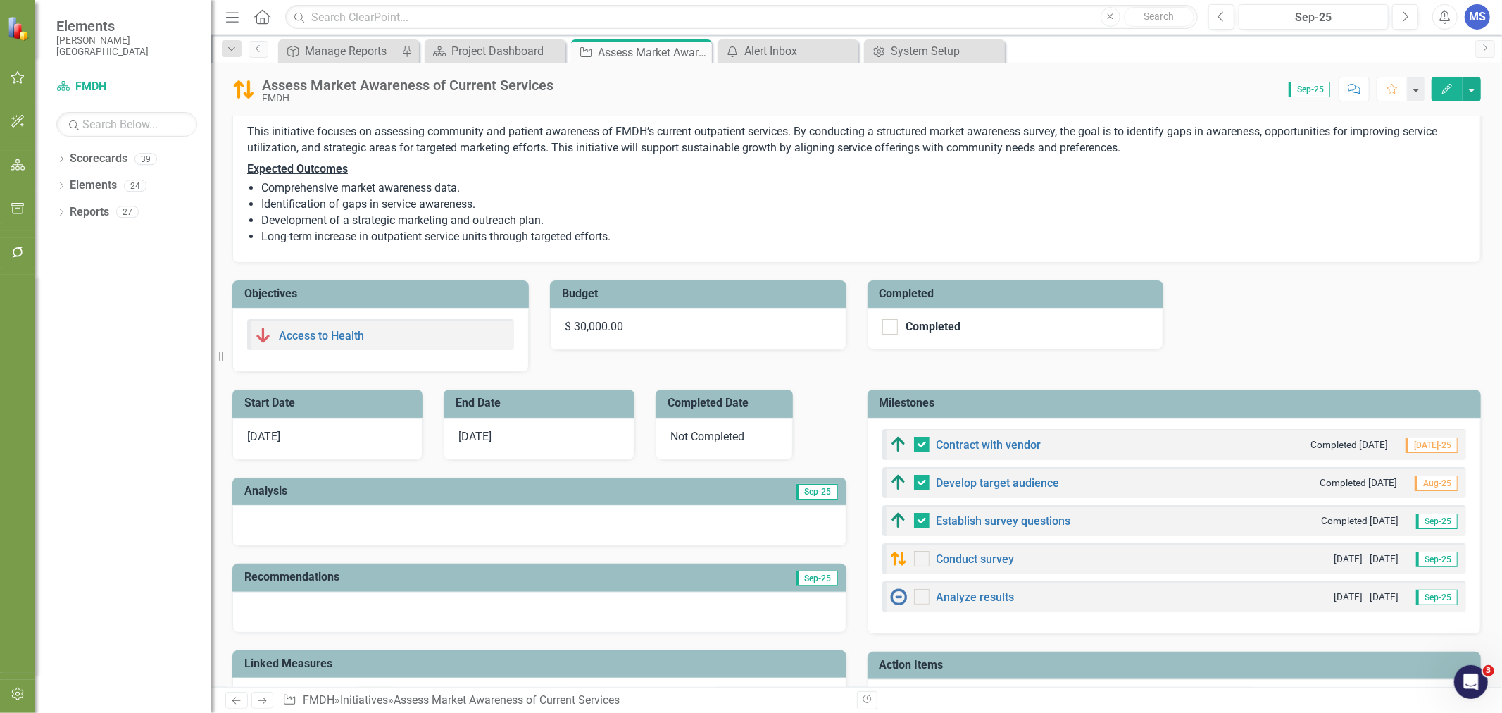
click at [0, 0] on icon "Close" at bounding box center [0, 0] width 0 height 0
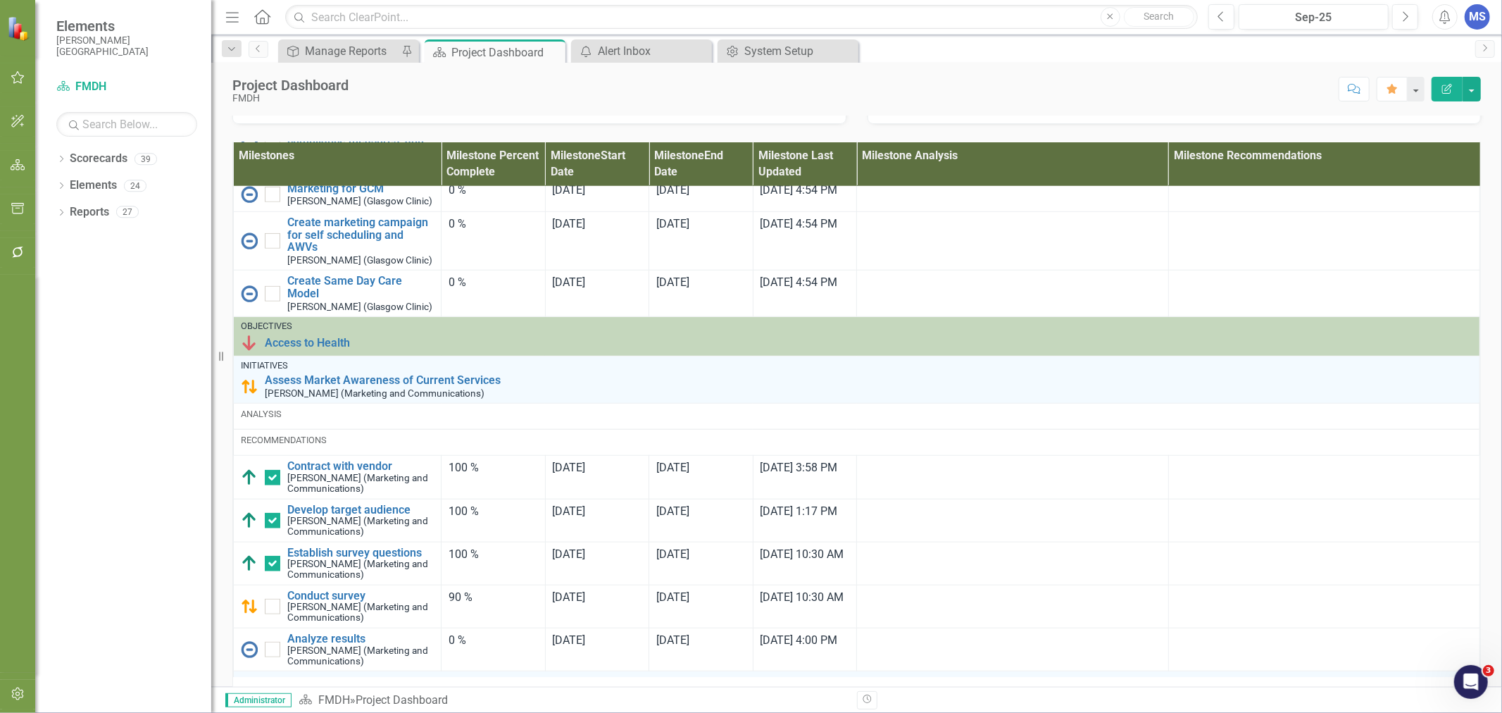
scroll to position [1095, 0]
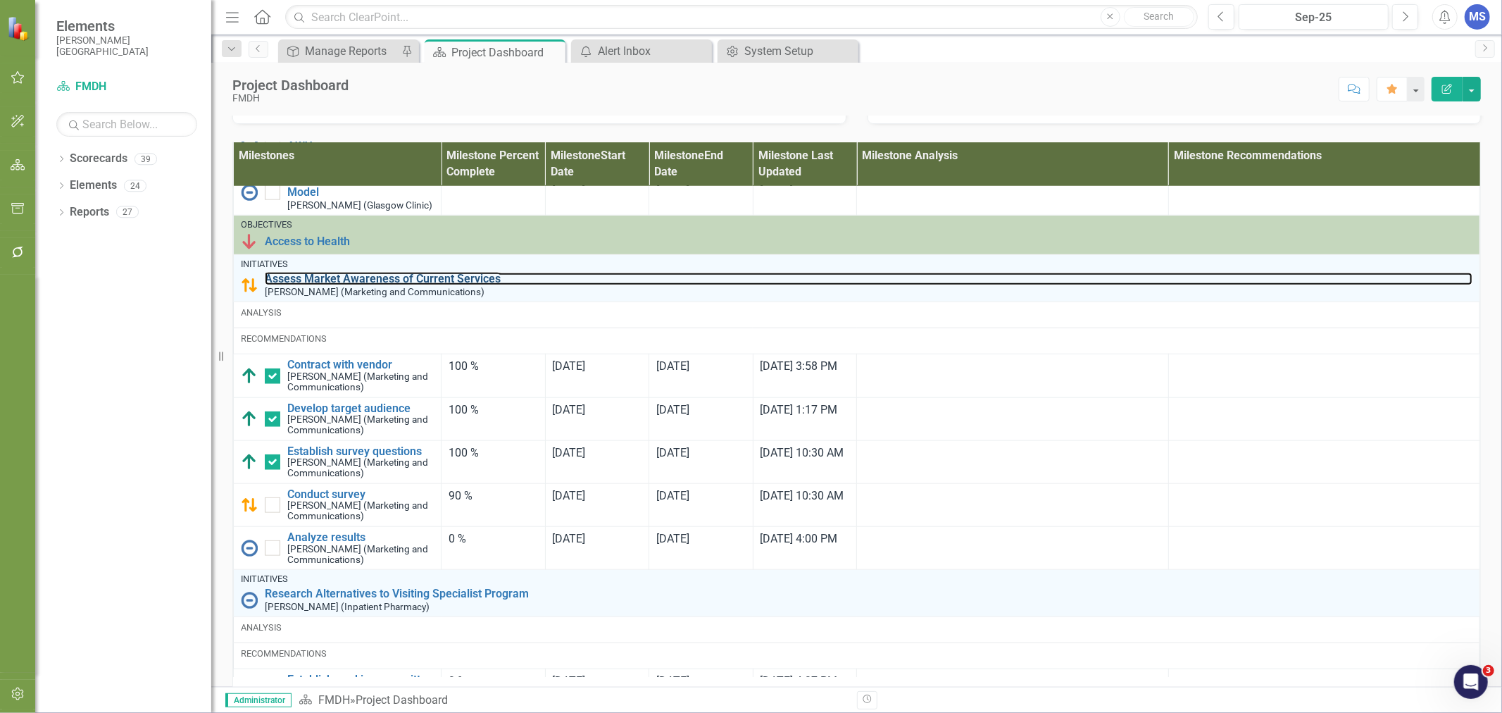
click at [403, 285] on link "Assess Market Awareness of Current Services" at bounding box center [869, 279] width 1208 height 13
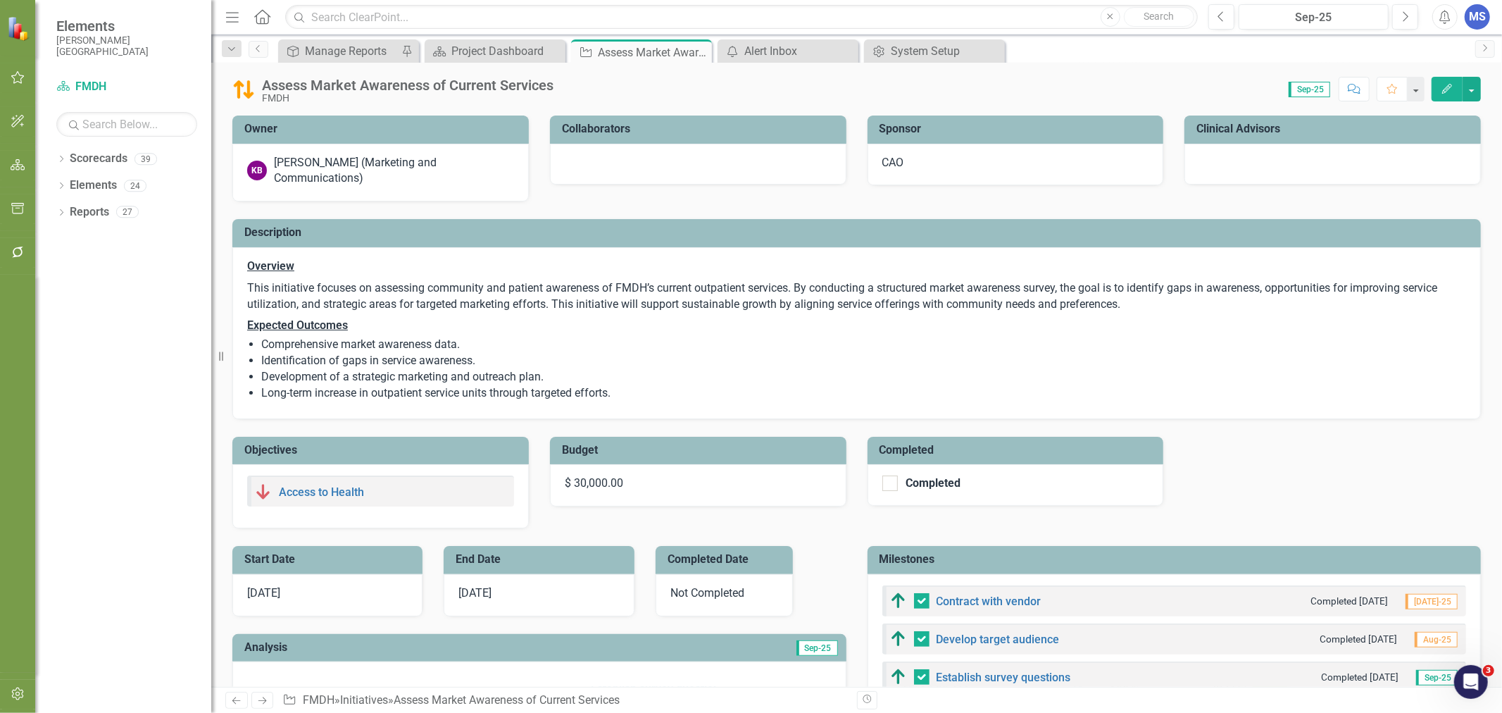
click at [1446, 92] on icon "Edit" at bounding box center [1447, 89] width 13 height 10
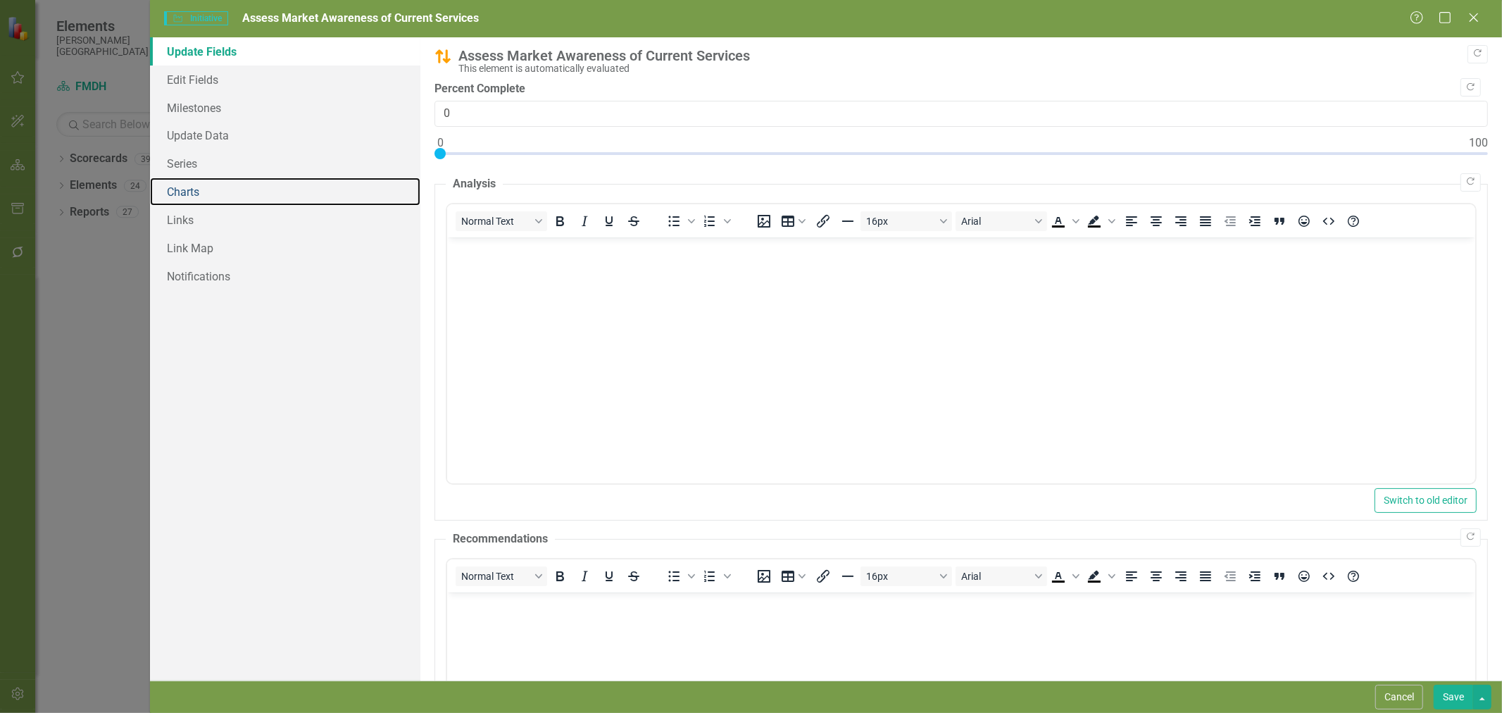
click at [215, 185] on link "Charts" at bounding box center [285, 191] width 270 height 28
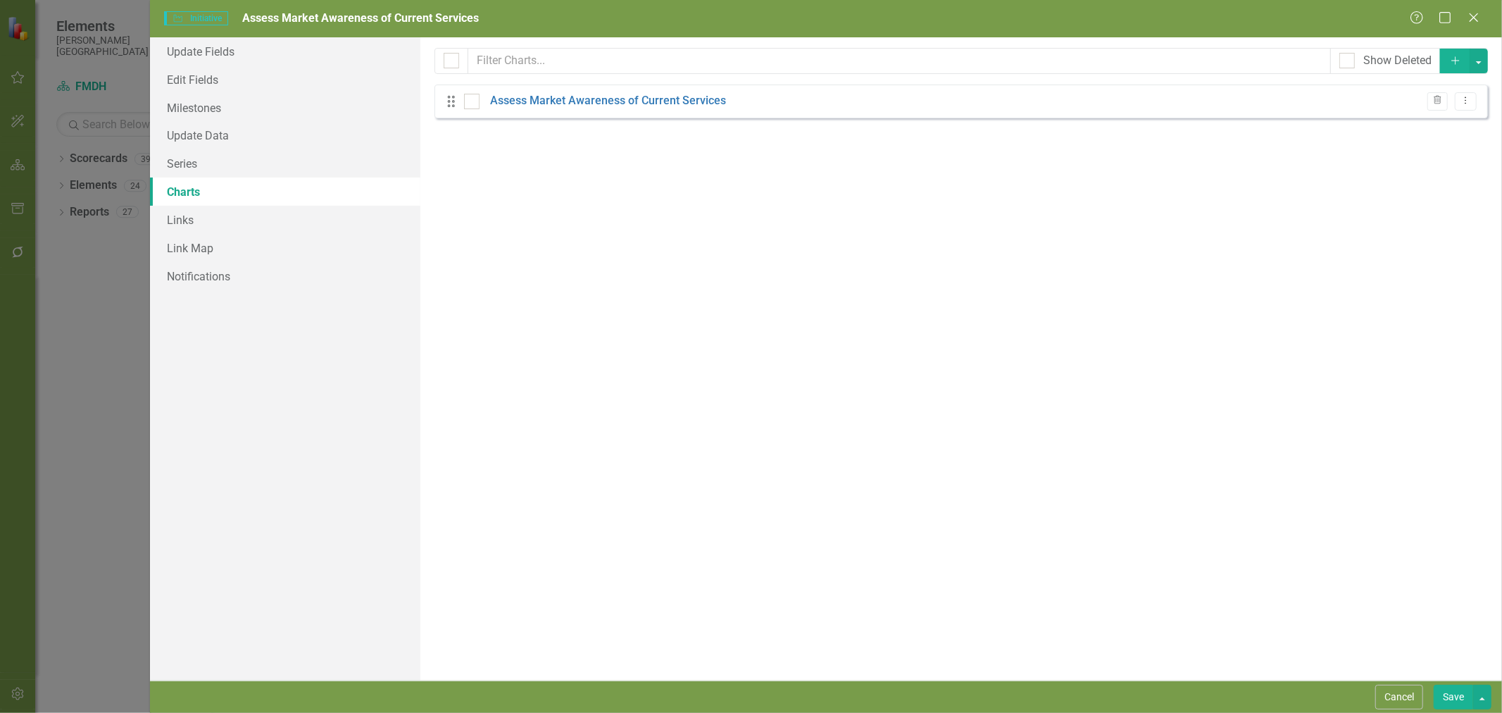
click at [664, 96] on link "Assess Market Awareness of Current Services" at bounding box center [608, 101] width 236 height 16
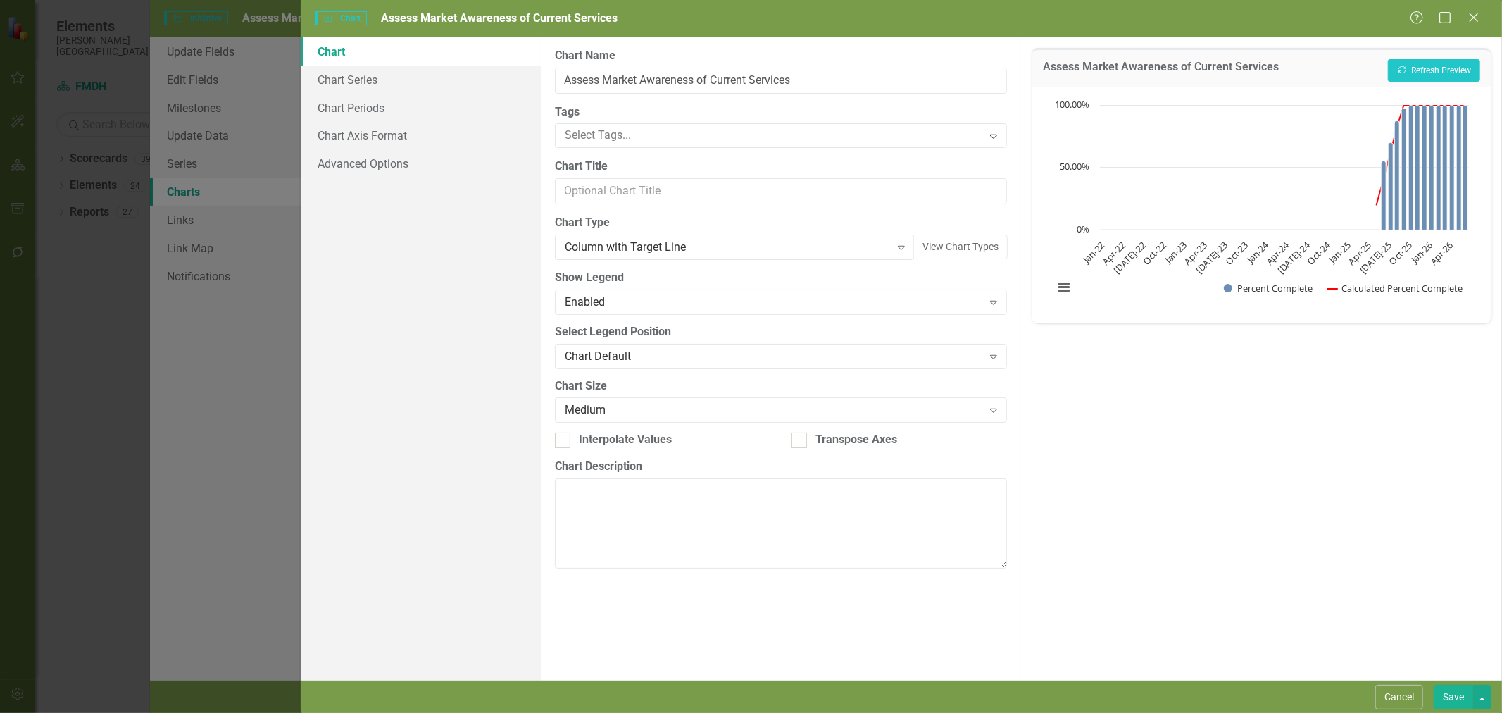
click at [1406, 695] on button "Cancel" at bounding box center [1399, 696] width 48 height 25
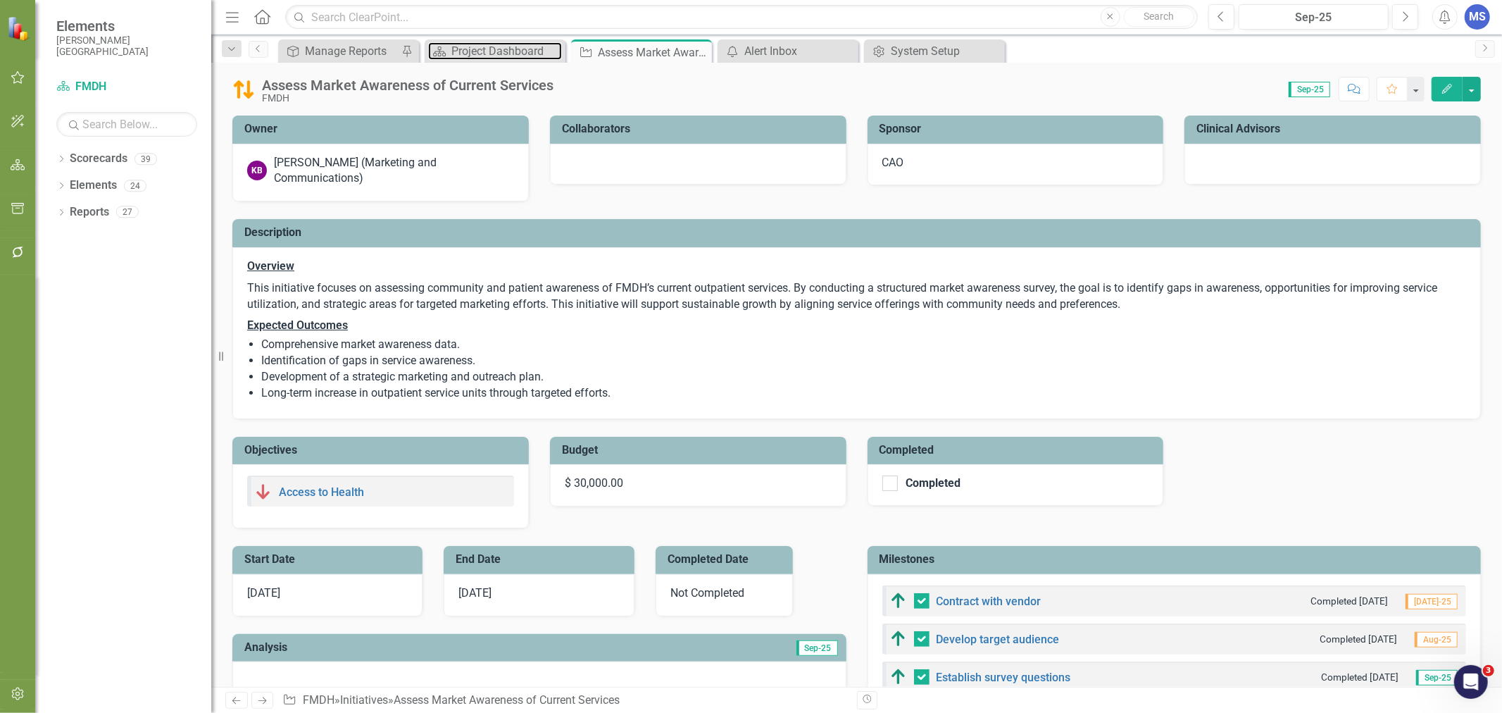
click at [498, 50] on div "Project Dashboard" at bounding box center [506, 51] width 111 height 18
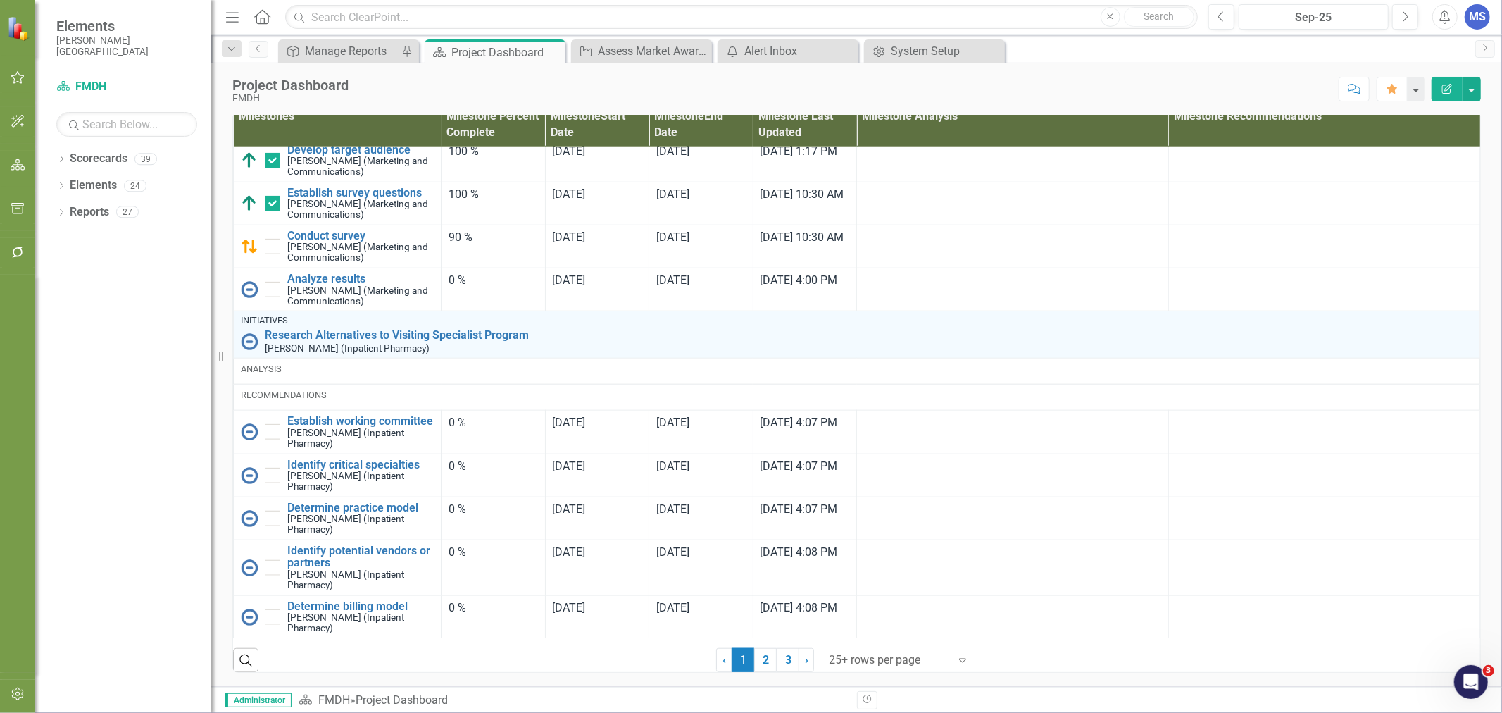
scroll to position [1397, 0]
click at [762, 658] on link "2" at bounding box center [765, 660] width 23 height 24
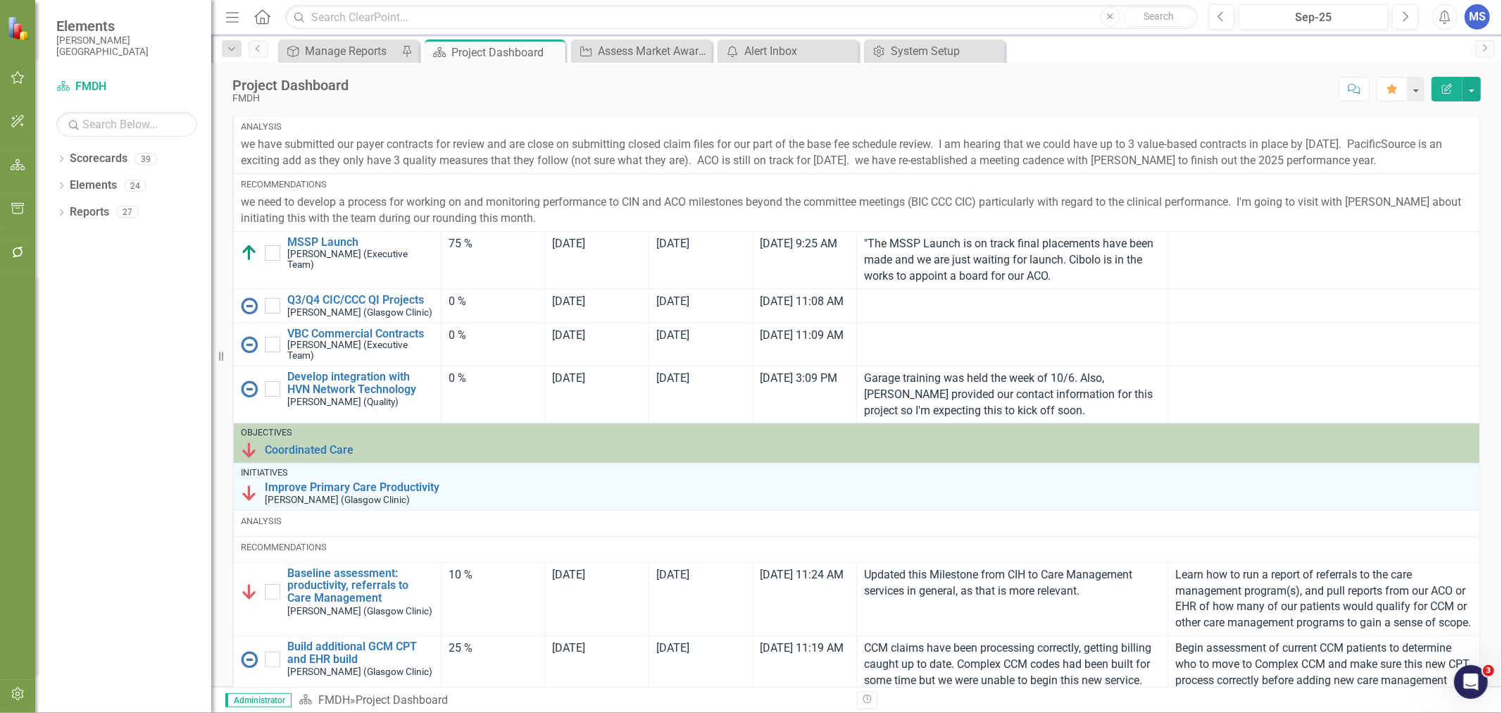
scroll to position [156, 0]
checkbox input "true"
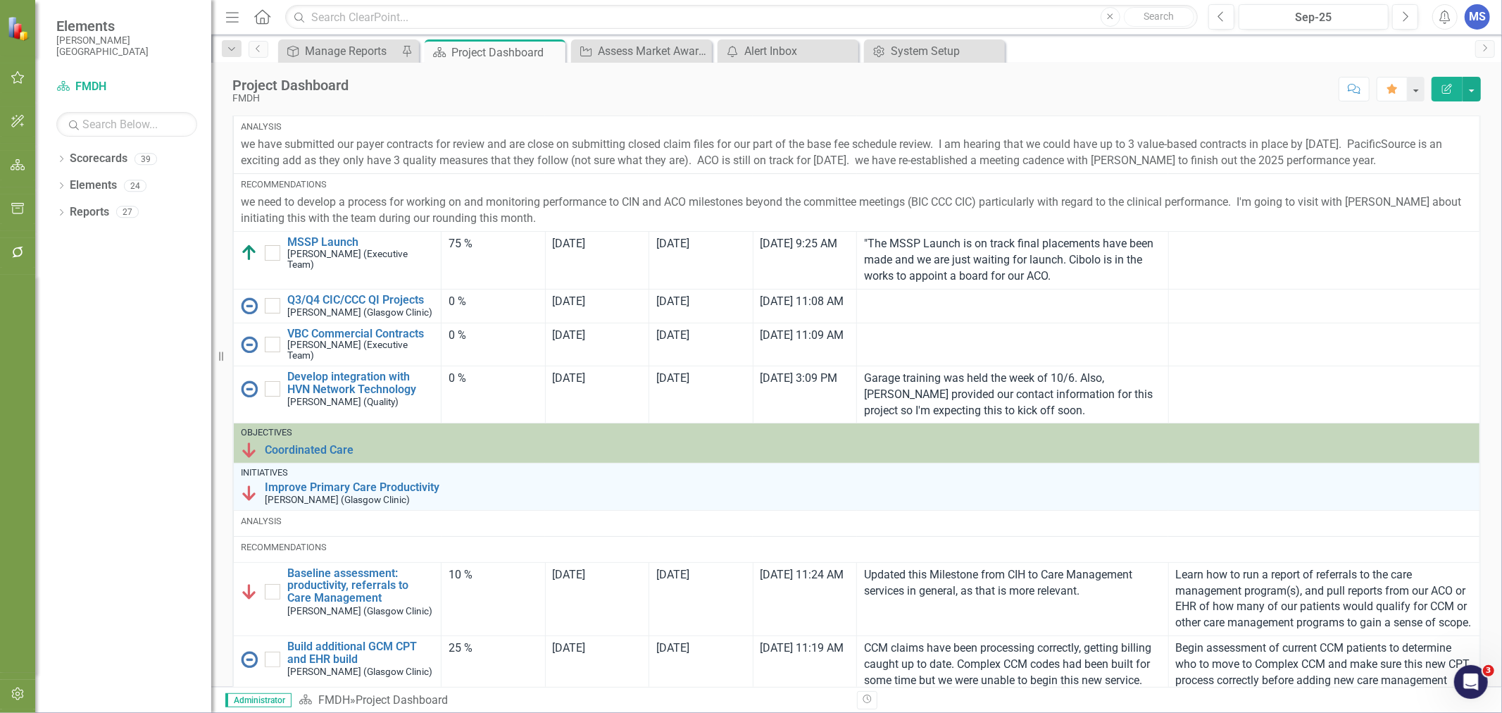
checkbox input "true"
checkbox input "false"
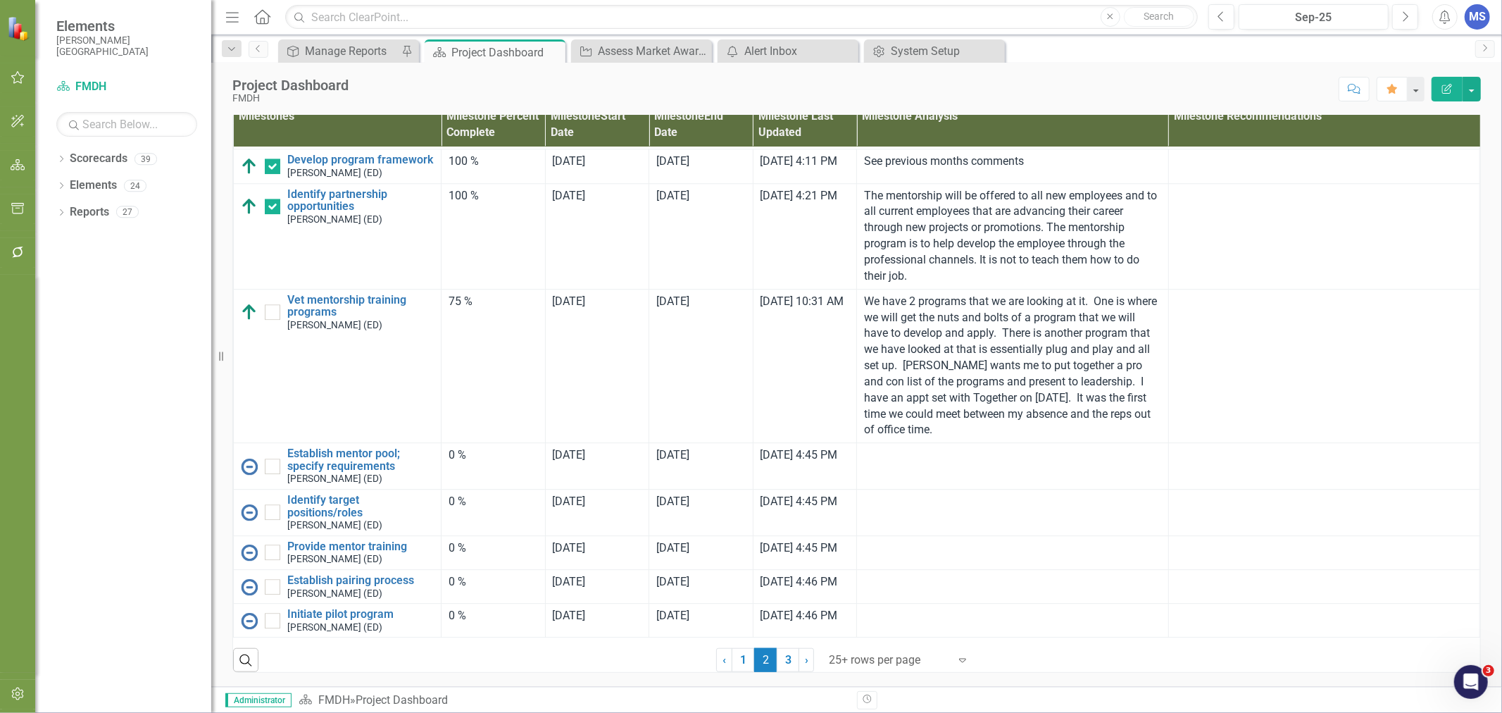
scroll to position [3290, 0]
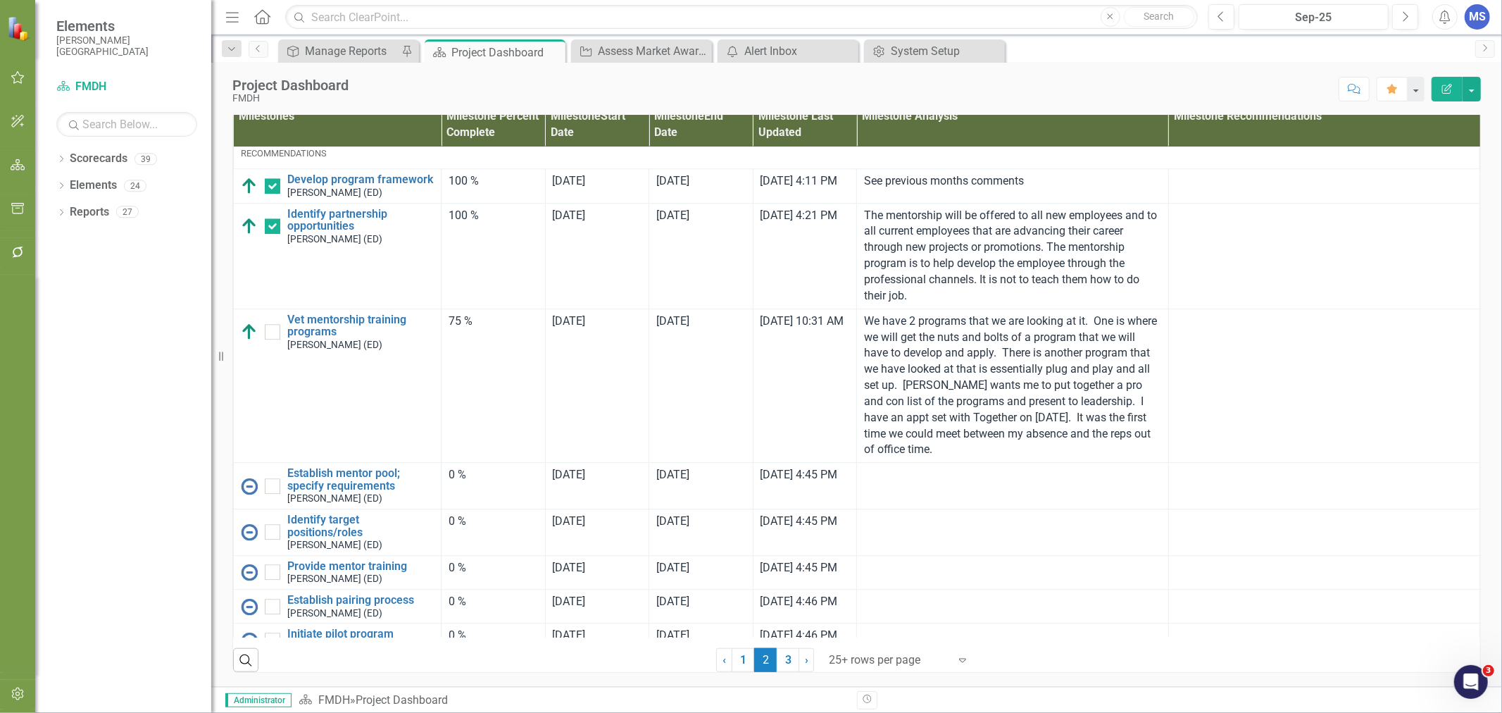
drag, startPoint x: 786, startPoint y: 662, endPoint x: 684, endPoint y: 447, distance: 237.8
click at [785, 662] on link "3" at bounding box center [788, 660] width 23 height 24
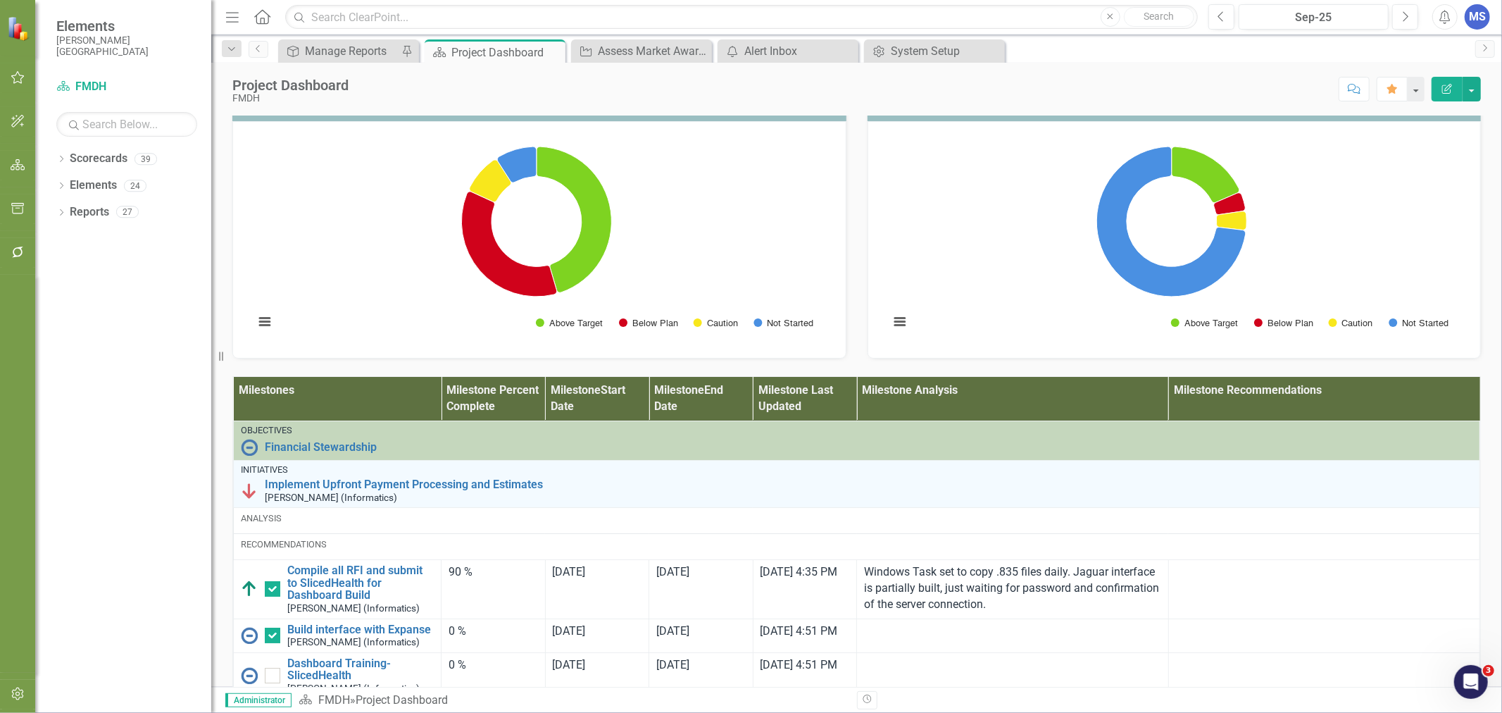
checkbox input "false"
checkbox input "true"
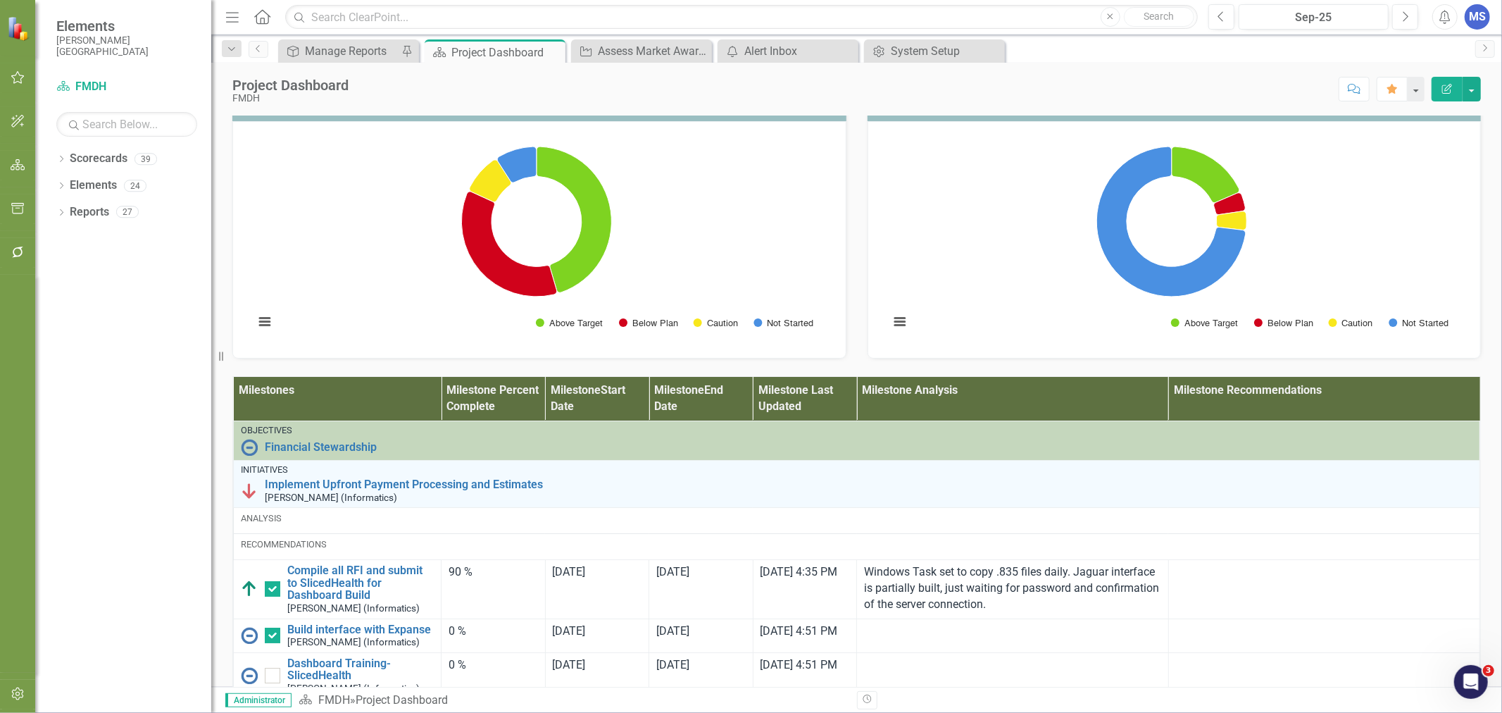
checkbox input "false"
checkbox input "true"
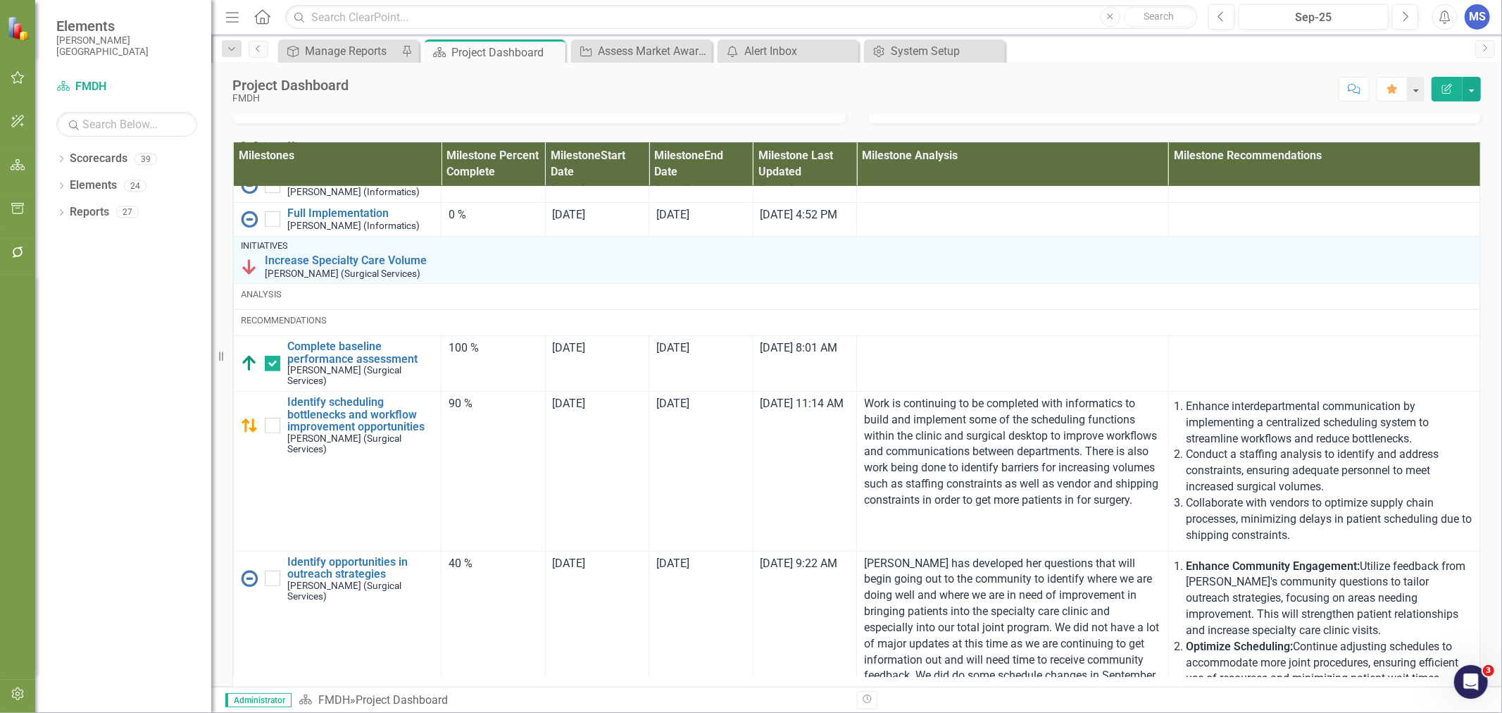
scroll to position [469, 0]
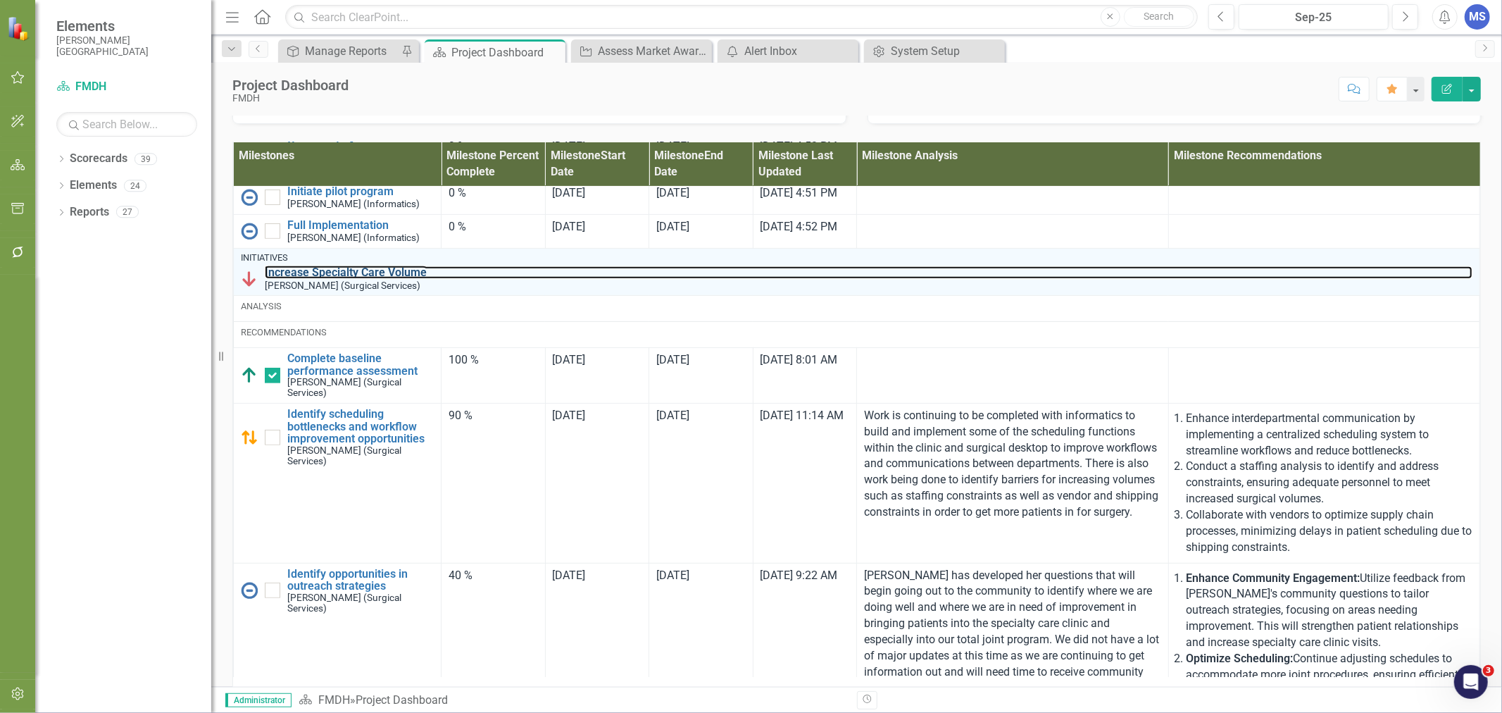
click at [315, 279] on link "Increase Specialty Care Volume" at bounding box center [869, 272] width 1208 height 13
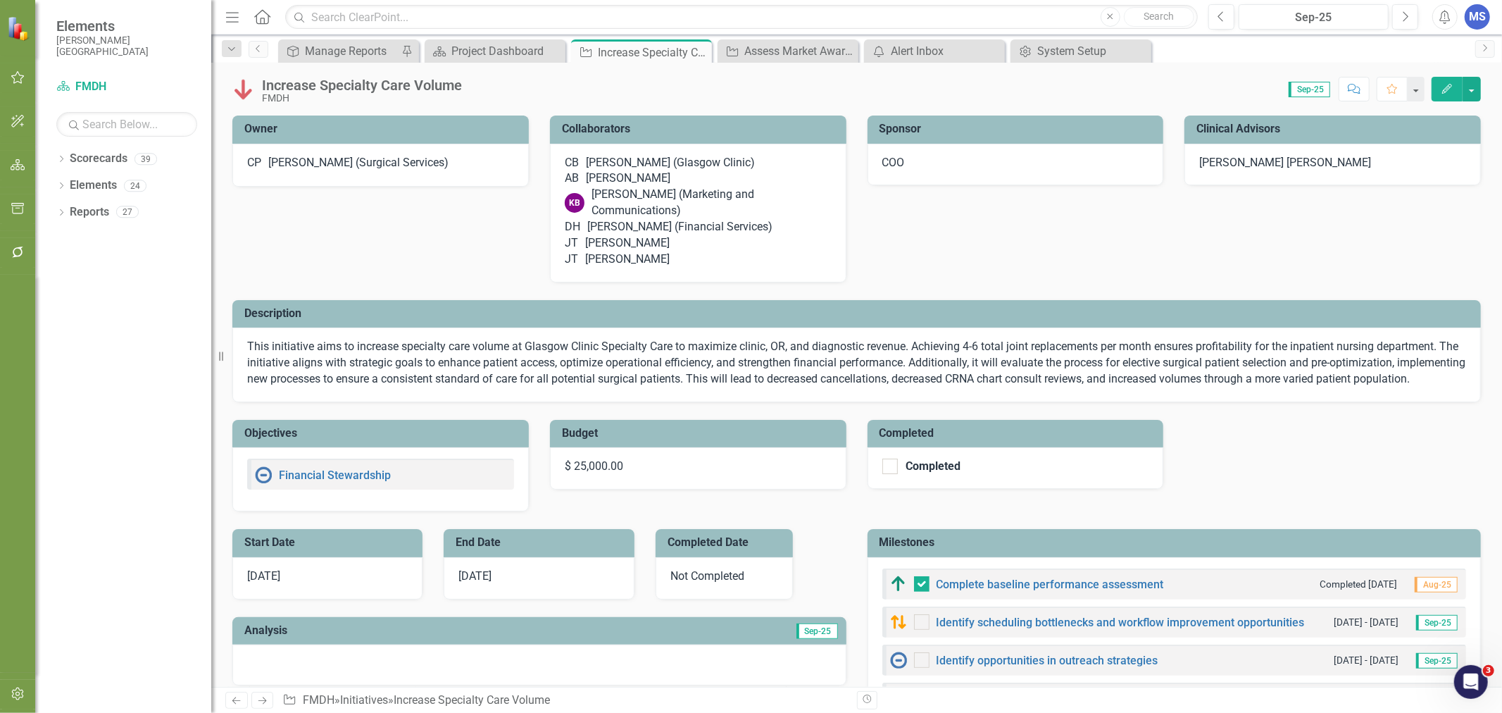
click at [1446, 89] on icon "button" at bounding box center [1447, 89] width 10 height 10
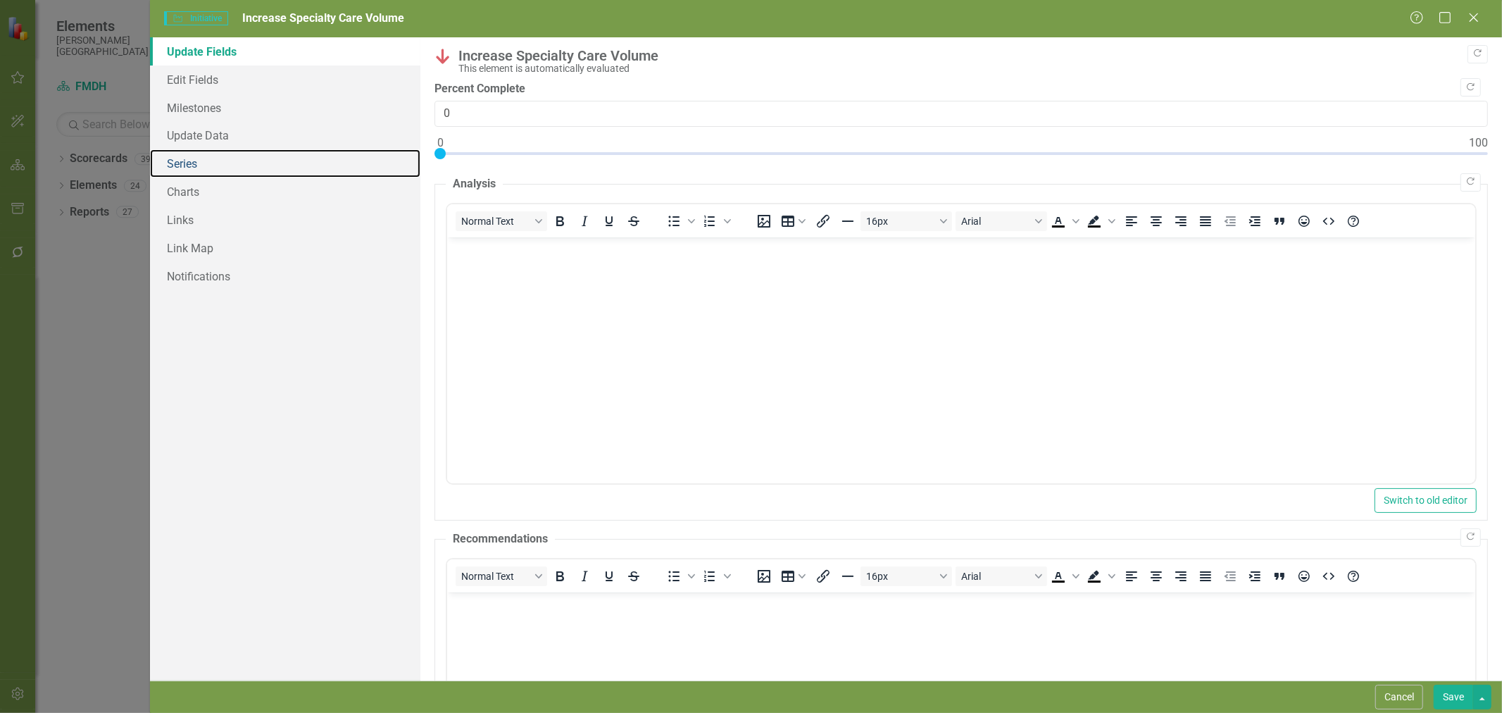
click at [208, 163] on link "Series" at bounding box center [285, 163] width 270 height 28
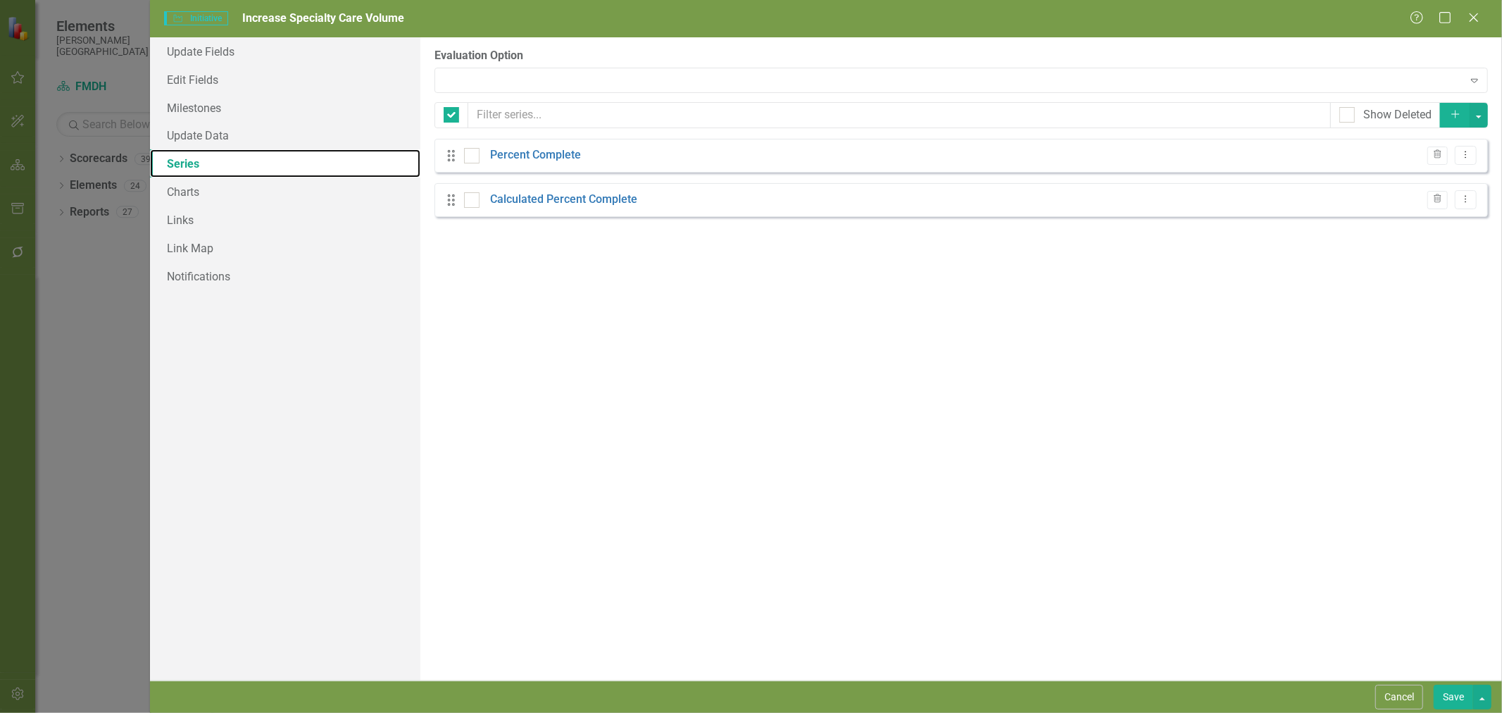
checkbox input "false"
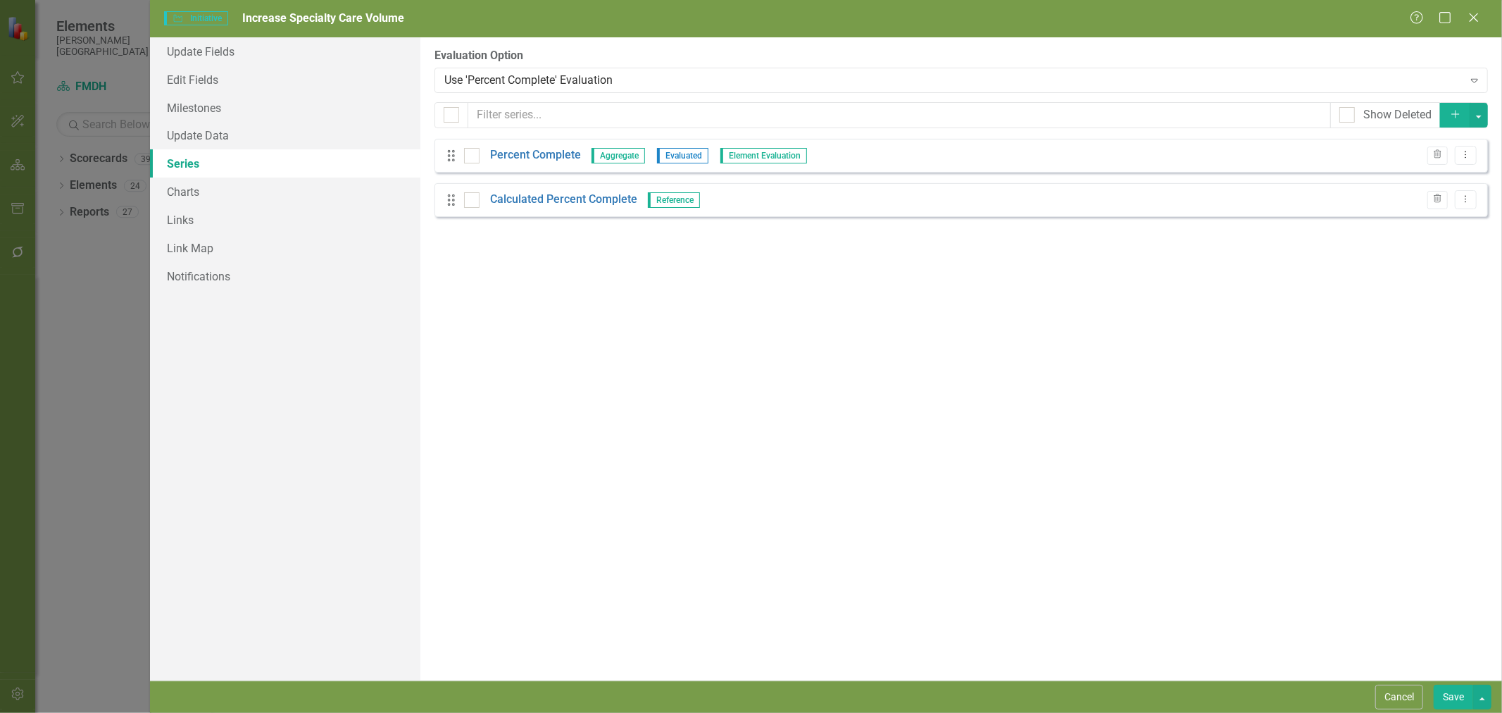
click at [529, 206] on link "Calculated Percent Complete" at bounding box center [563, 200] width 147 height 16
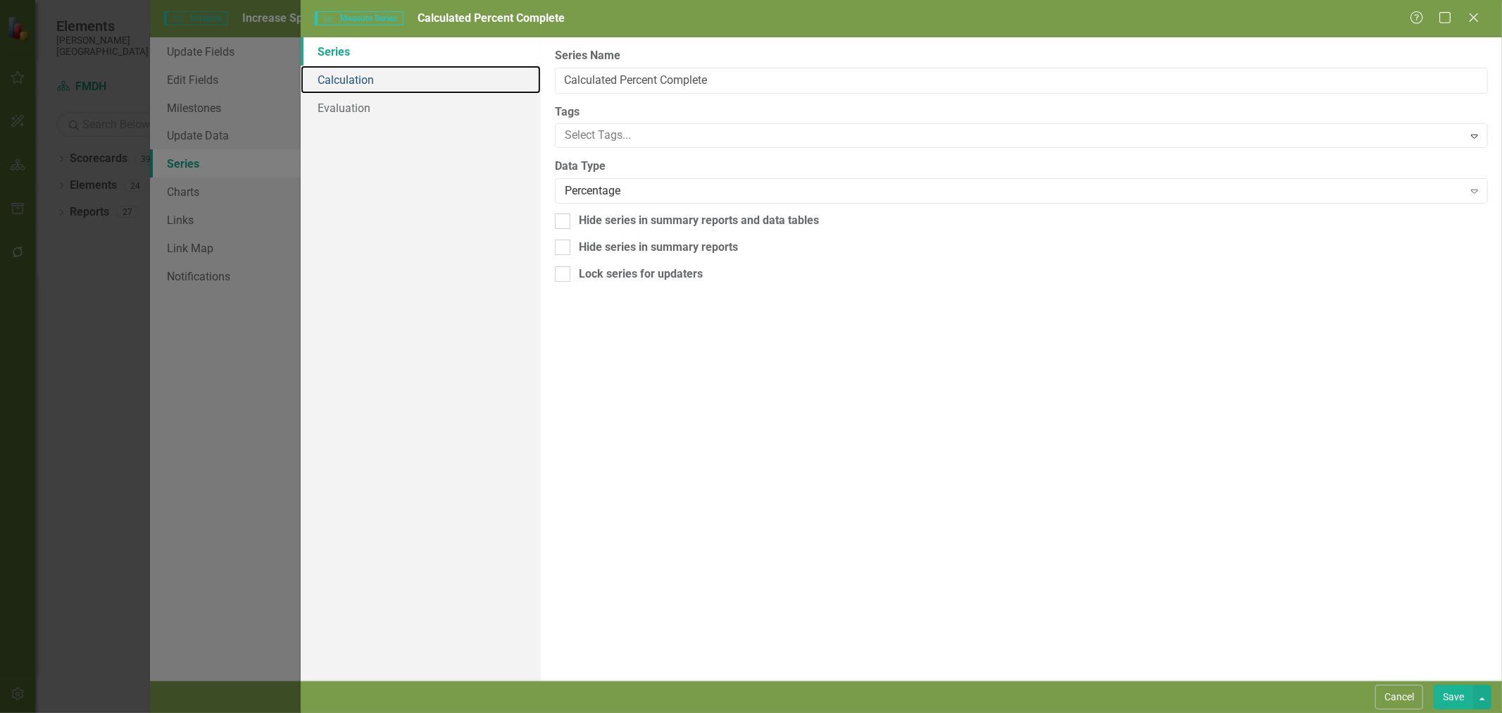
click at [382, 75] on link "Calculation" at bounding box center [421, 79] width 240 height 28
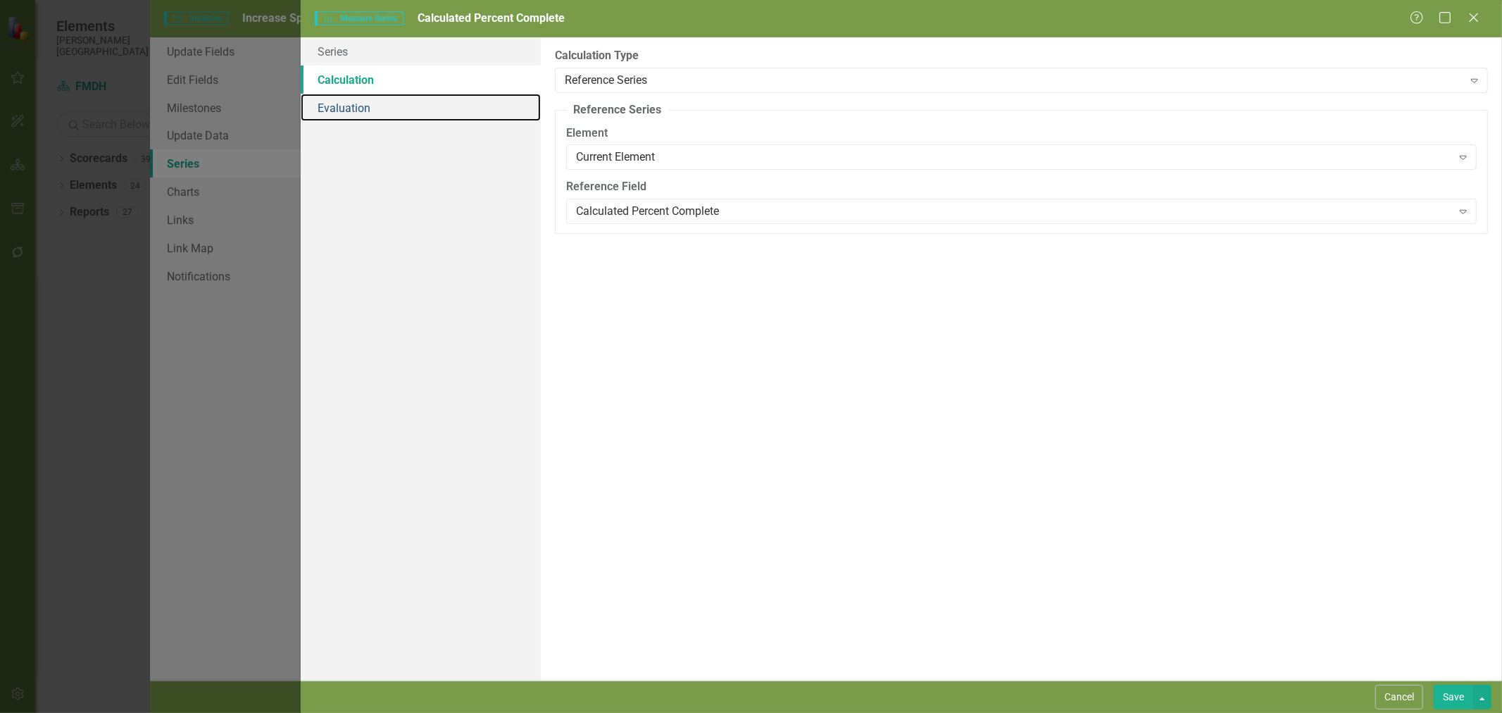
click at [375, 106] on link "Evaluation" at bounding box center [421, 108] width 240 height 28
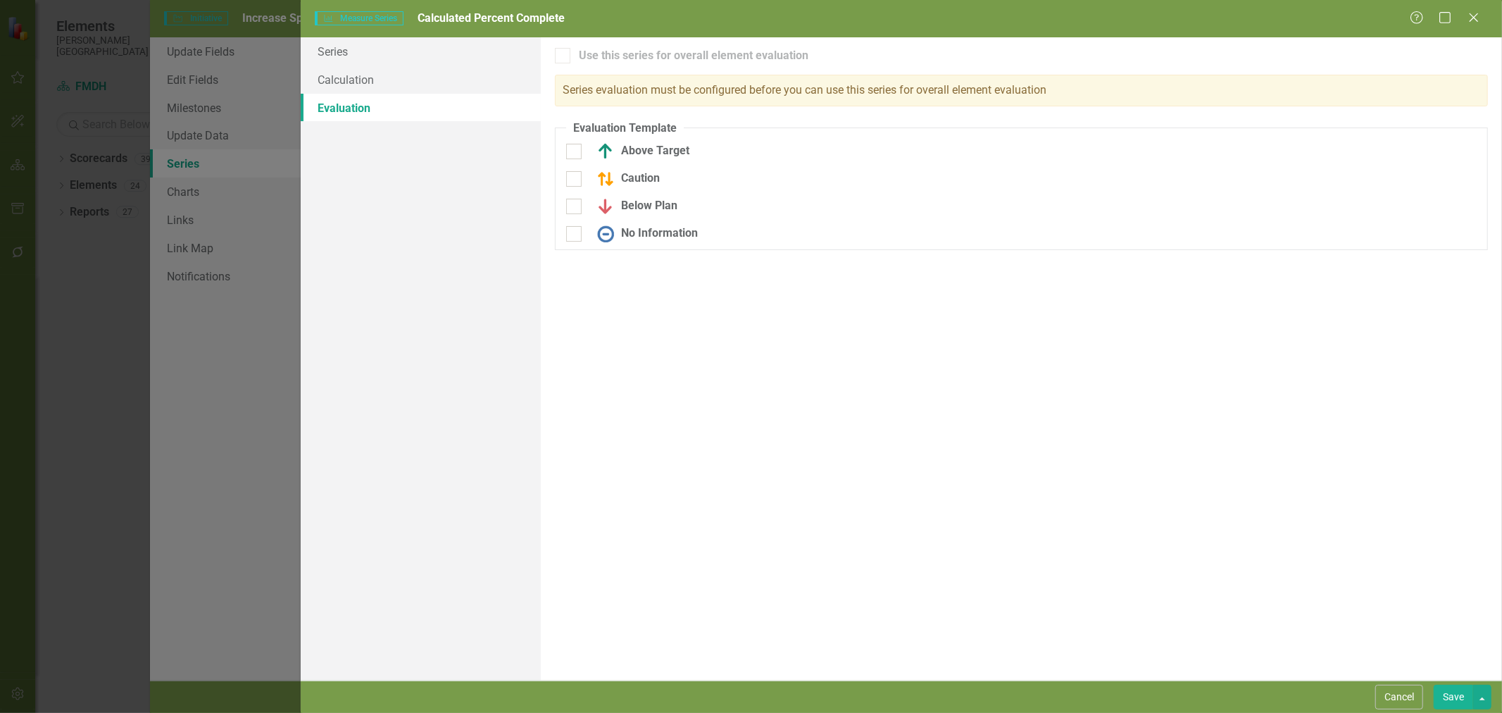
click at [1405, 698] on button "Cancel" at bounding box center [1399, 696] width 48 height 25
click at [515, 156] on link "Percent Complete" at bounding box center [535, 155] width 91 height 16
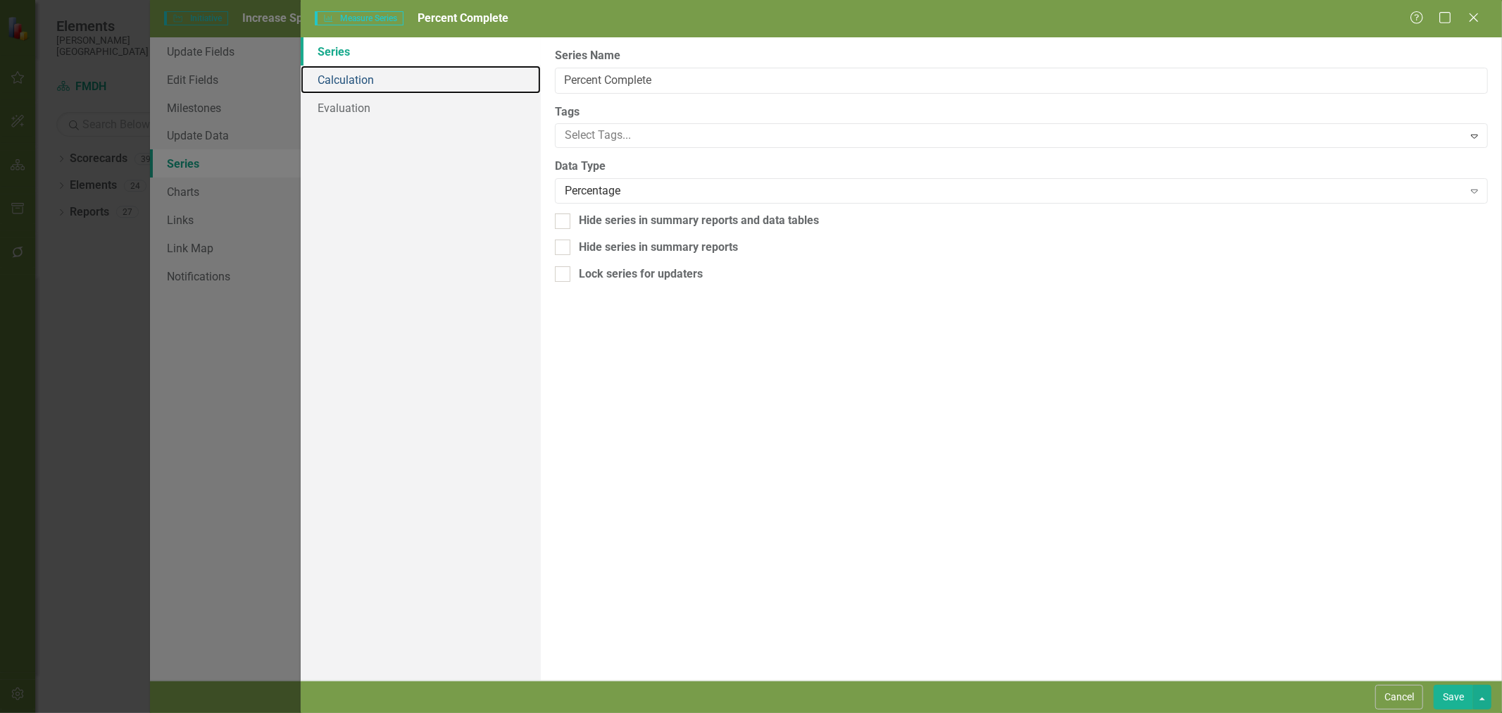
click at [377, 90] on link "Calculation" at bounding box center [421, 79] width 240 height 28
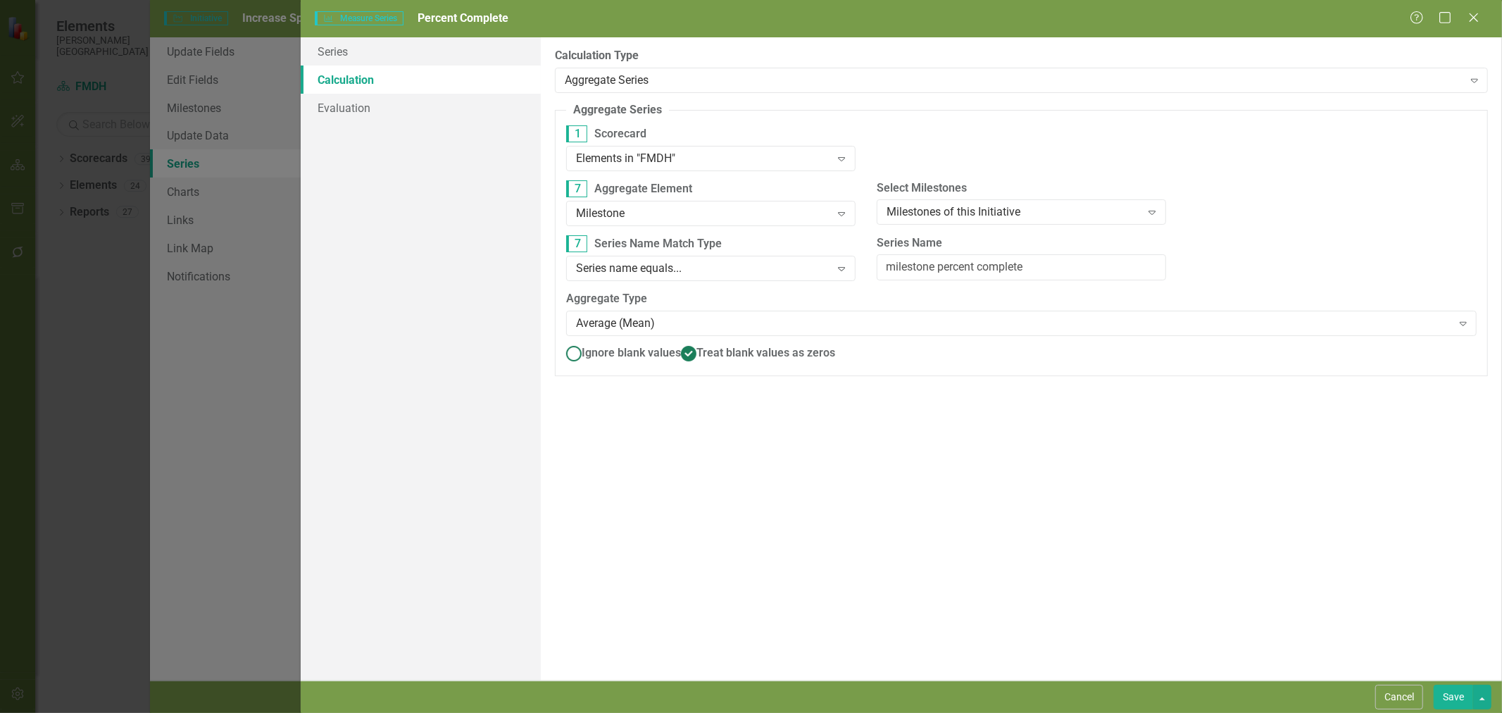
click at [601, 355] on span "Ignore blank values" at bounding box center [631, 352] width 99 height 13
click at [584, 355] on input "Ignore blank values" at bounding box center [574, 353] width 22 height 22
radio input "true"
click at [1461, 696] on button "Save" at bounding box center [1453, 696] width 39 height 25
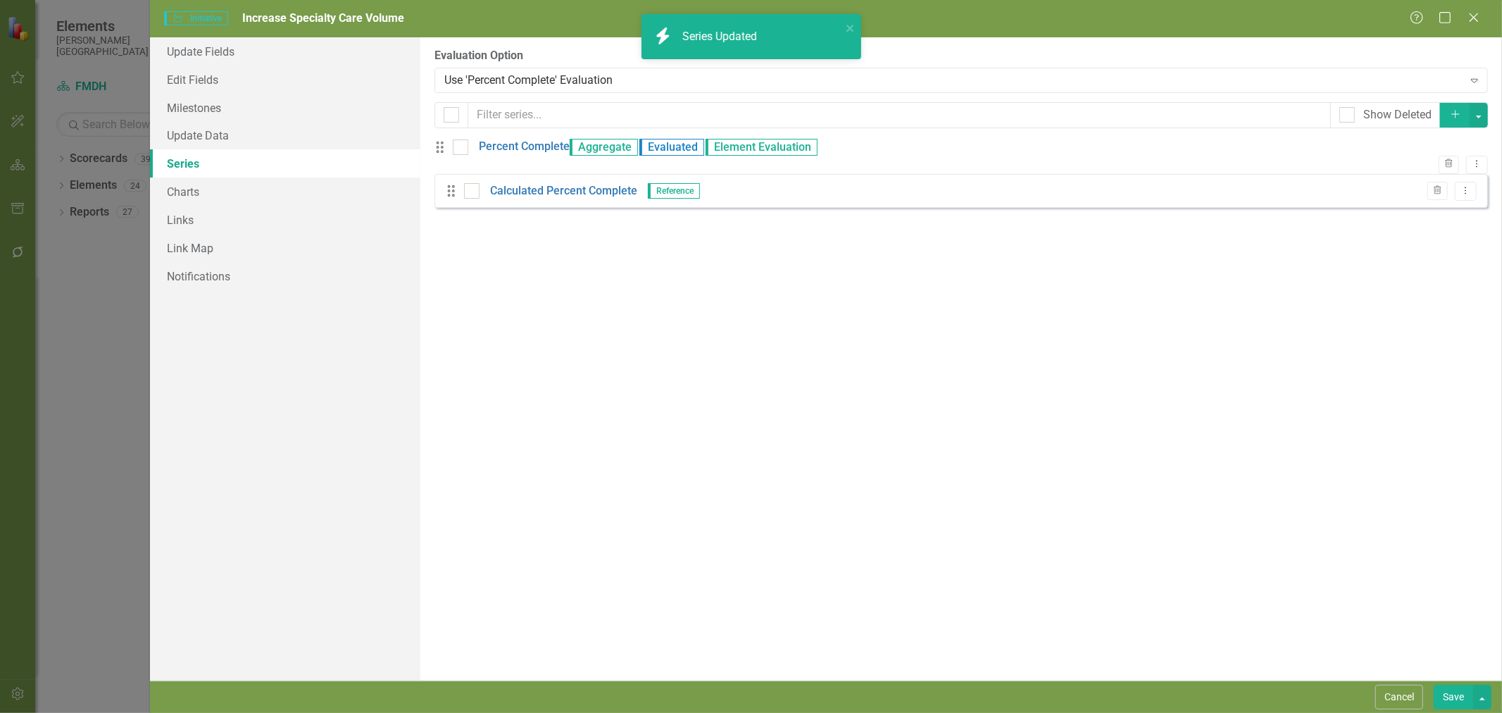
click at [1448, 692] on button "Save" at bounding box center [1453, 696] width 39 height 25
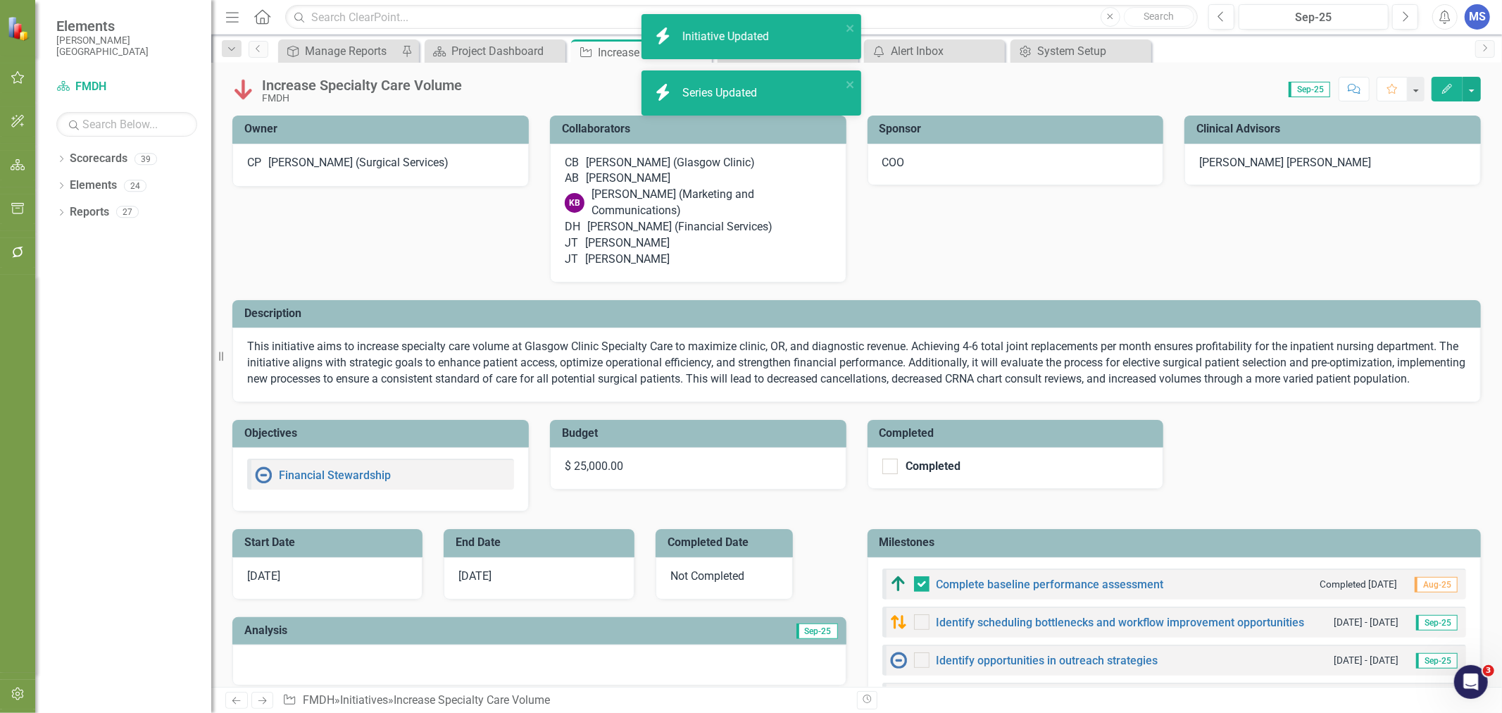
checkbox input "true"
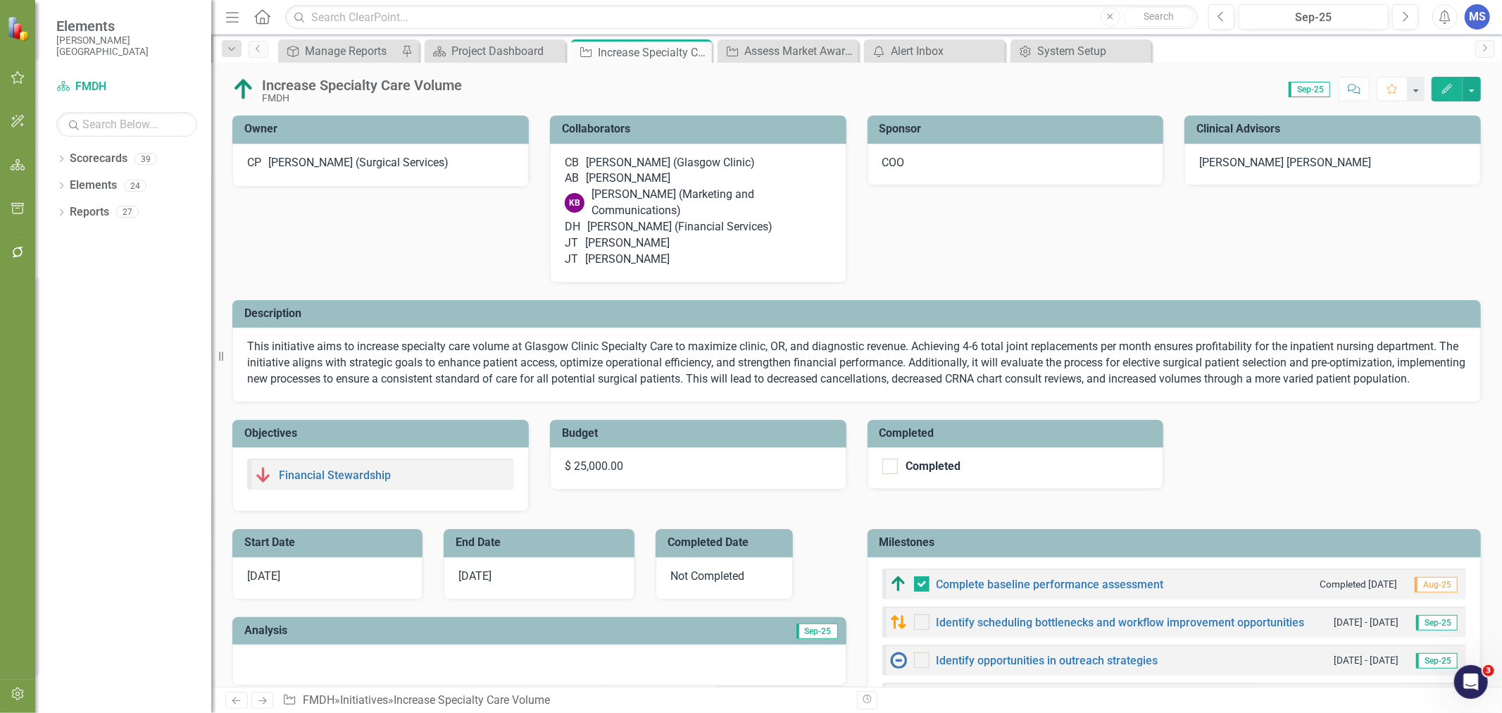
click at [0, 0] on icon "Close" at bounding box center [0, 0] width 0 height 0
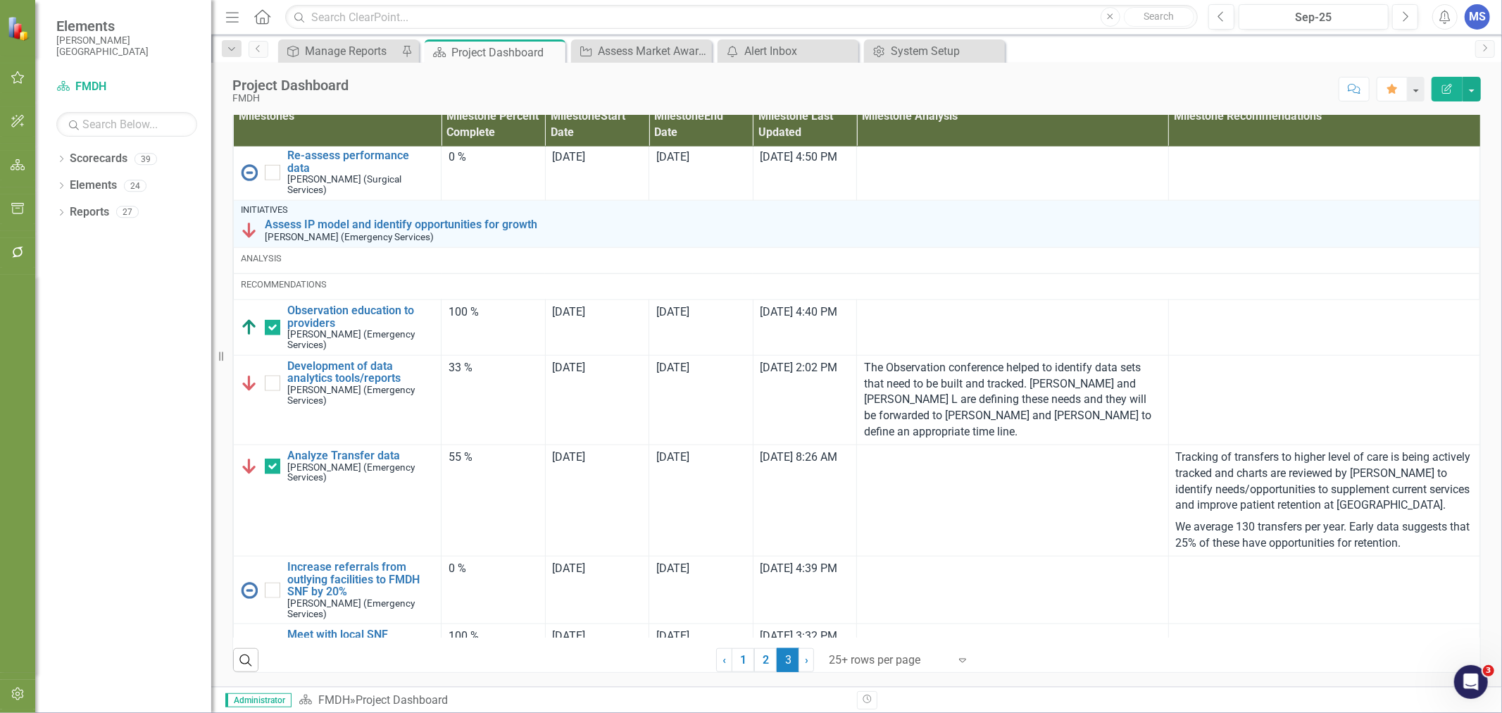
scroll to position [1251, 0]
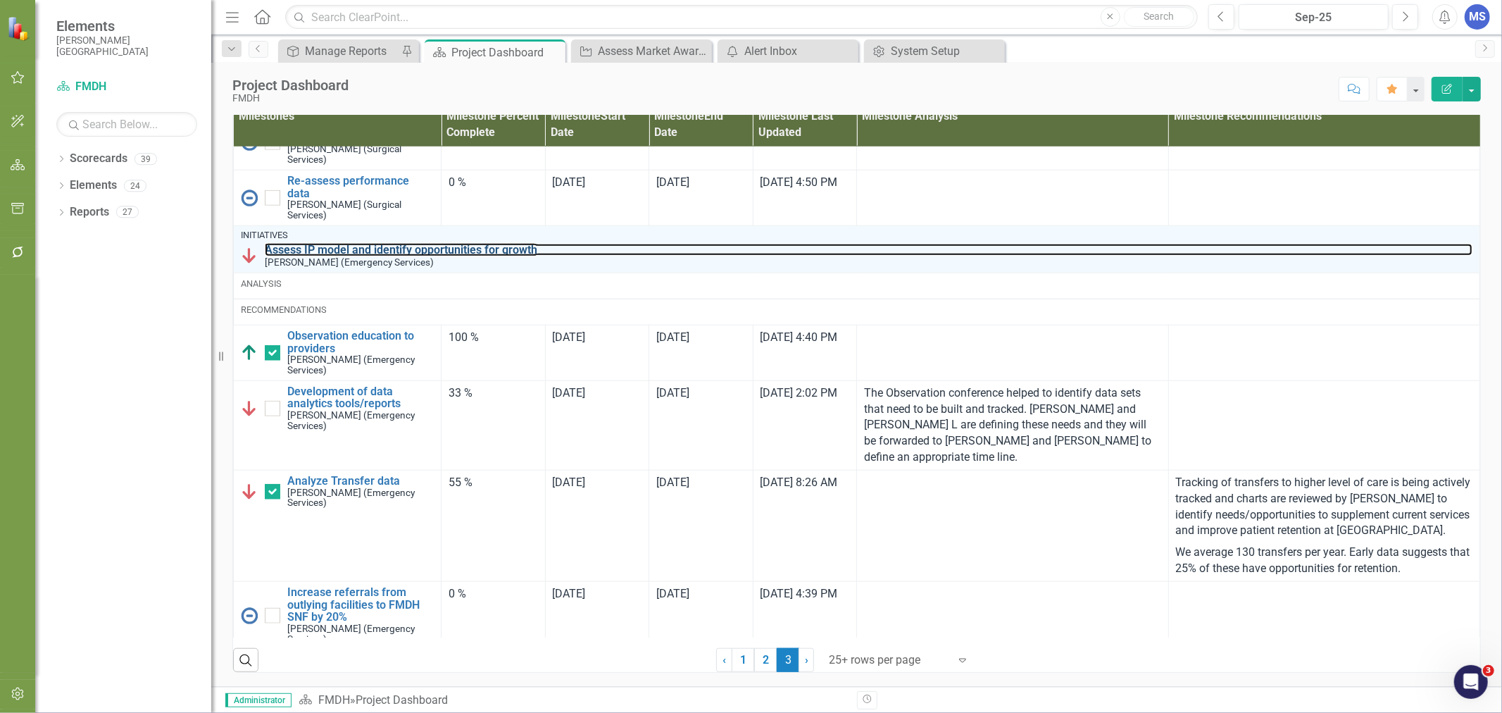
click at [474, 256] on link "Assess IP model and identify opportunities for growth" at bounding box center [869, 250] width 1208 height 13
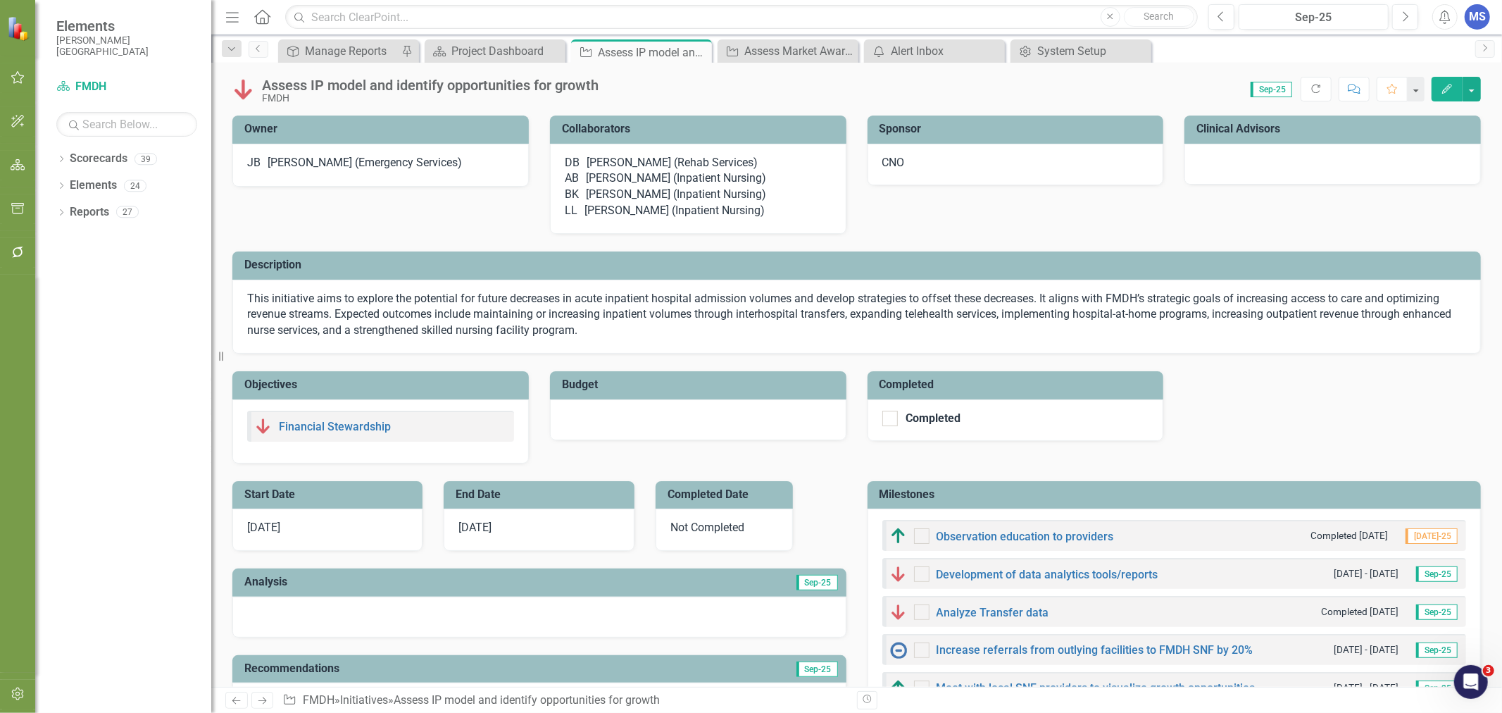
checkbox input "true"
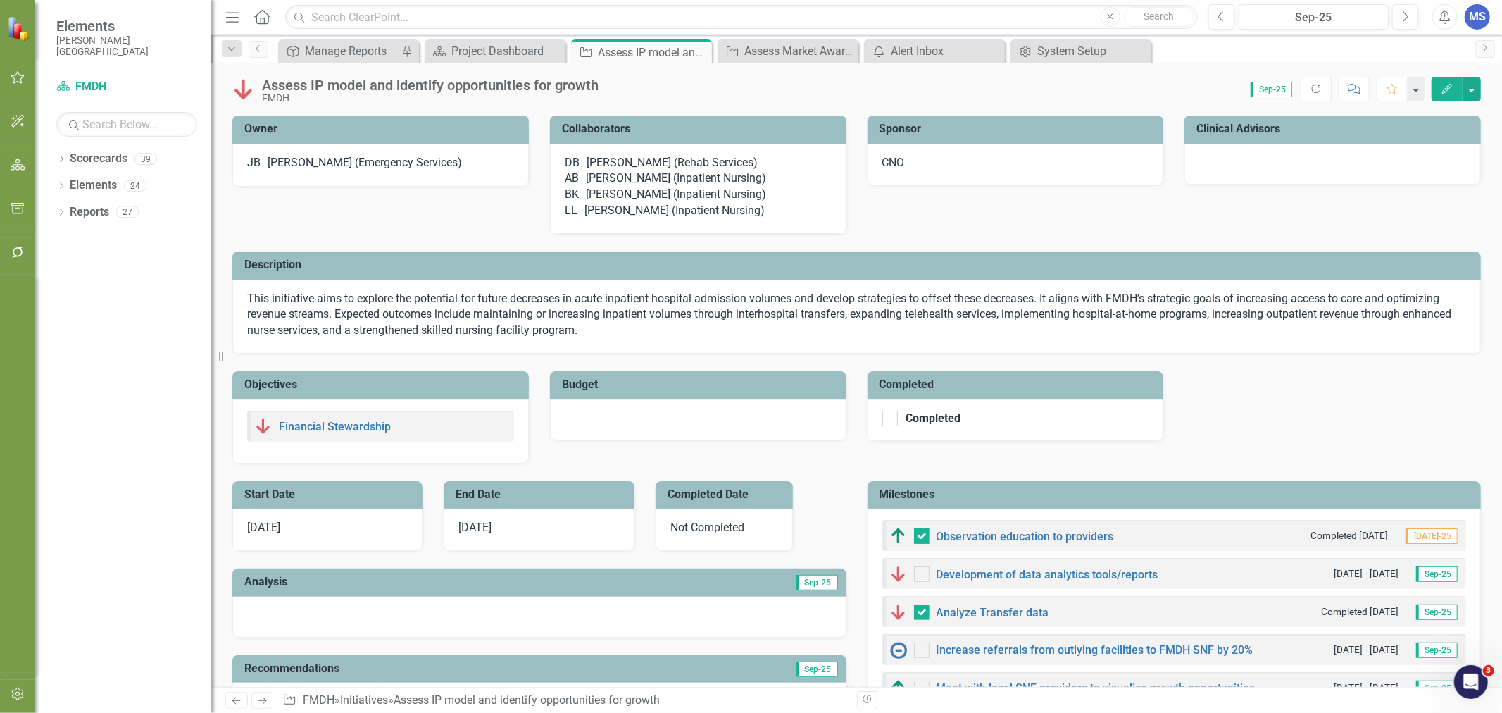
click at [1446, 86] on icon "Edit" at bounding box center [1447, 89] width 13 height 10
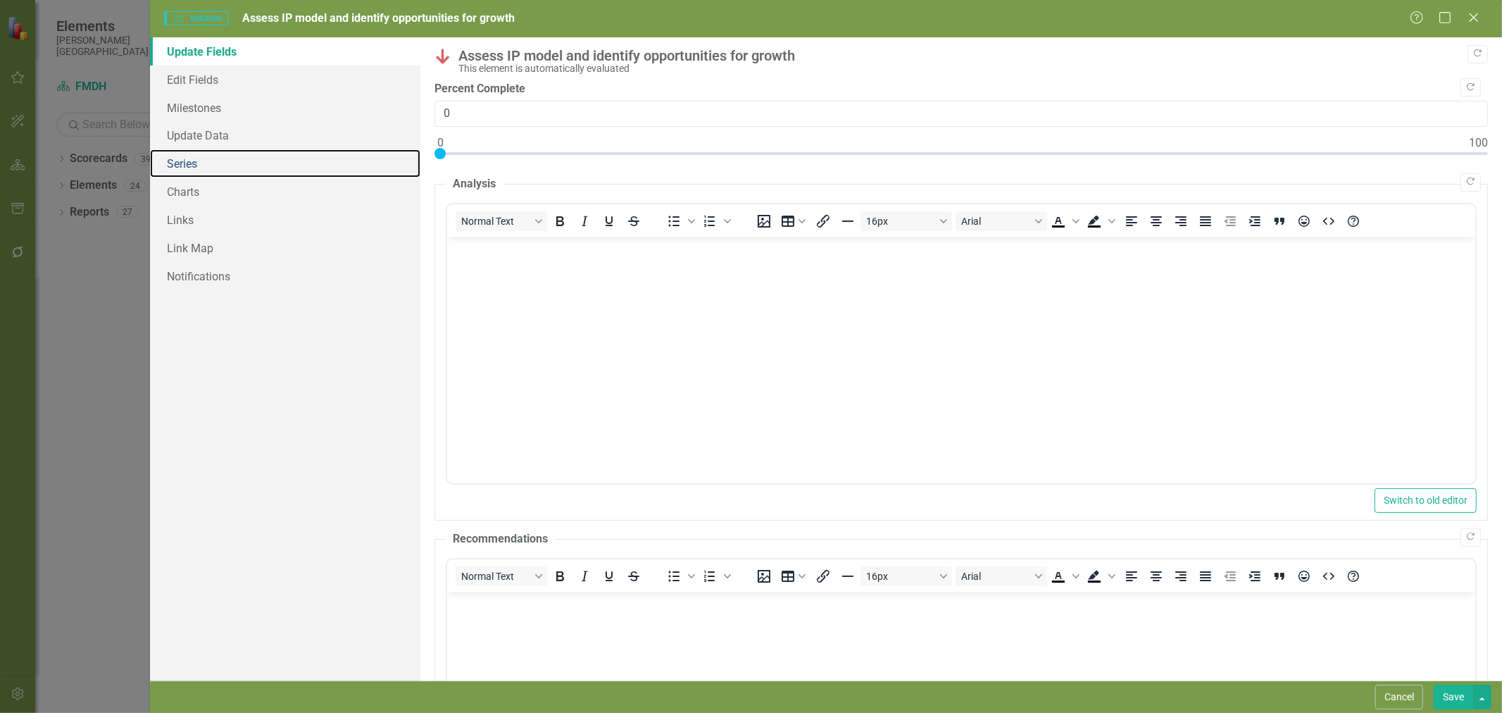
click at [194, 170] on link "Series" at bounding box center [285, 163] width 270 height 28
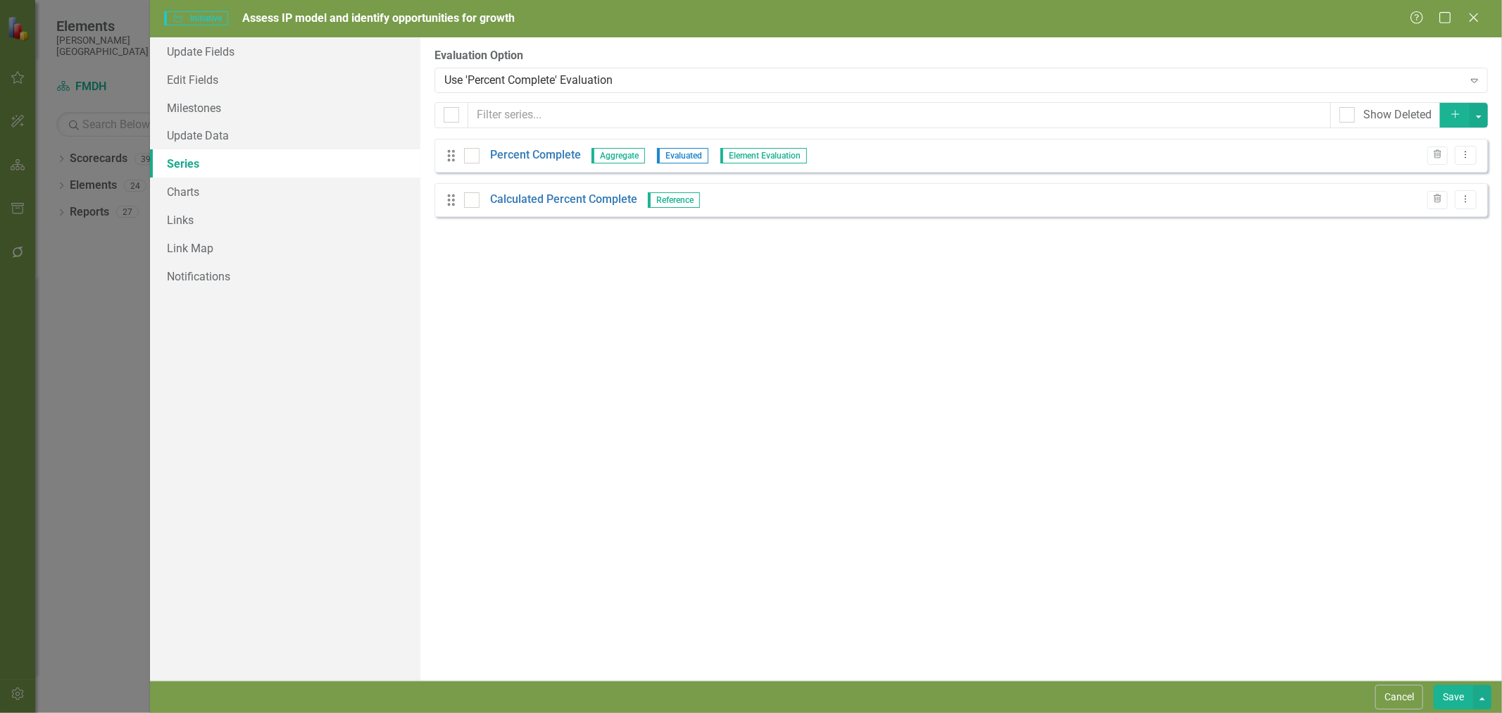
click at [533, 156] on link "Percent Complete" at bounding box center [535, 155] width 91 height 16
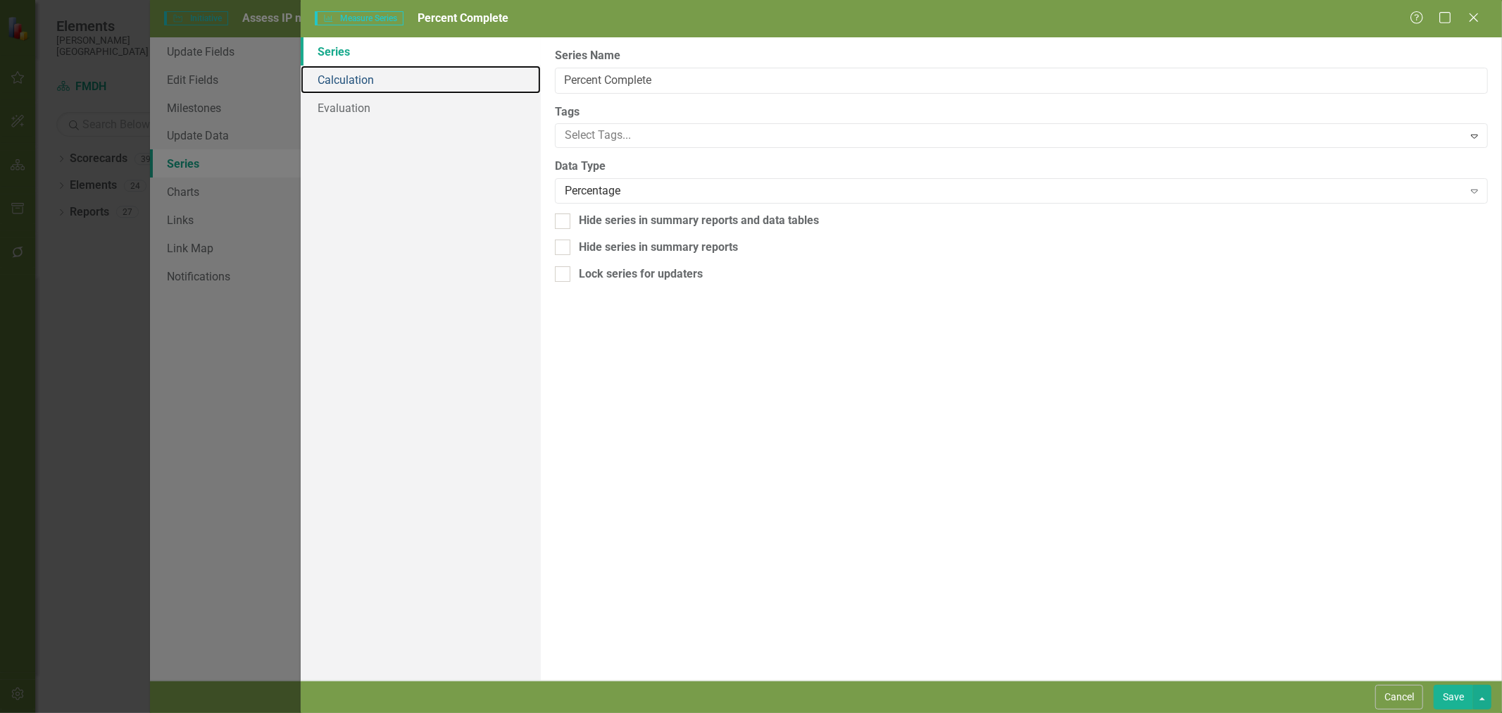
click at [332, 82] on link "Calculation" at bounding box center [421, 79] width 240 height 28
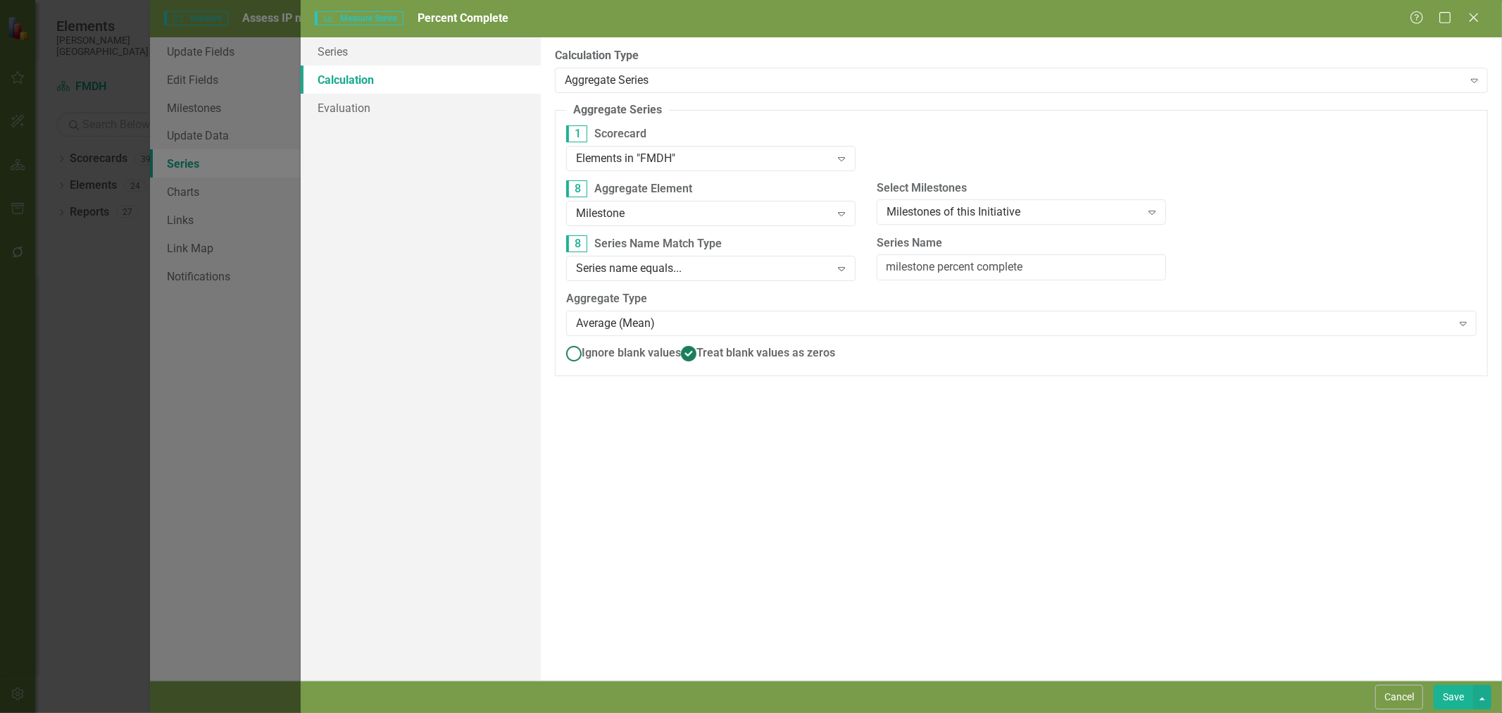
click at [594, 346] on span "Ignore blank values" at bounding box center [631, 352] width 99 height 13
click at [584, 346] on input "Ignore blank values" at bounding box center [574, 353] width 22 height 22
radio input "true"
click at [1448, 698] on button "Save" at bounding box center [1453, 696] width 39 height 25
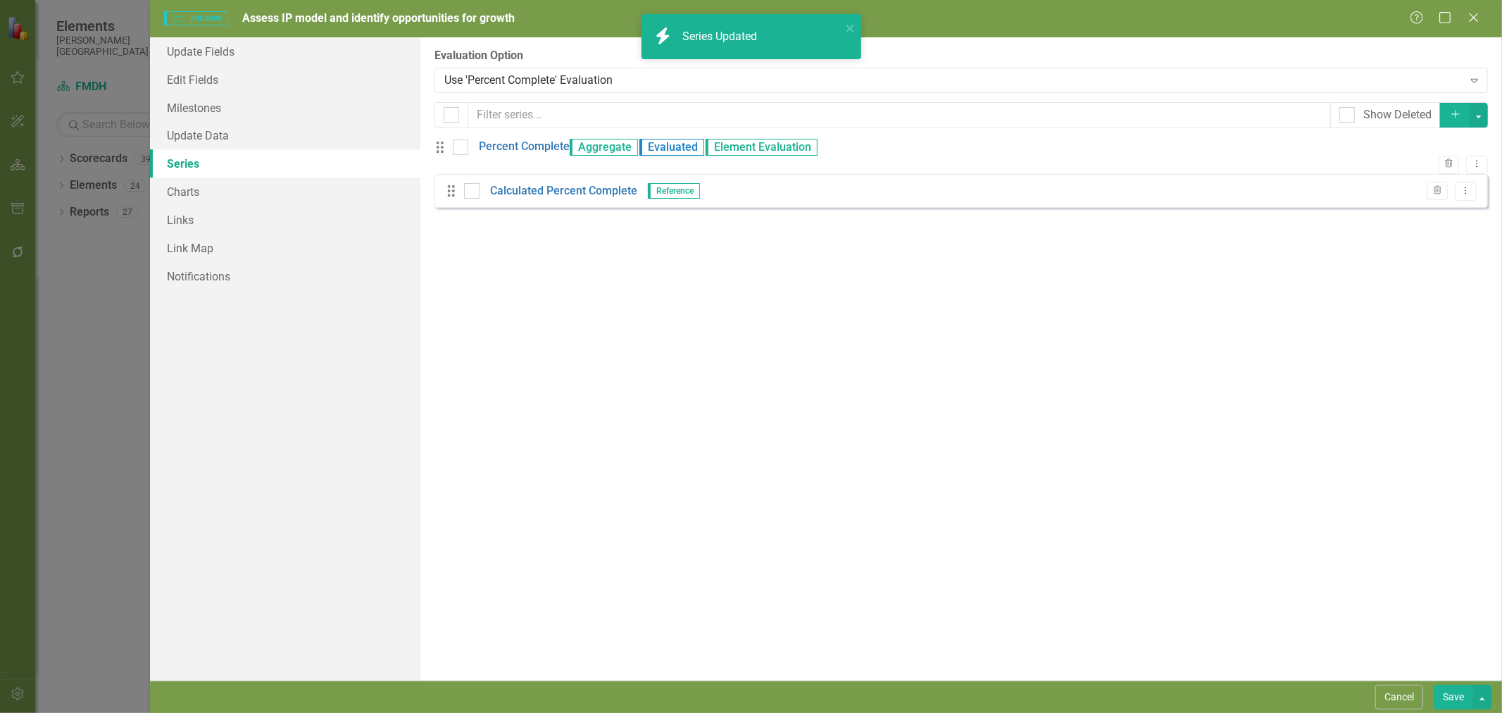
checkbox input "false"
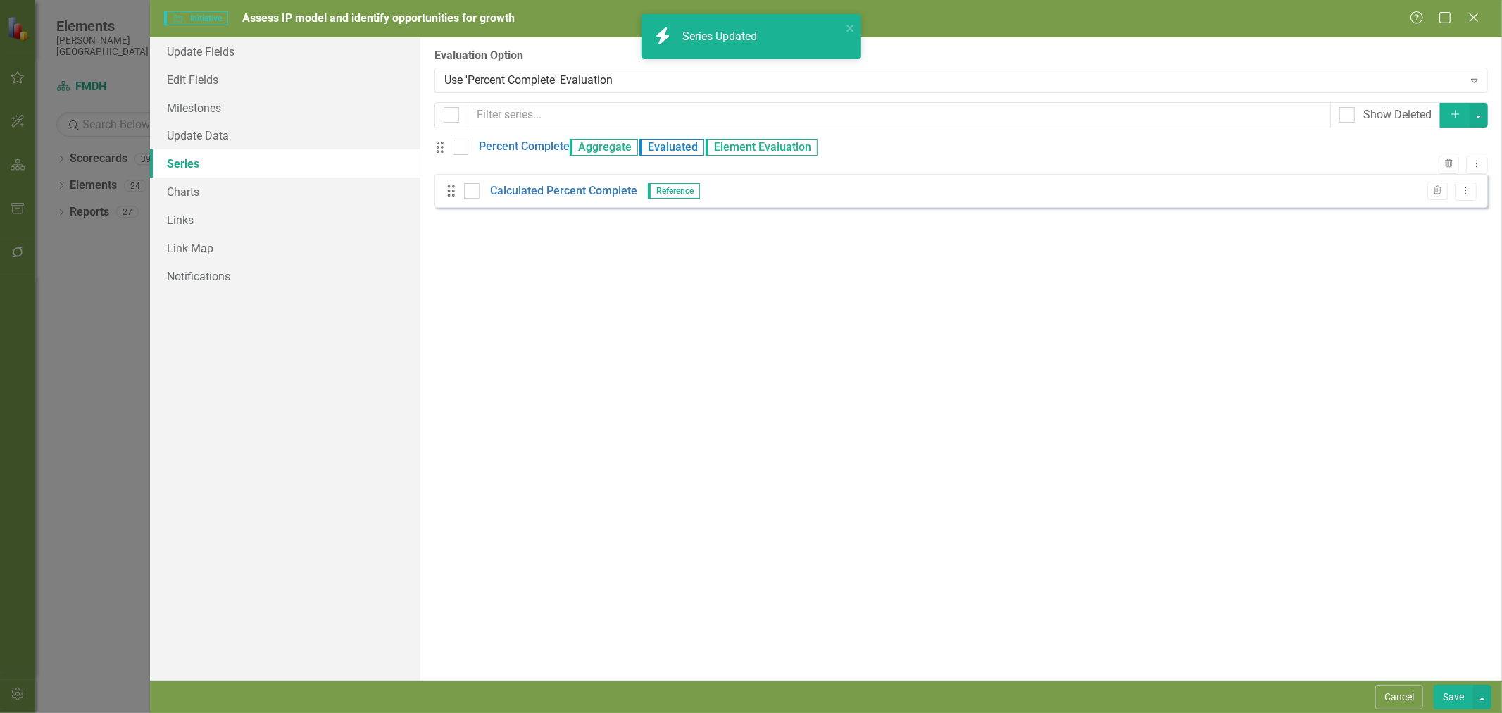
click at [1451, 699] on button "Save" at bounding box center [1453, 696] width 39 height 25
checkbox input "true"
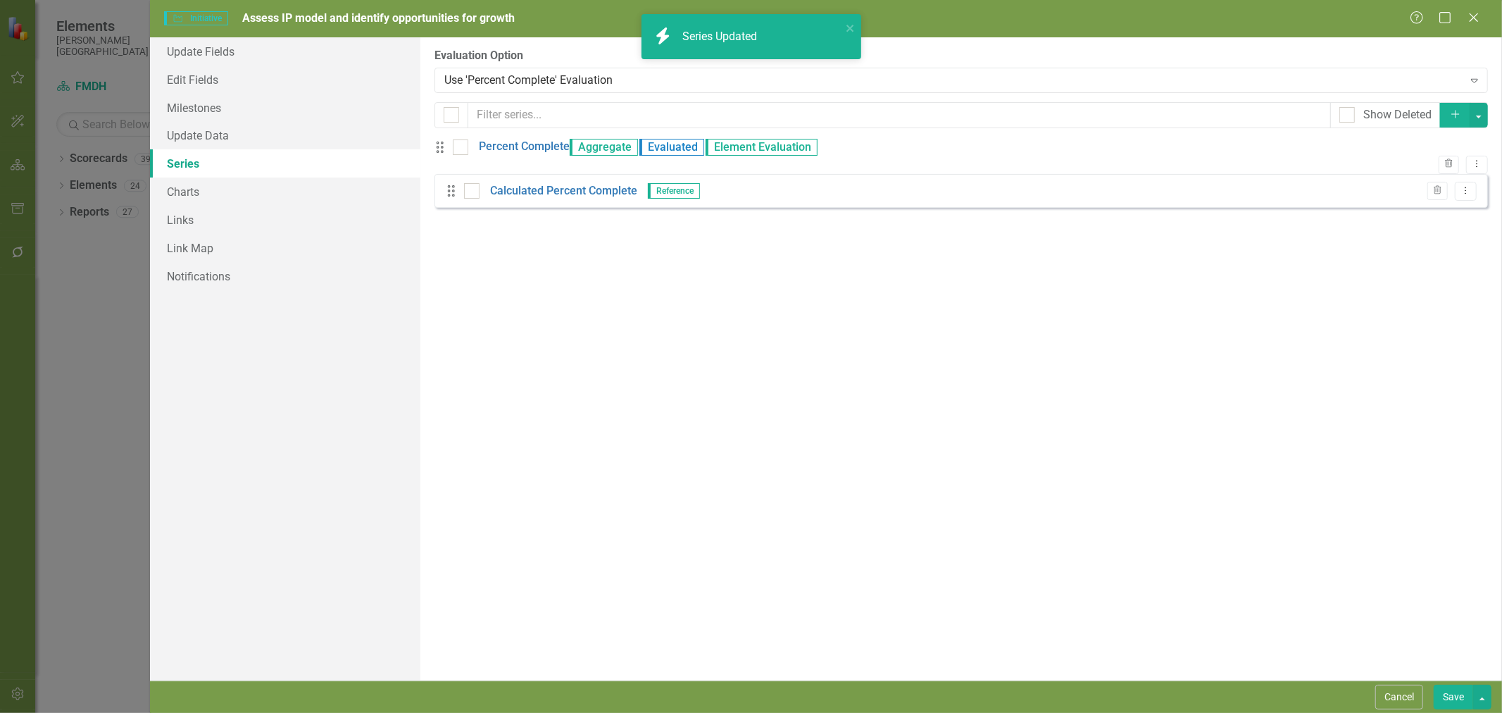
checkbox input "true"
checkbox input "false"
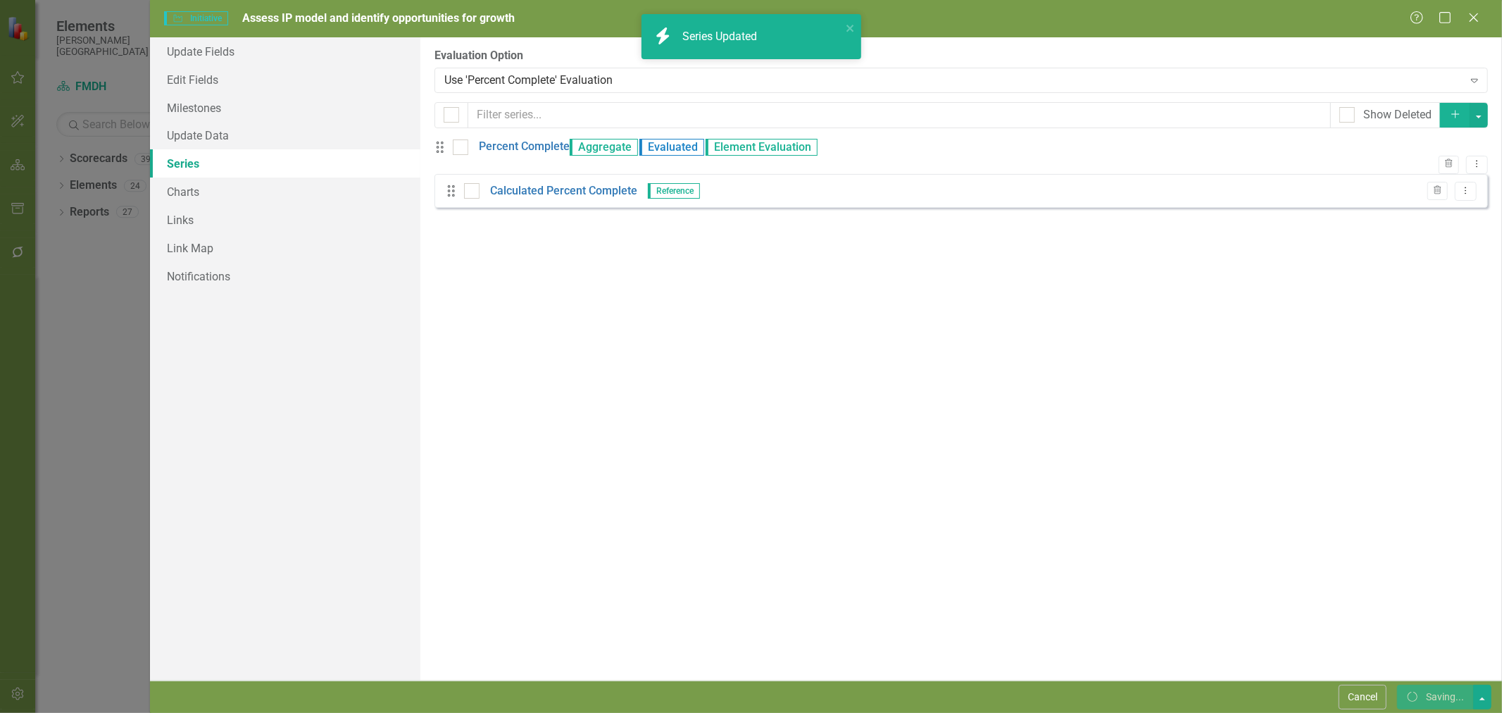
checkbox input "false"
checkbox input "true"
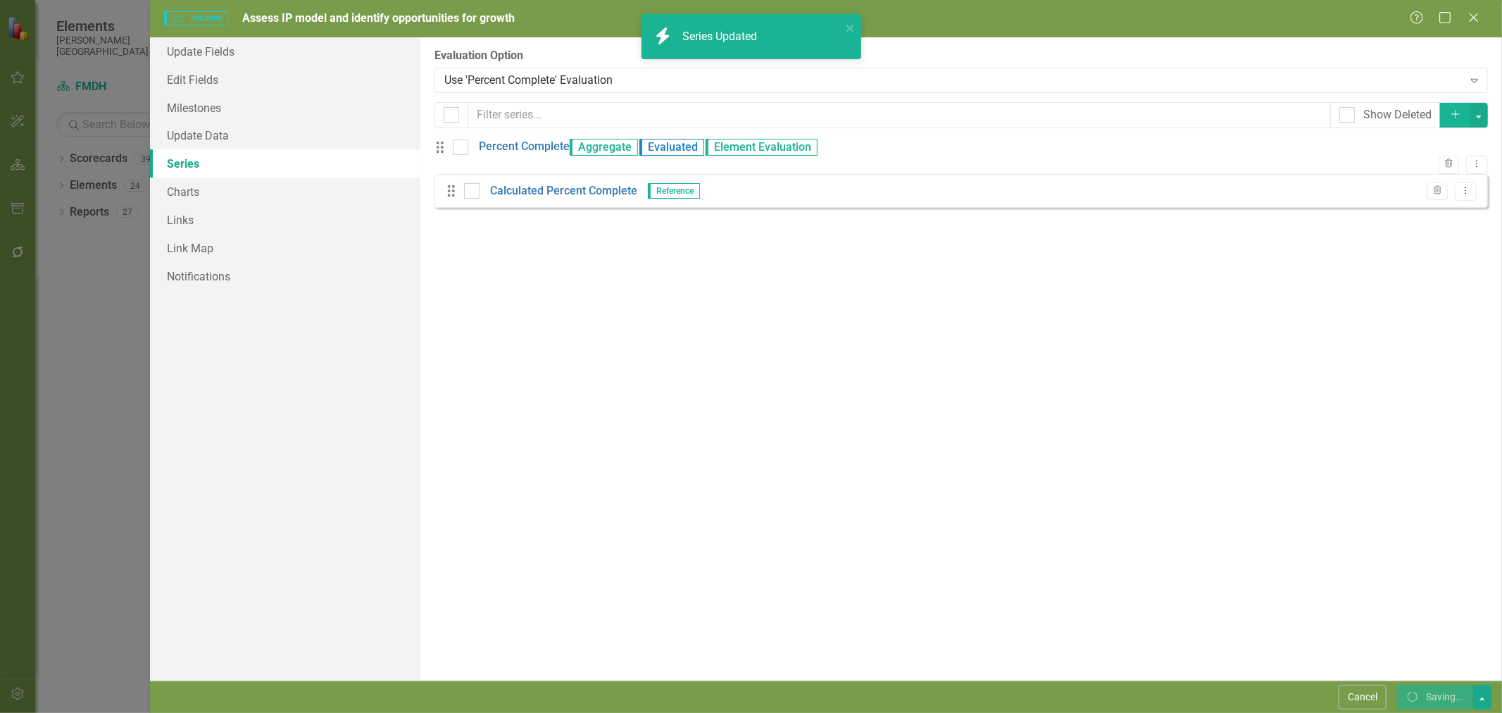
checkbox input "true"
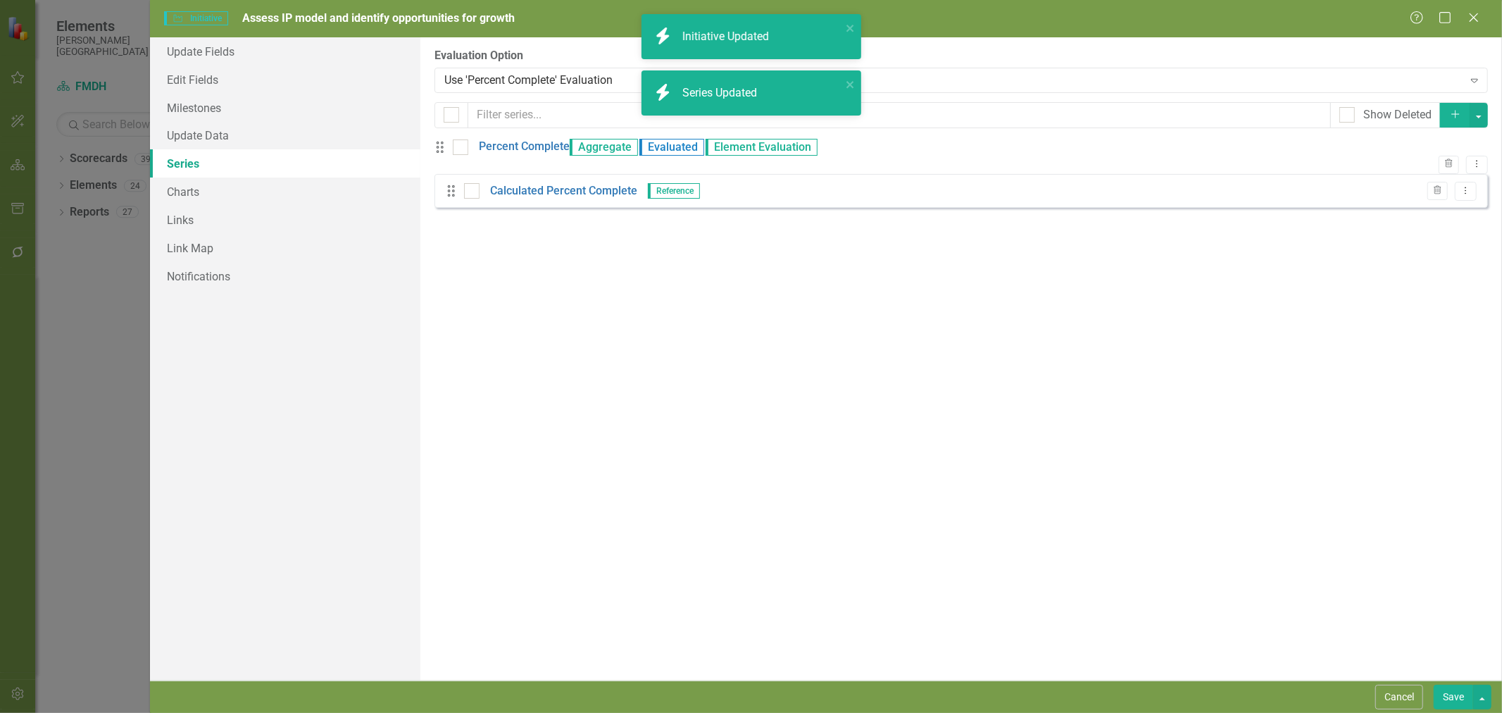
checkbox input "false"
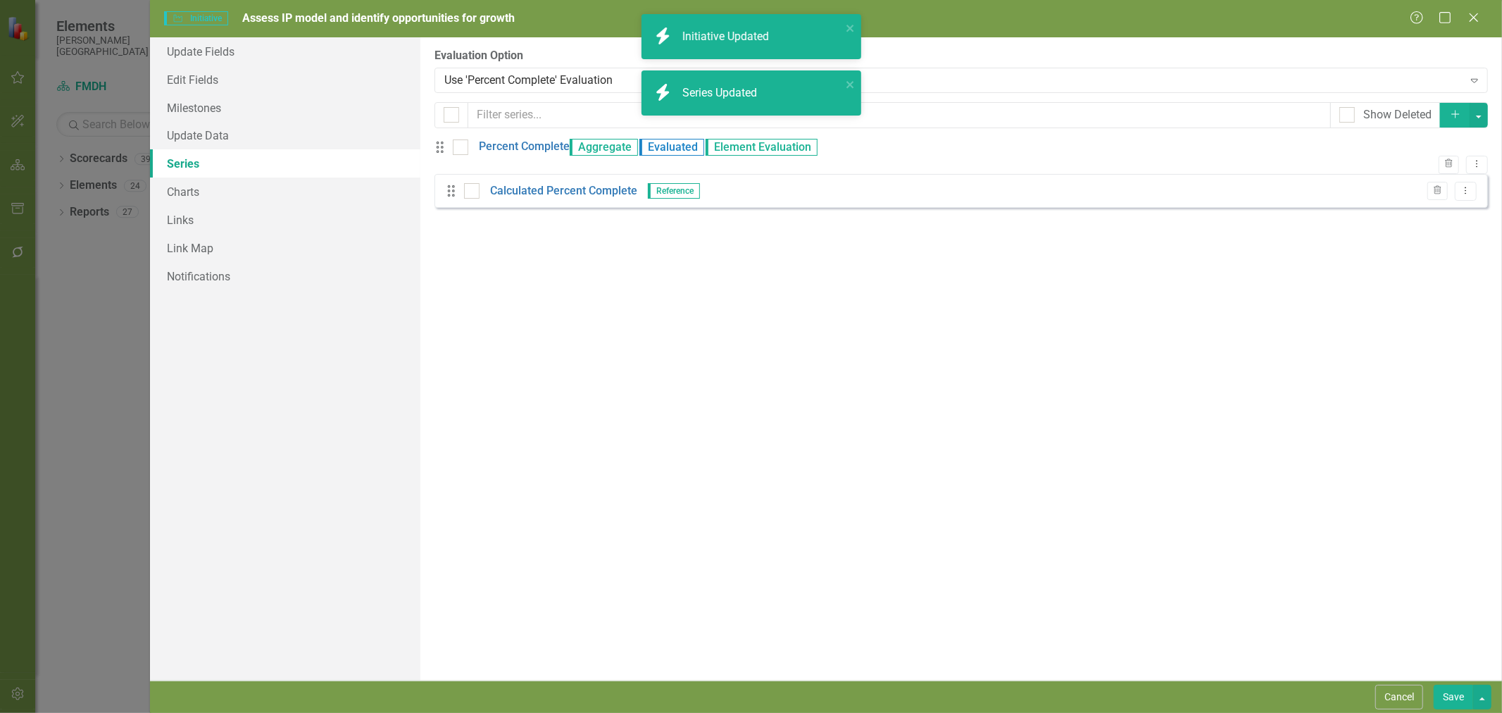
checkbox input "true"
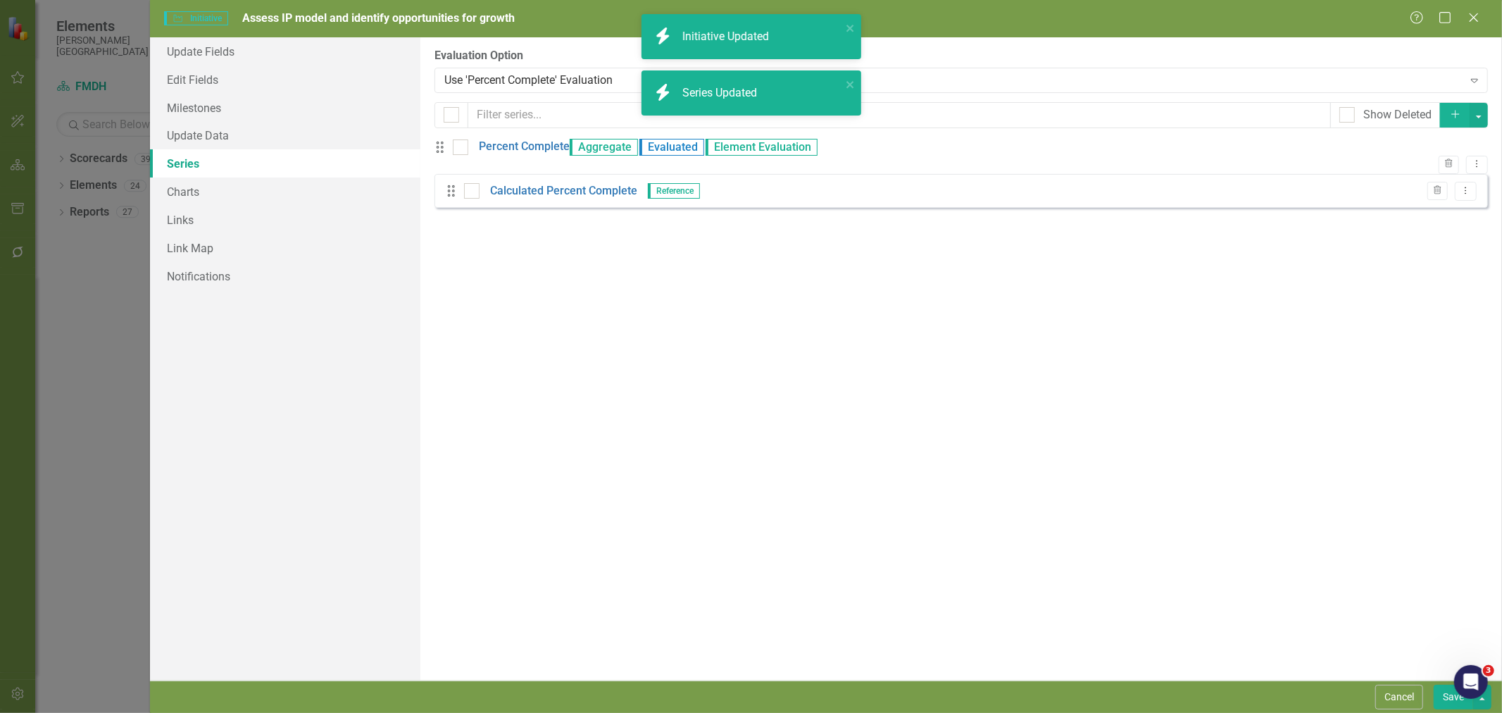
checkbox input "false"
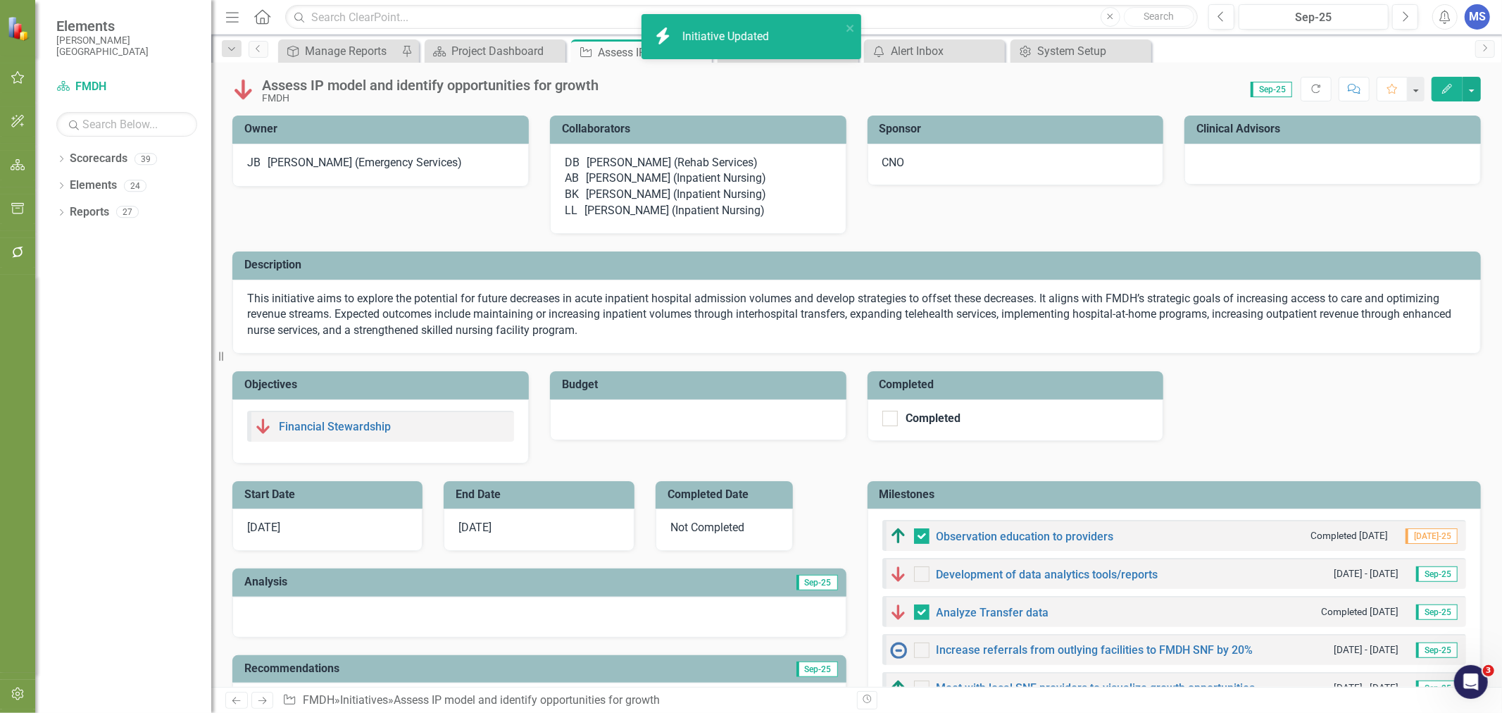
checkbox input "true"
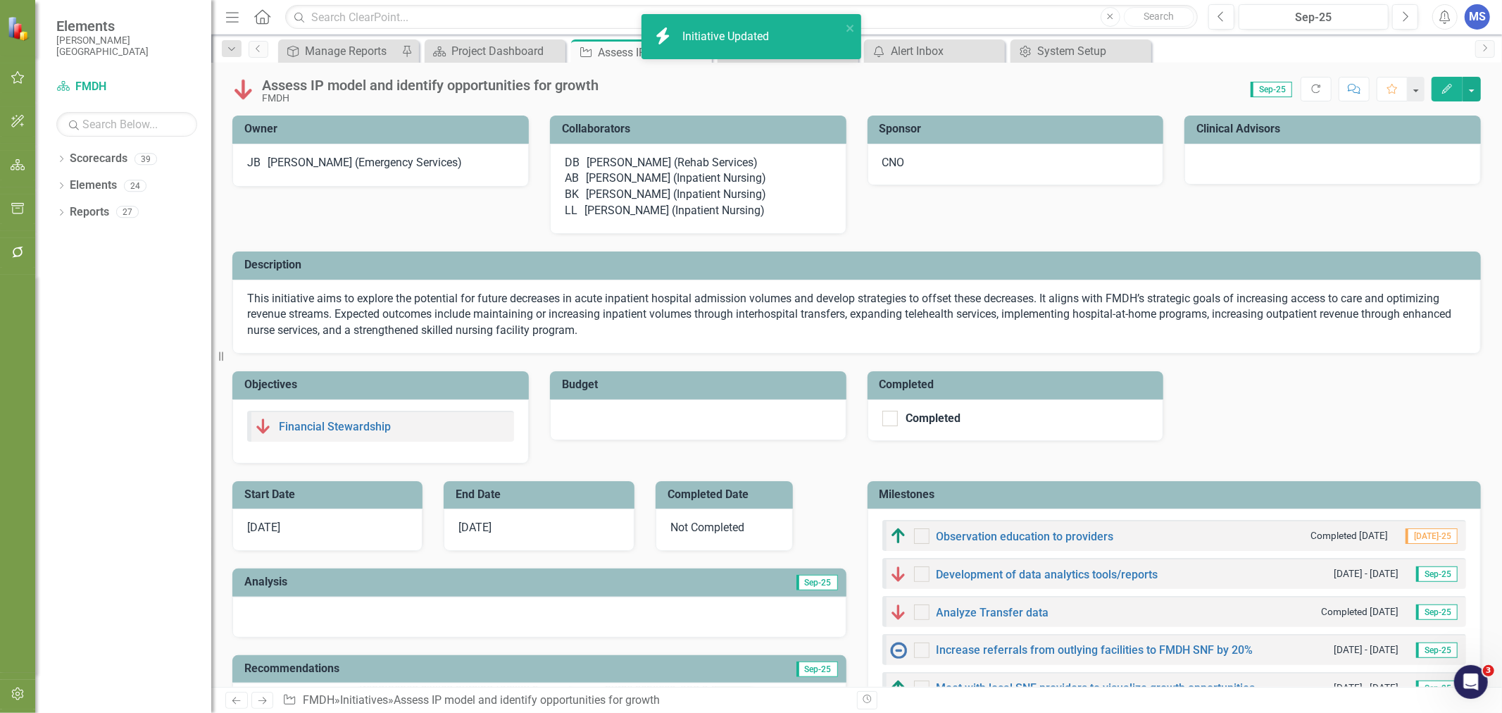
checkbox input "false"
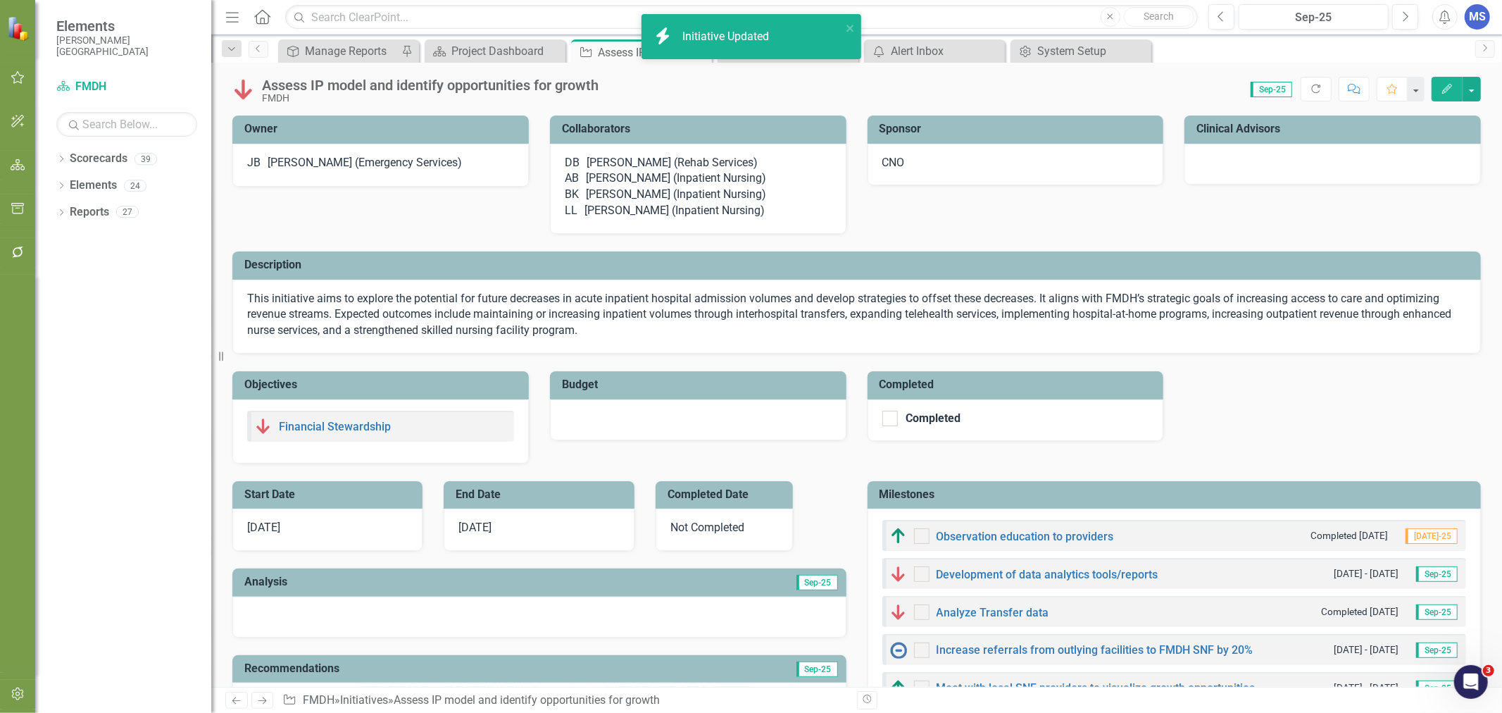
checkbox input "true"
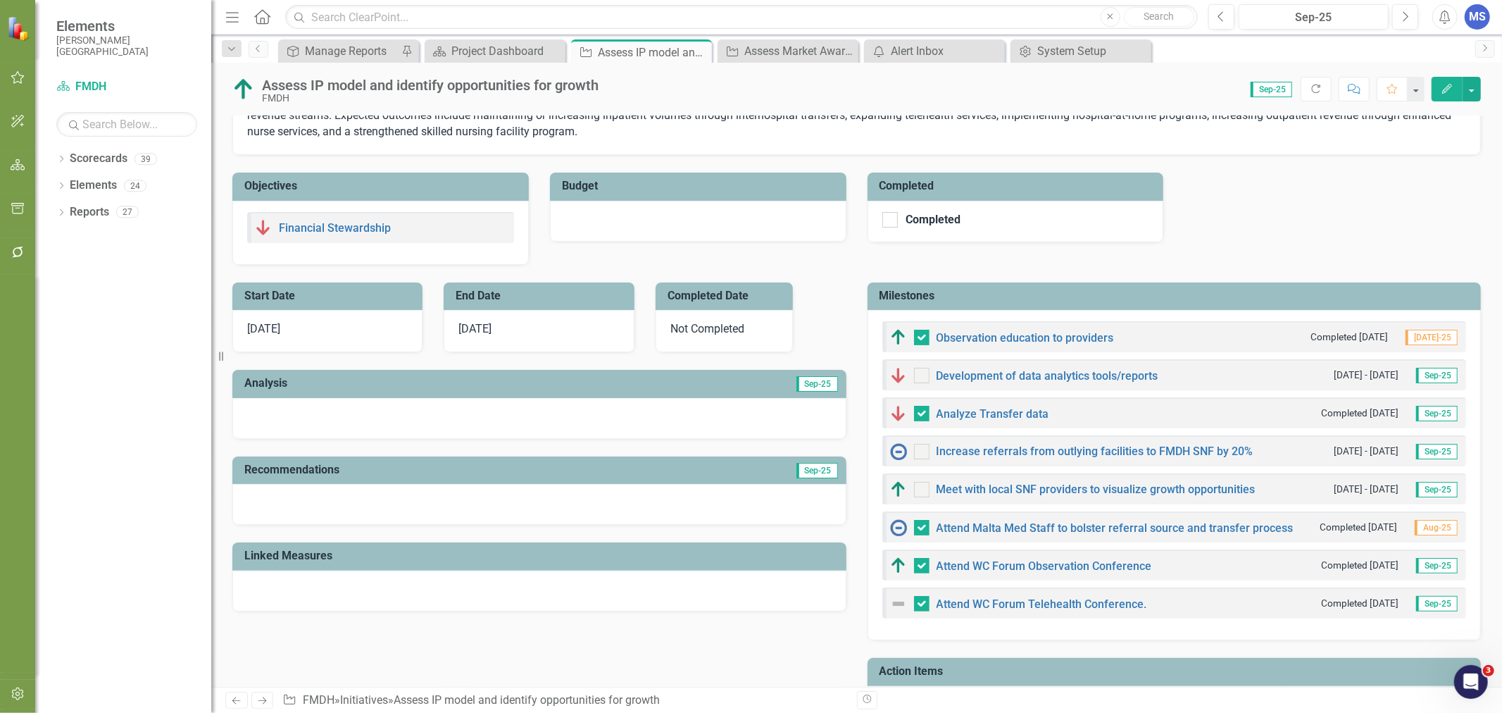
scroll to position [234, 0]
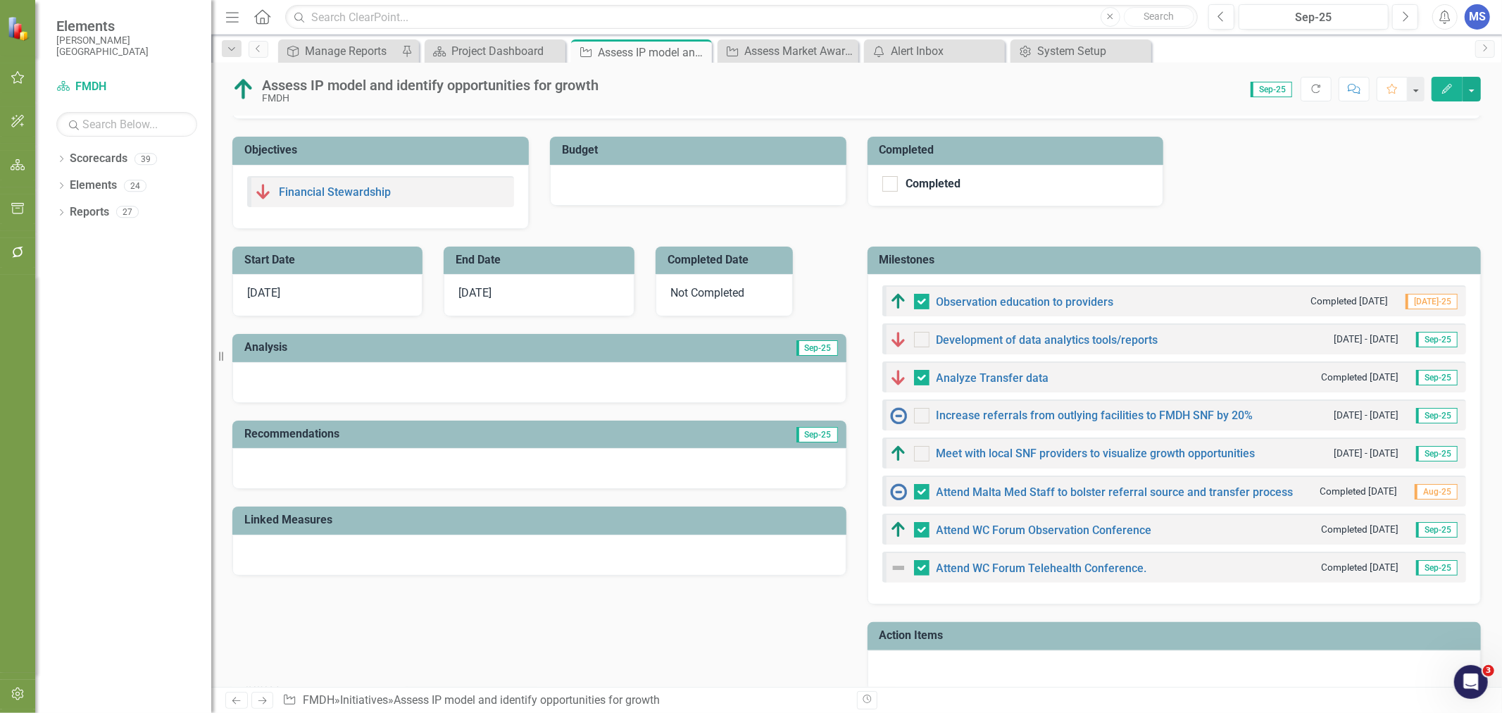
click at [0, 0] on icon "Close" at bounding box center [0, 0] width 0 height 0
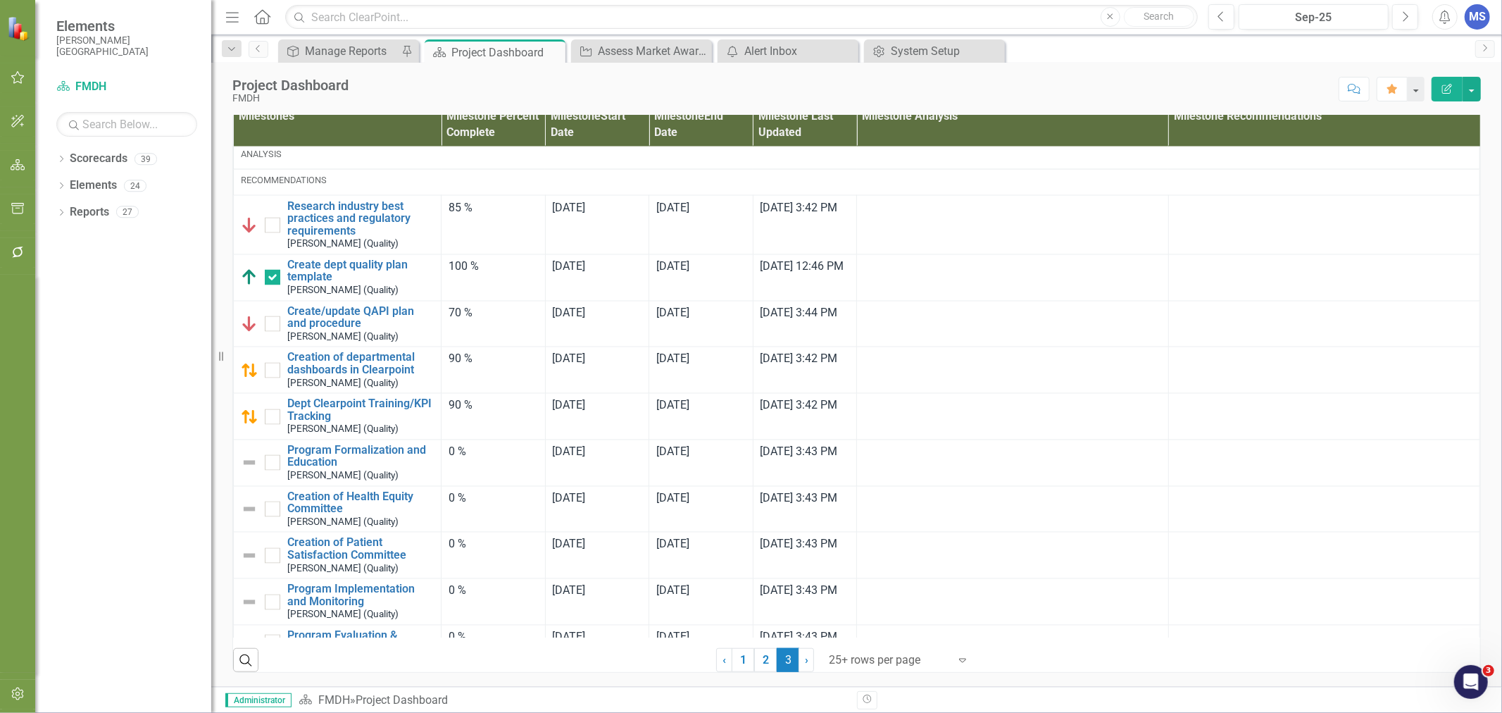
scroll to position [2163, 0]
